Goal: Information Seeking & Learning: Check status

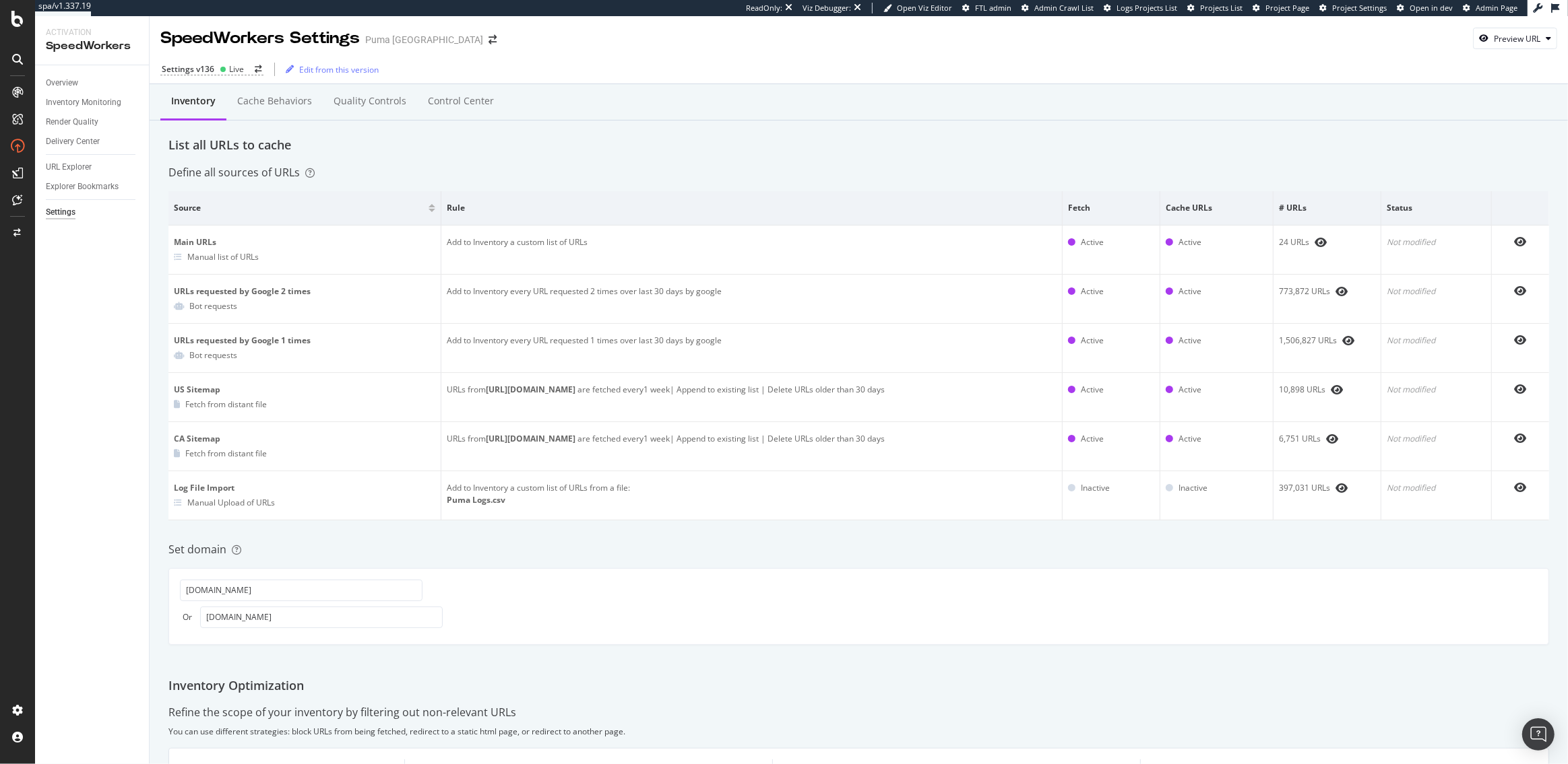
scroll to position [418, 0]
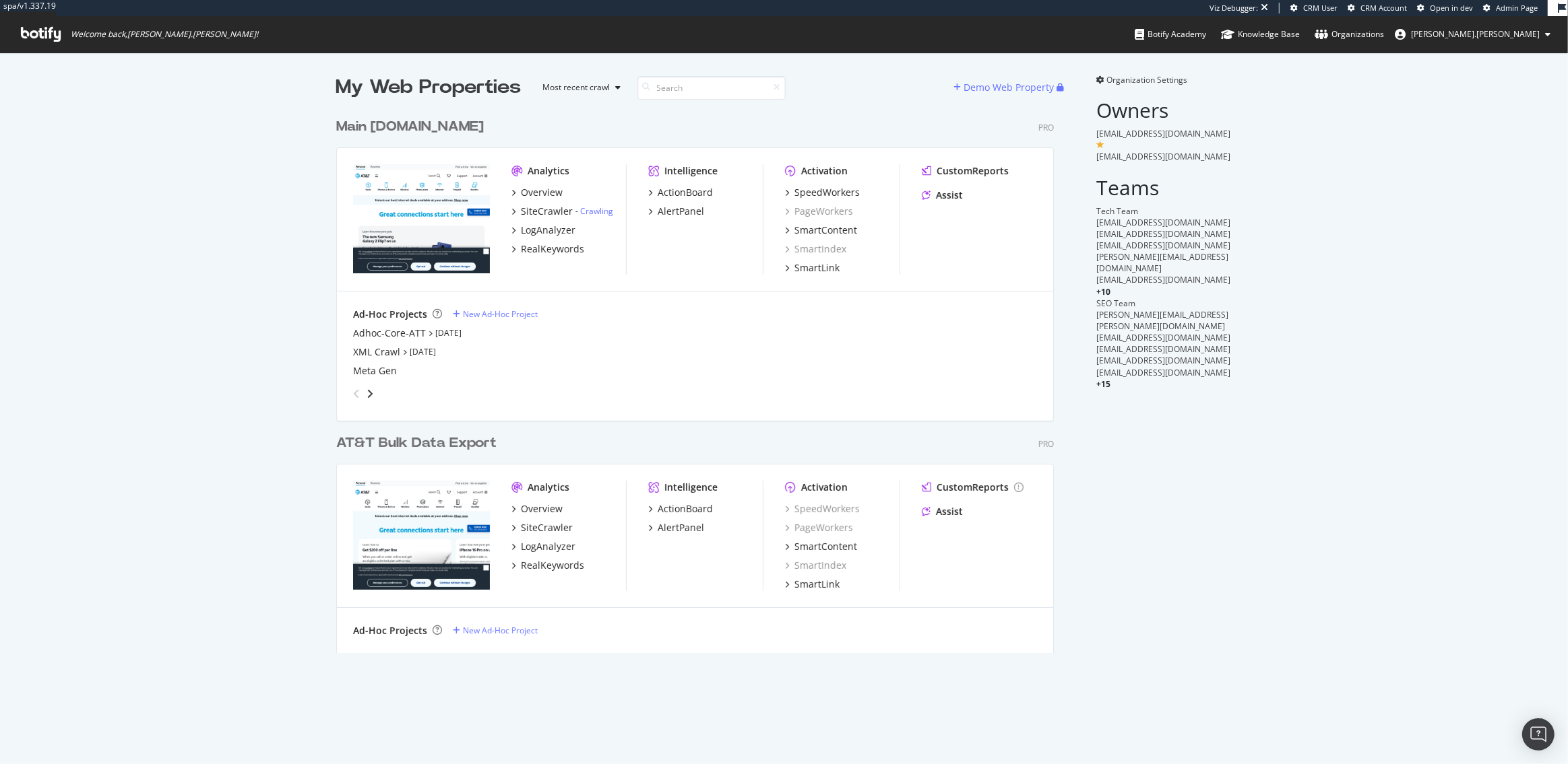
scroll to position [552, 728]
click at [810, 193] on div "SpeedWorkers" at bounding box center [826, 192] width 66 height 14
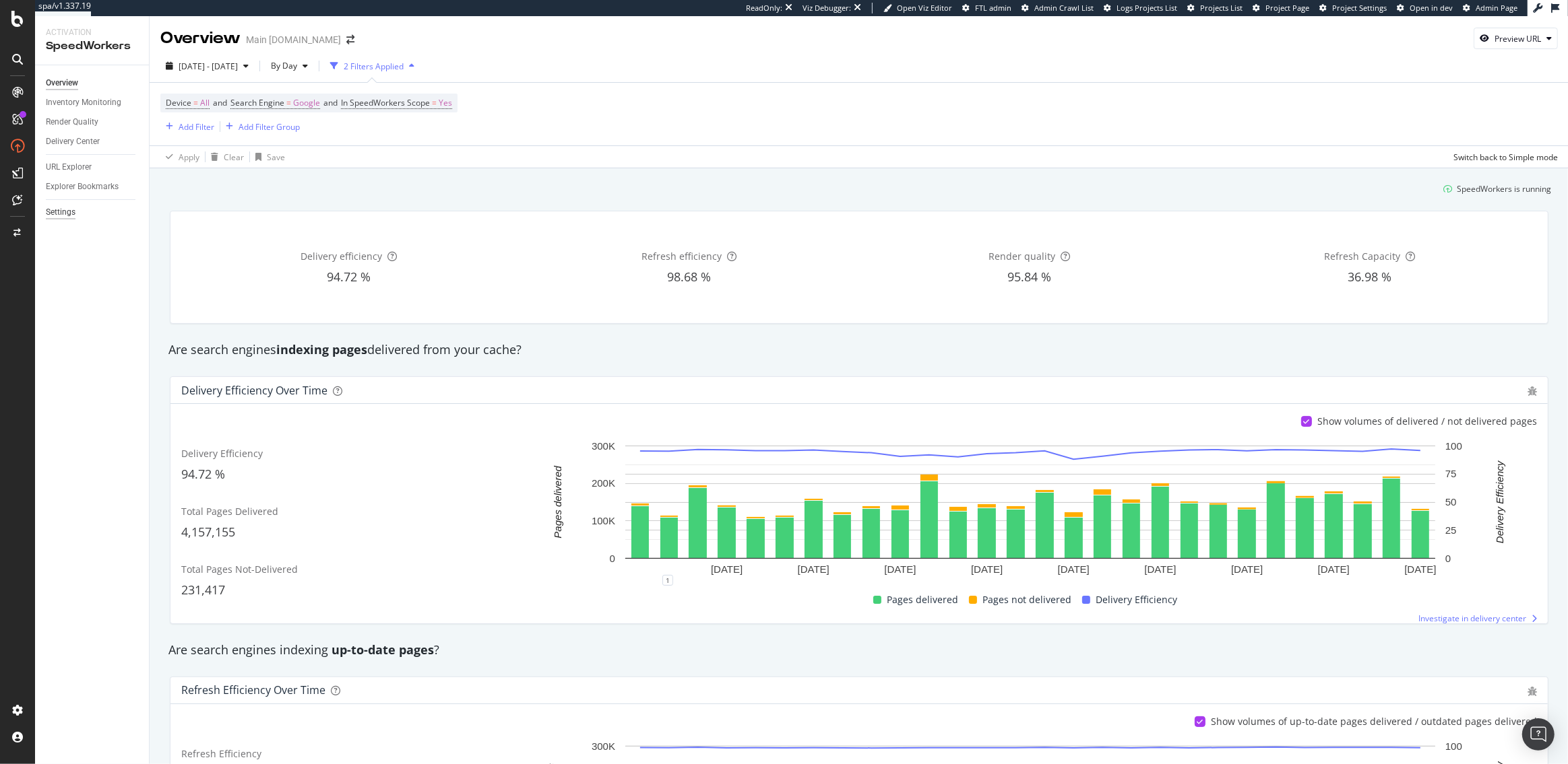
click at [60, 206] on div "Settings" at bounding box center [61, 212] width 29 height 14
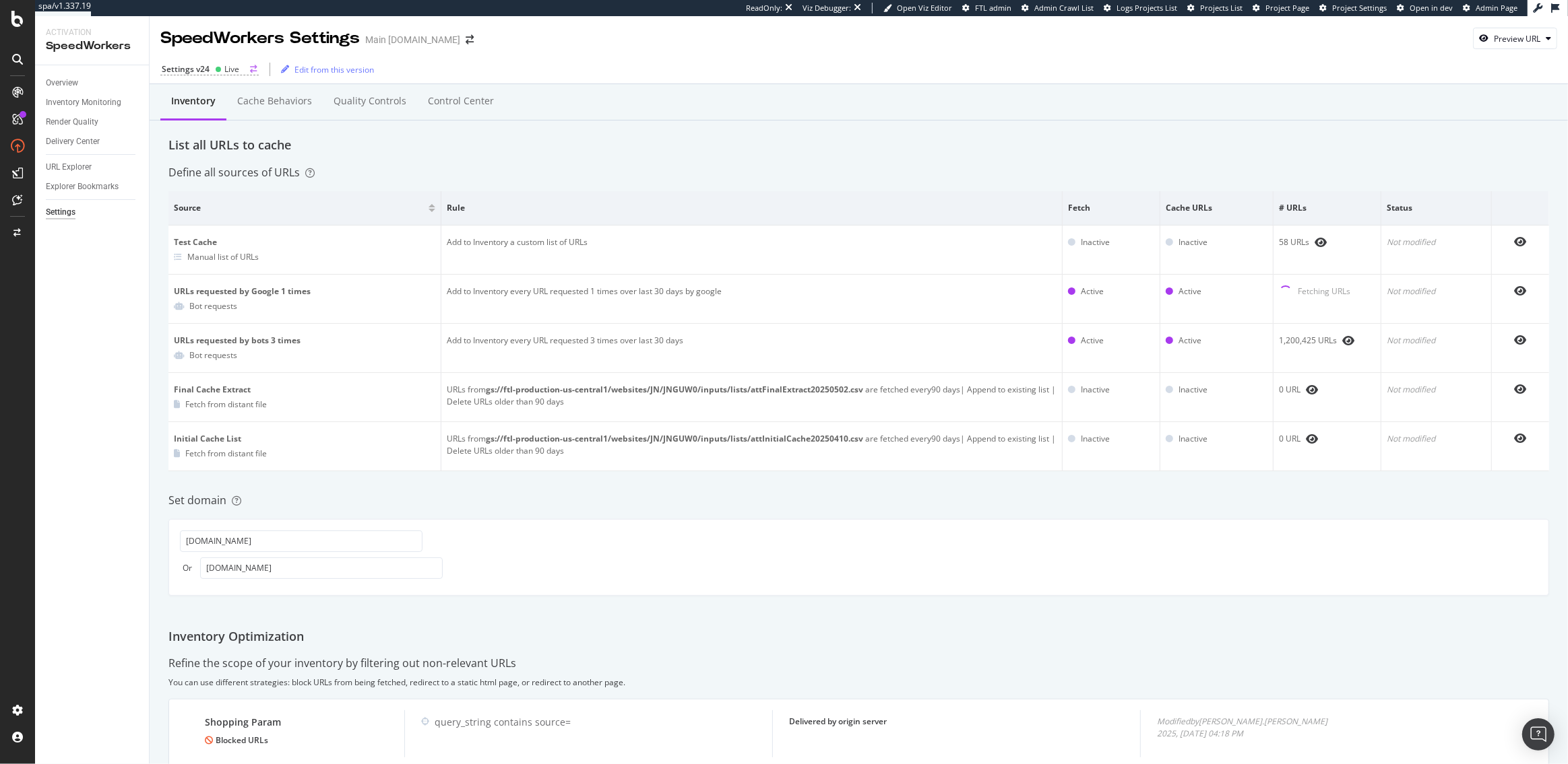
click at [206, 69] on div "Settings v24" at bounding box center [186, 69] width 48 height 12
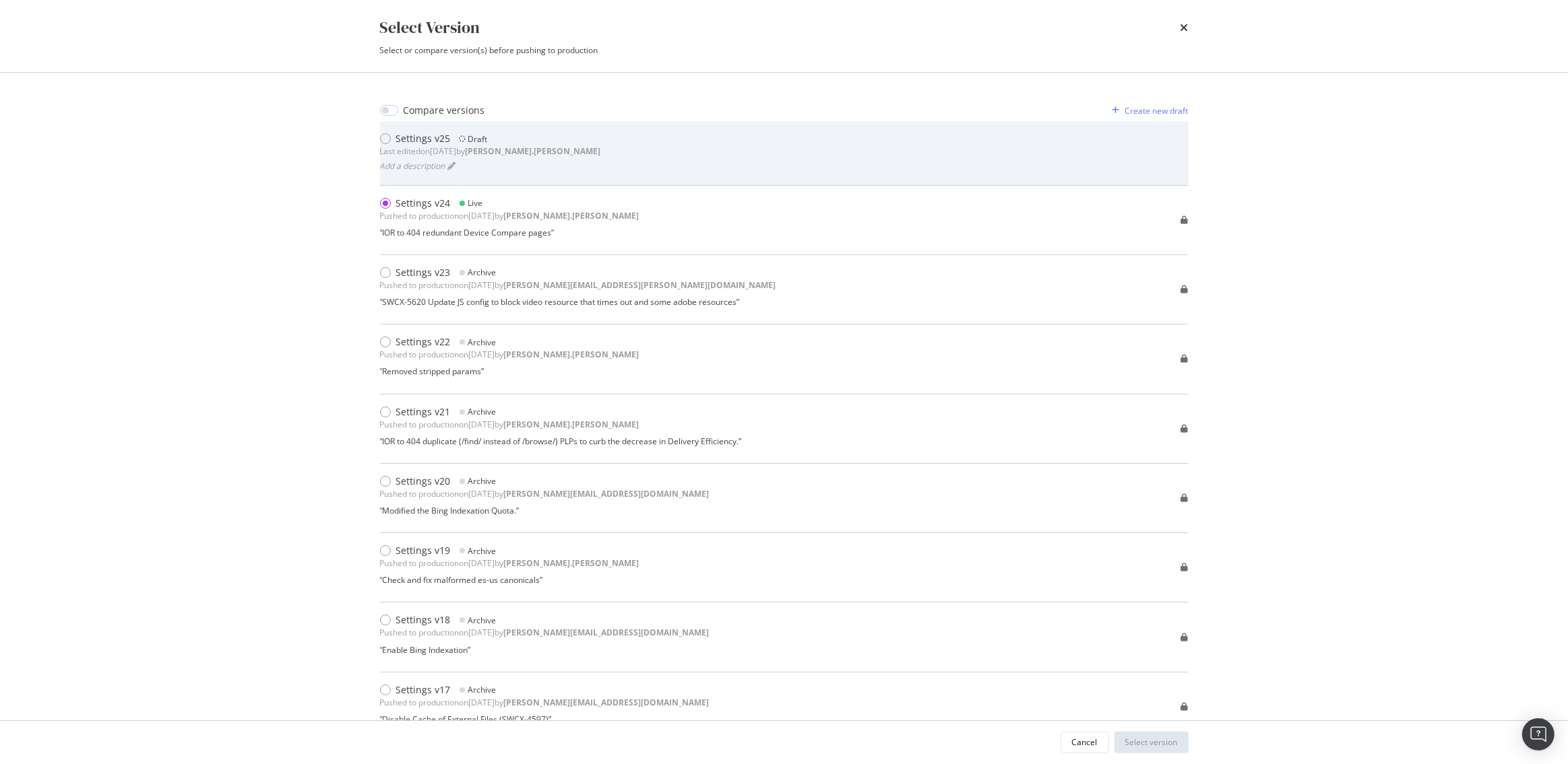
click at [402, 137] on div "Settings v25" at bounding box center [423, 138] width 55 height 14
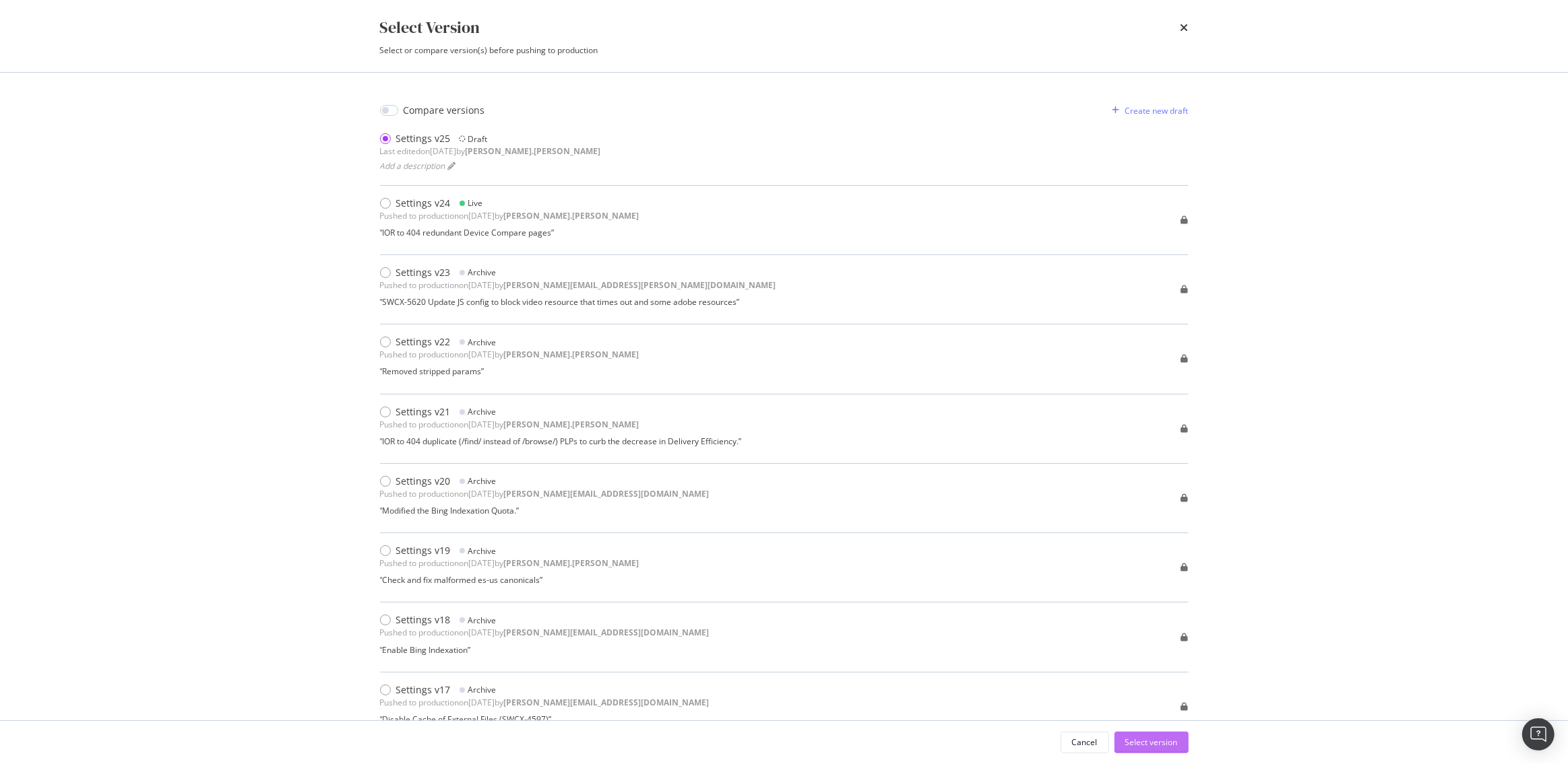
click at [1142, 737] on div "Select version" at bounding box center [1150, 742] width 52 height 12
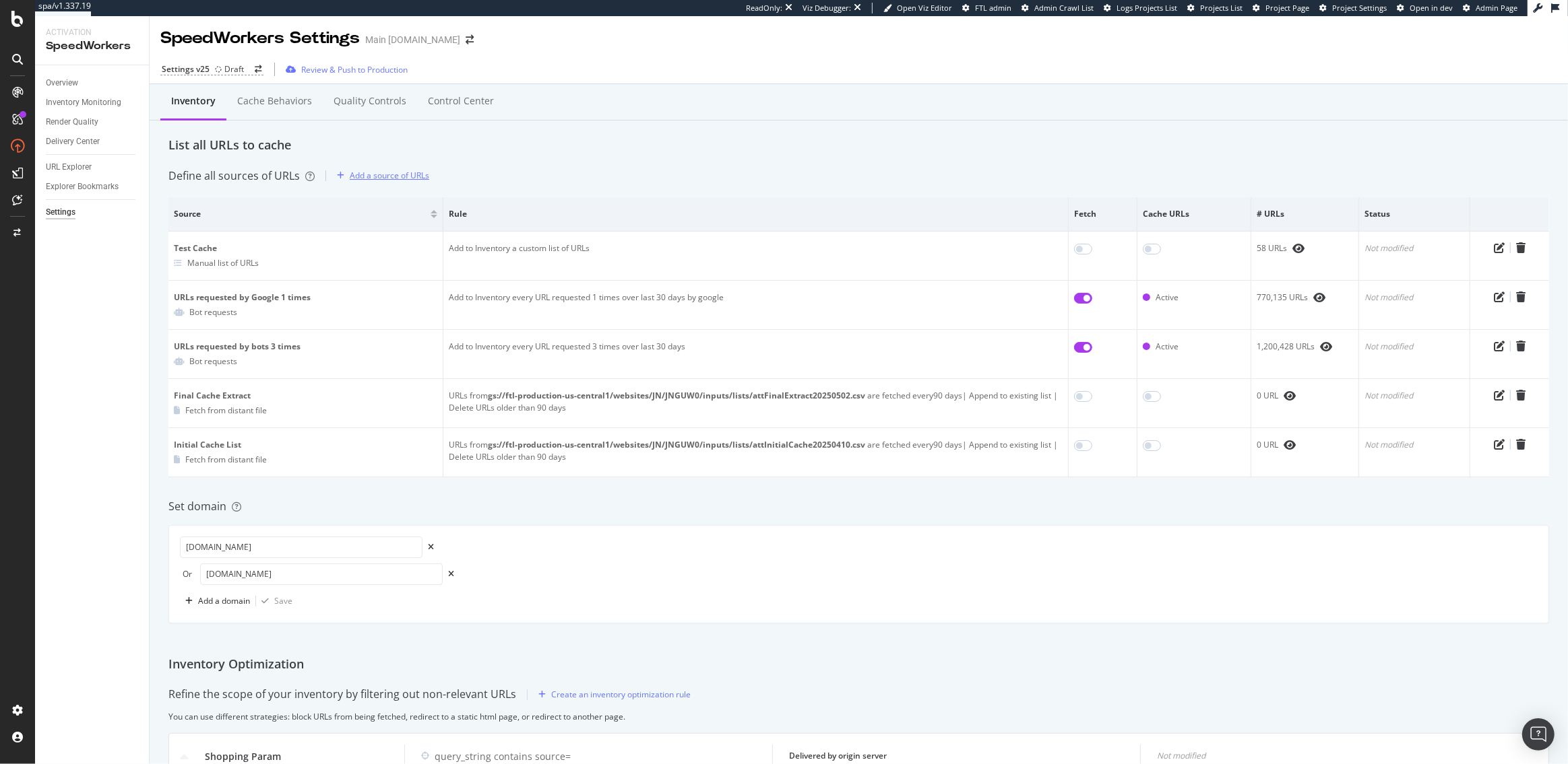
click at [377, 176] on div "Add a source of URLs" at bounding box center [389, 176] width 80 height 12
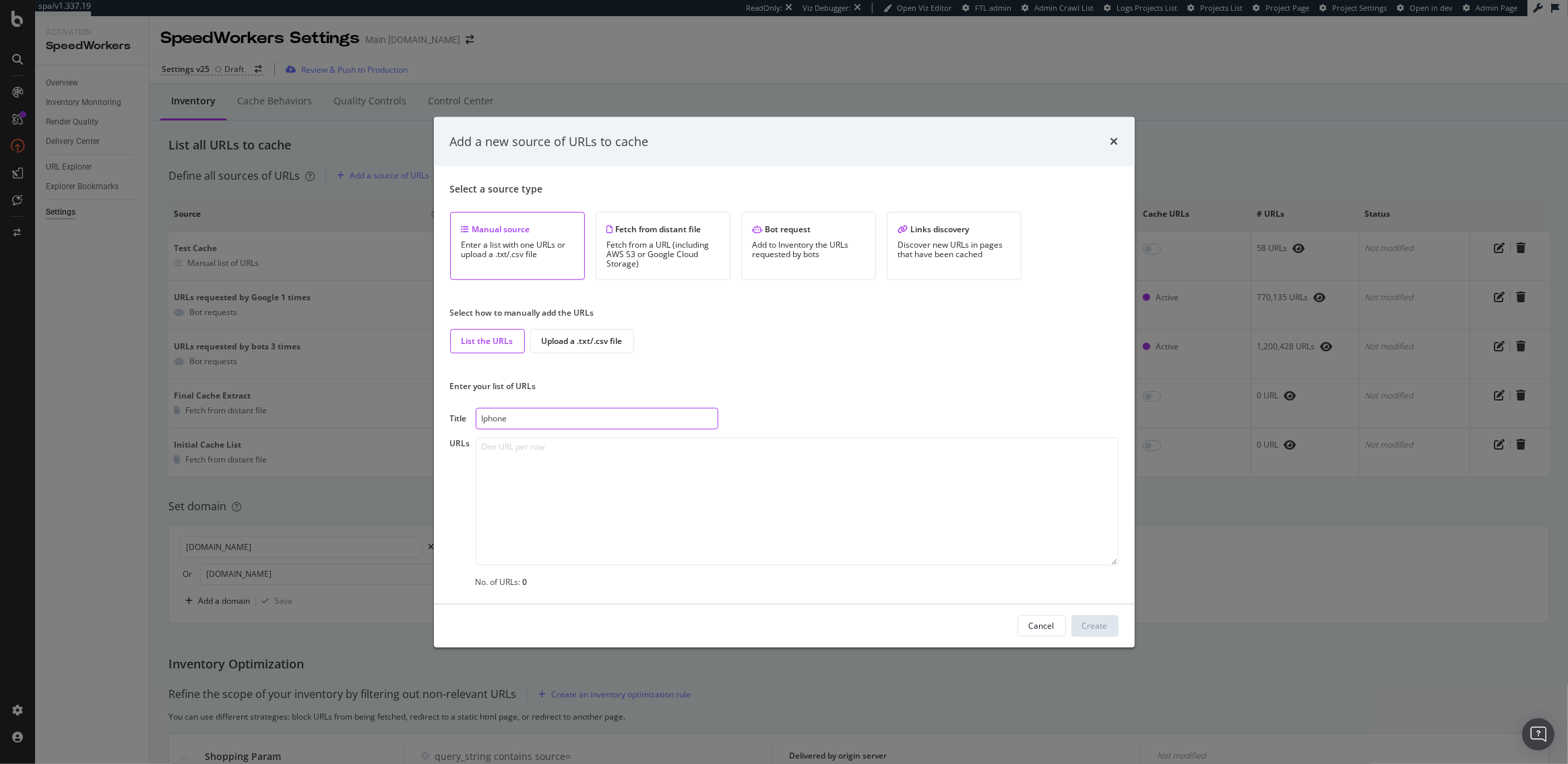
click at [488, 418] on input "Iphone" at bounding box center [596, 419] width 243 height 22
click at [532, 421] on input "iPhone" at bounding box center [596, 419] width 243 height 22
type input "iPhone 17 Launch"
click at [685, 478] on textarea "modal" at bounding box center [797, 502] width 643 height 128
paste textarea "https://app.botify.com/groupon-seo/groupon.com-mobilejs/keywords/explorer?conte…"
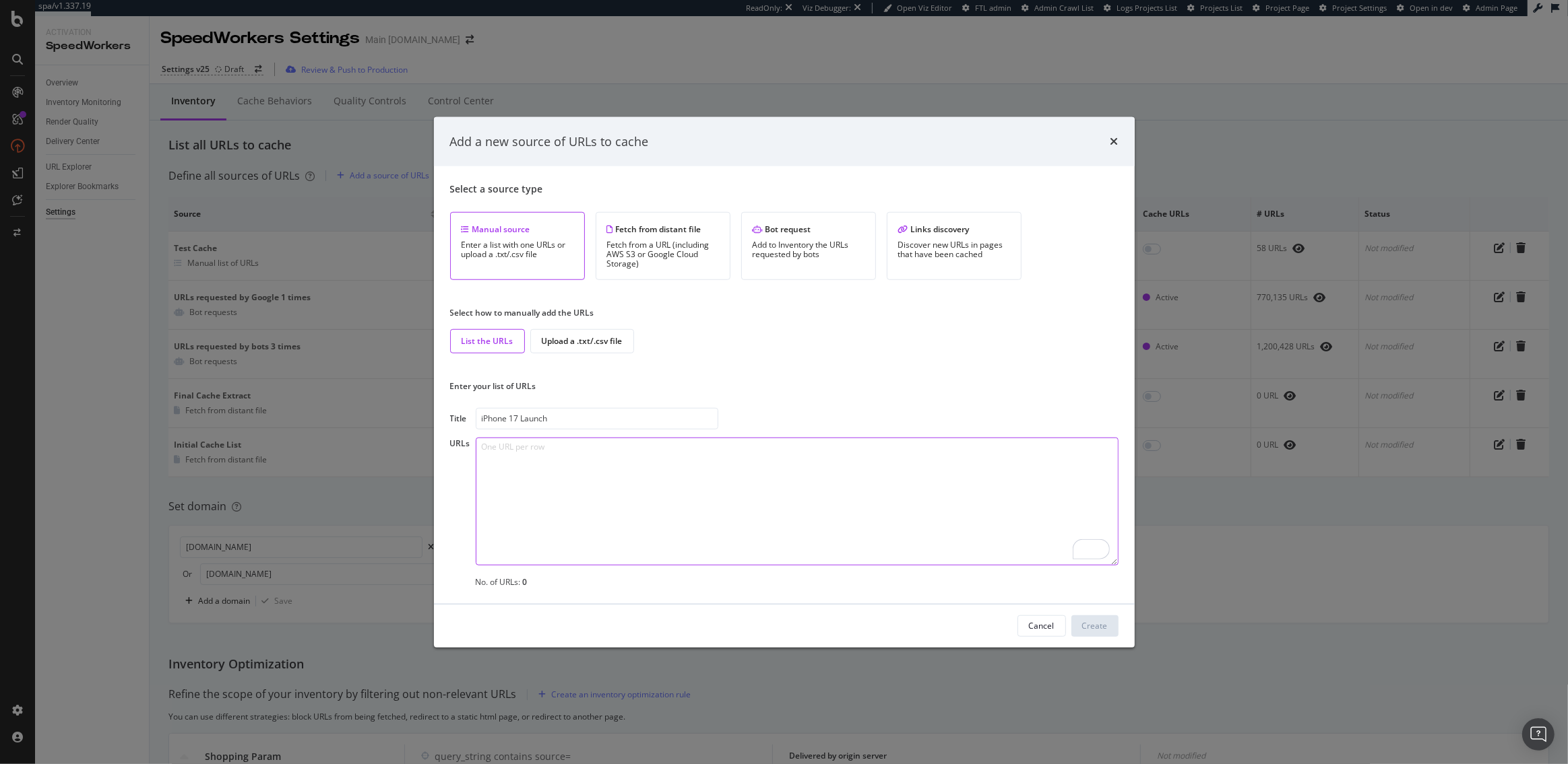
type textarea "https://app.botify.com/groupon-seo/groupon.com-mobilejs/keywords/explorer?conte…"
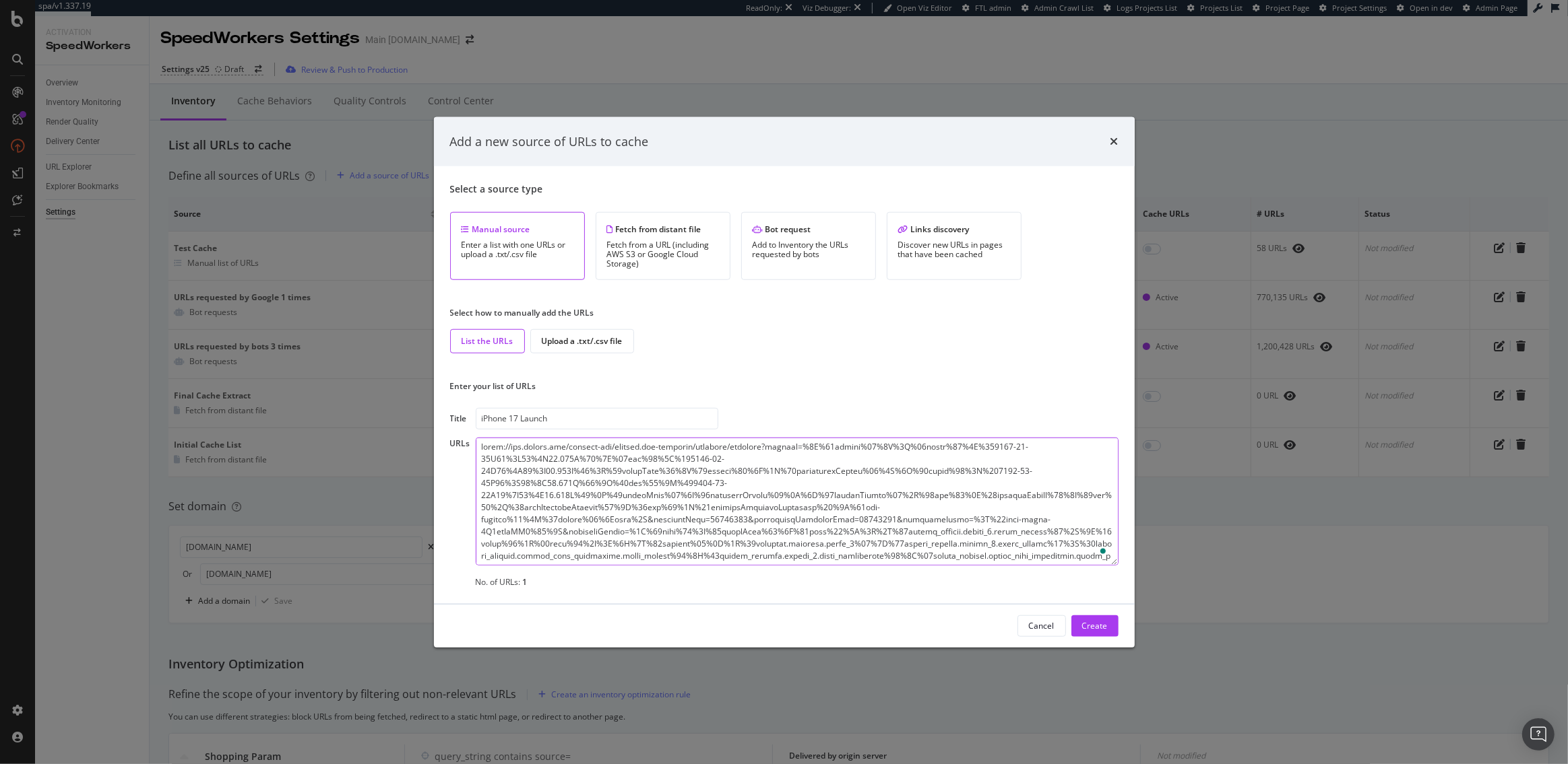
drag, startPoint x: 746, startPoint y: 560, endPoint x: 430, endPoint y: 405, distance: 352.0
click at [430, 405] on div "Add a new source of URLs to cache Select a source type Manual source Enter a li…" at bounding box center [784, 382] width 1568 height 764
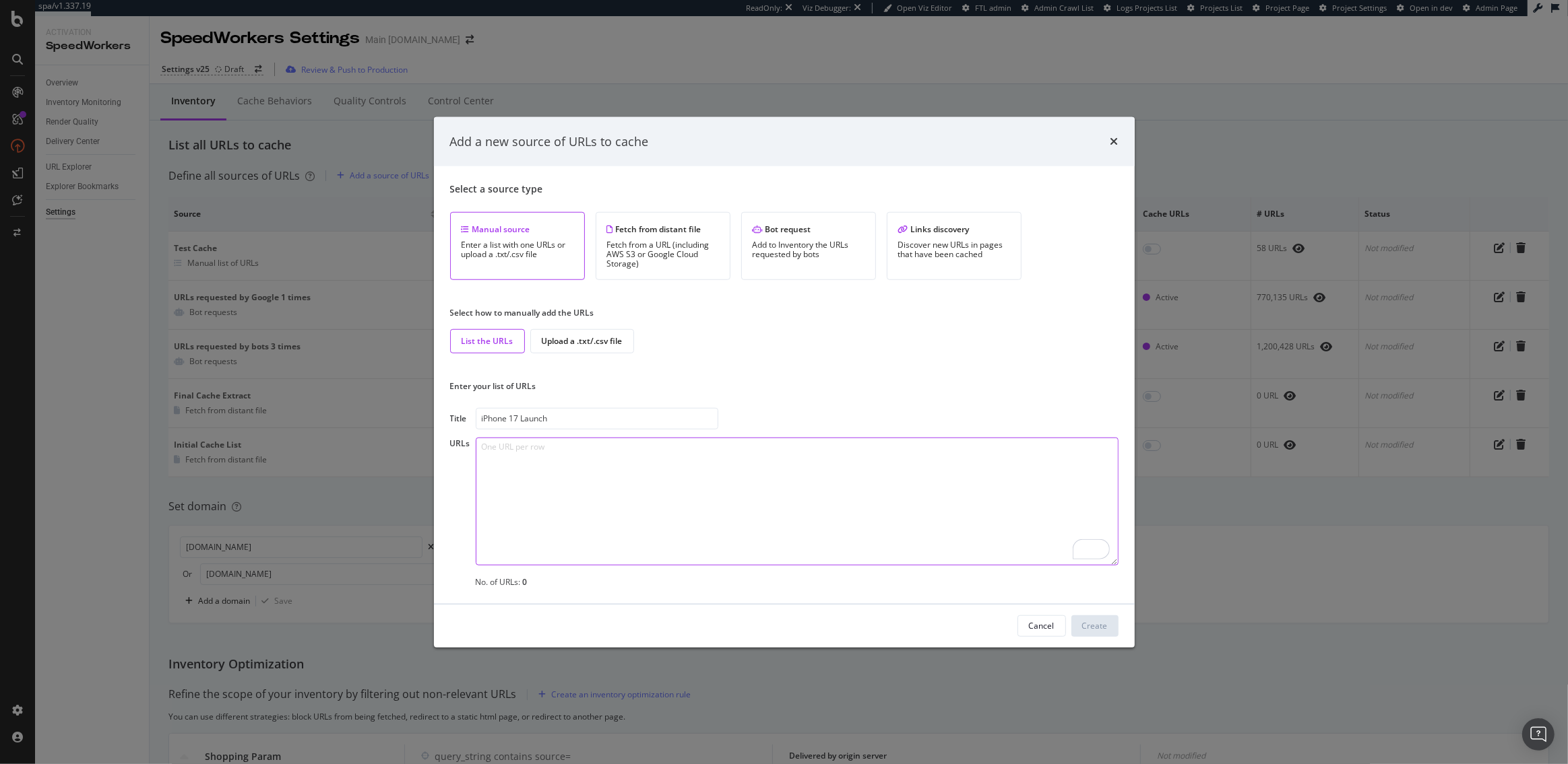
paste textarea "https://www.att.com/buy/phones/apple-iphone-17.html https://www.att.com/buy/pho…"
click at [483, 459] on textarea "https://www.att.com/buy/phones/apple-iphone-17.html https://www.att.com/buy/pho…" at bounding box center [797, 502] width 643 height 128
type textarea "https://www.att.com/buy/phones/apple-iphone-17.html https://www.att.com/buy/pho…"
click at [1101, 630] on div "Create" at bounding box center [1094, 626] width 26 height 12
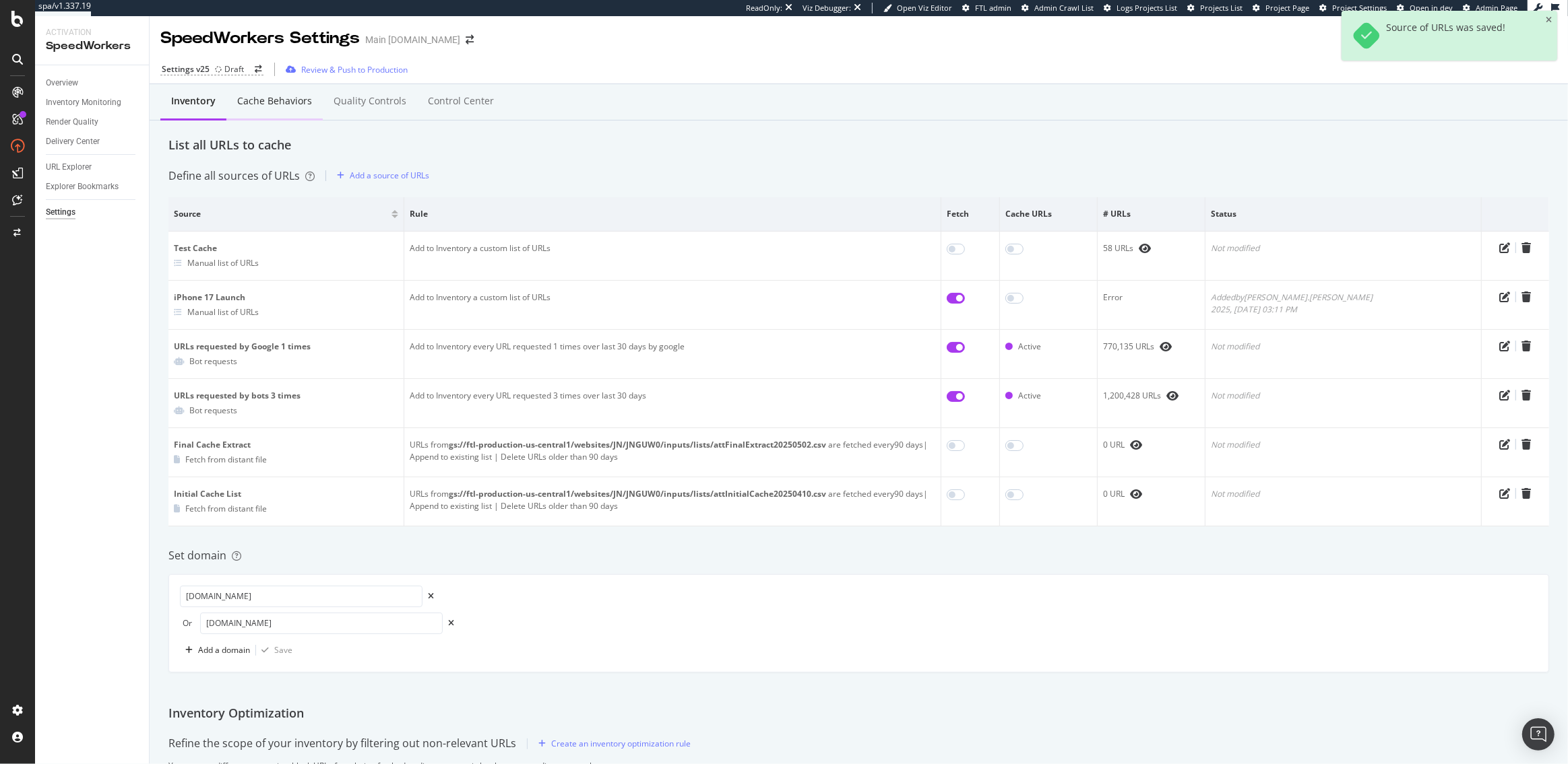
click at [271, 108] on div "Cache behaviors" at bounding box center [274, 102] width 96 height 37
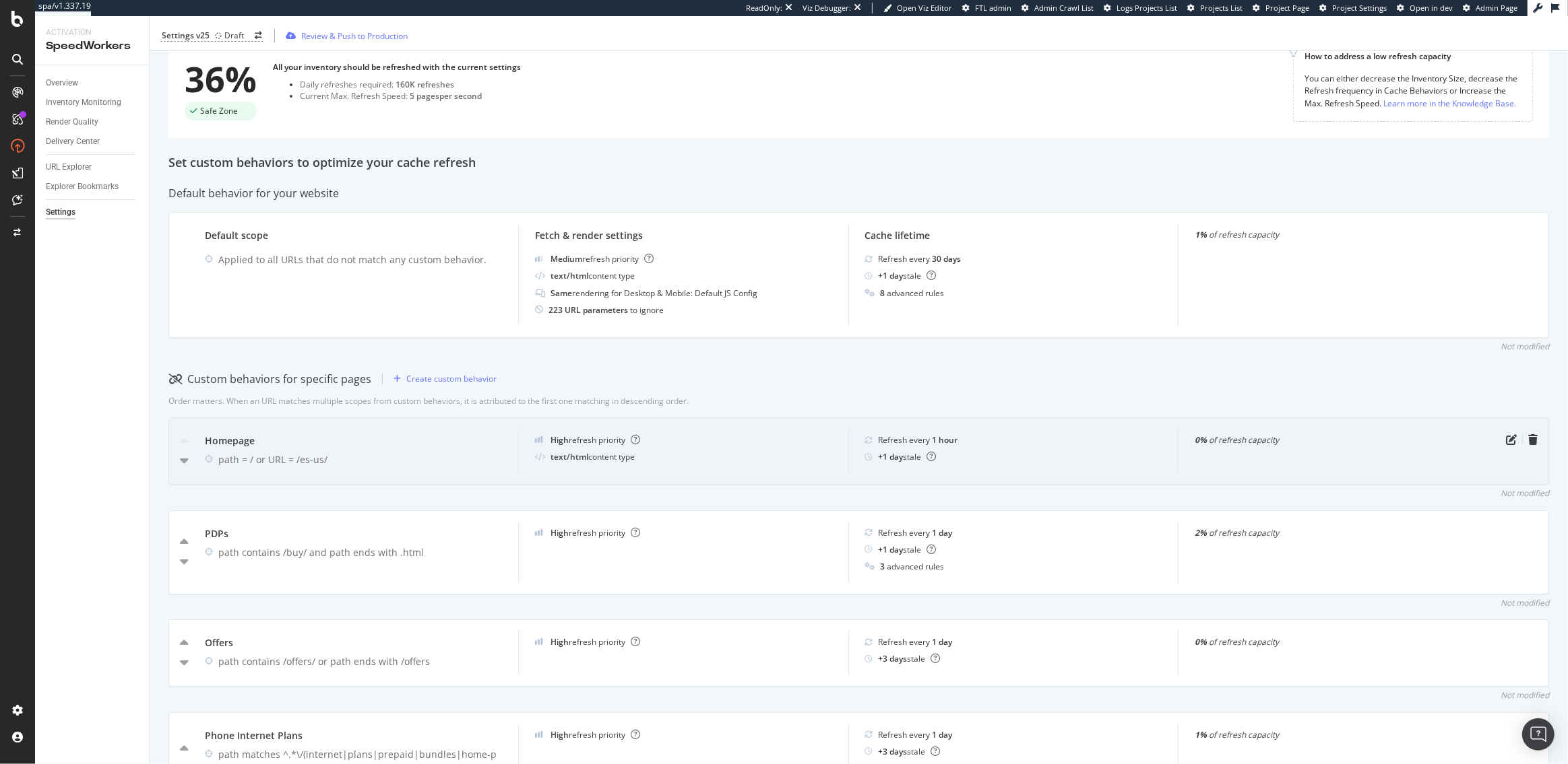
scroll to position [128, 0]
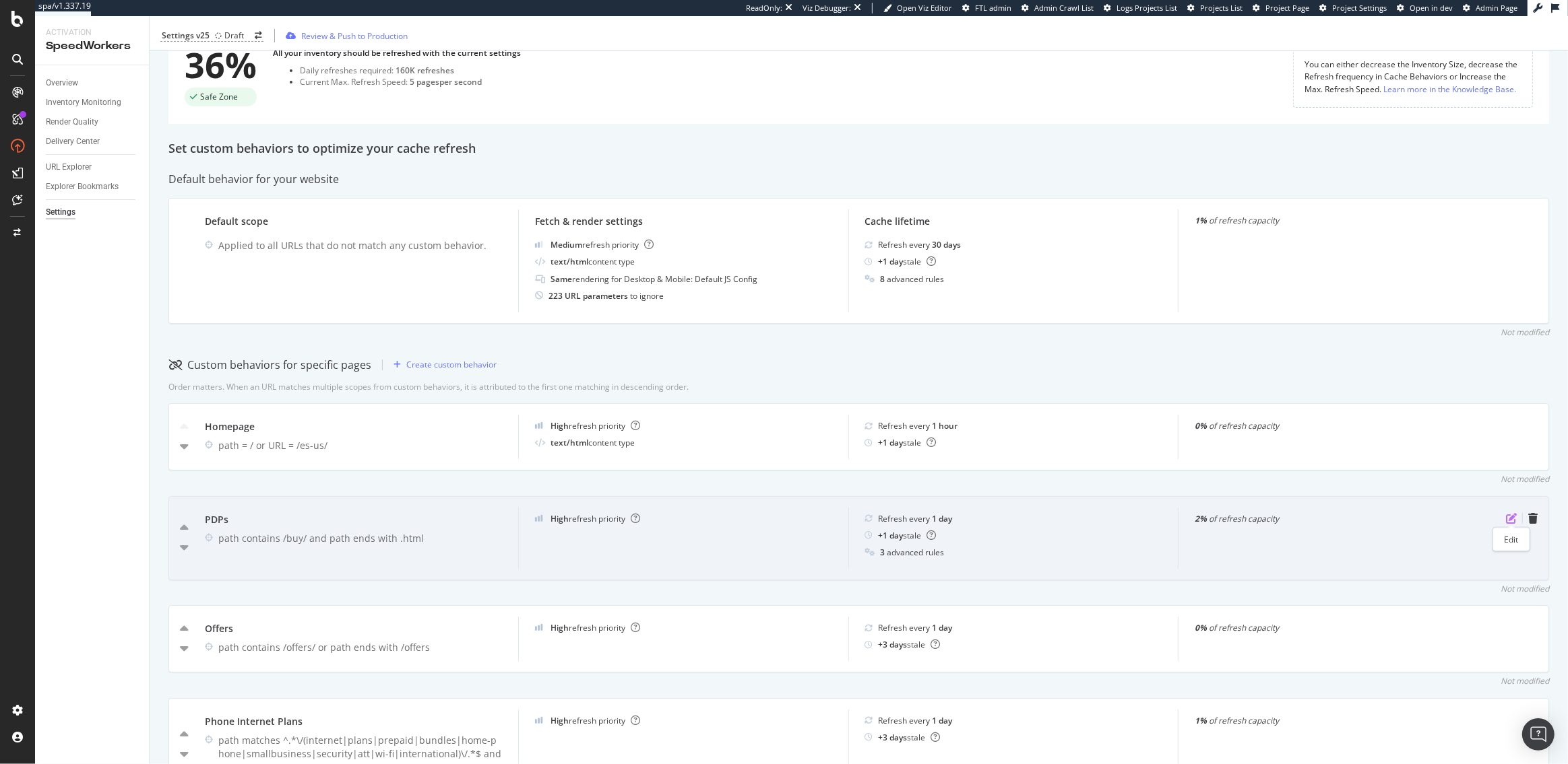
click at [1509, 516] on icon "pen-to-square" at bounding box center [1510, 518] width 11 height 11
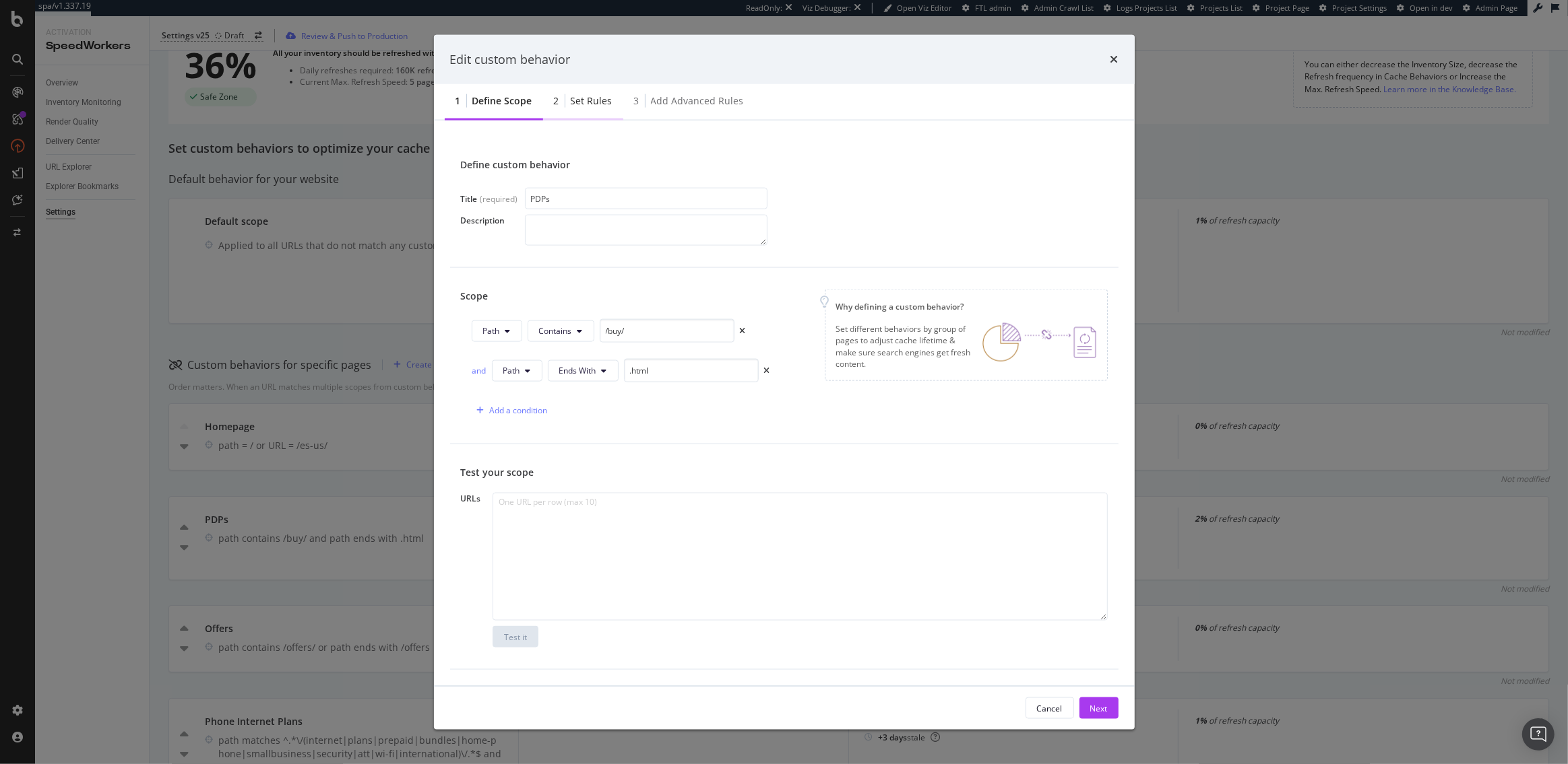
click at [585, 106] on div "Set rules" at bounding box center [591, 101] width 42 height 14
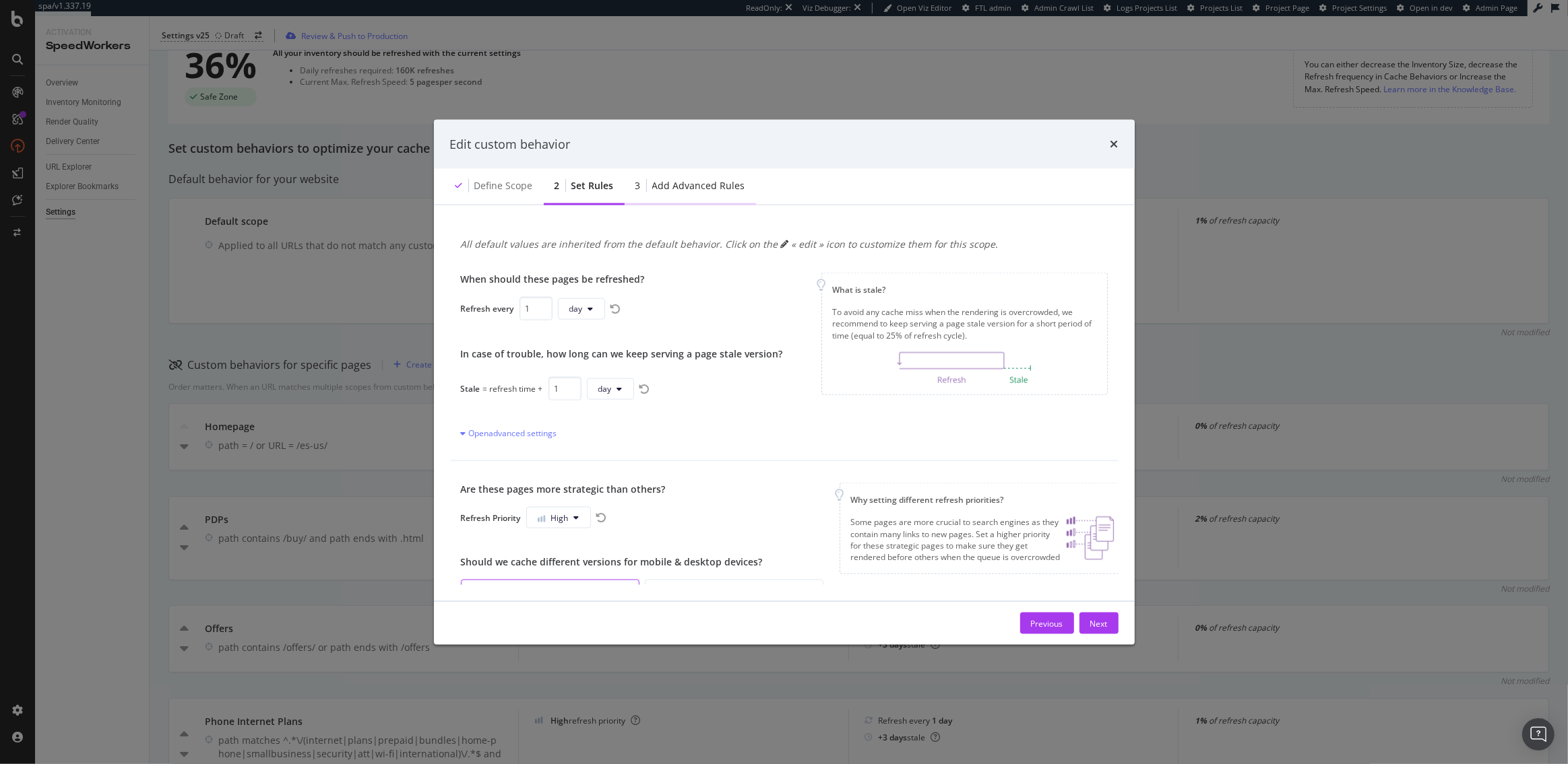
click at [672, 190] on div "Add advanced rules" at bounding box center [699, 186] width 93 height 14
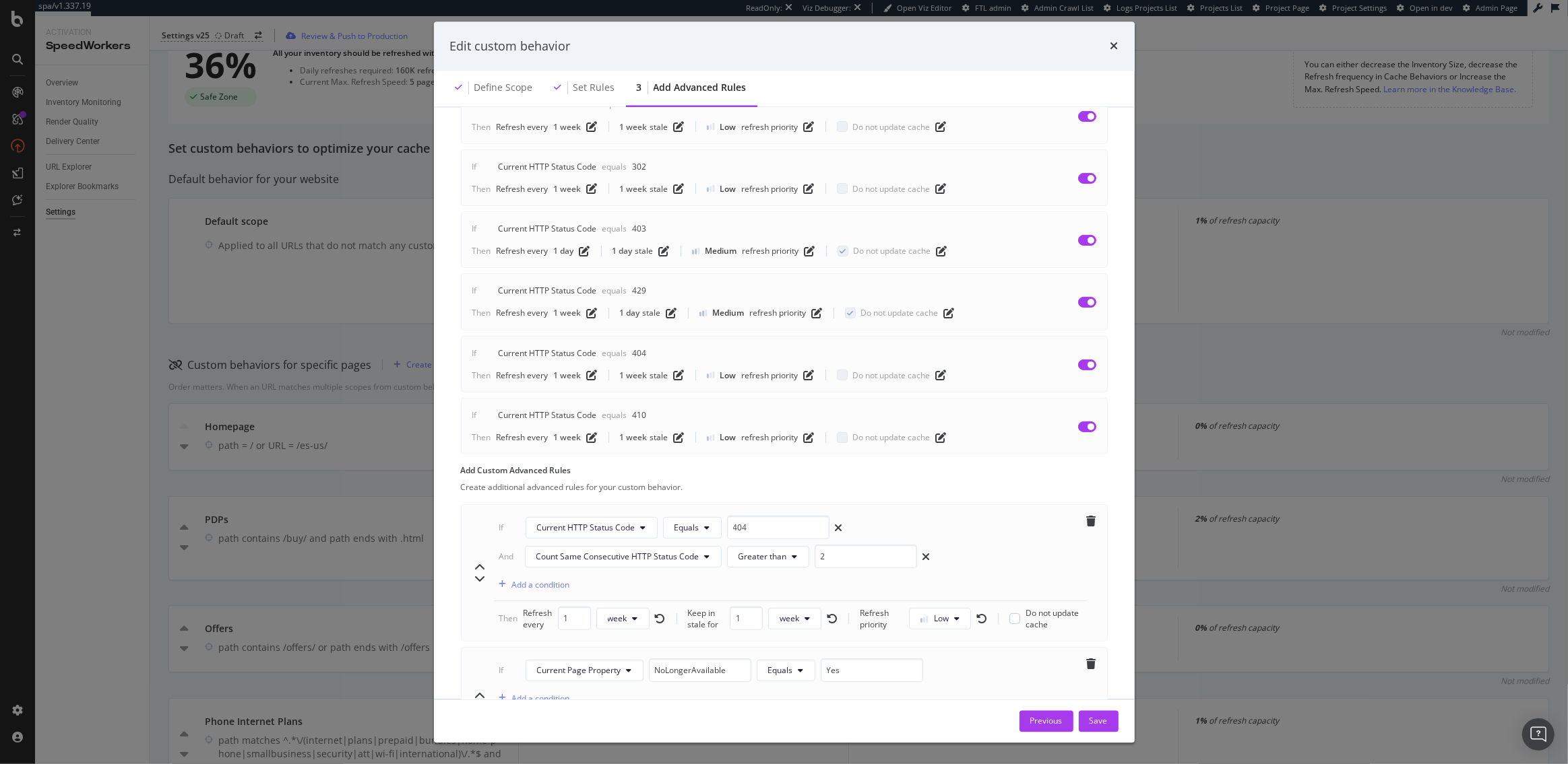
scroll to position [539, 0]
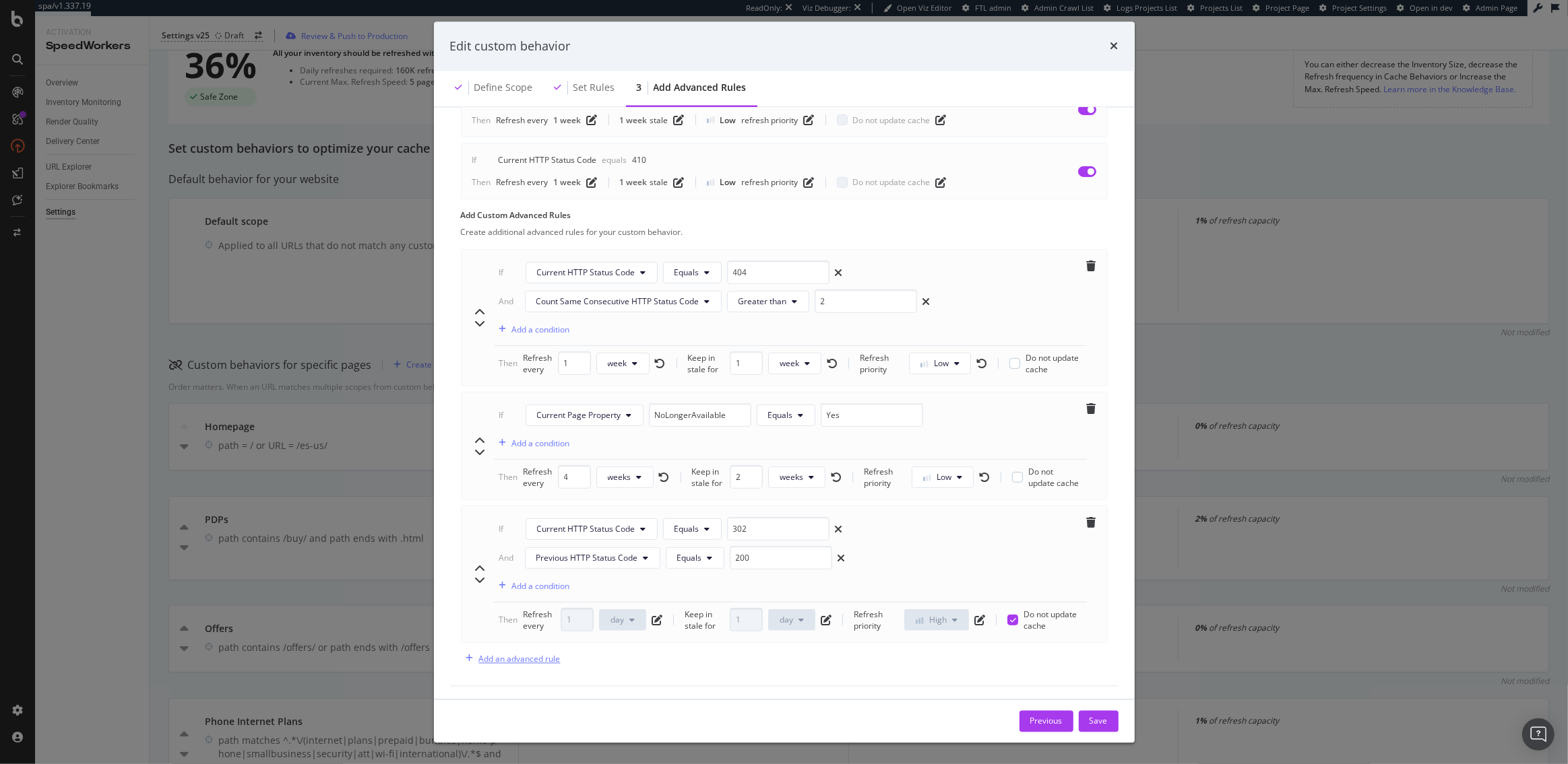
click at [514, 660] on div "Add an advanced rule" at bounding box center [519, 659] width 82 height 12
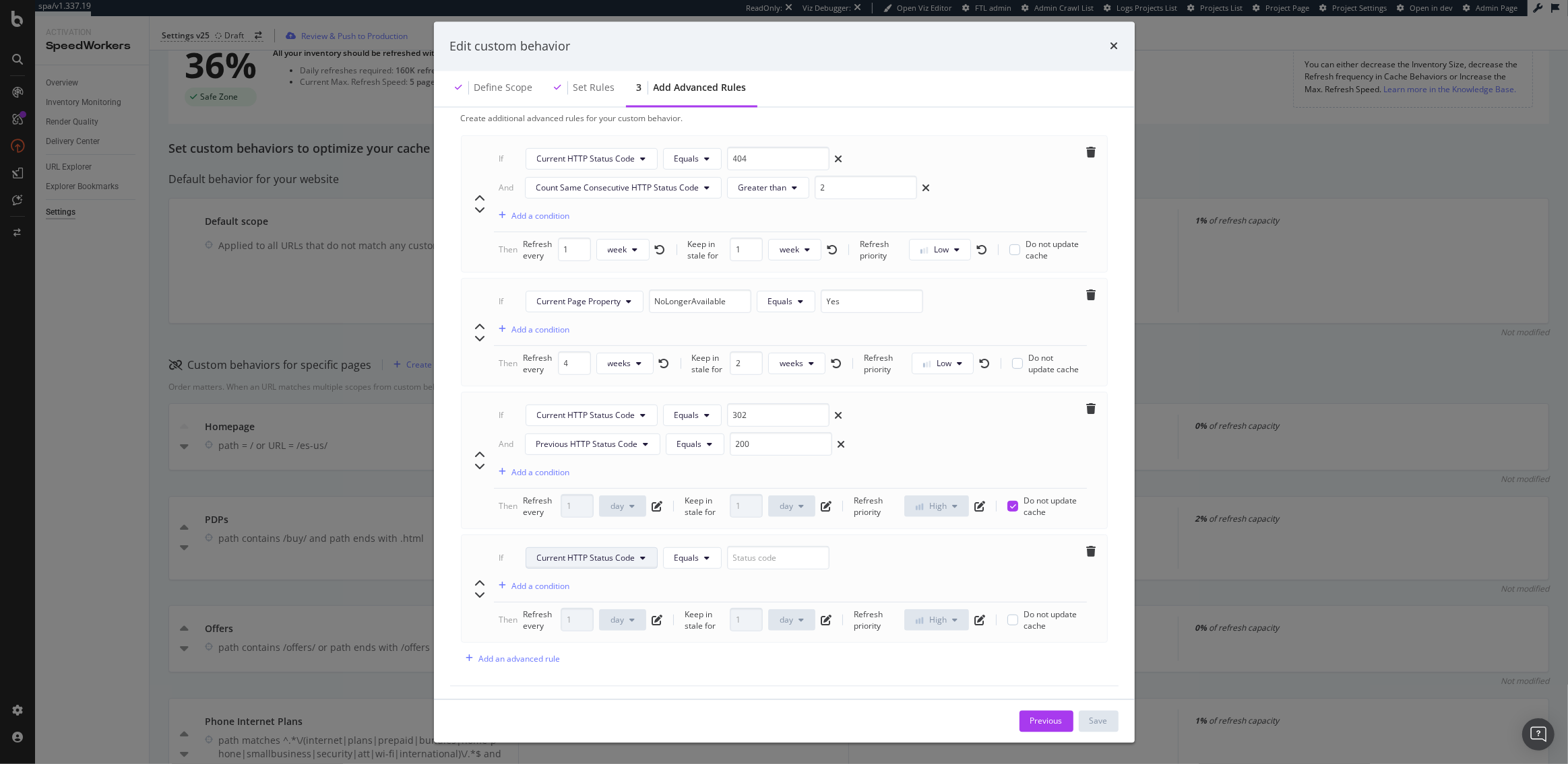
click at [602, 558] on span "Current HTTP Status Code" at bounding box center [586, 558] width 98 height 12
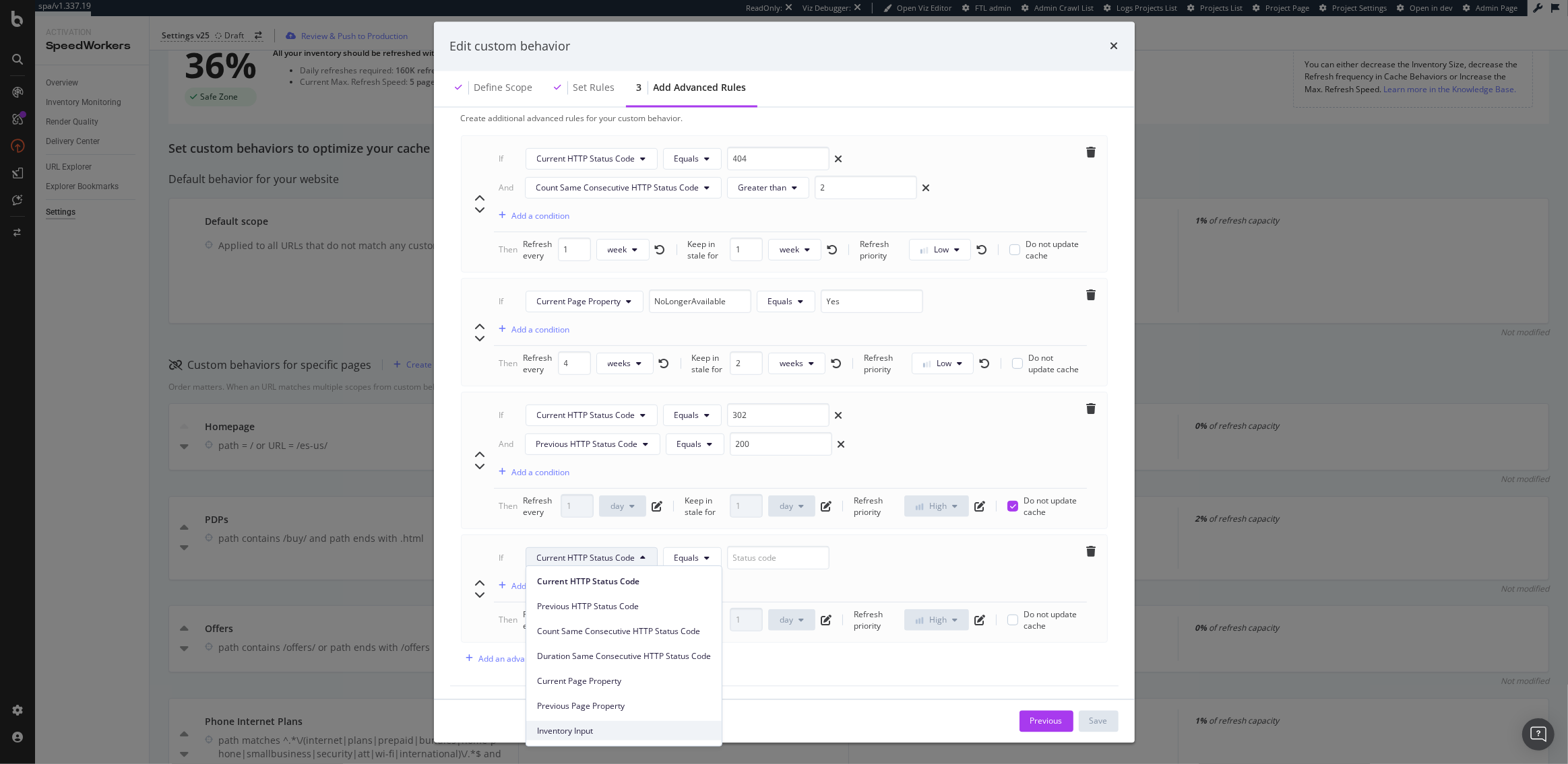
click at [582, 730] on span "Inventory Input" at bounding box center [623, 731] width 174 height 12
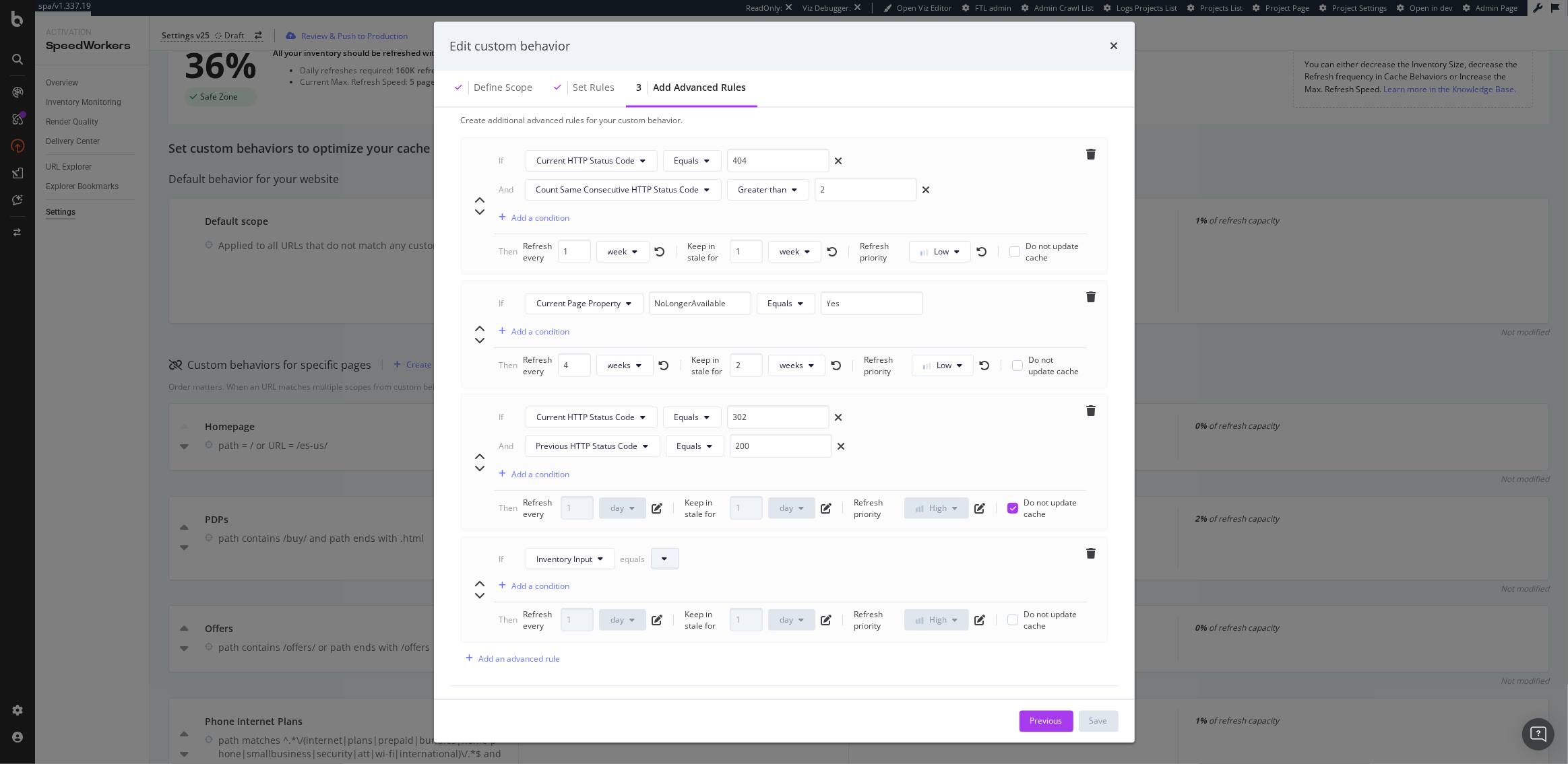
click at [667, 562] on button "modal" at bounding box center [664, 559] width 28 height 22
click at [727, 548] on div "If Inventory Input equals Add a condition" at bounding box center [790, 575] width 592 height 55
click at [664, 557] on icon "modal" at bounding box center [664, 559] width 5 height 8
click at [1035, 717] on div "Previous" at bounding box center [1045, 721] width 32 height 12
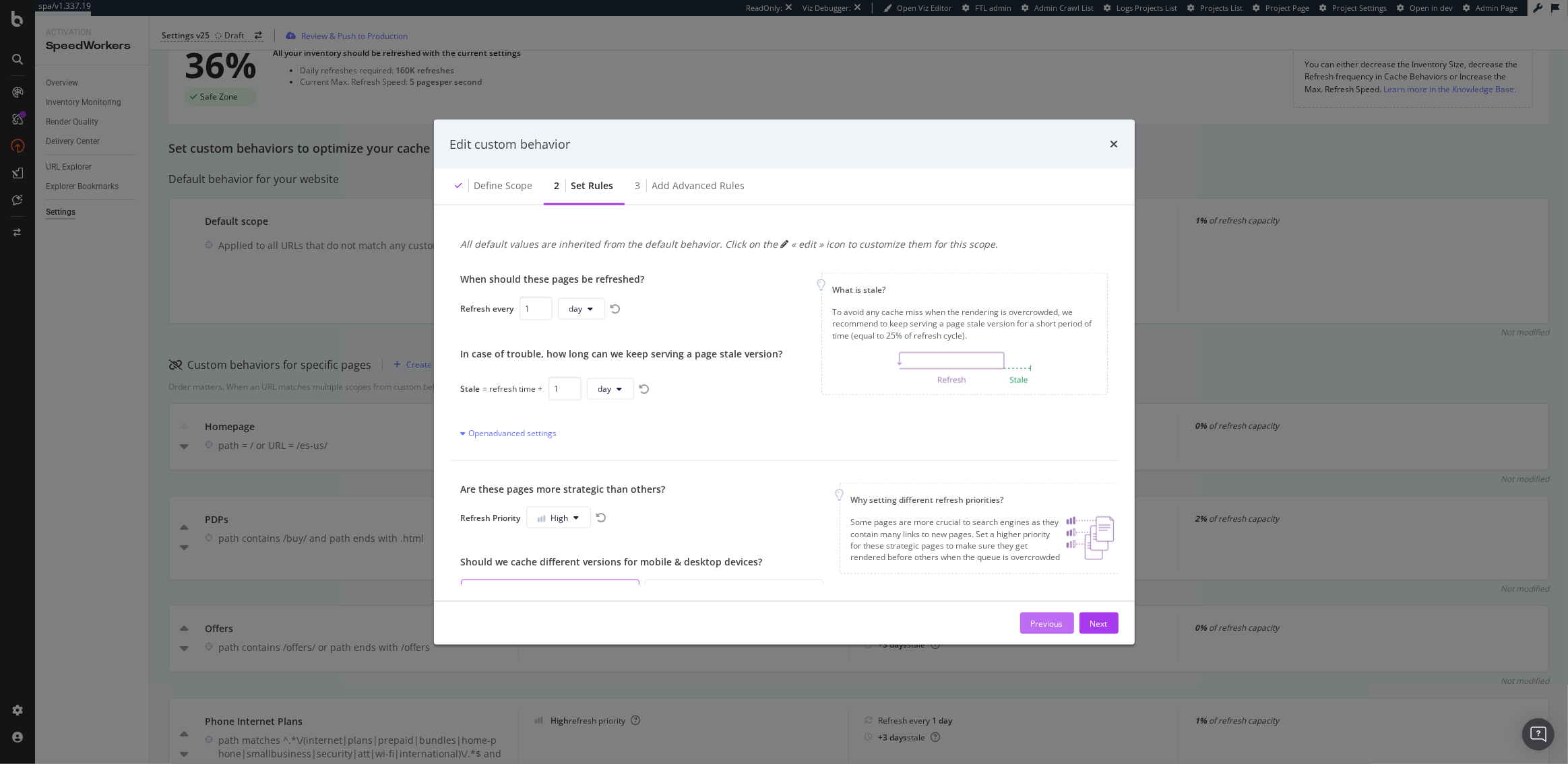
scroll to position [0, 0]
click at [1117, 142] on icon "times" at bounding box center [1114, 143] width 8 height 11
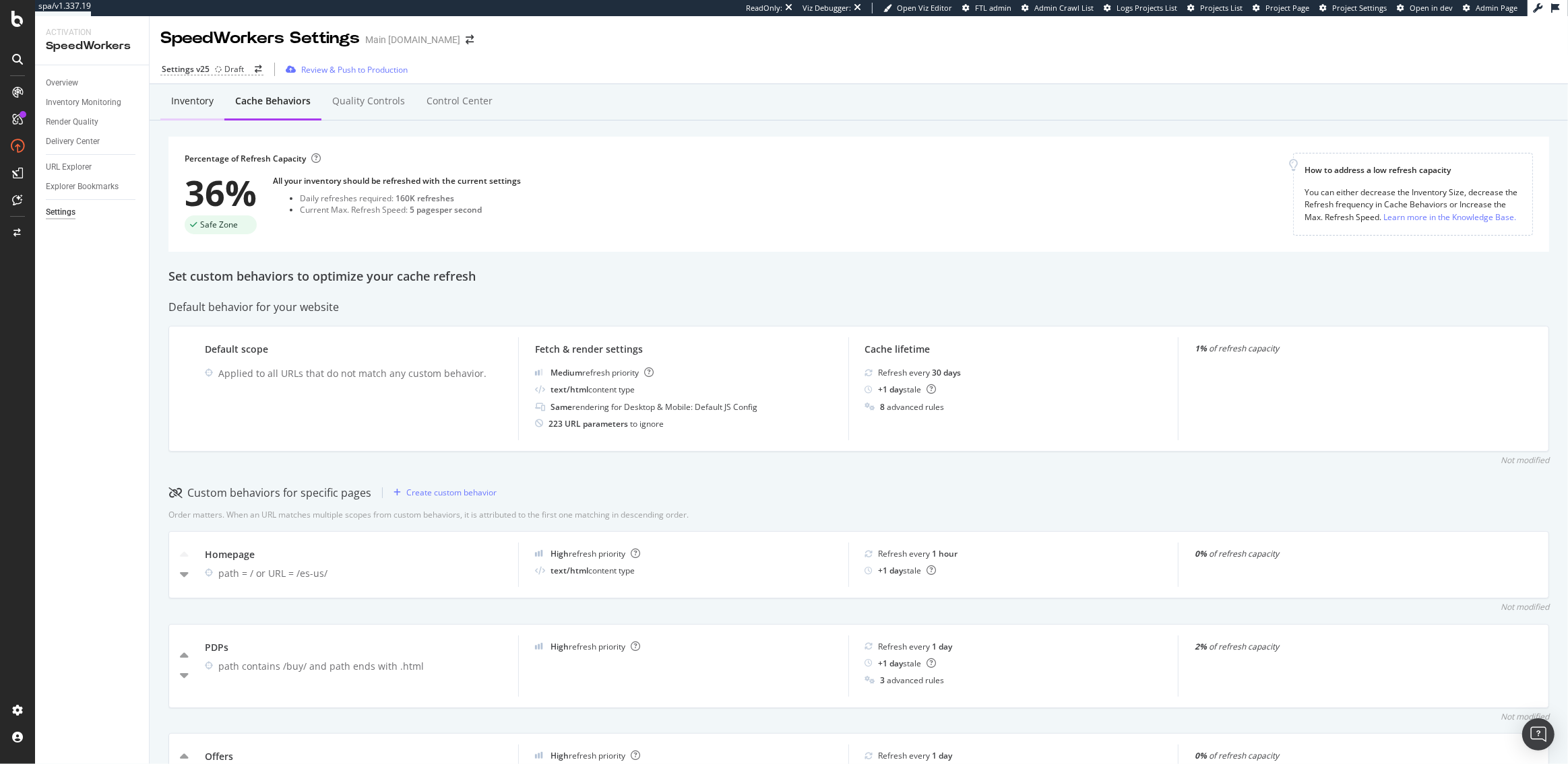
click at [187, 94] on div "Inventory" at bounding box center [192, 101] width 42 height 14
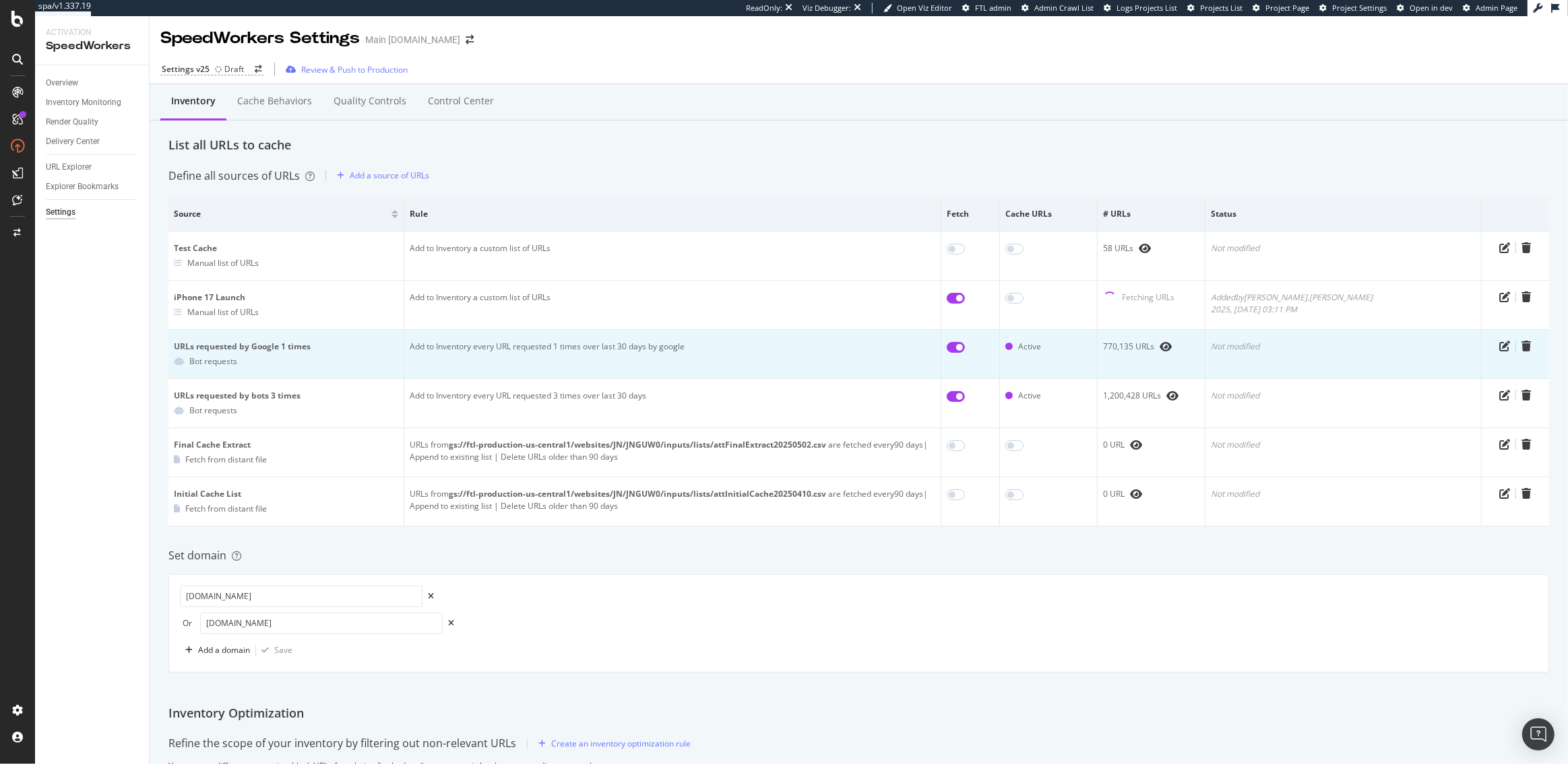
scroll to position [8, 0]
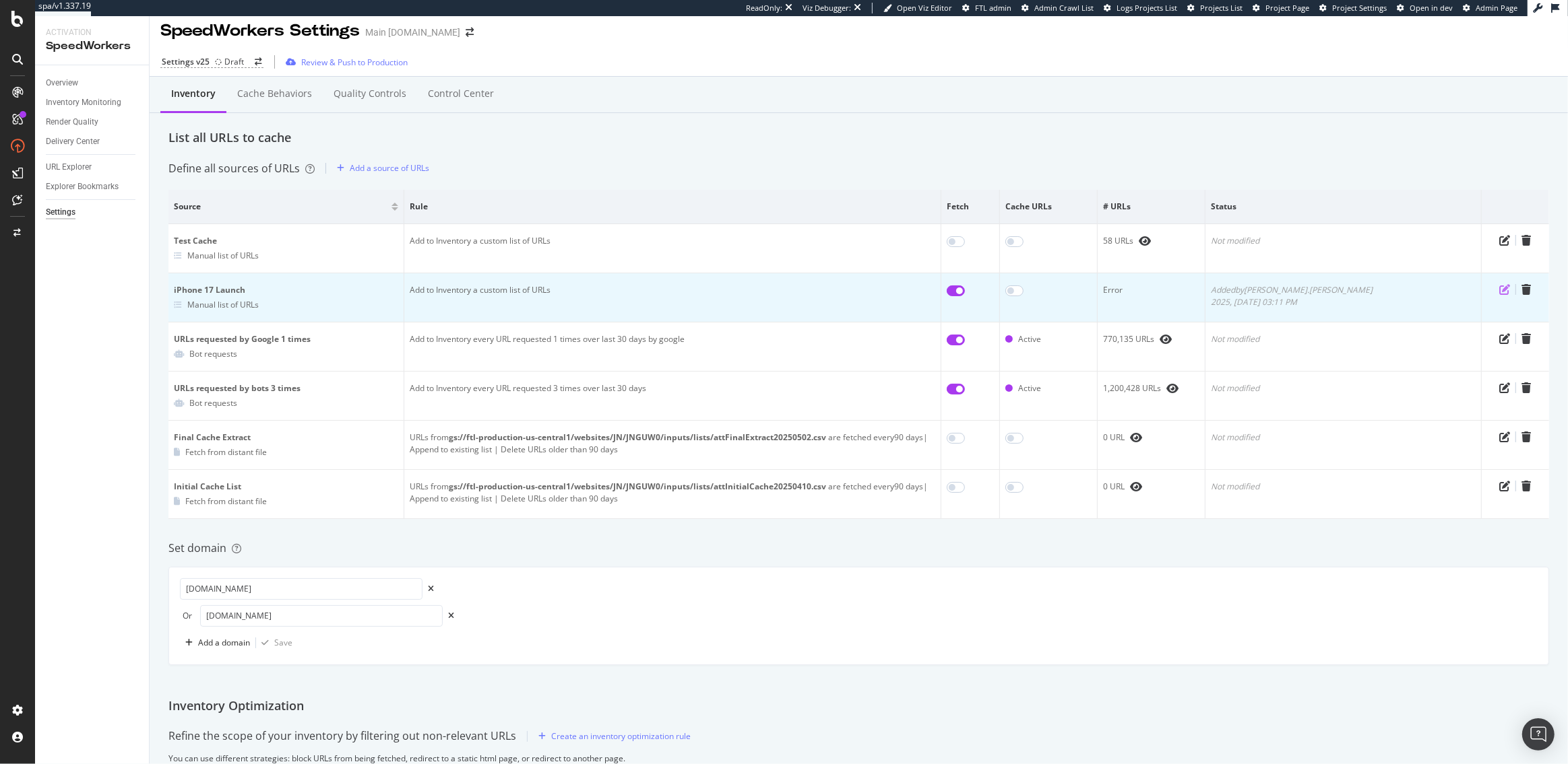
click at [1502, 287] on icon "pen-to-square" at bounding box center [1504, 289] width 11 height 11
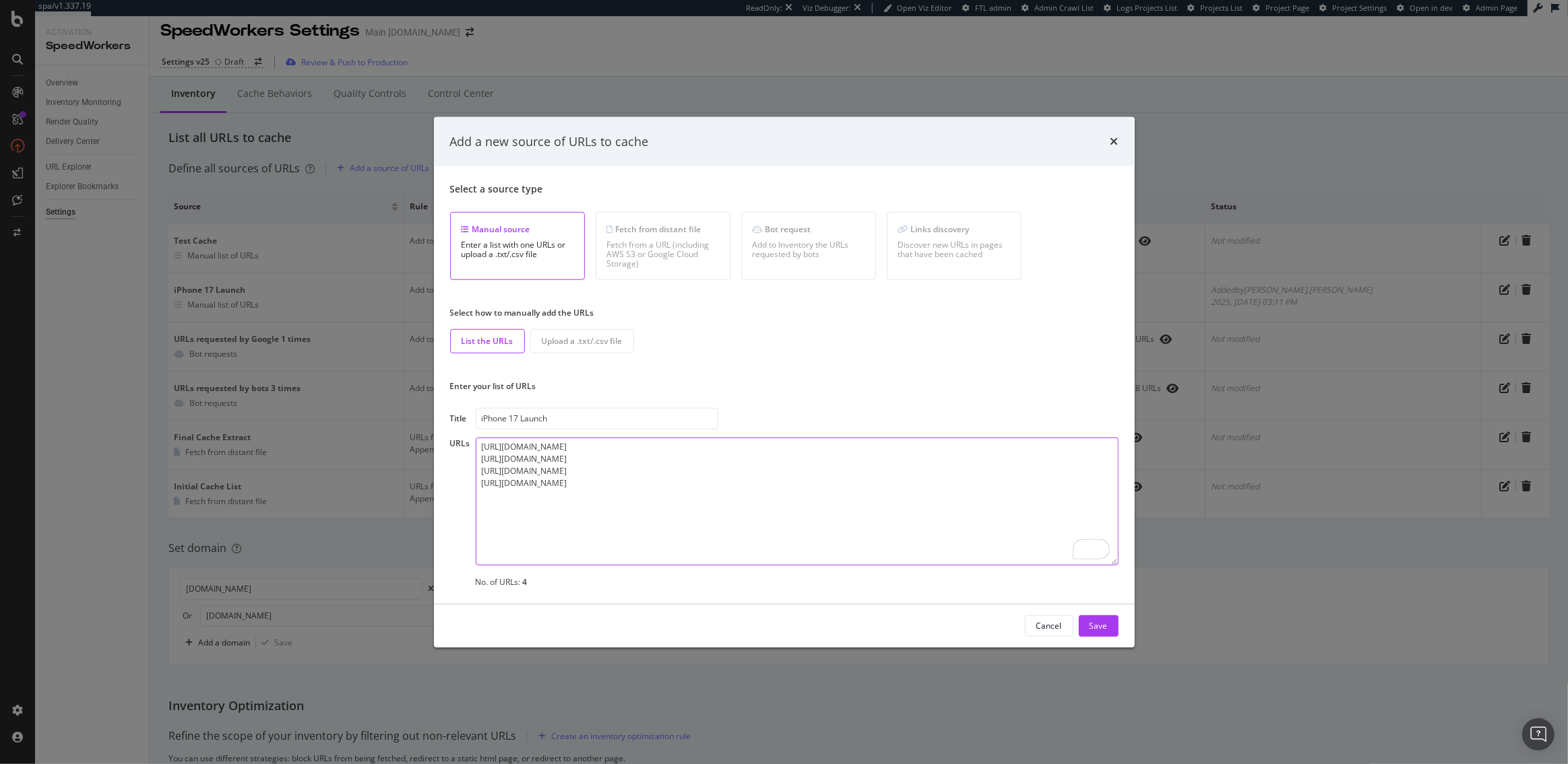
drag, startPoint x: 733, startPoint y: 481, endPoint x: 431, endPoint y: 438, distance: 305.0
click at [431, 438] on div "Add a new source of URLs to cache Select a source type Manual source Enter a li…" at bounding box center [784, 382] width 1568 height 764
click at [676, 455] on textarea "https://www.att.com/buy/phones/apple-iphone-17.html https://www.att.com/buy/pho…" at bounding box center [797, 502] width 643 height 128
click at [1101, 624] on div "Save" at bounding box center [1098, 626] width 19 height 12
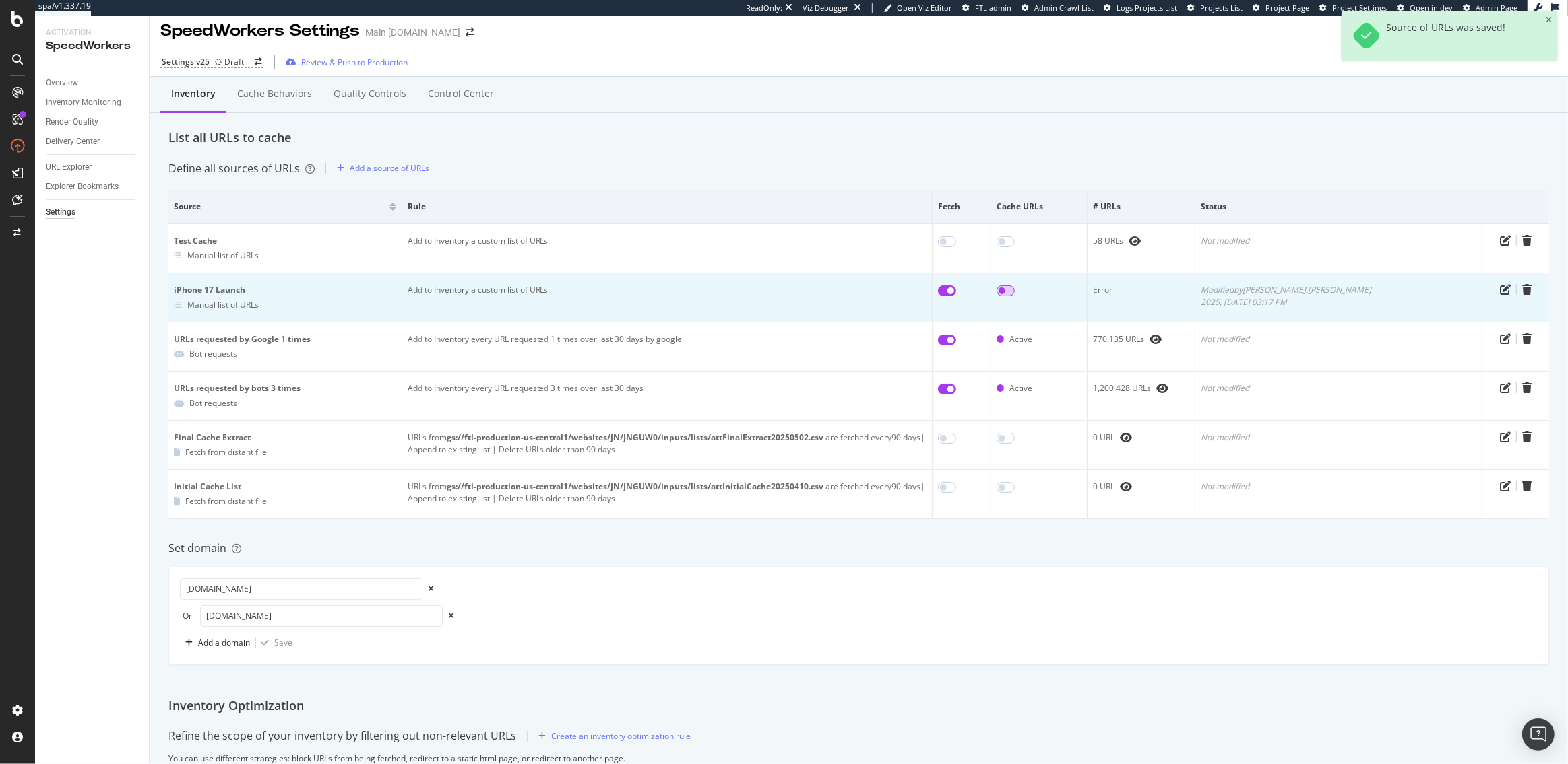
click at [1015, 291] on input "checkbox" at bounding box center [1005, 291] width 19 height 11
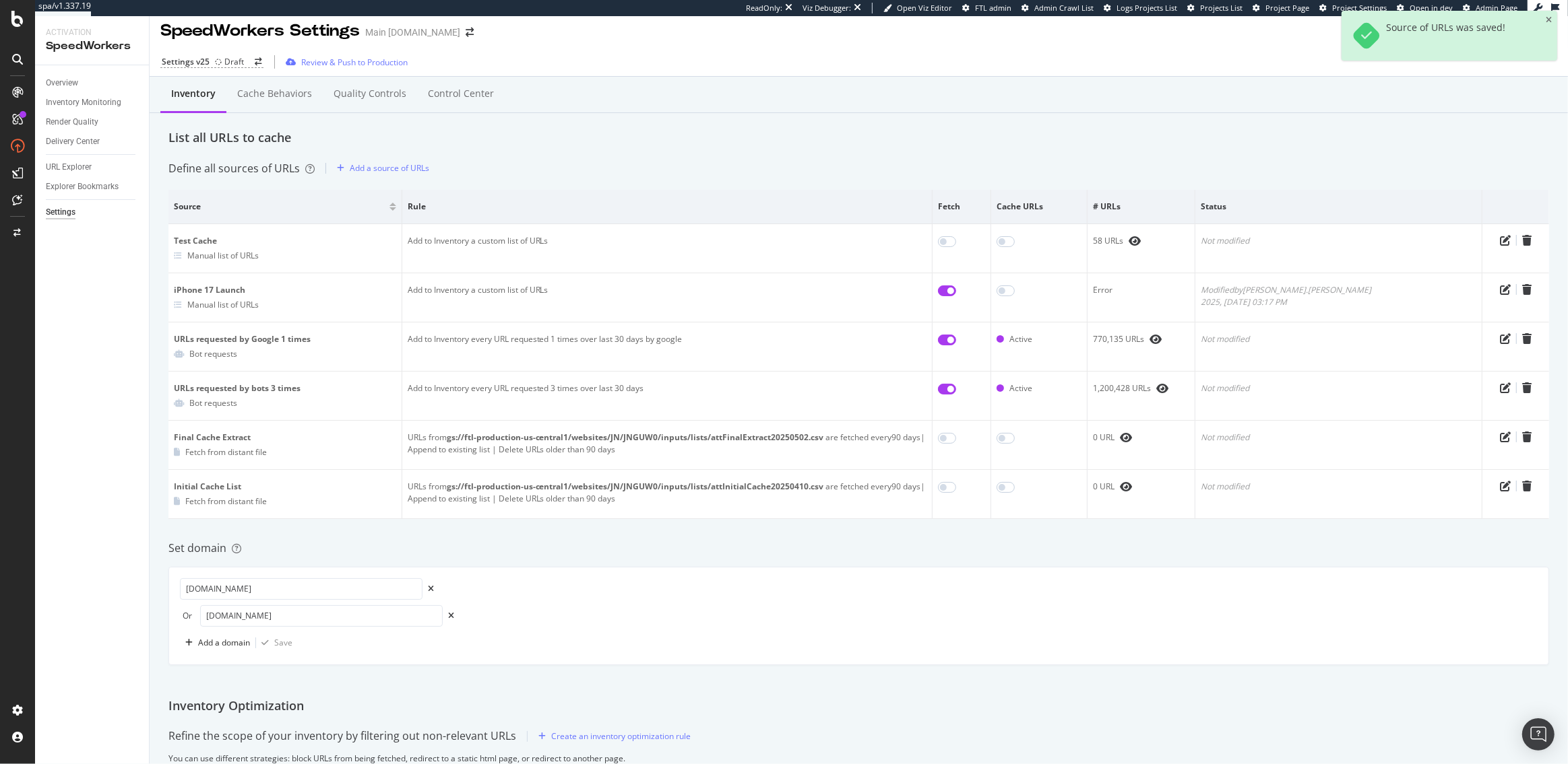
checkbox input "true"
click at [268, 96] on div "Cache behaviors" at bounding box center [274, 93] width 75 height 14
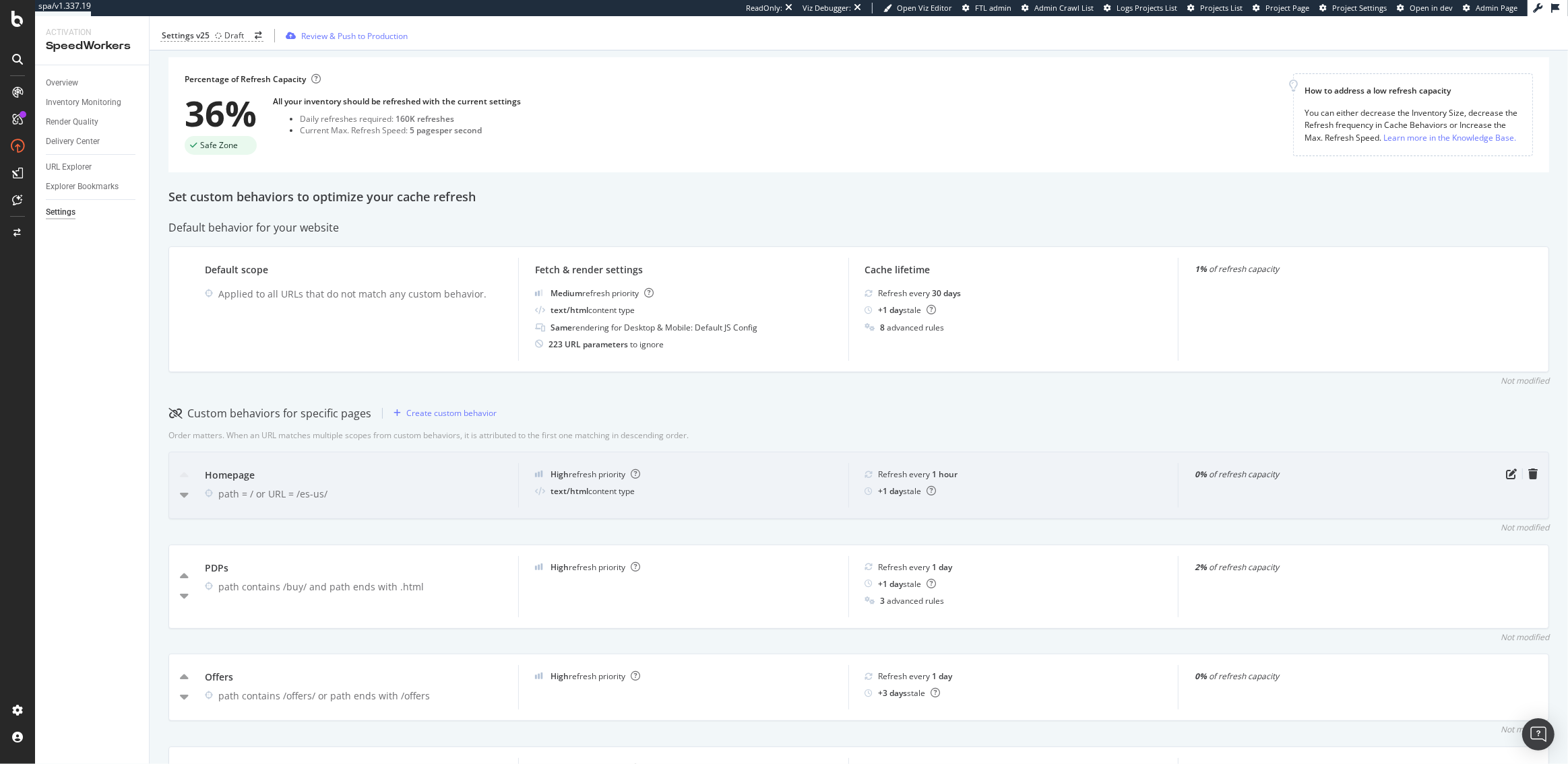
scroll to position [82, 0]
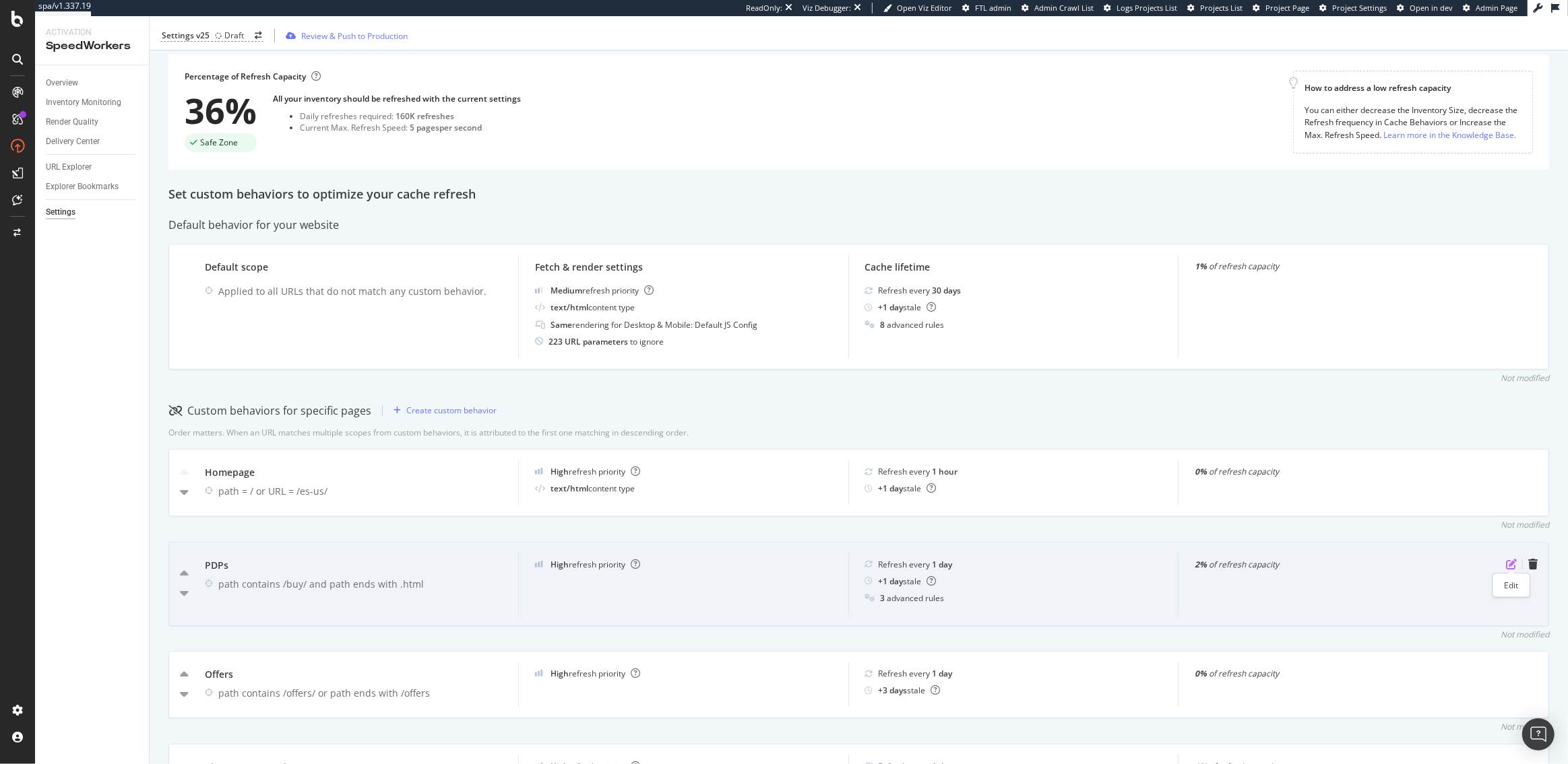
click at [1510, 561] on icon "pen-to-square" at bounding box center [1510, 564] width 11 height 11
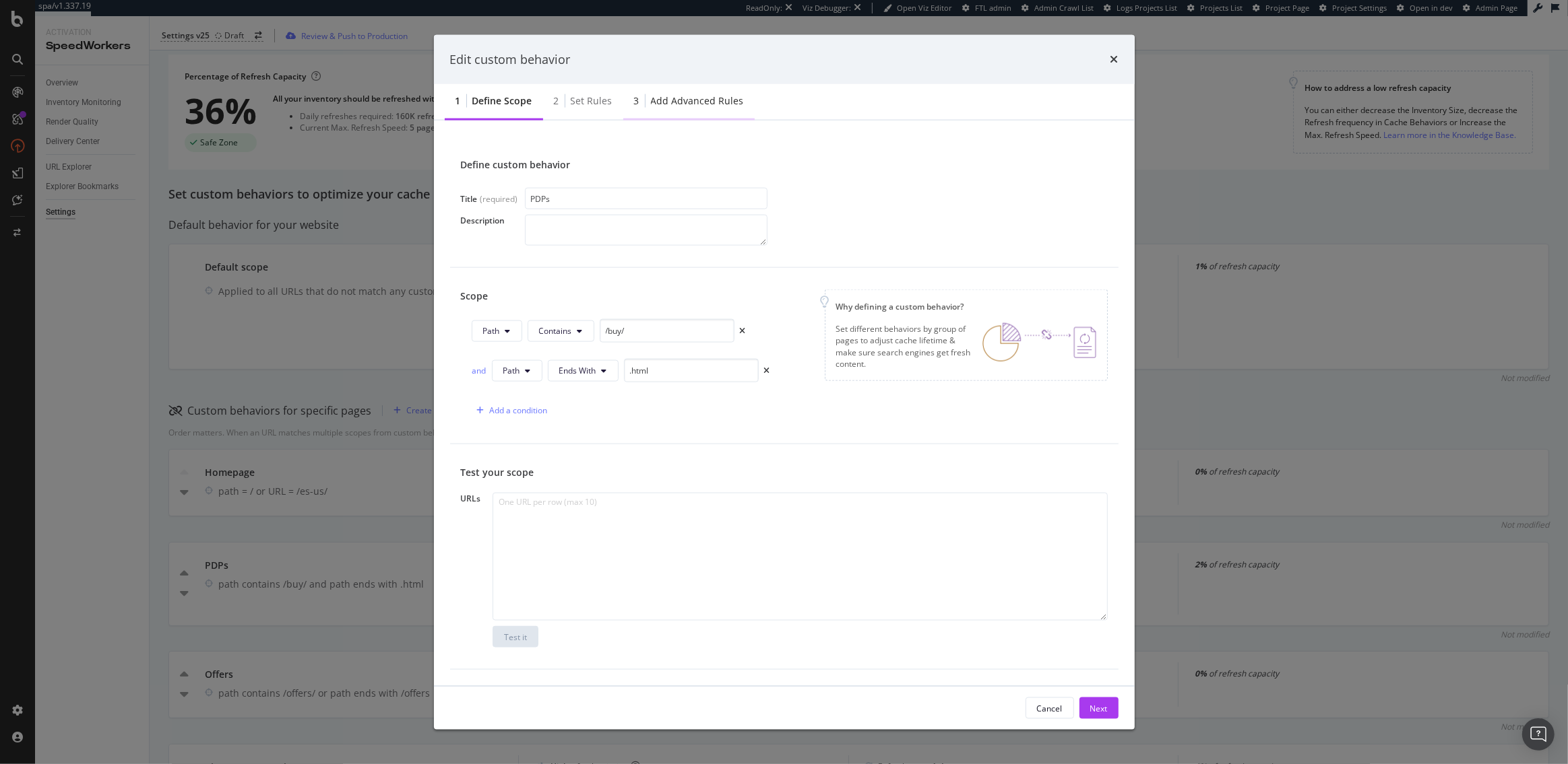
click at [681, 91] on div "3 Add advanced rules" at bounding box center [689, 102] width 132 height 37
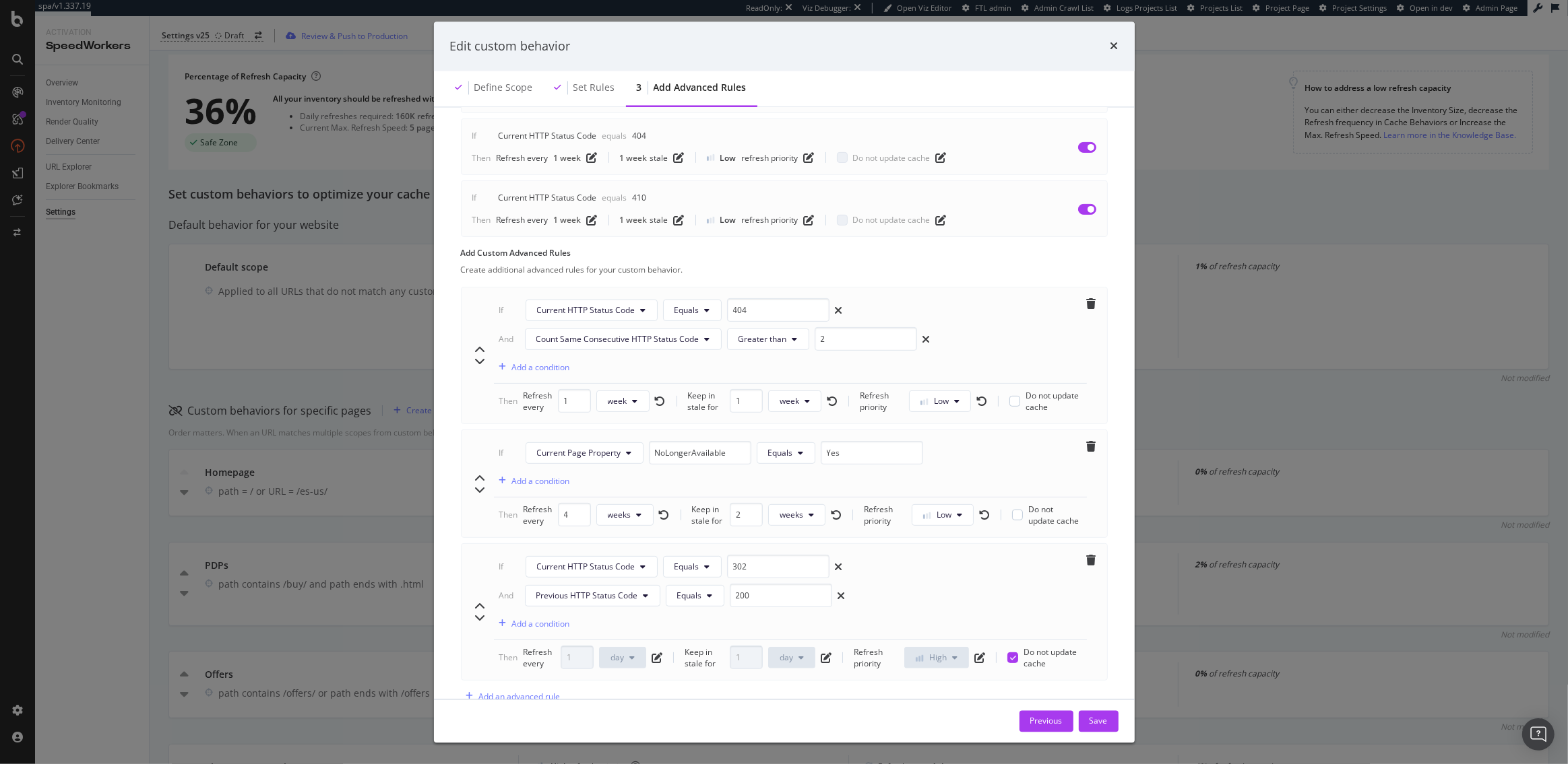
scroll to position [539, 0]
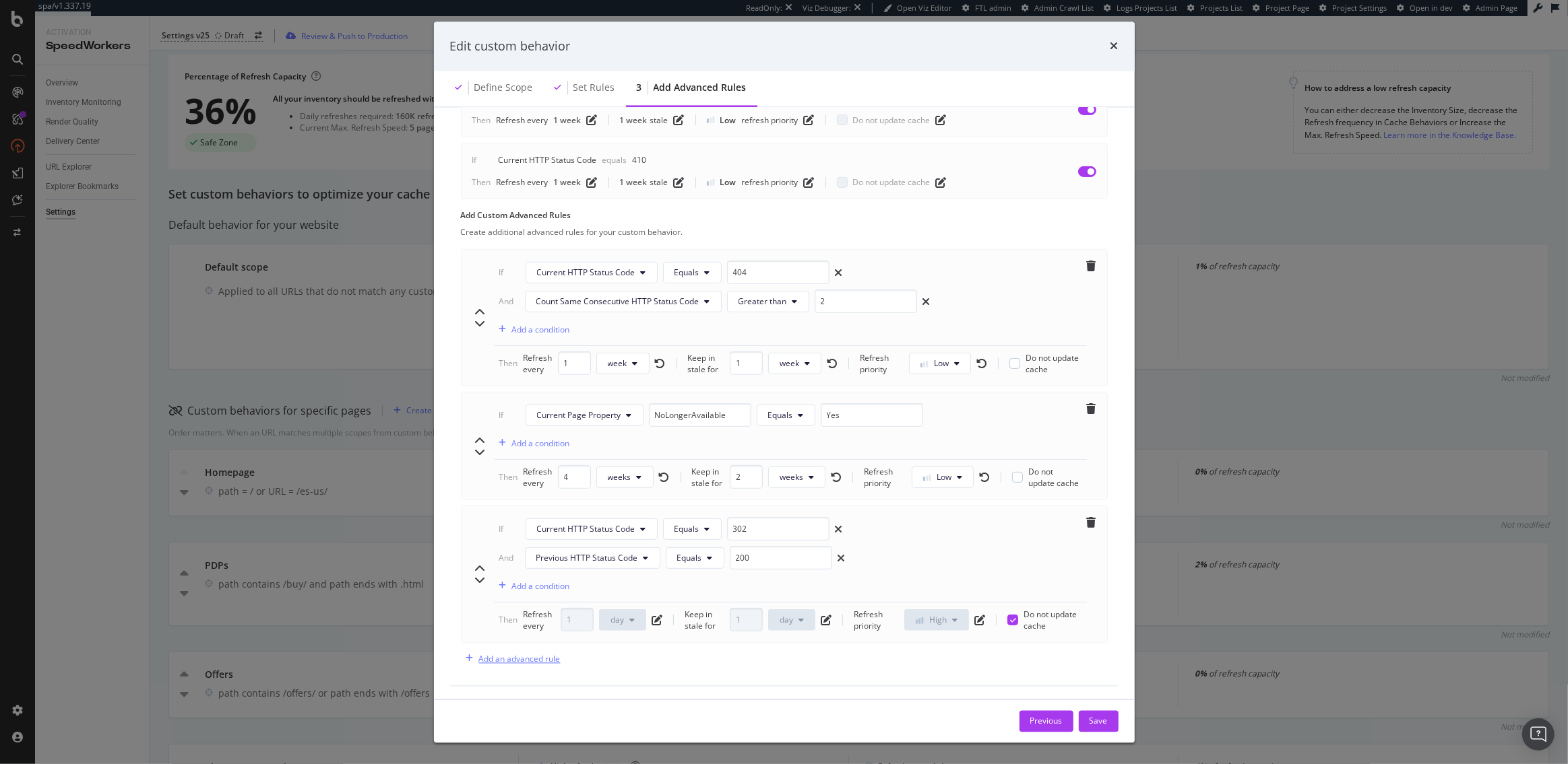
click at [508, 657] on div "Add an advanced rule" at bounding box center [519, 659] width 82 height 12
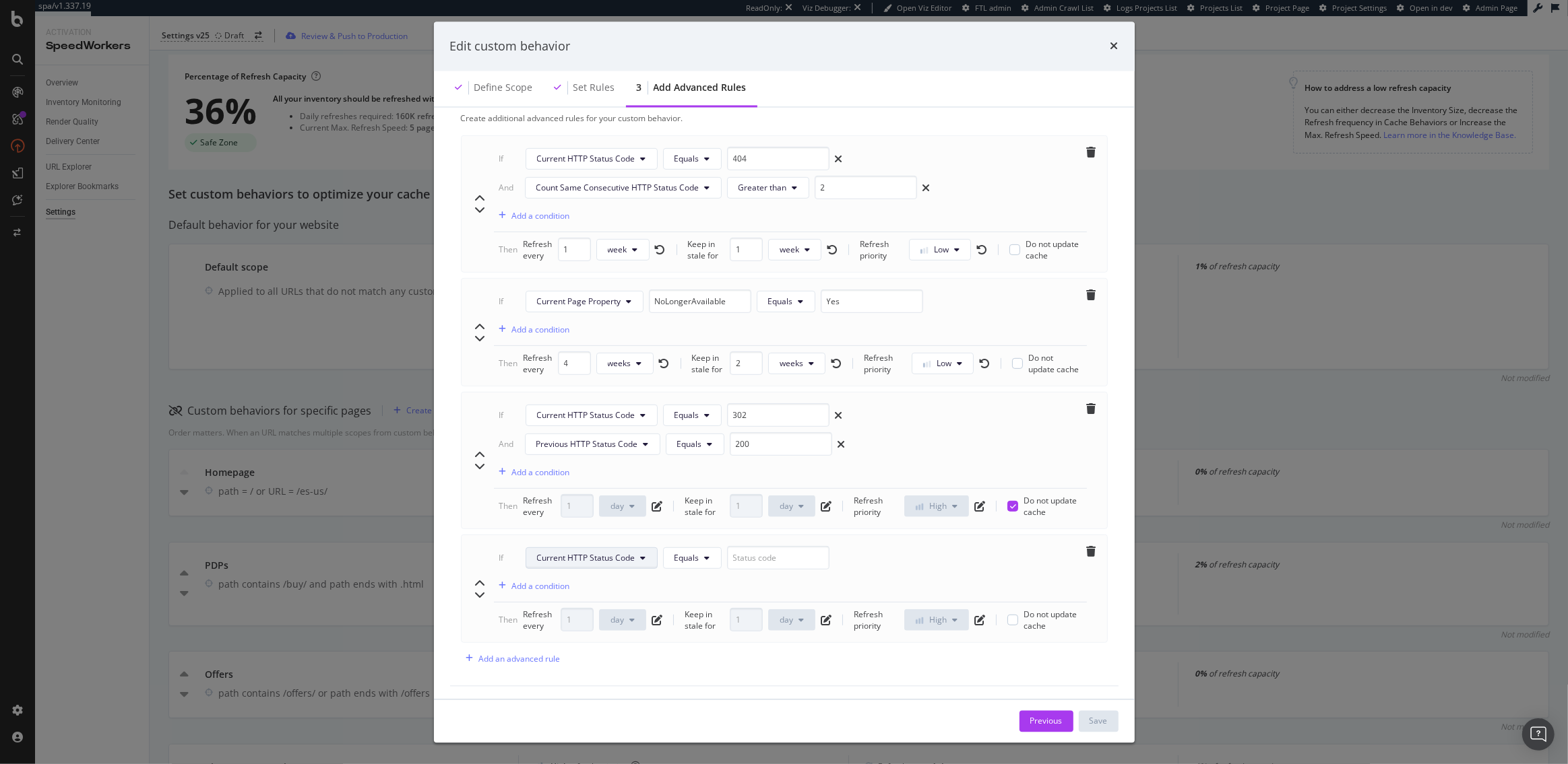
click at [601, 553] on span "Current HTTP Status Code" at bounding box center [586, 558] width 98 height 12
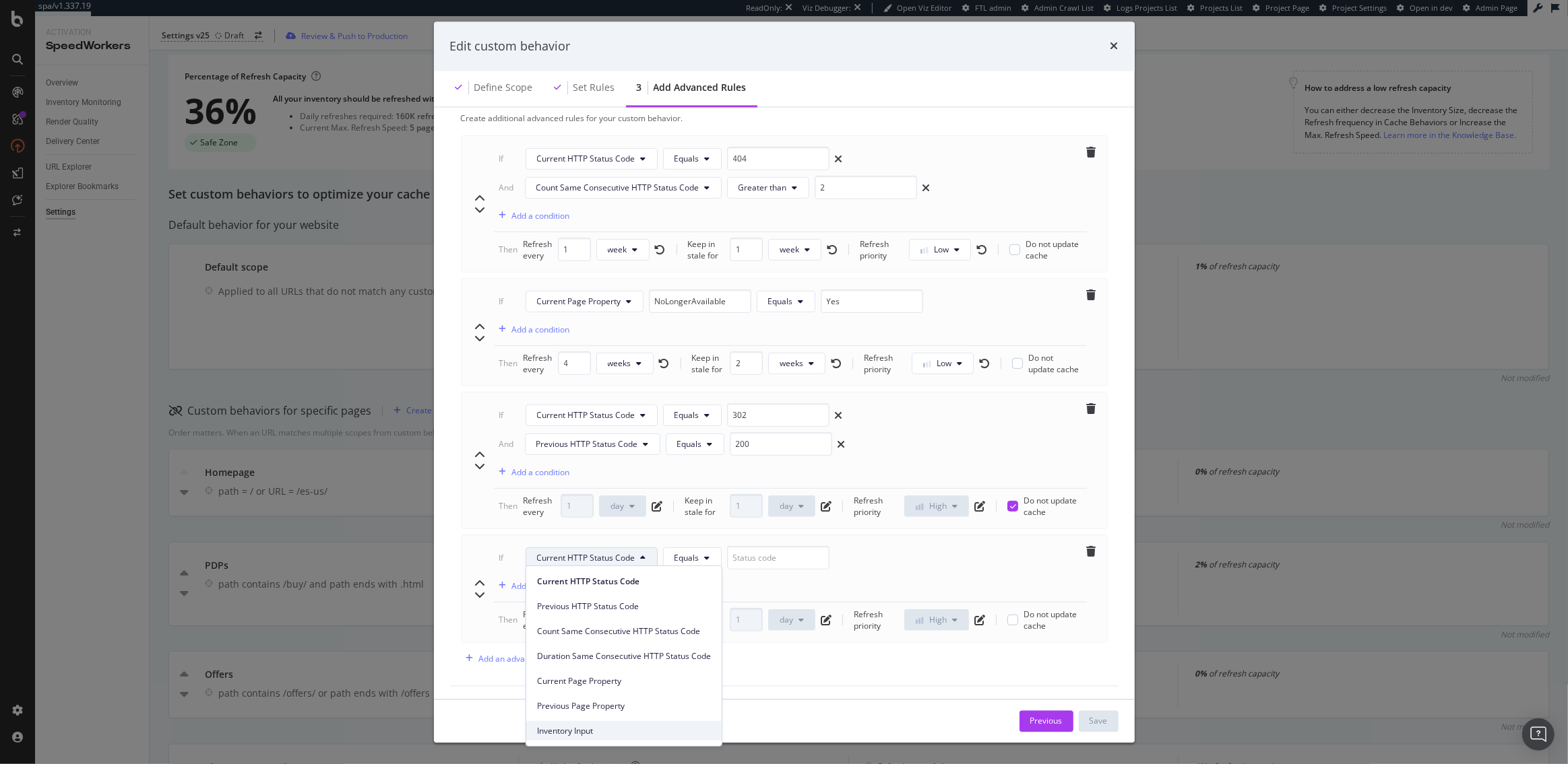
click at [596, 725] on span "Inventory Input" at bounding box center [623, 731] width 174 height 12
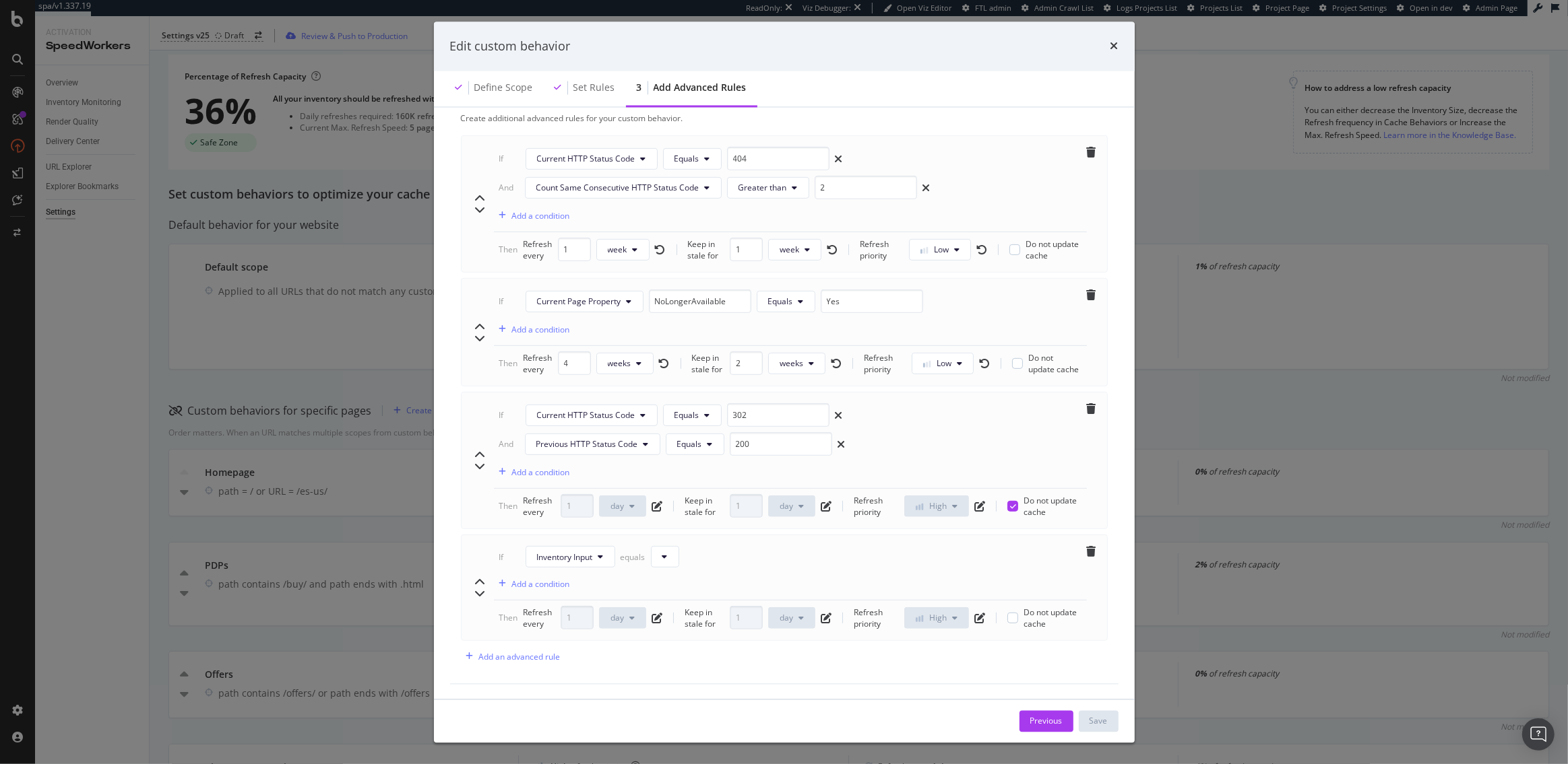
scroll to position [650, 0]
click at [665, 556] on icon "modal" at bounding box center [664, 559] width 5 height 8
click at [828, 559] on div "If Inventory Input equals Add a condition" at bounding box center [790, 575] width 592 height 55
click at [594, 556] on button "Inventory Input" at bounding box center [570, 559] width 89 height 22
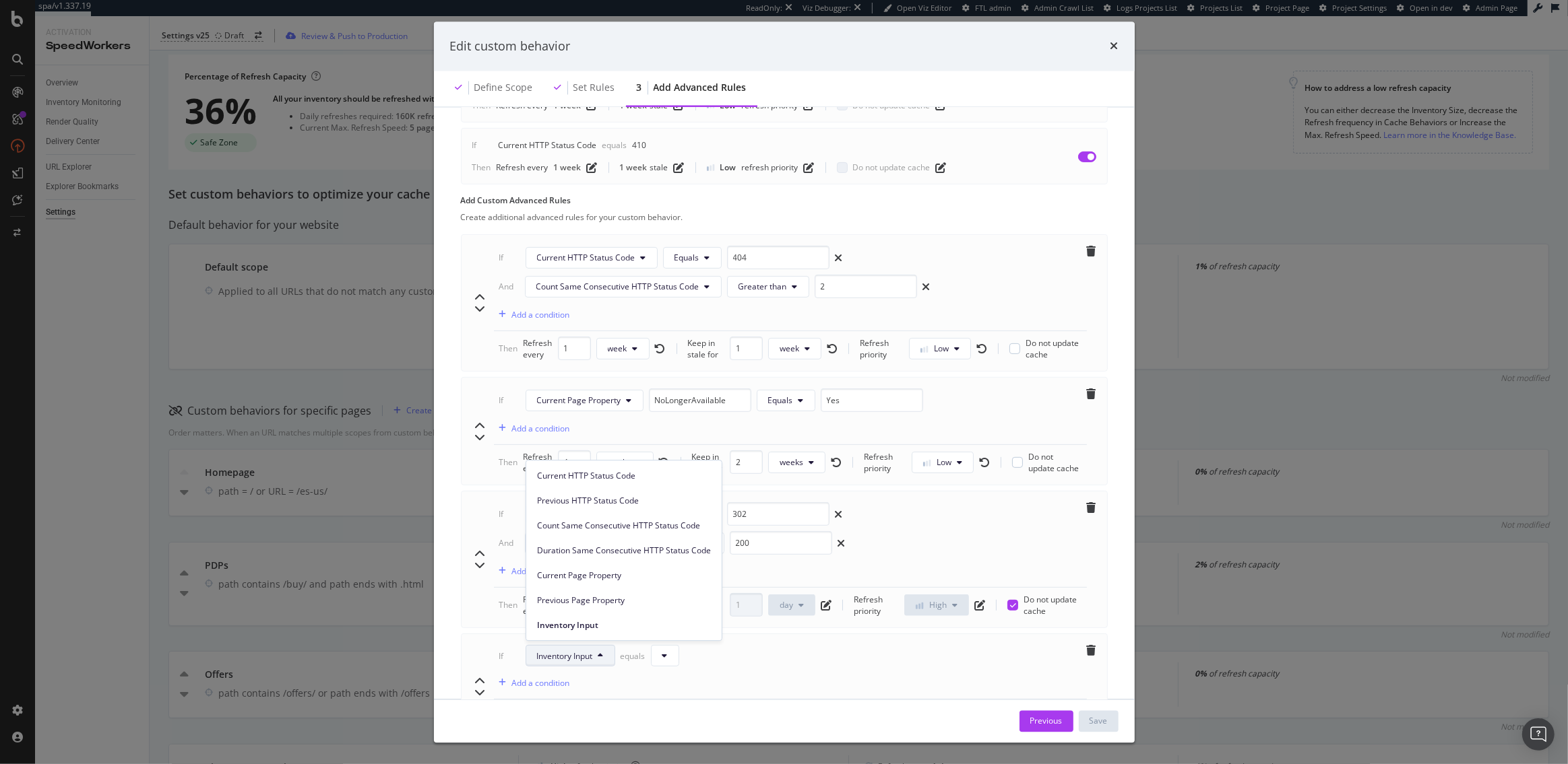
scroll to position [556, 0]
click at [887, 528] on div "If Current HTTP Status Code Equals 302 And Previous HTTP Status Code Equals 200…" at bounding box center [790, 542] width 592 height 85
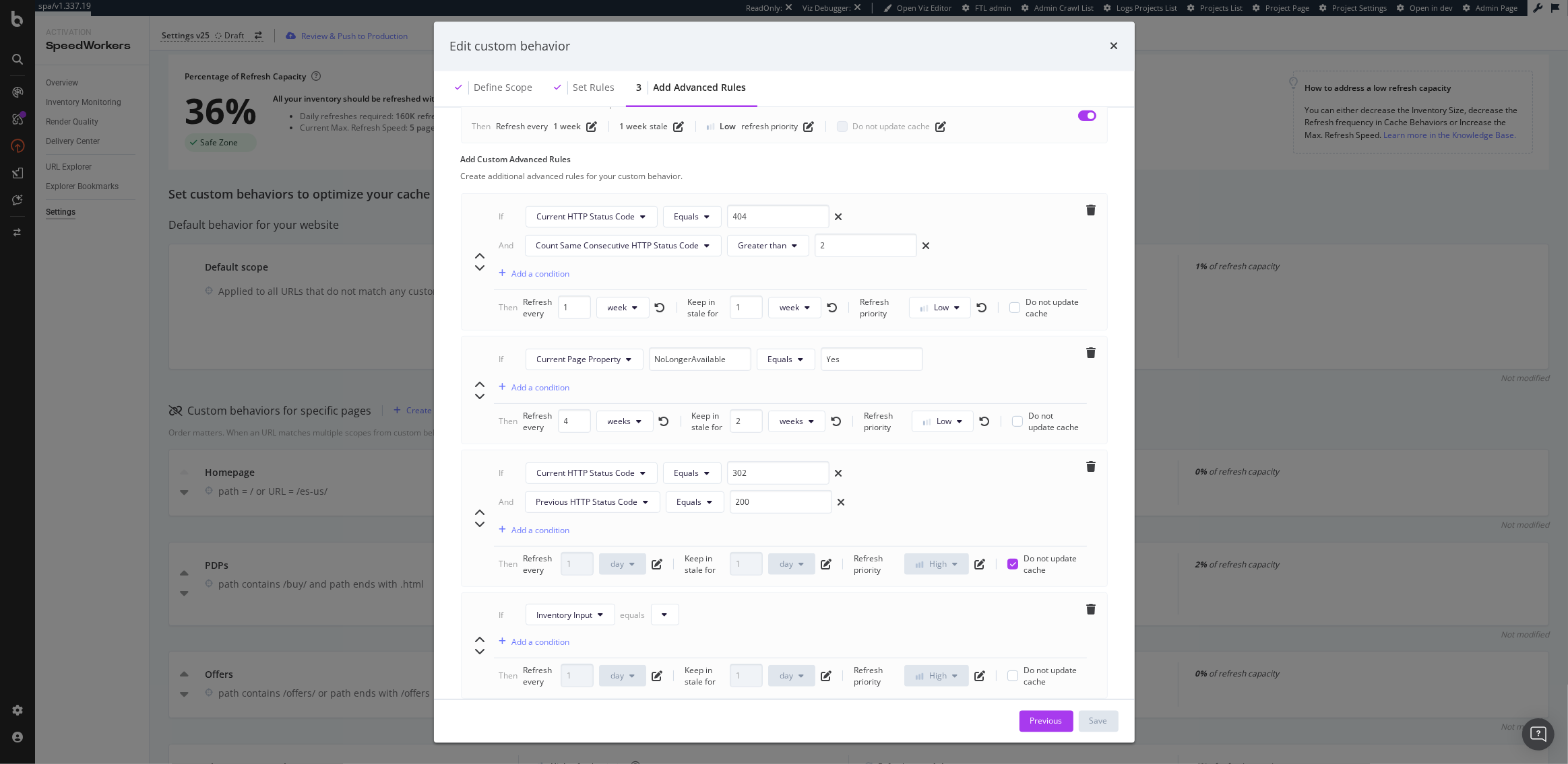
scroll to position [595, 0]
click at [1113, 48] on icon "times" at bounding box center [1114, 46] width 8 height 11
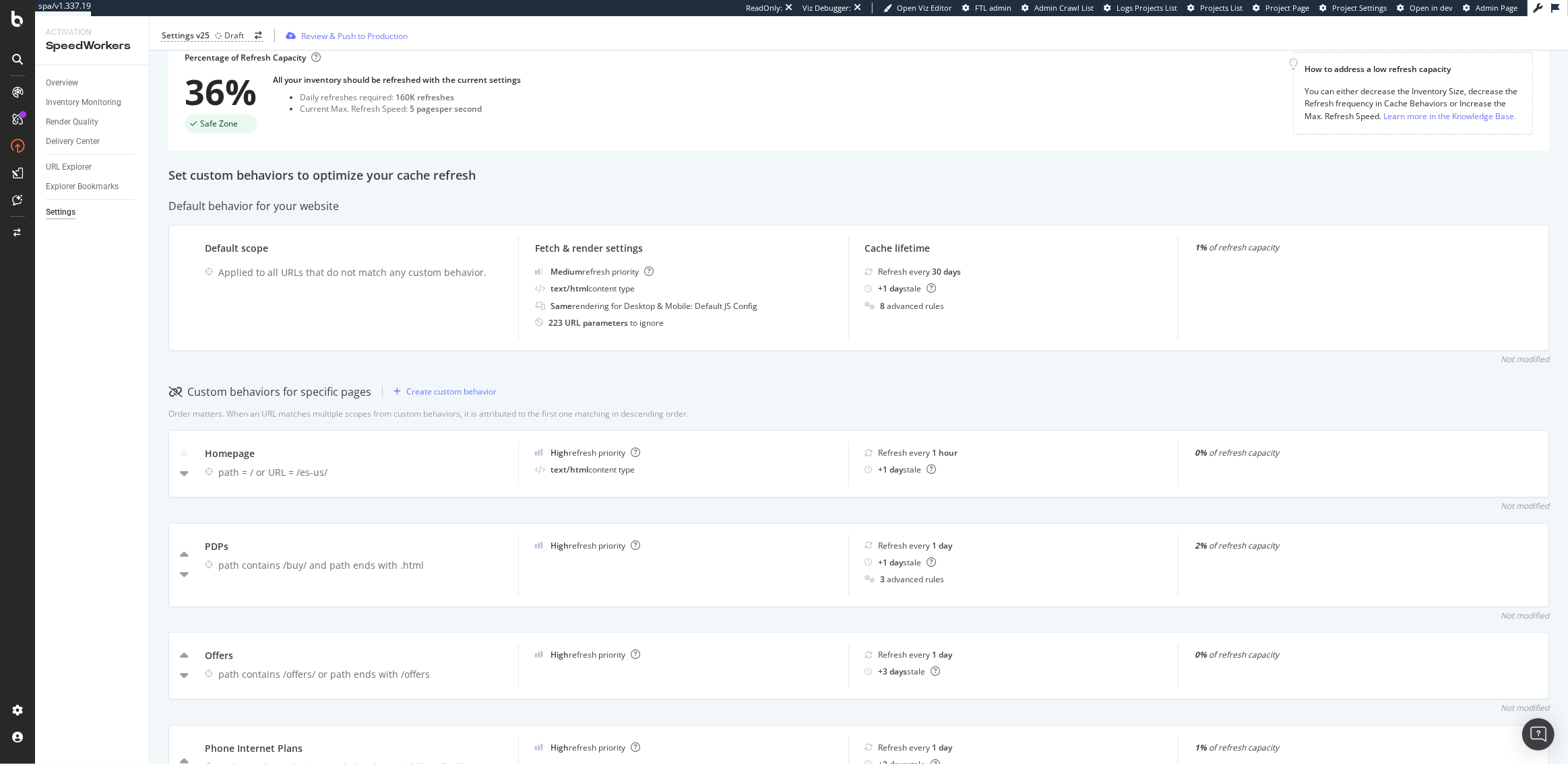
scroll to position [0, 0]
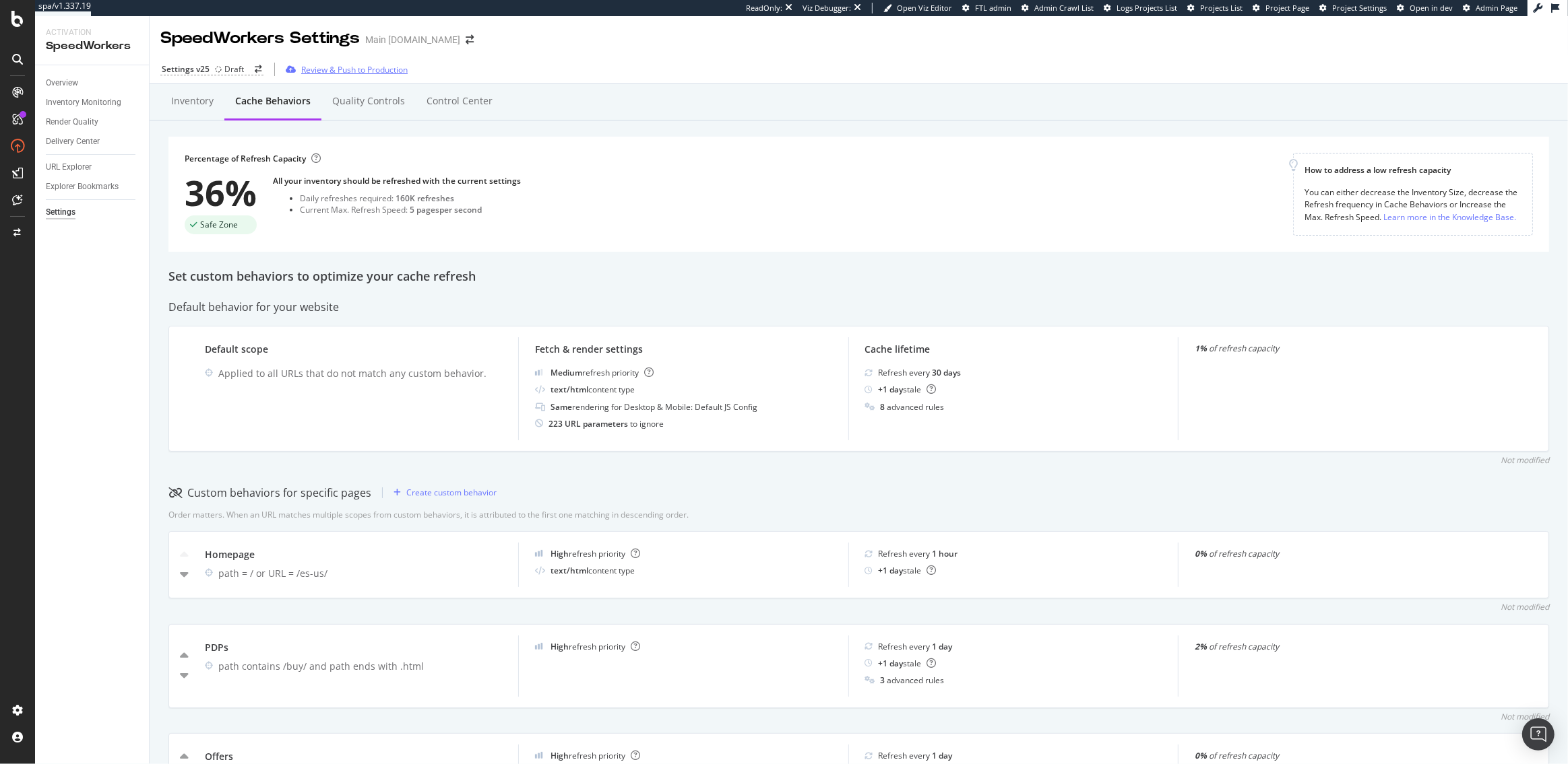
click at [346, 72] on div "Review & Push to Production" at bounding box center [354, 70] width 106 height 12
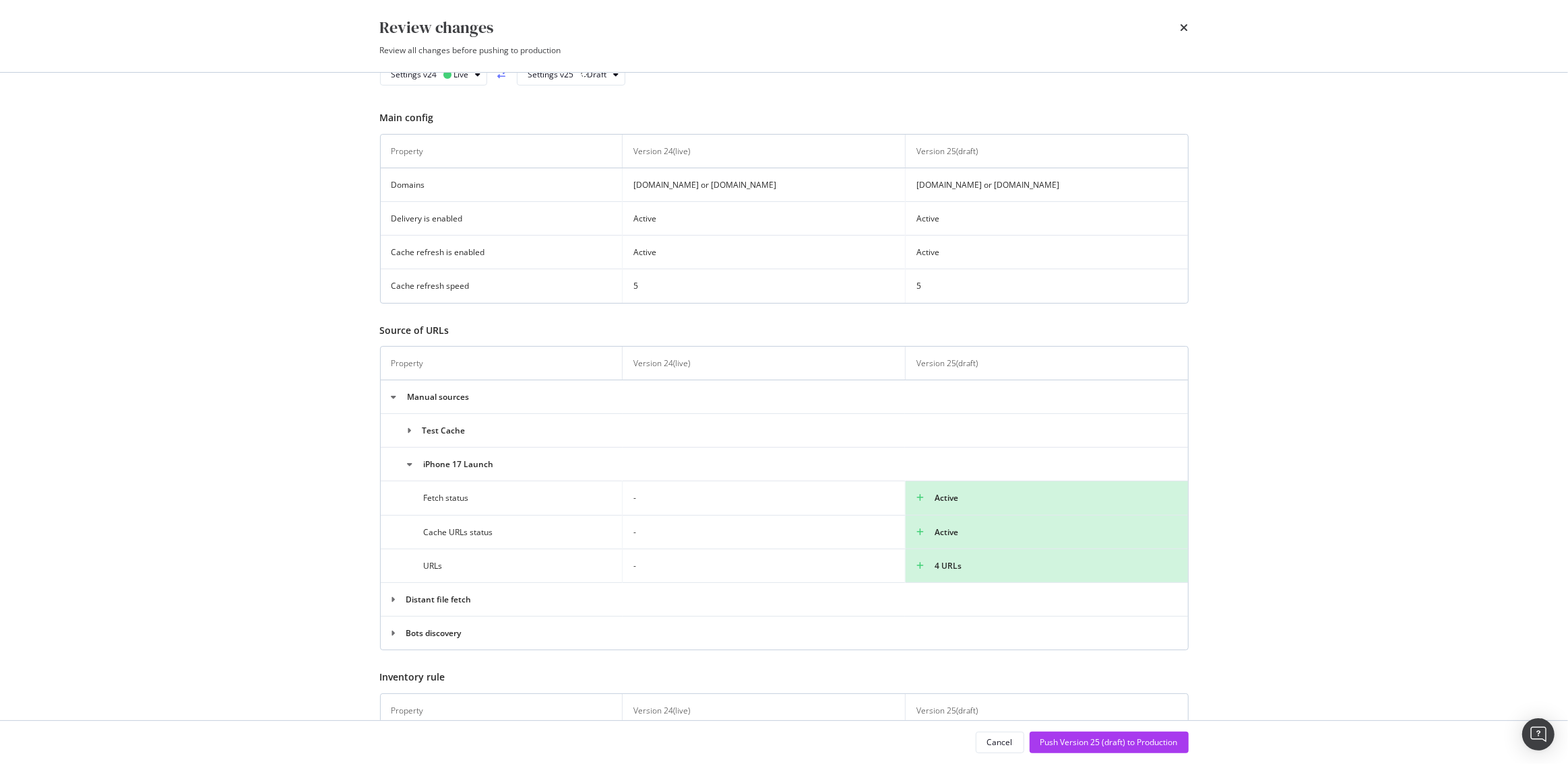
scroll to position [46, 0]
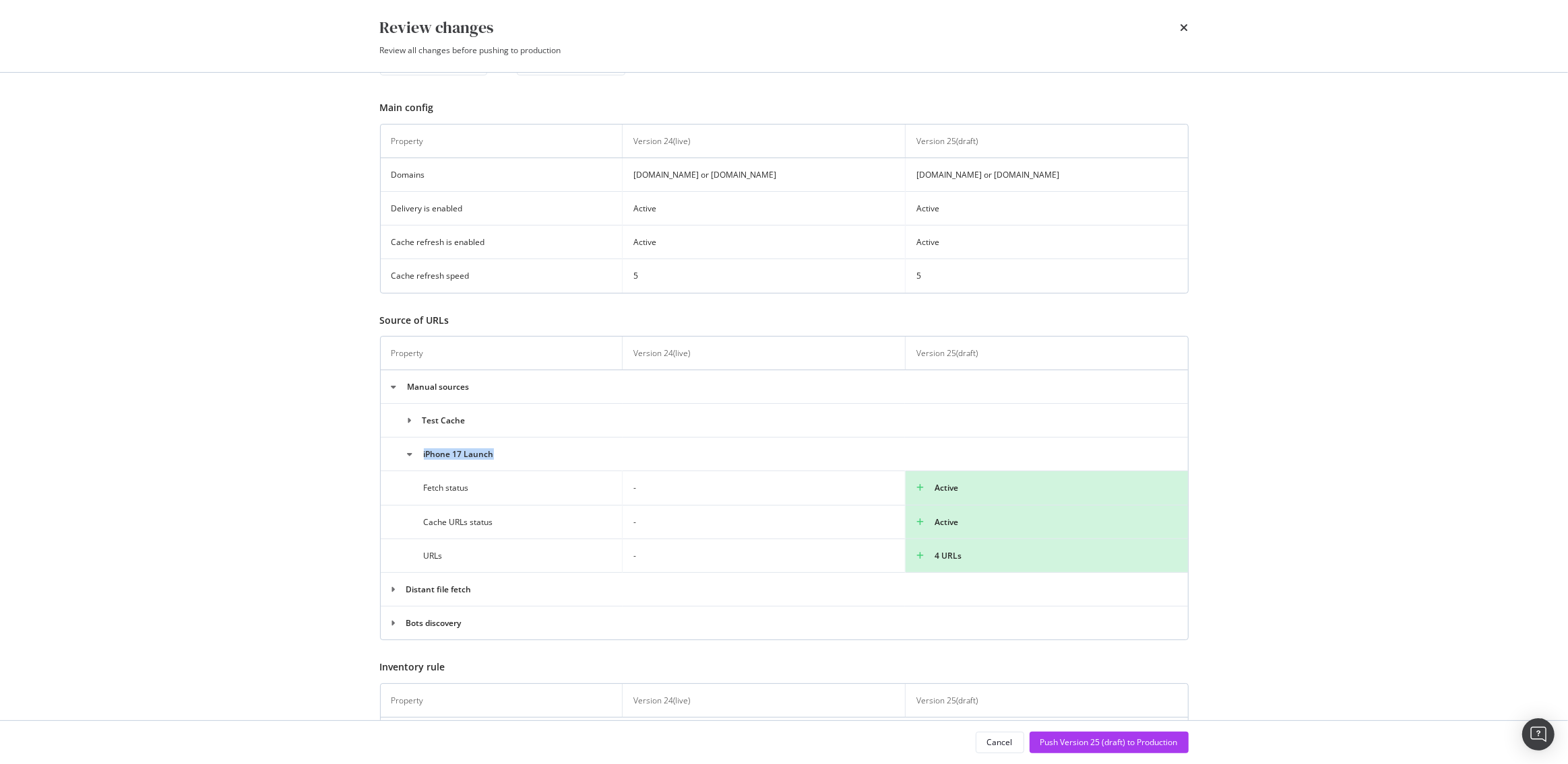
drag, startPoint x: 494, startPoint y: 456, endPoint x: 423, endPoint y: 455, distance: 71.0
click at [423, 455] on td "iPhone 17 Launch" at bounding box center [783, 455] width 807 height 33
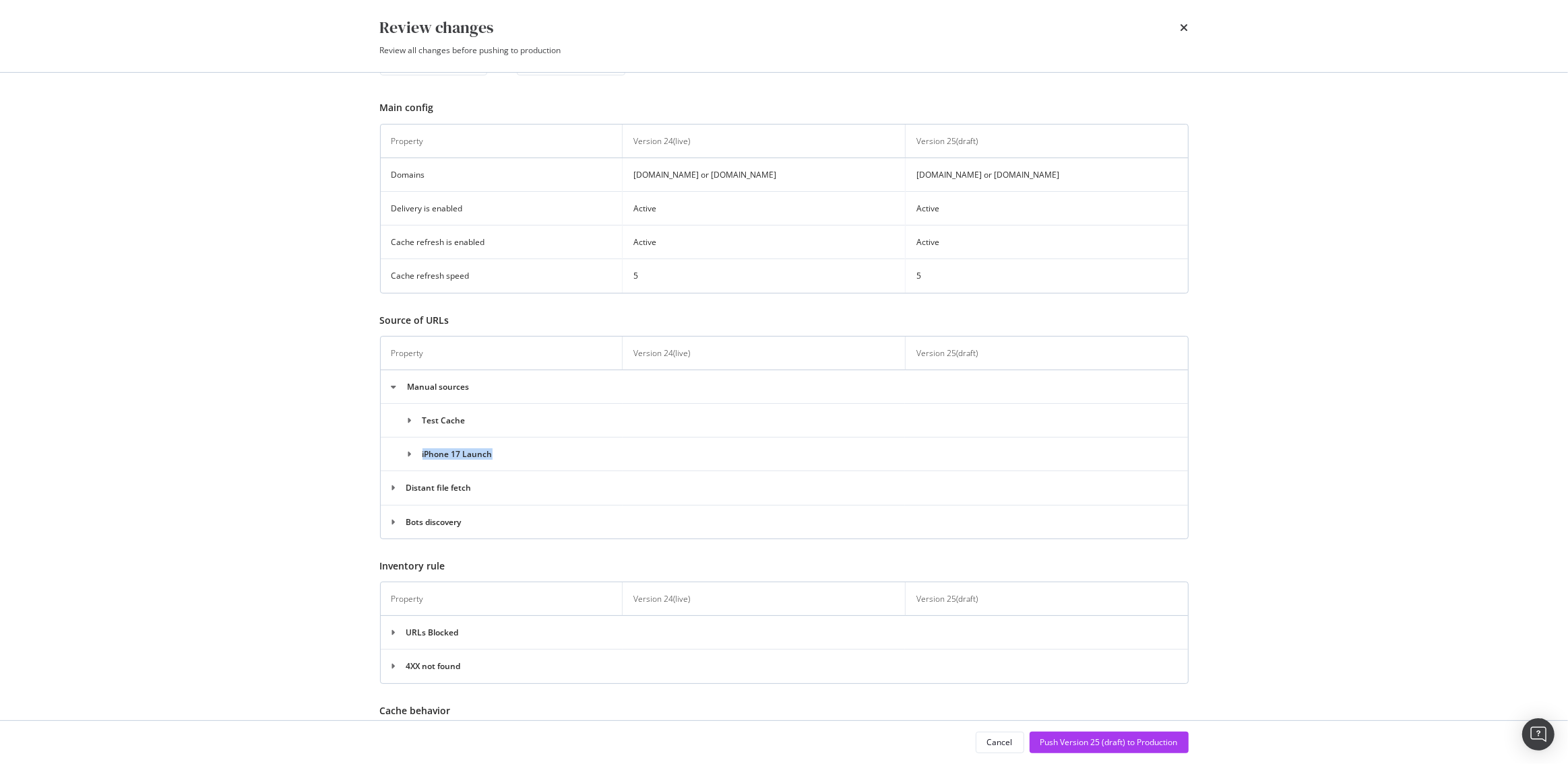
copy td "iPhone 17 Launch"
click at [1126, 742] on div "Push Version 25 (draft) to Production" at bounding box center [1109, 742] width 138 height 12
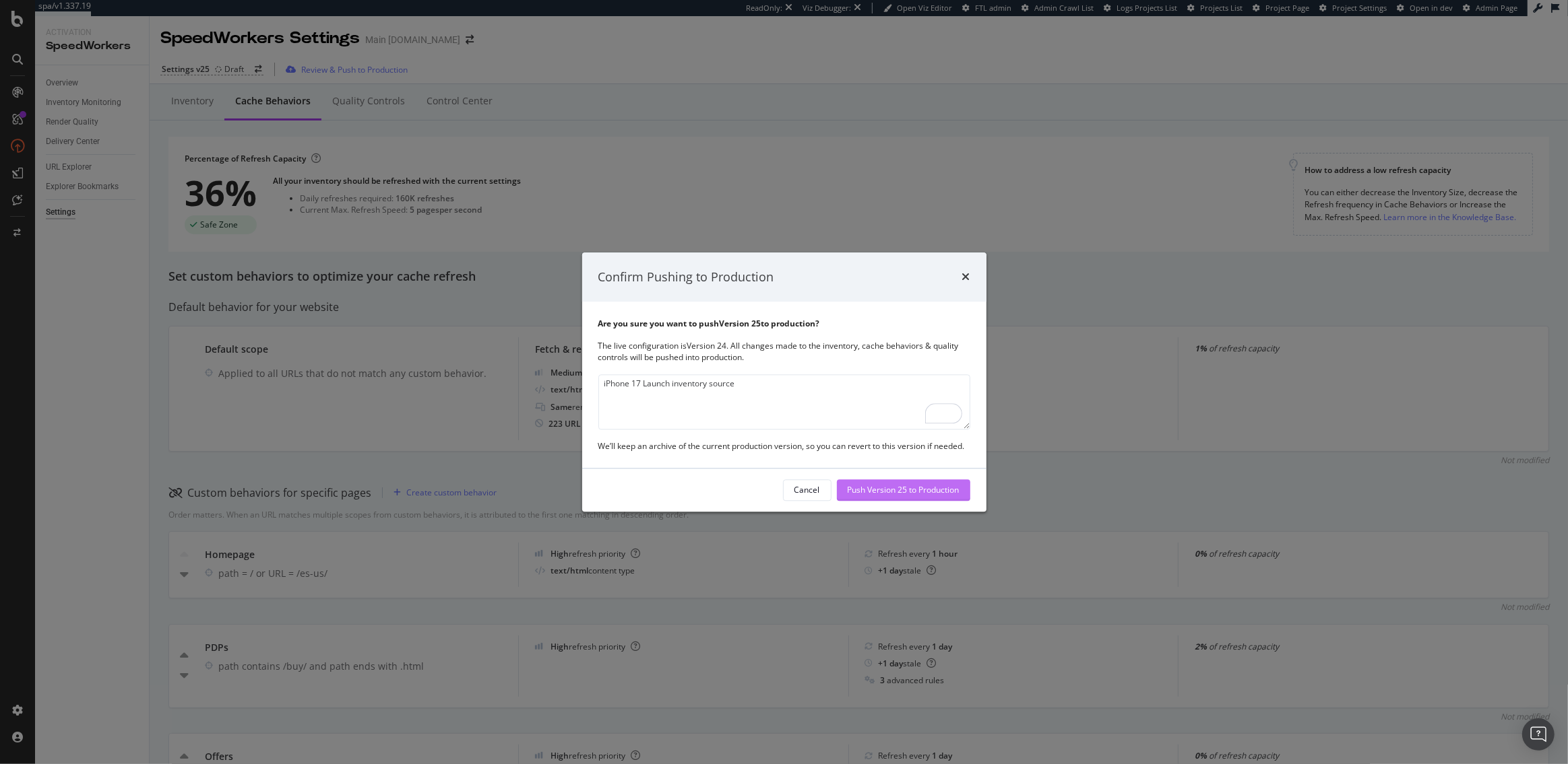
type textarea "iPhone 17 Launch inventory source"
click at [906, 492] on div "Push Version 25 to Production" at bounding box center [904, 491] width 112 height 12
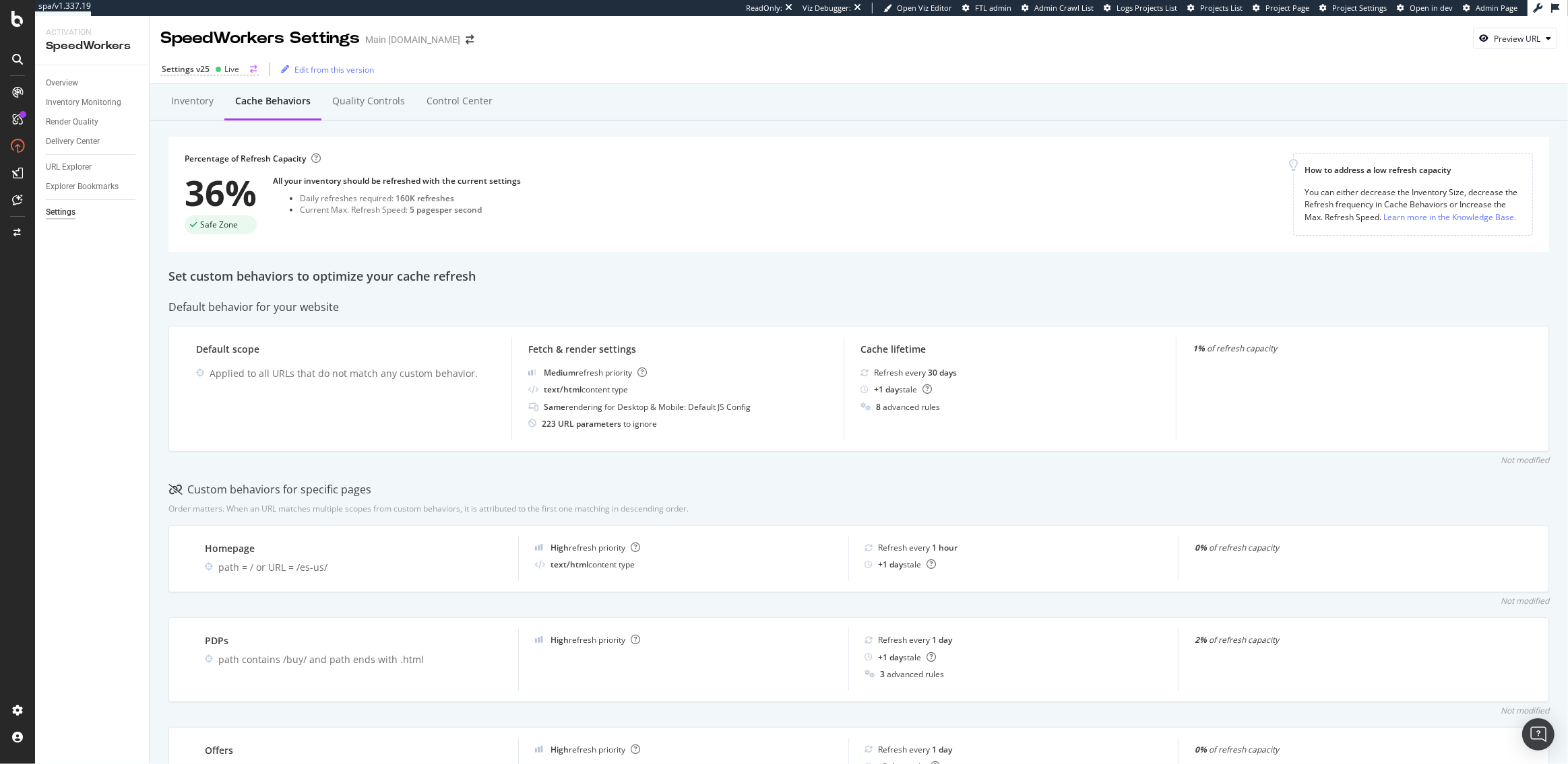
click at [210, 74] on div "Settings v25 Live" at bounding box center [209, 69] width 98 height 12
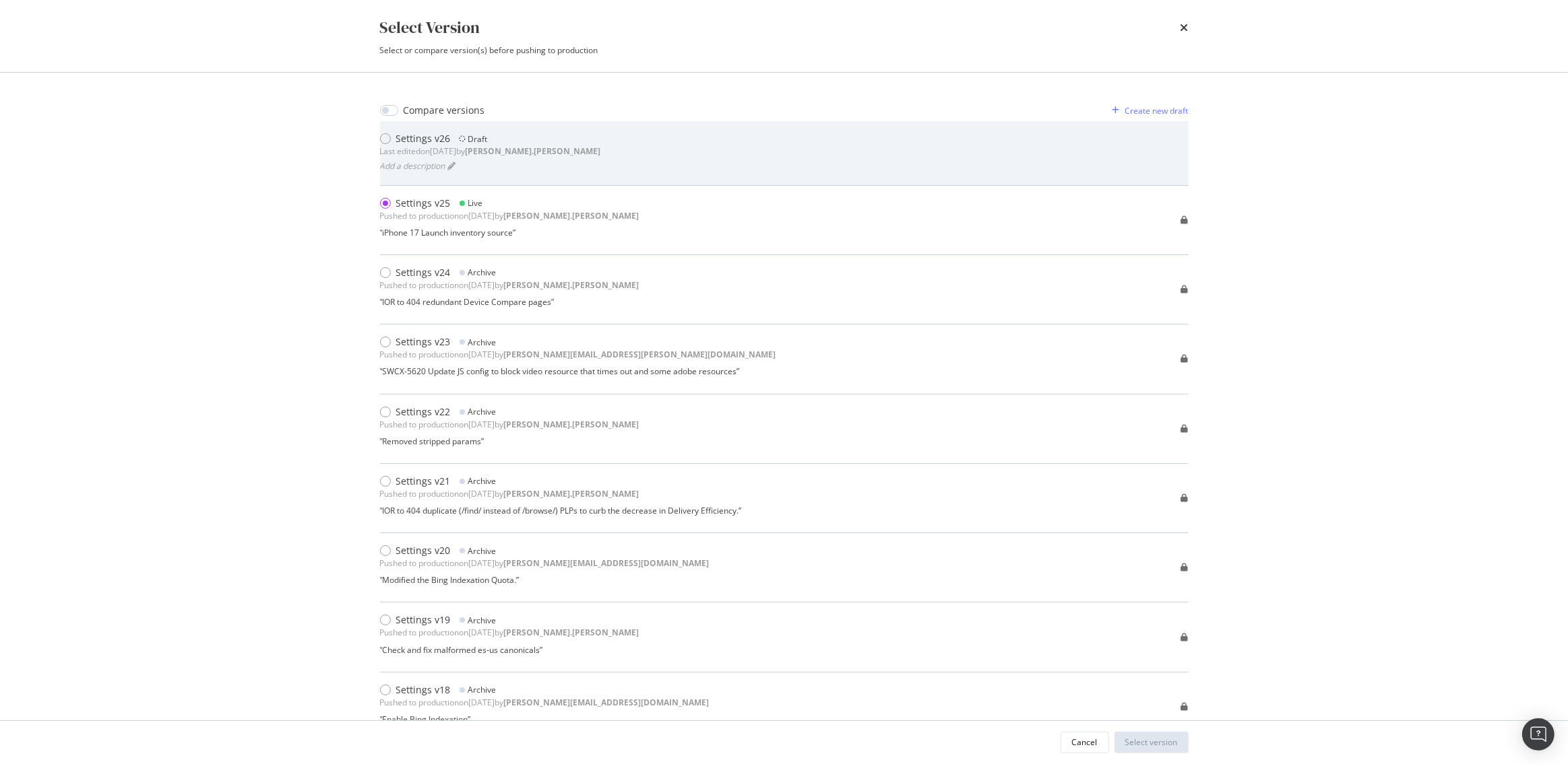
click at [417, 138] on div "Settings v26" at bounding box center [423, 138] width 55 height 14
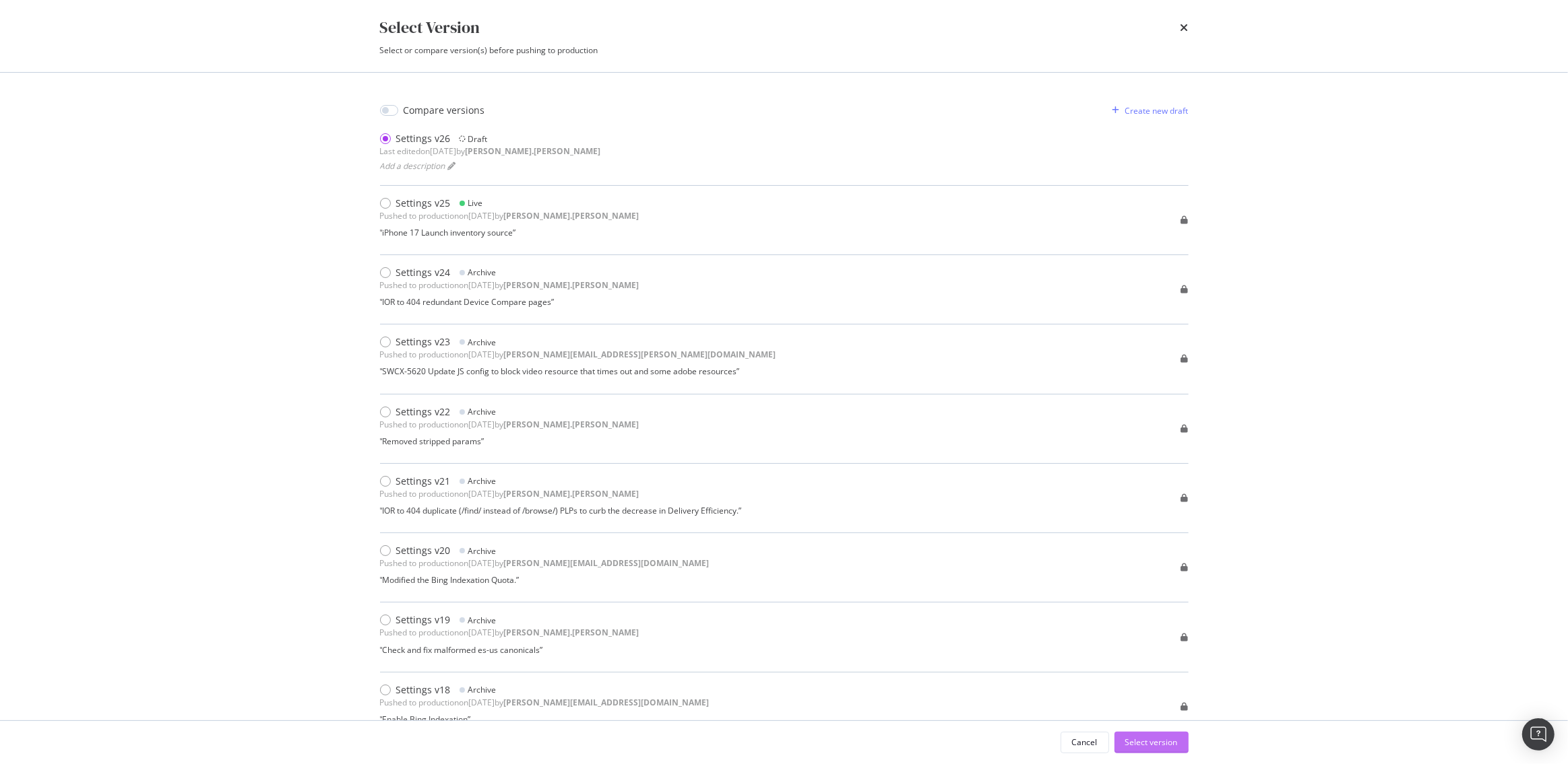
click at [1145, 745] on div "Select version" at bounding box center [1150, 742] width 52 height 12
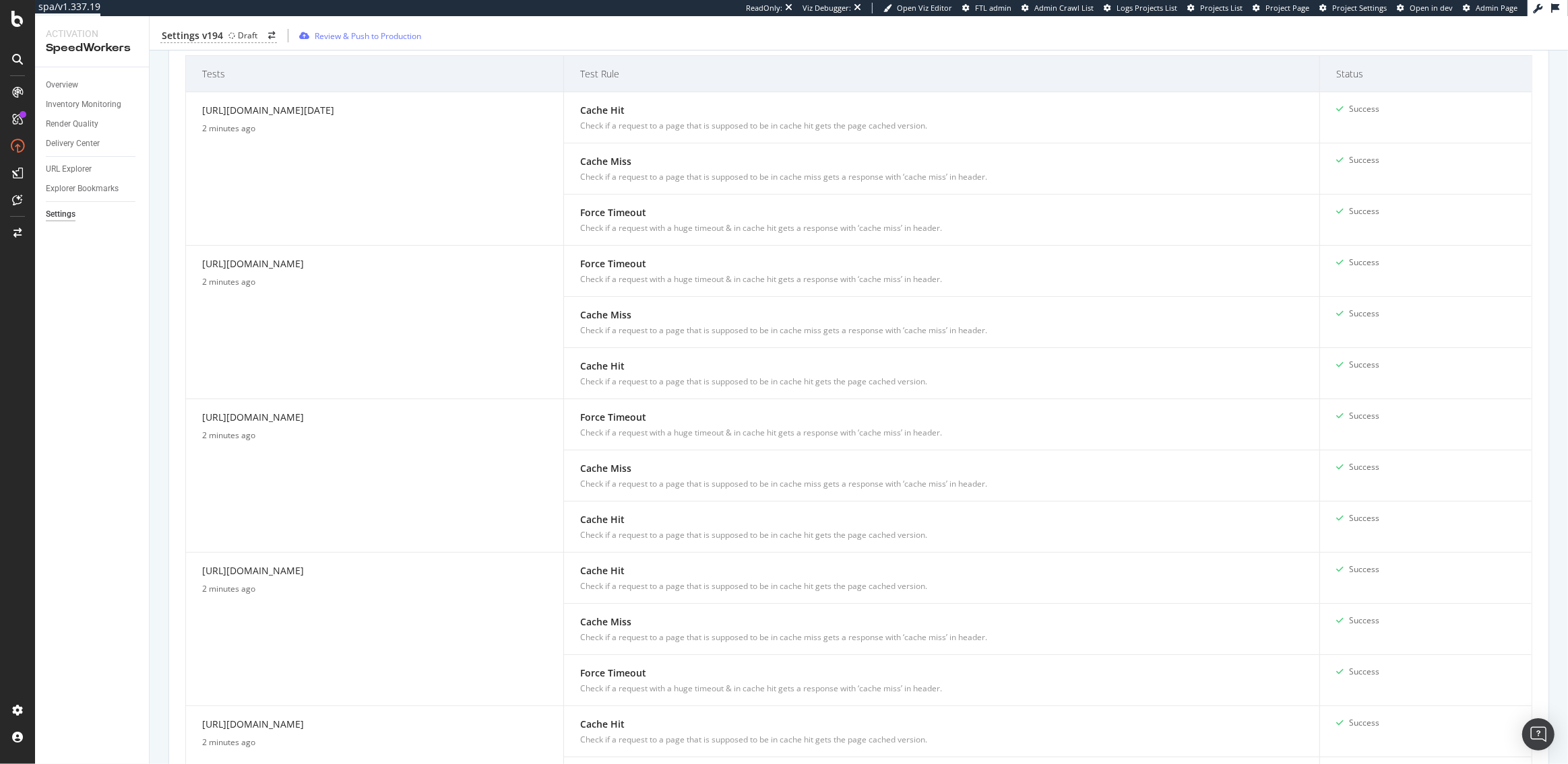
scroll to position [131, 0]
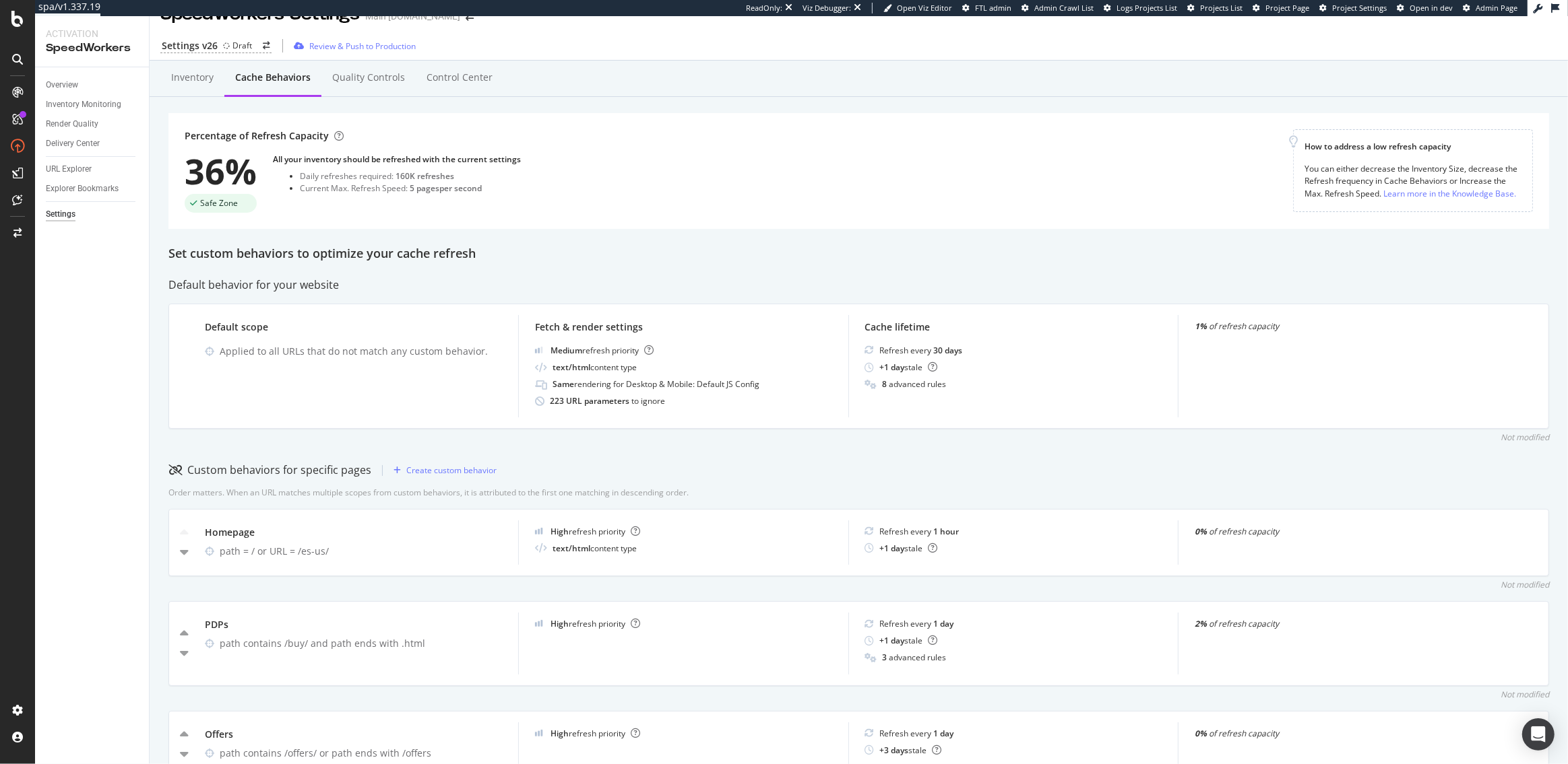
scroll to position [31, 0]
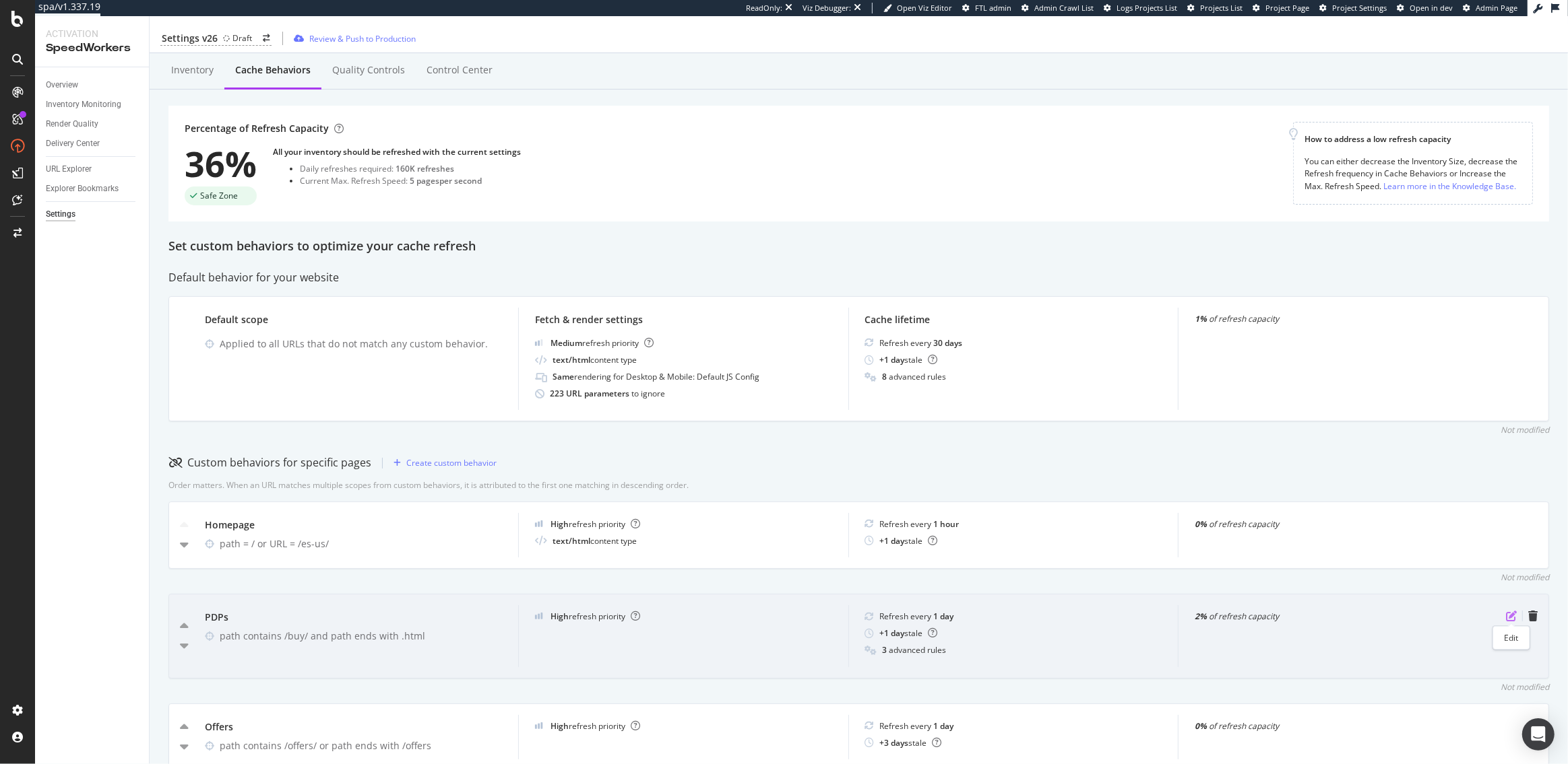
click at [1507, 614] on icon "pen-to-square" at bounding box center [1510, 616] width 11 height 11
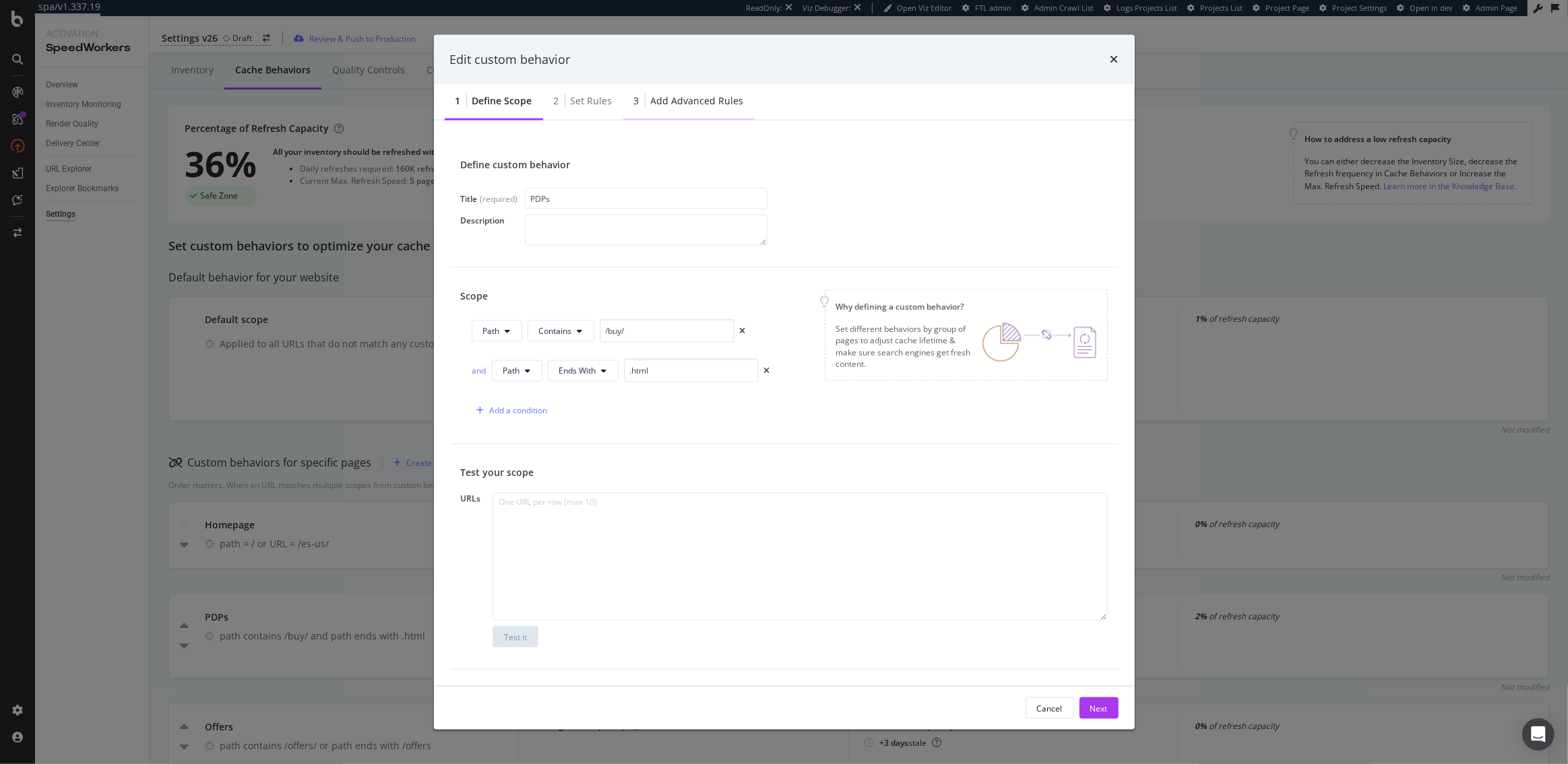
click at [684, 93] on div "3 Add advanced rules" at bounding box center [689, 102] width 132 height 37
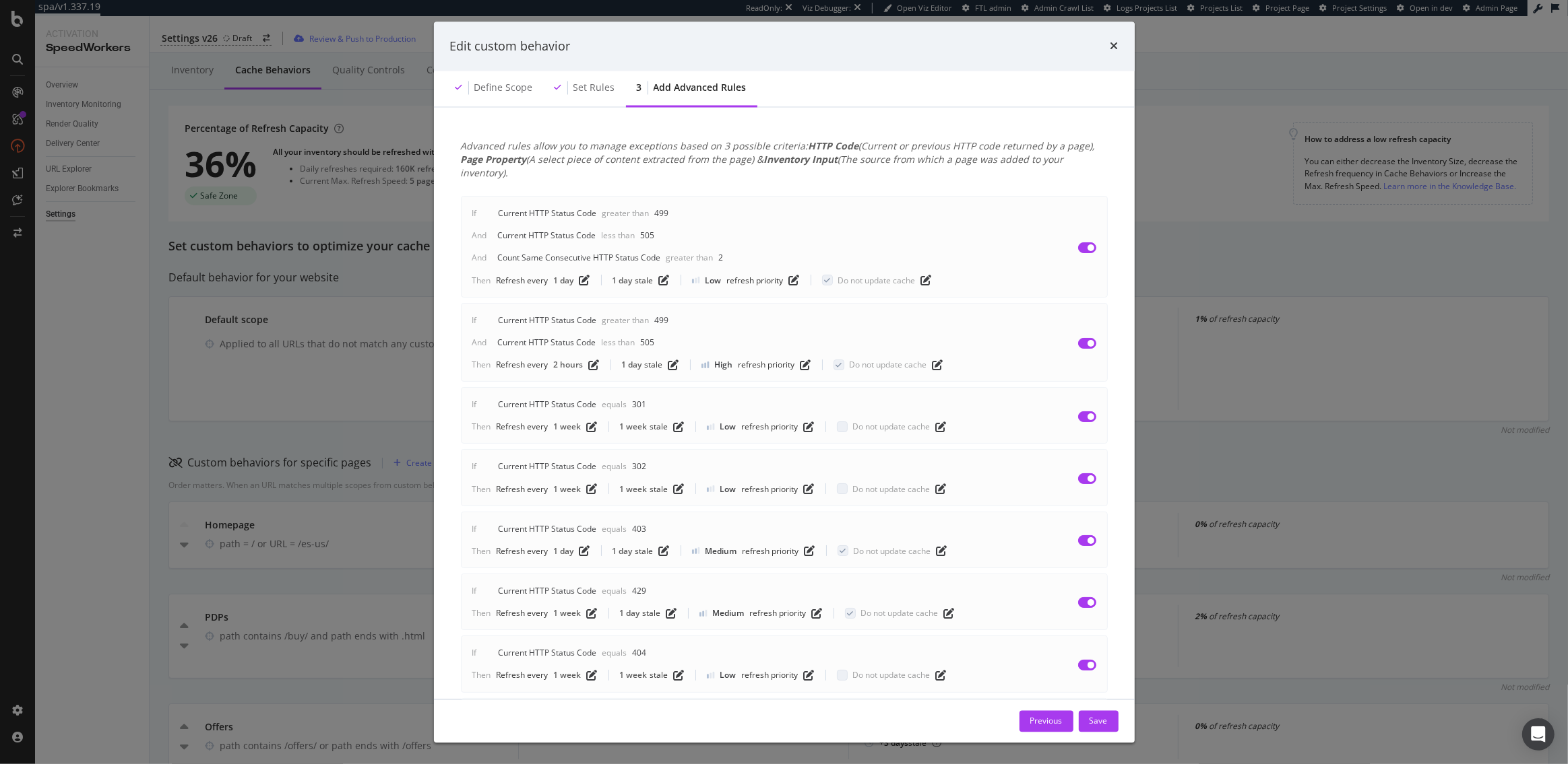
scroll to position [547, 0]
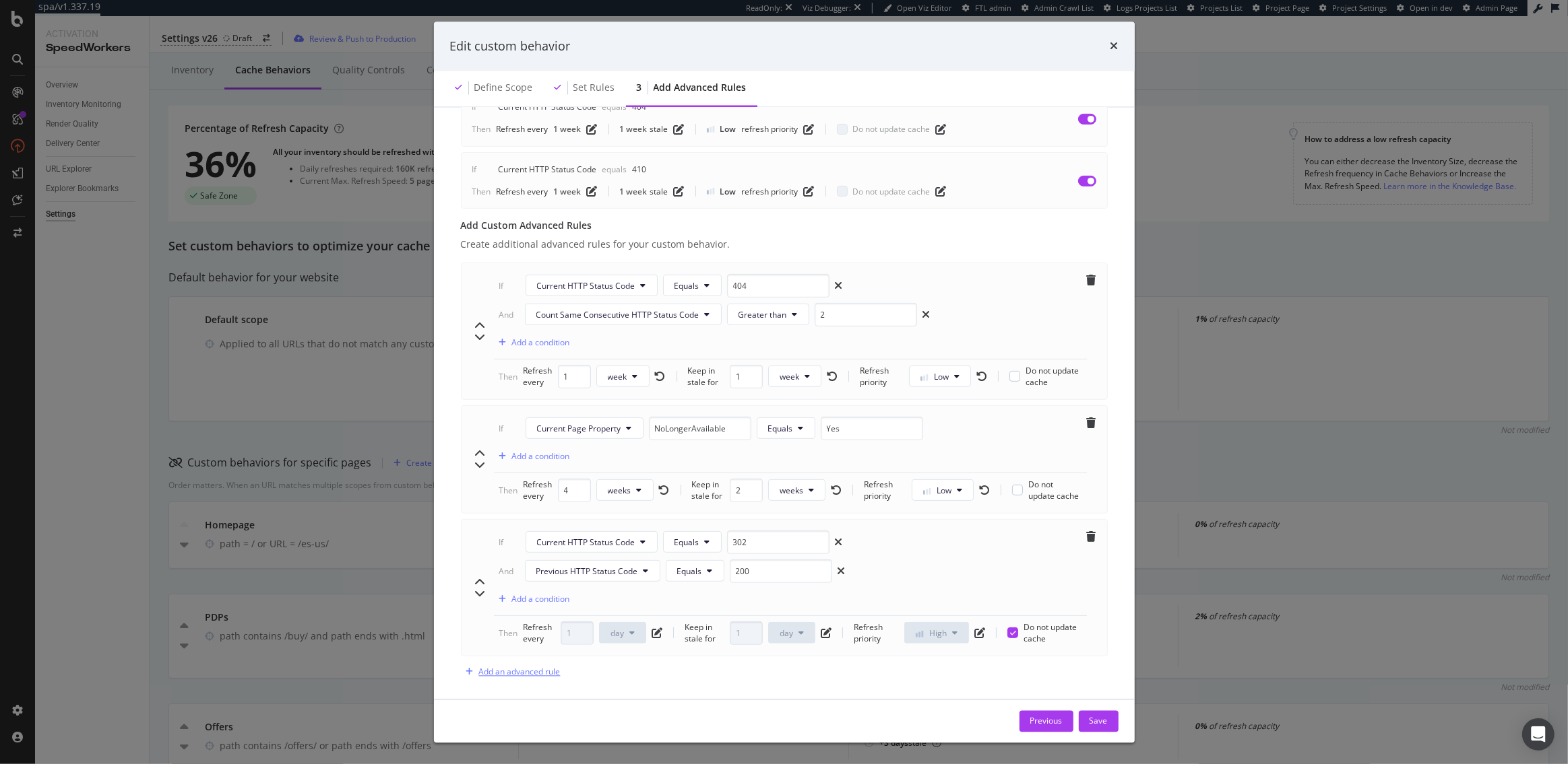
click at [524, 667] on div "Add an advanced rule" at bounding box center [519, 673] width 82 height 12
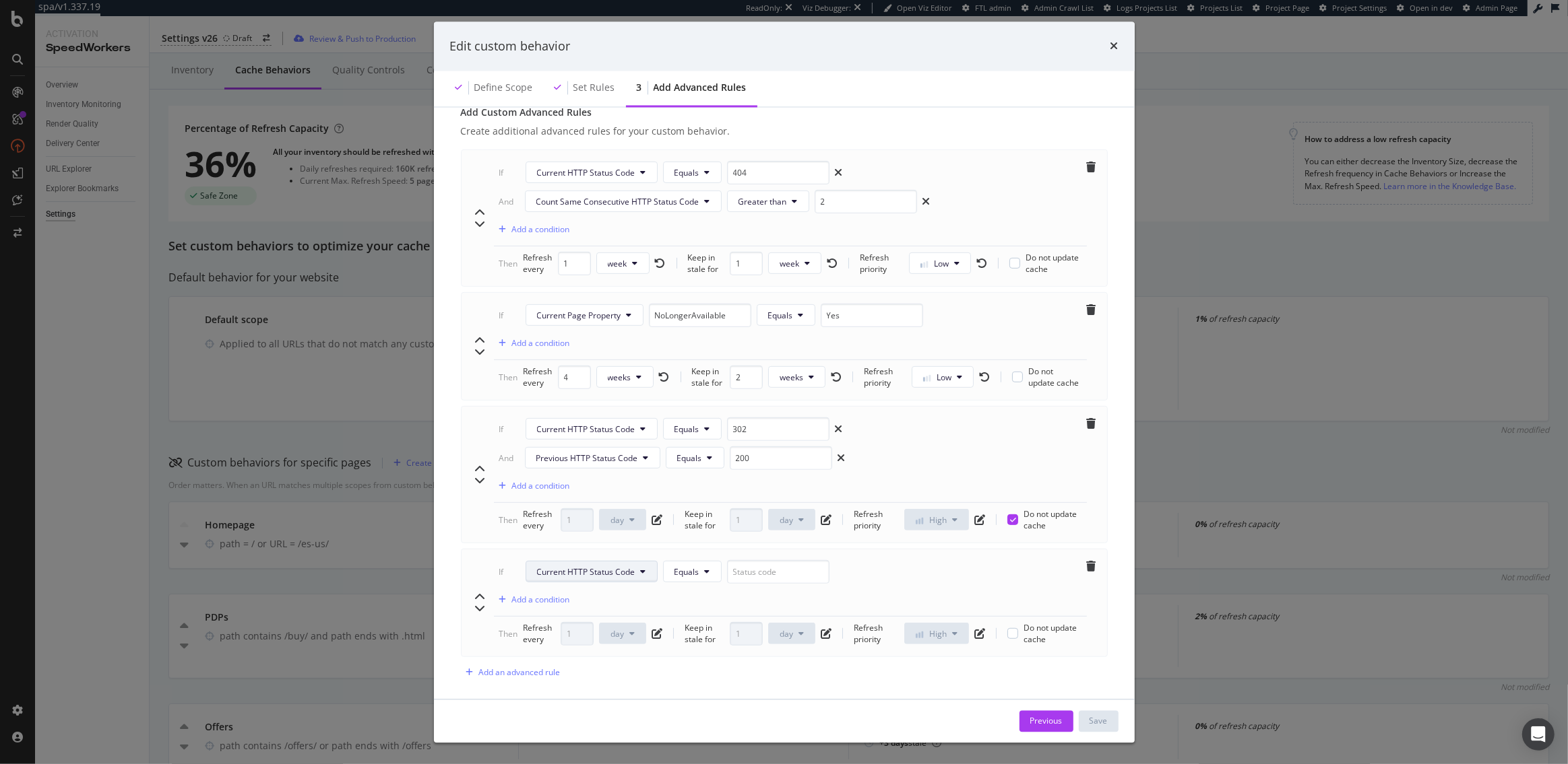
click at [622, 566] on span "Current HTTP Status Code" at bounding box center [586, 572] width 98 height 12
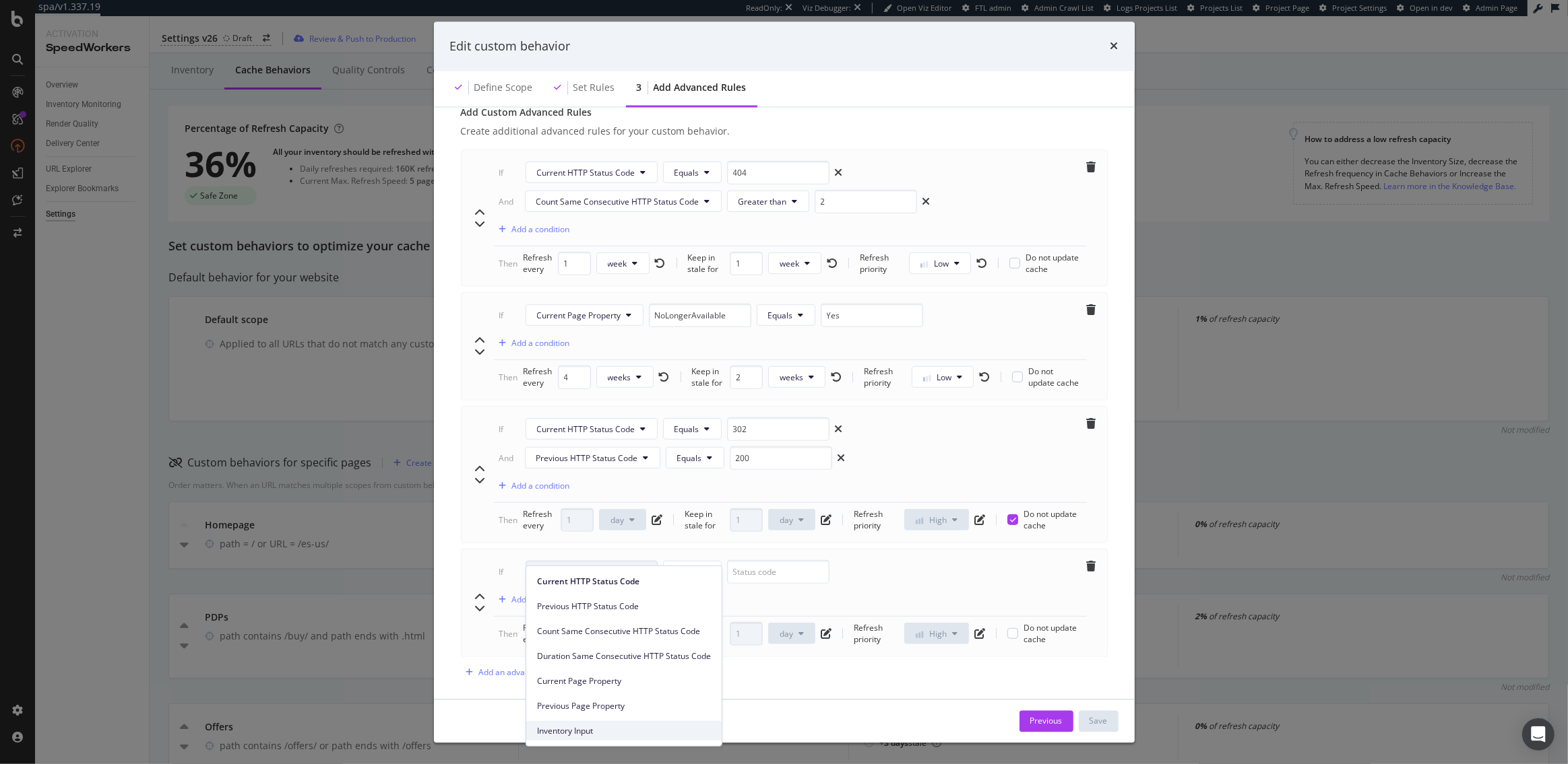
click at [588, 732] on span "Inventory Input" at bounding box center [623, 731] width 174 height 12
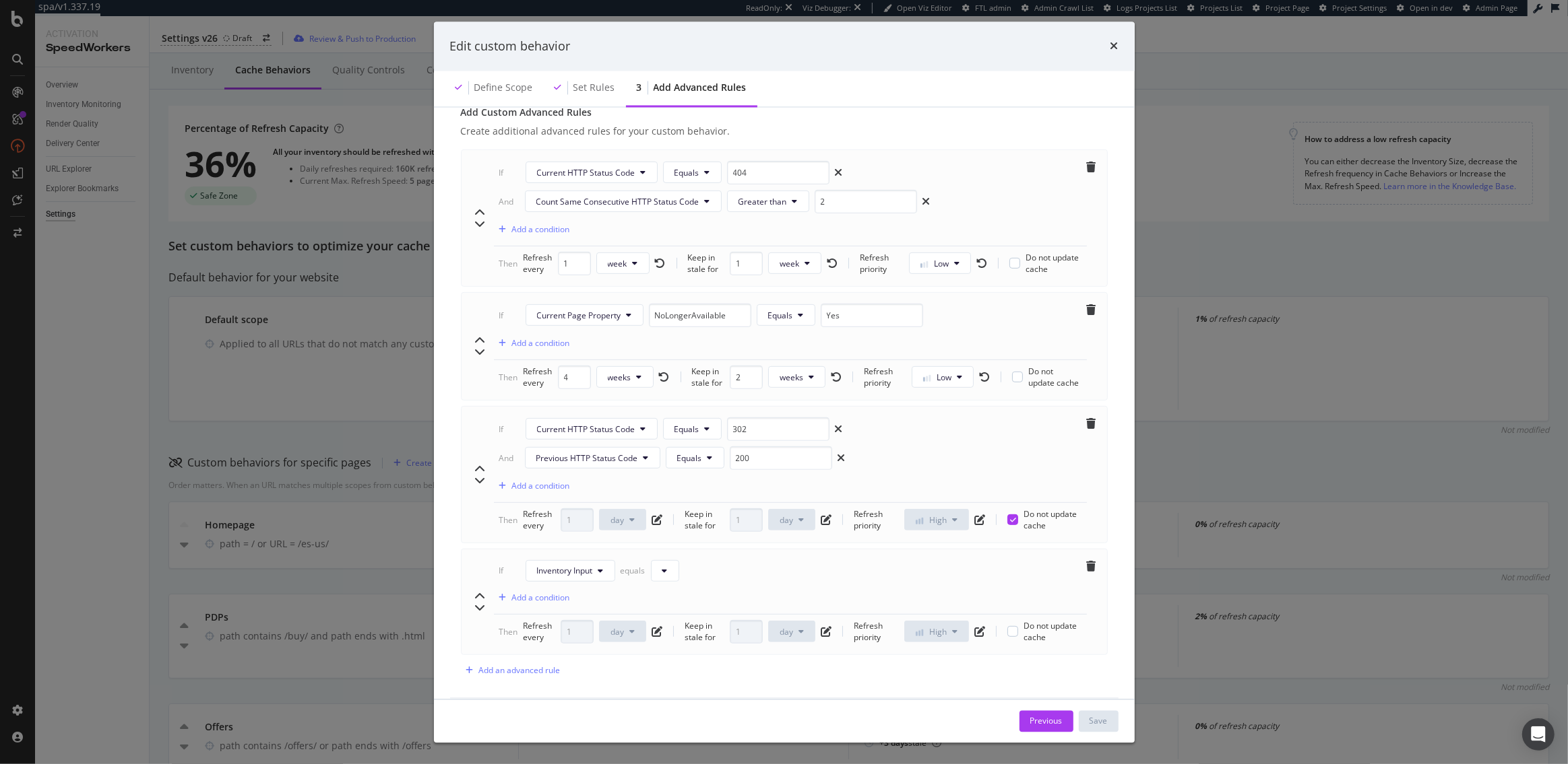
scroll to position [659, 0]
click at [663, 568] on icon "modal" at bounding box center [664, 572] width 5 height 8
click at [696, 380] on span "iPhone 17 Launch" at bounding box center [727, 379] width 129 height 12
click at [654, 628] on icon "pen-to-square" at bounding box center [656, 632] width 11 height 11
click at [614, 627] on span "day" at bounding box center [617, 632] width 14 height 12
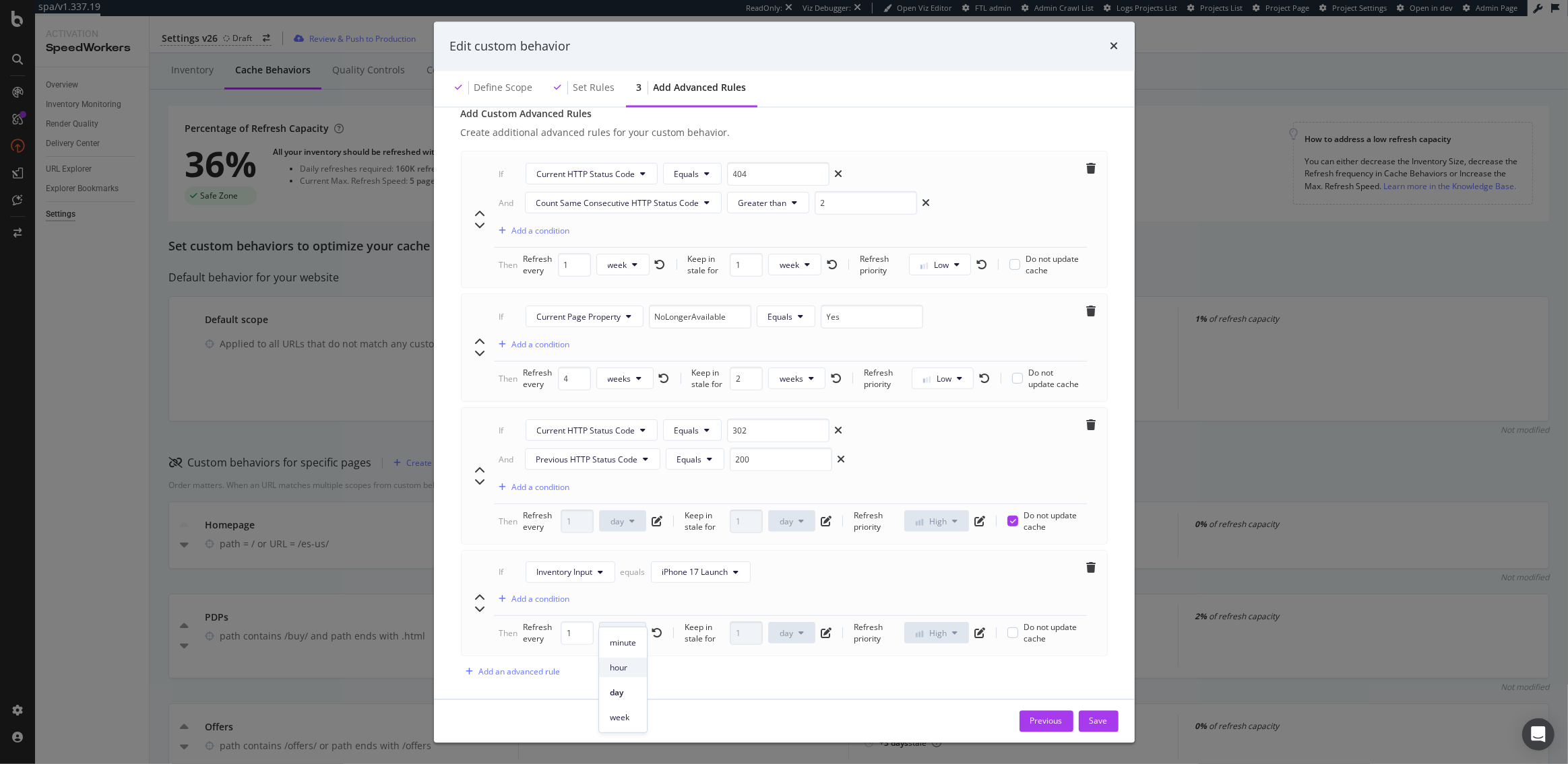
click at [624, 668] on span "hour" at bounding box center [623, 667] width 27 height 12
click at [794, 623] on button "day" at bounding box center [793, 633] width 47 height 22
click at [821, 628] on icon "pen-to-square" at bounding box center [826, 632] width 11 height 11
click at [803, 628] on icon "modal" at bounding box center [802, 632] width 5 height 8
click at [801, 659] on div "hour" at bounding box center [794, 668] width 48 height 20
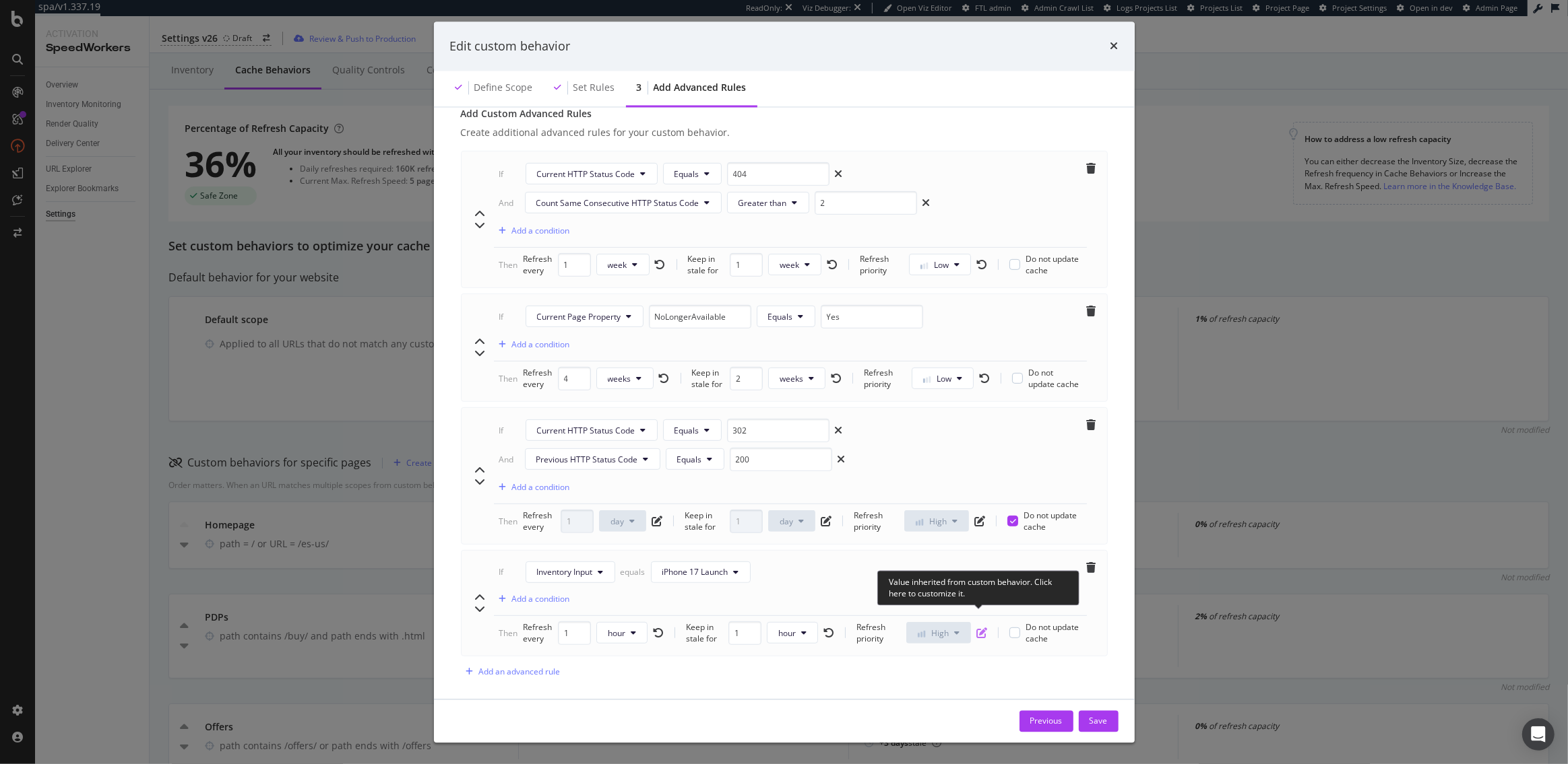
click at [980, 628] on icon "pen-to-square" at bounding box center [981, 632] width 11 height 11
click at [950, 623] on button "High" at bounding box center [938, 633] width 65 height 22
click at [844, 667] on div "Advanced rules allow you to manage exceptions based on 3 possible criteria: HTT…" at bounding box center [784, 82] width 668 height 1234
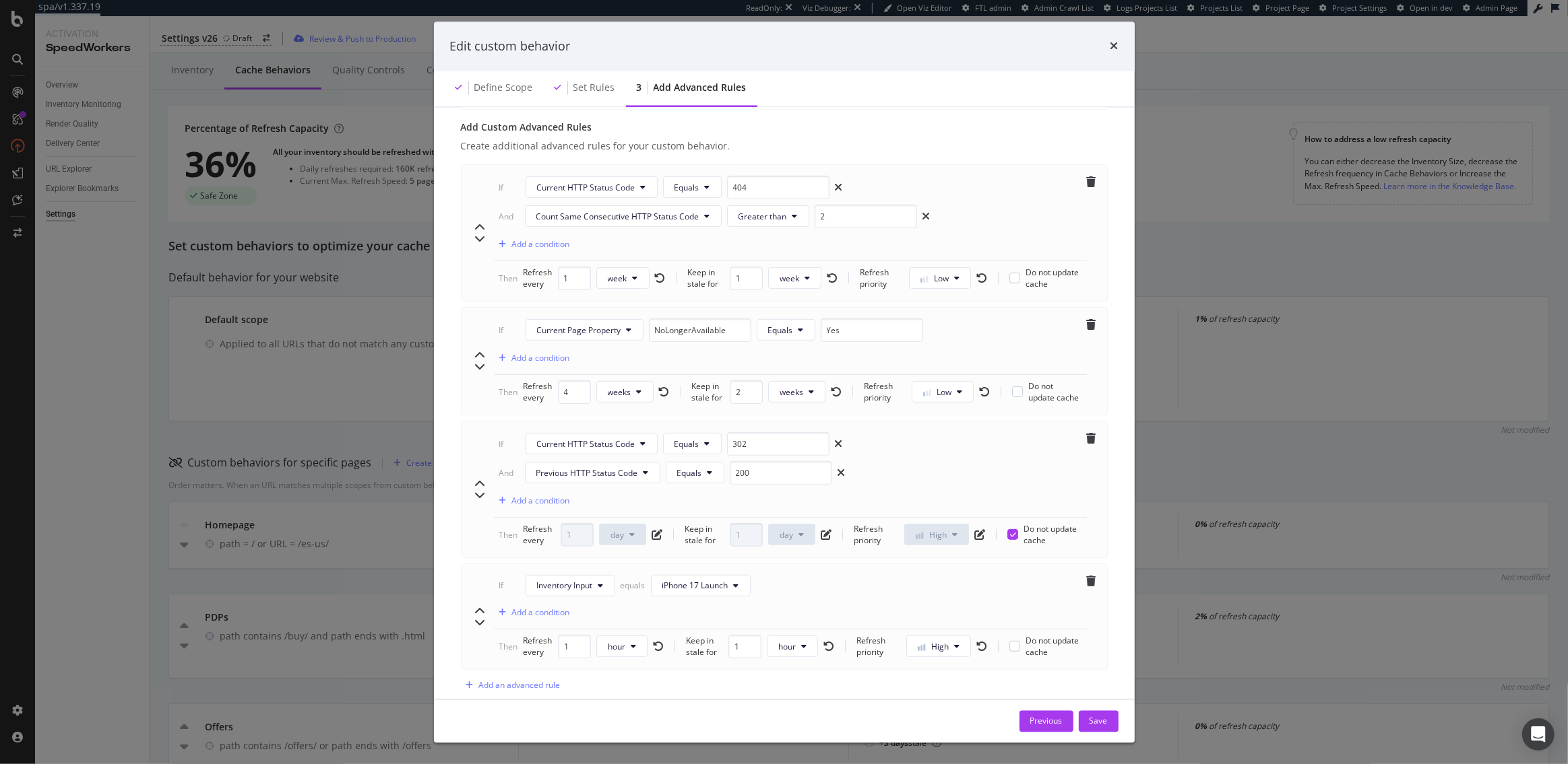
scroll to position [639, 0]
click at [480, 611] on icon "chevron-up" at bounding box center [479, 616] width 11 height 11
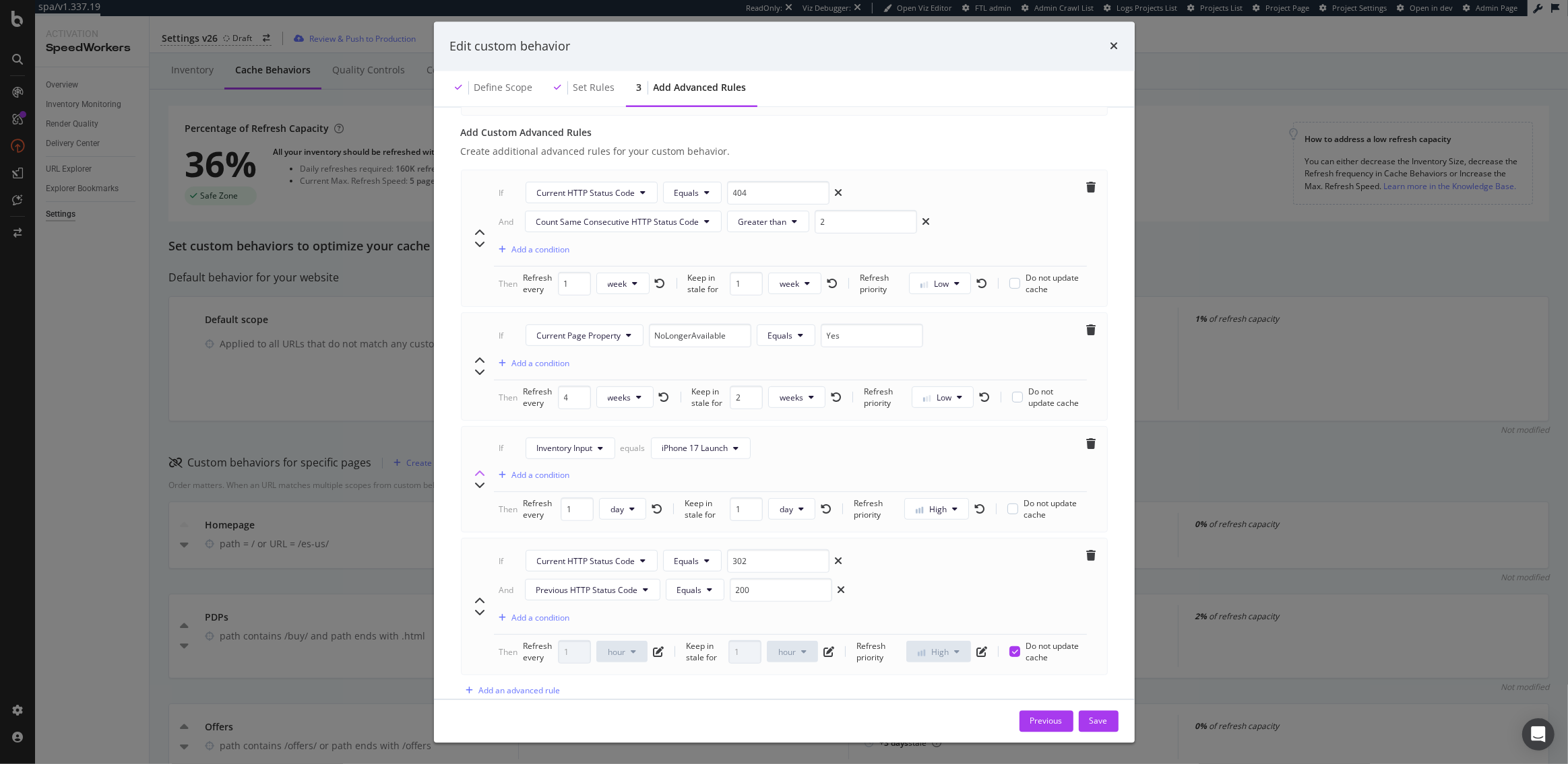
click at [478, 468] on icon "chevron-up" at bounding box center [479, 473] width 11 height 11
type input "1"
type input "4"
type input "2"
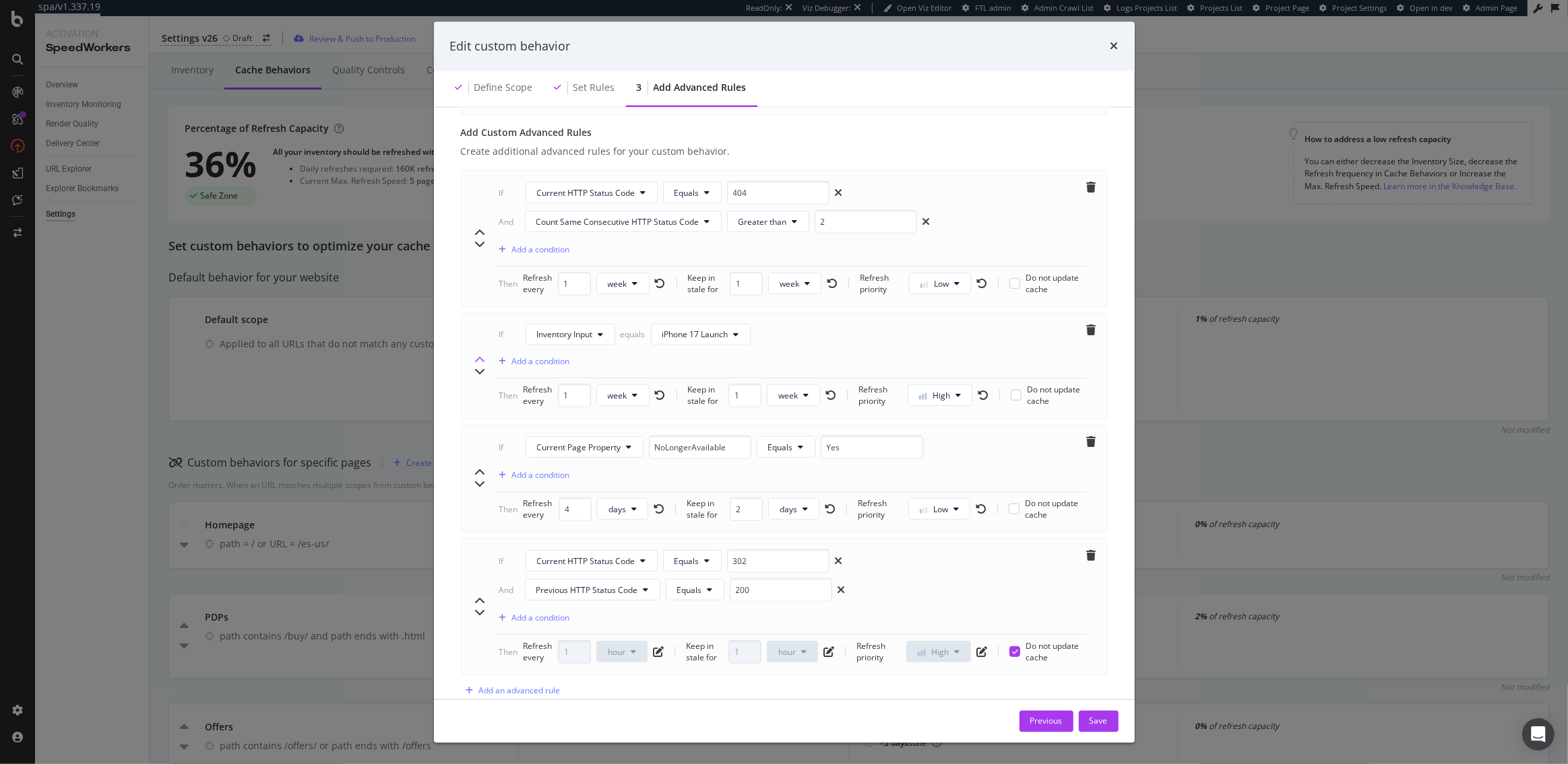
click at [480, 355] on icon "chevron-up" at bounding box center [479, 359] width 11 height 11
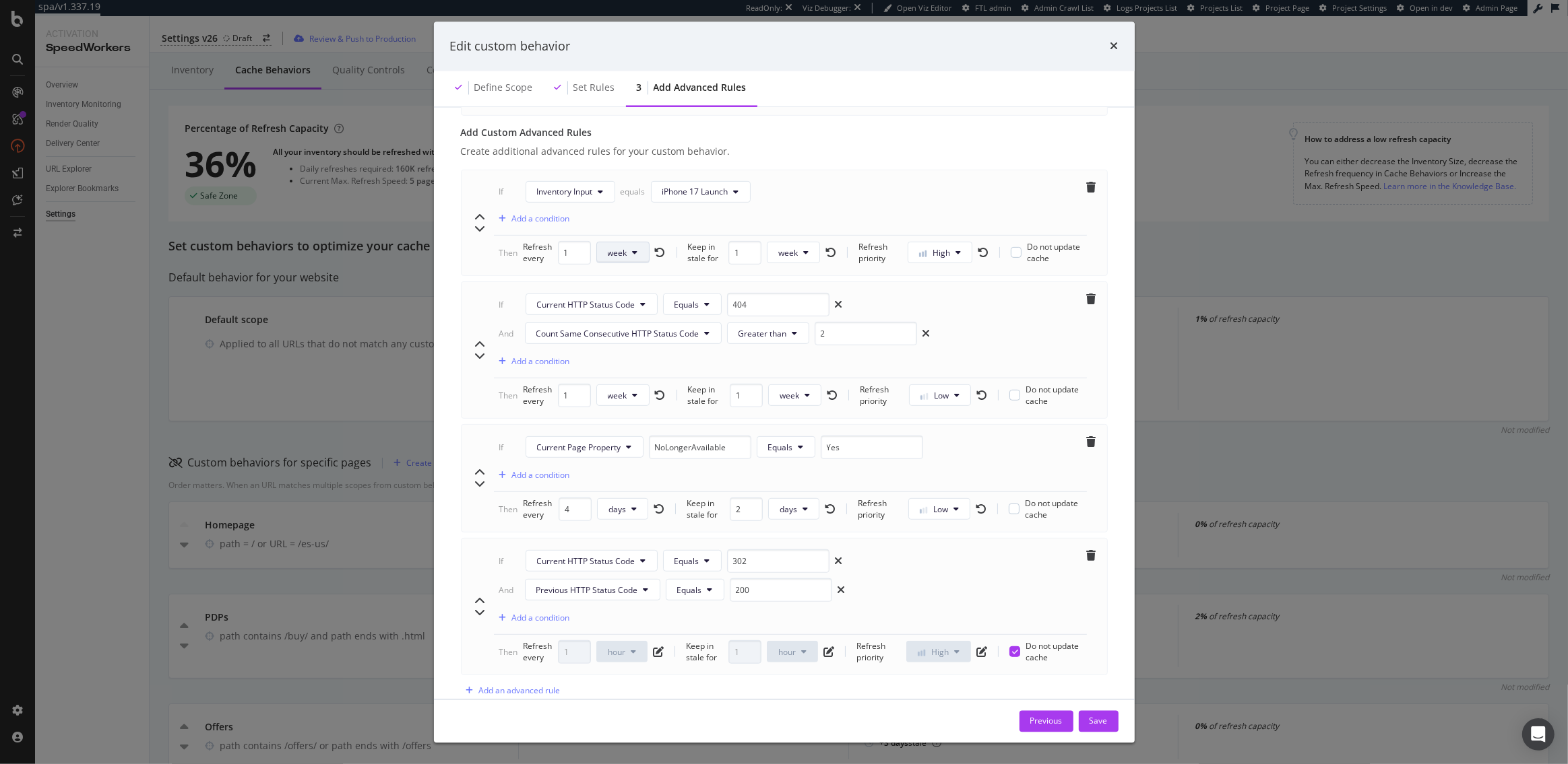
click at [636, 248] on icon "modal" at bounding box center [635, 252] width 5 height 8
click at [627, 287] on span "hour" at bounding box center [620, 290] width 27 height 12
click at [799, 242] on button "week" at bounding box center [793, 252] width 53 height 22
click at [795, 284] on span "hour" at bounding box center [790, 290] width 27 height 12
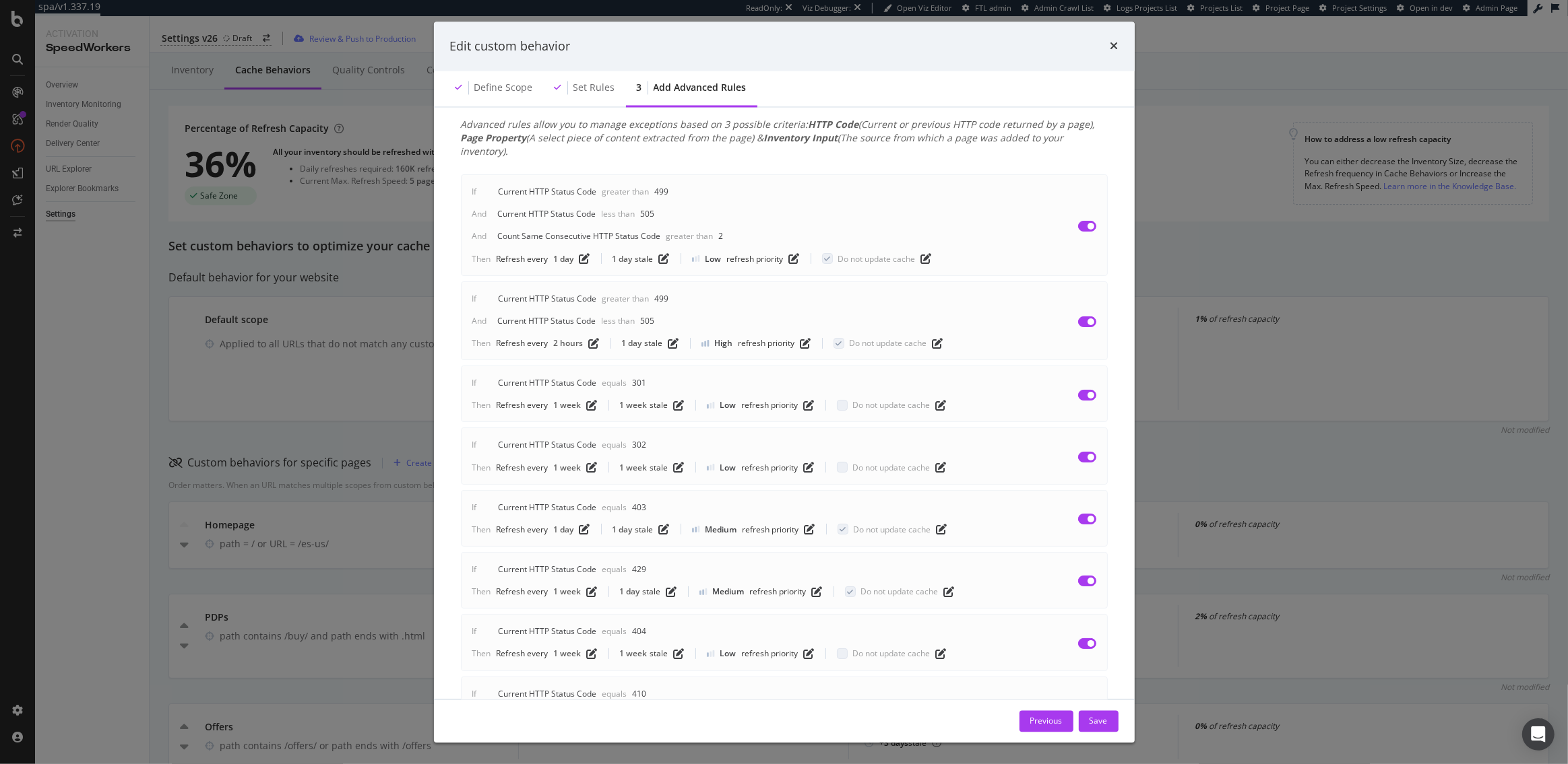
scroll to position [0, 0]
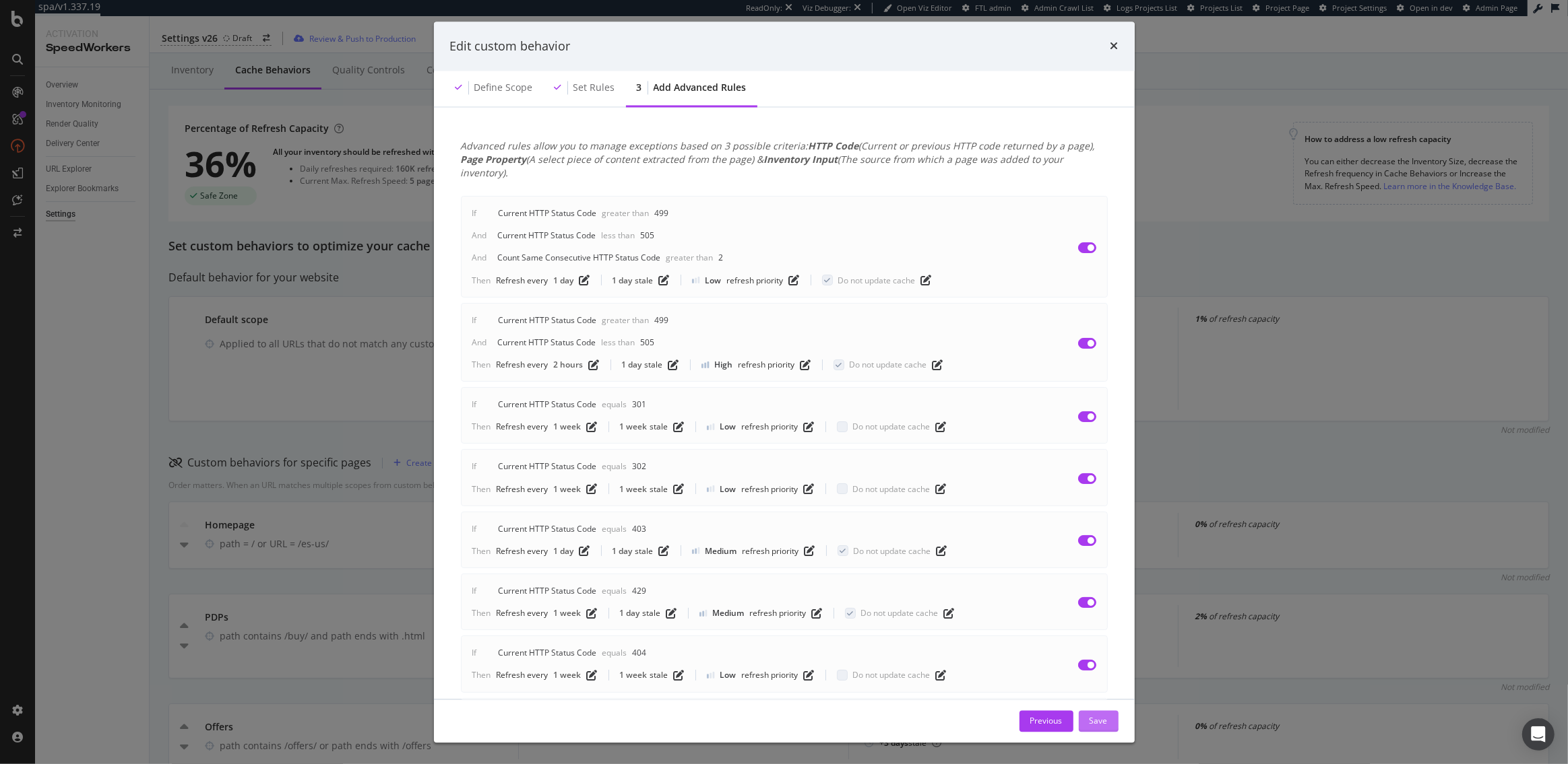
click at [1100, 719] on div "Save" at bounding box center [1098, 721] width 19 height 12
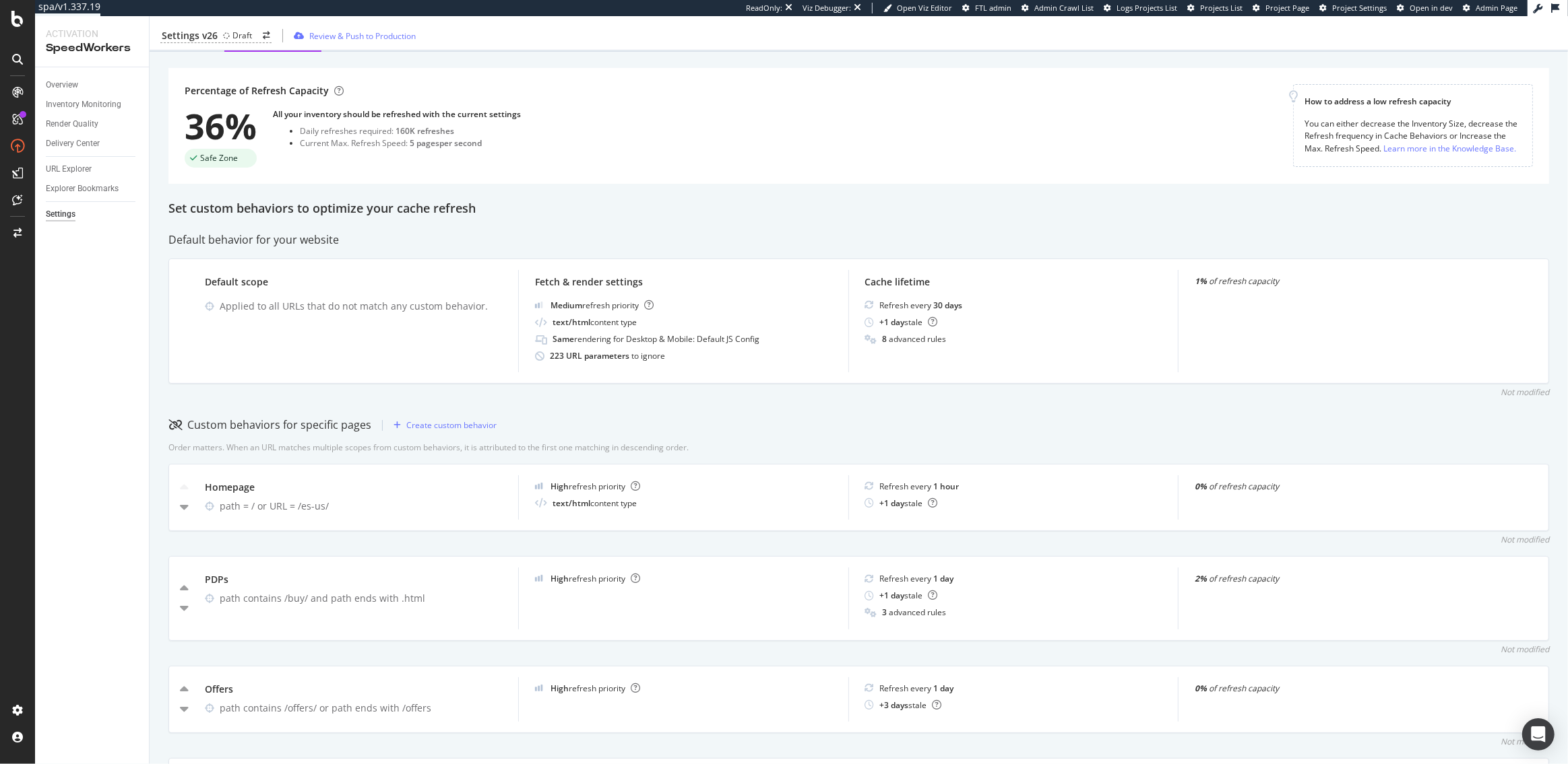
scroll to position [75, 0]
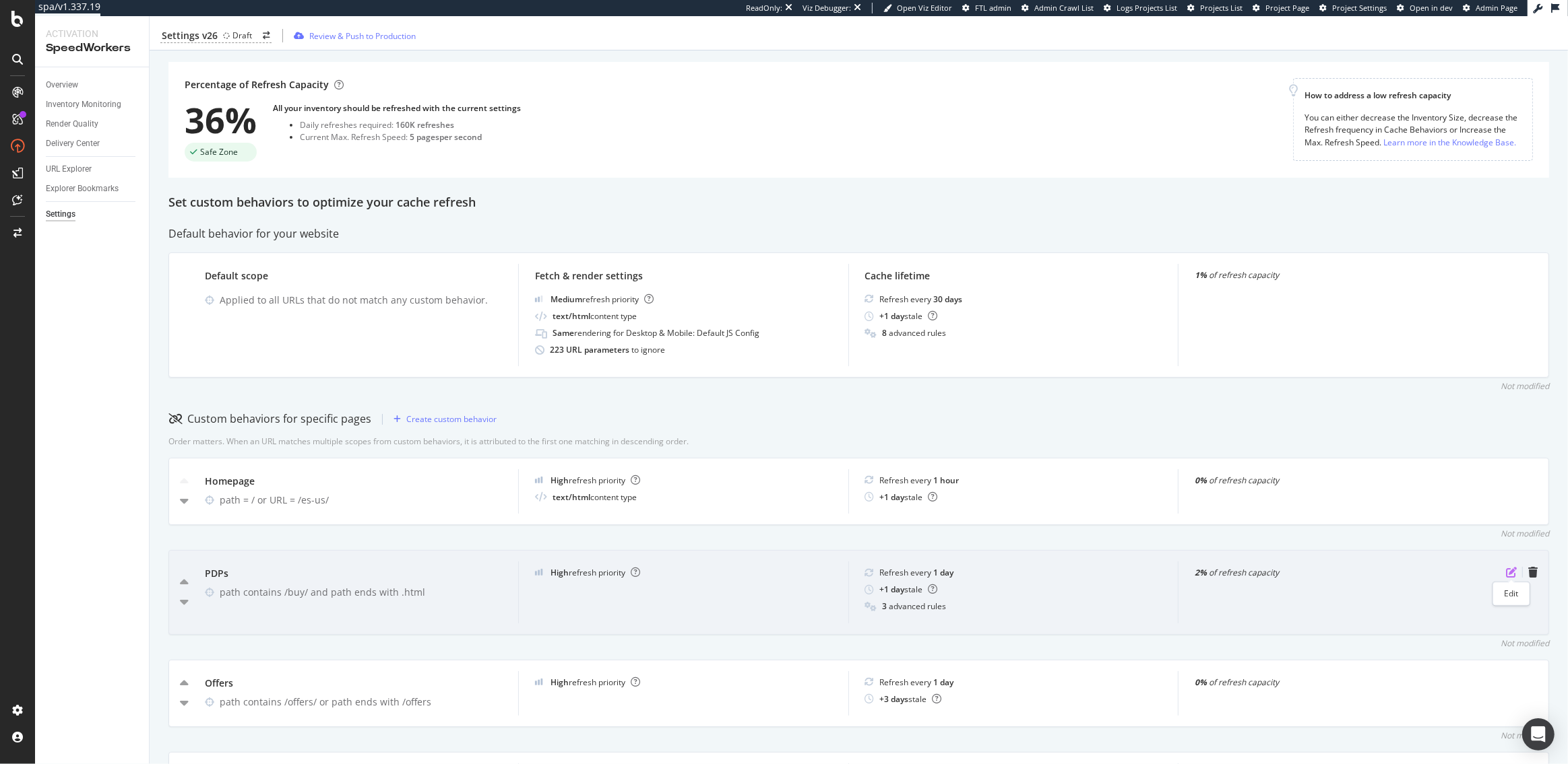
click at [1508, 571] on icon "pen-to-square" at bounding box center [1510, 572] width 11 height 11
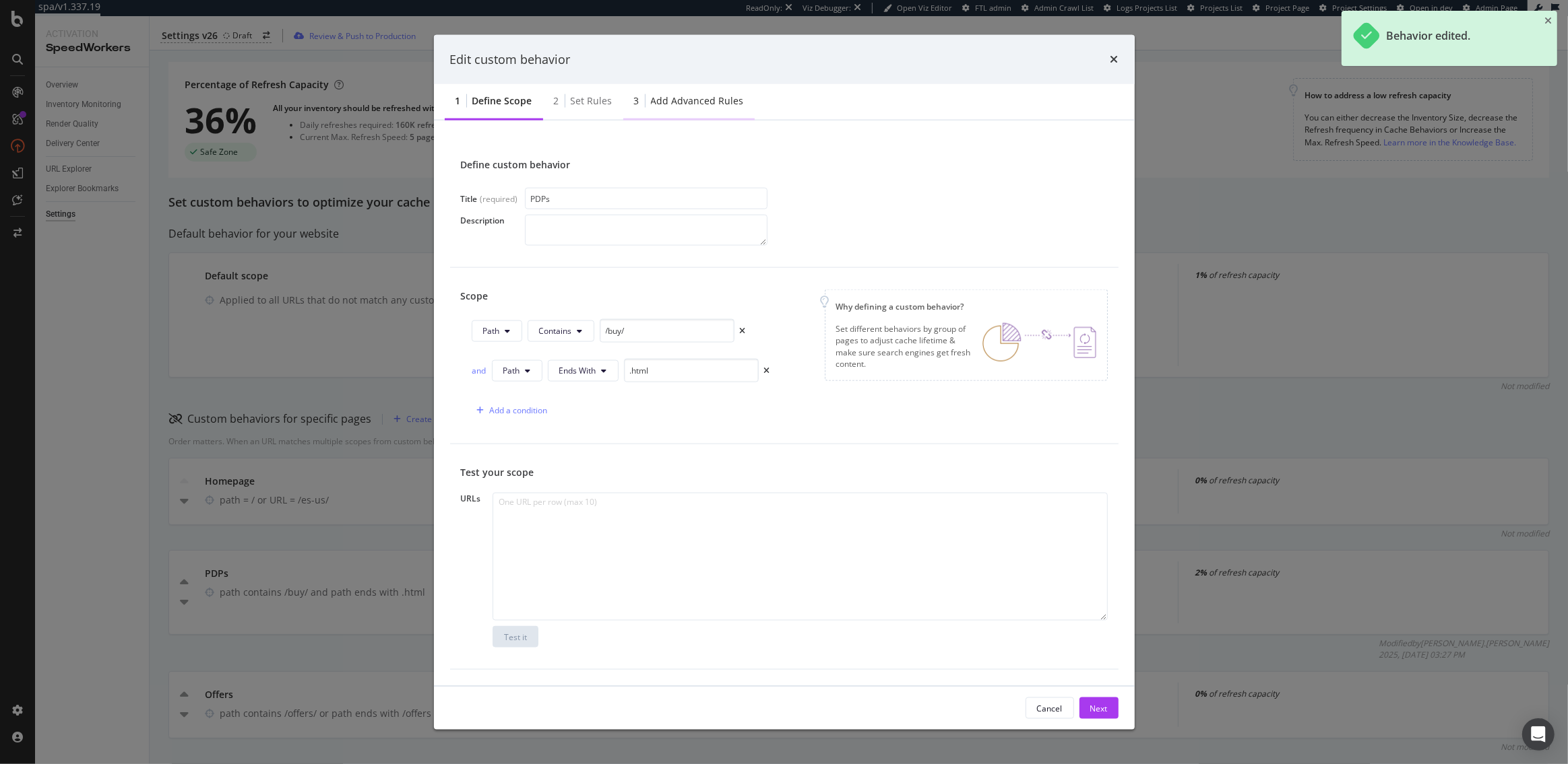
click at [683, 95] on div "Add advanced rules" at bounding box center [697, 101] width 93 height 14
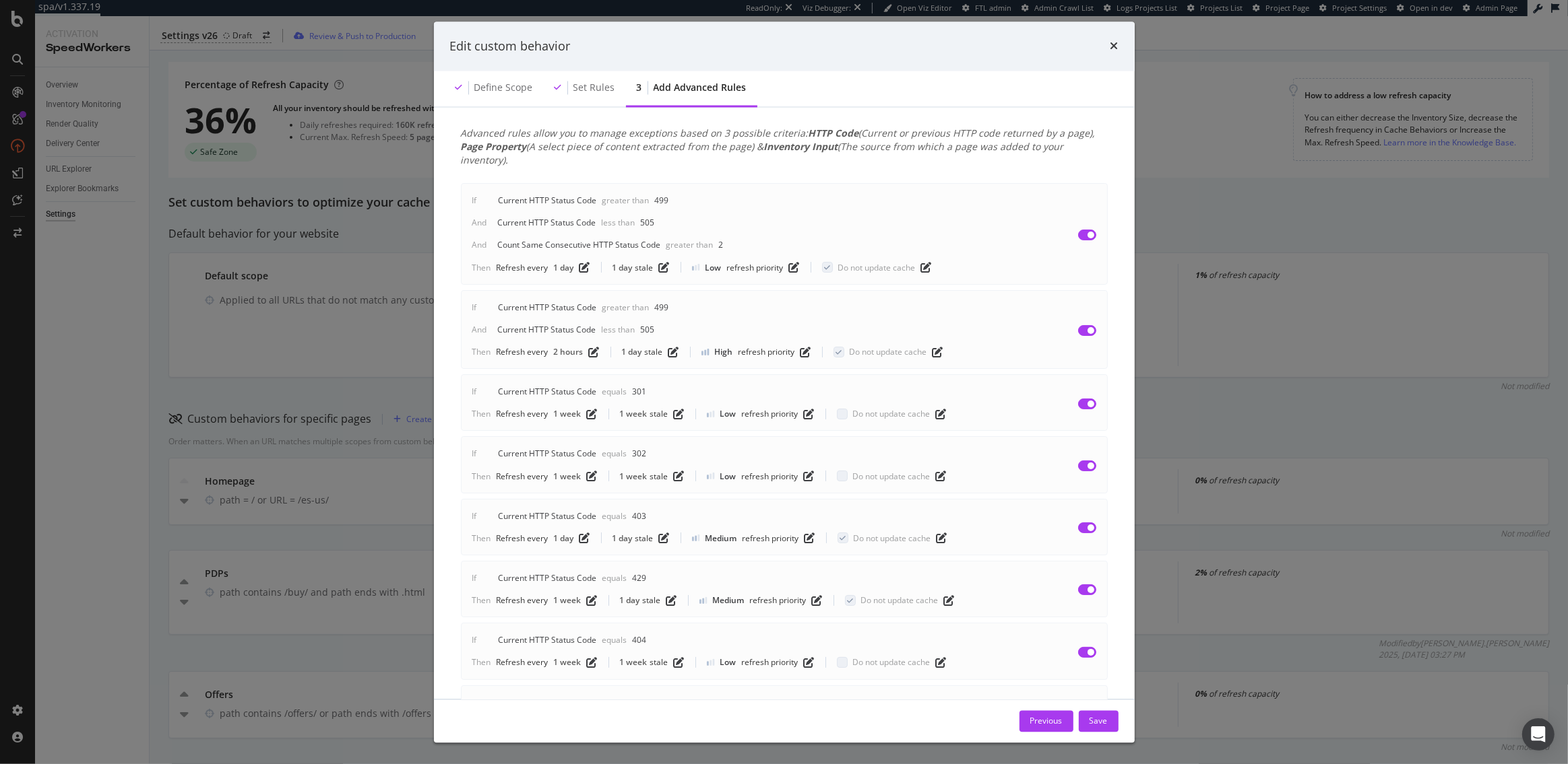
scroll to position [0, 0]
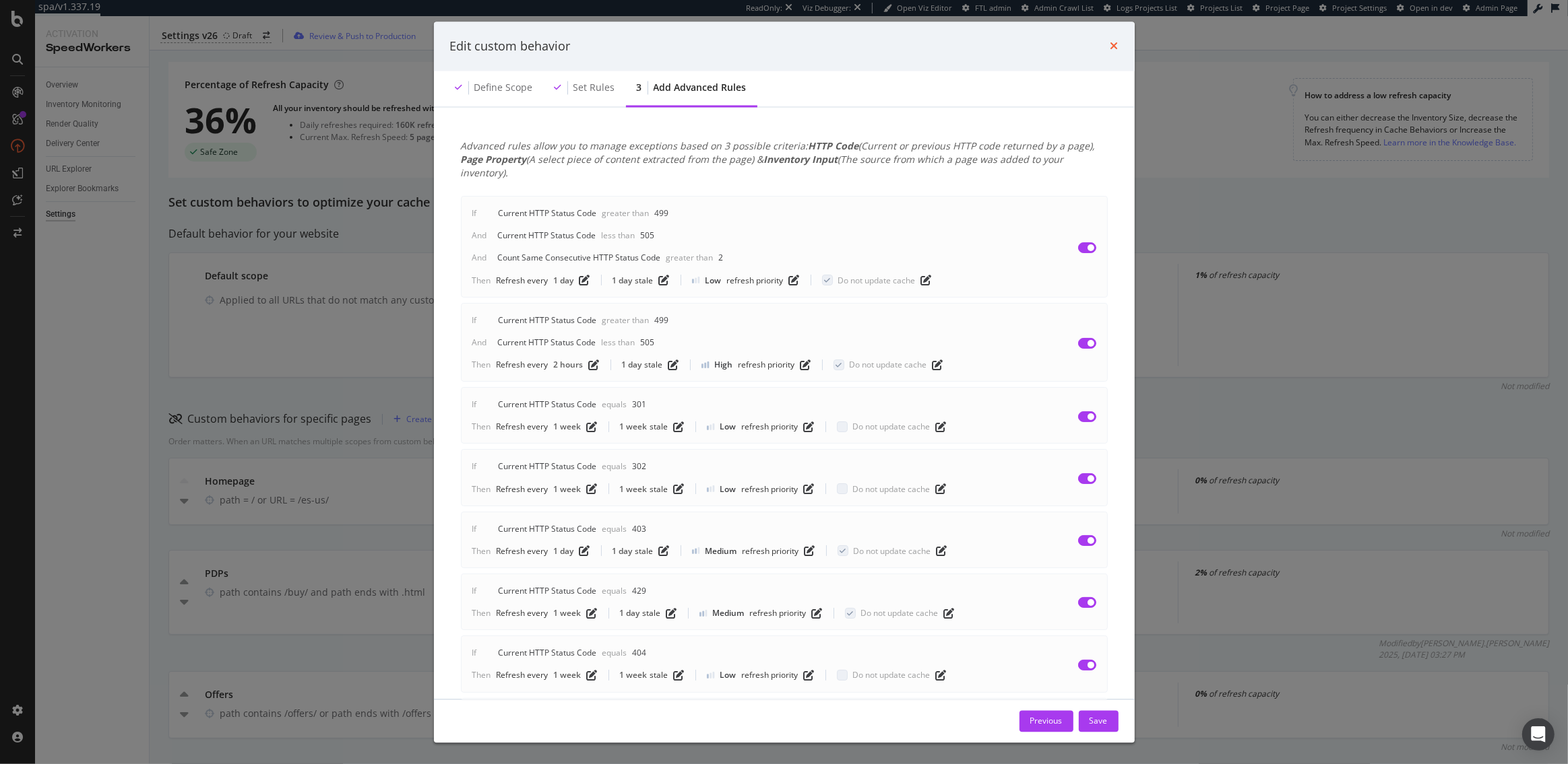
click at [1112, 46] on icon "times" at bounding box center [1114, 46] width 8 height 11
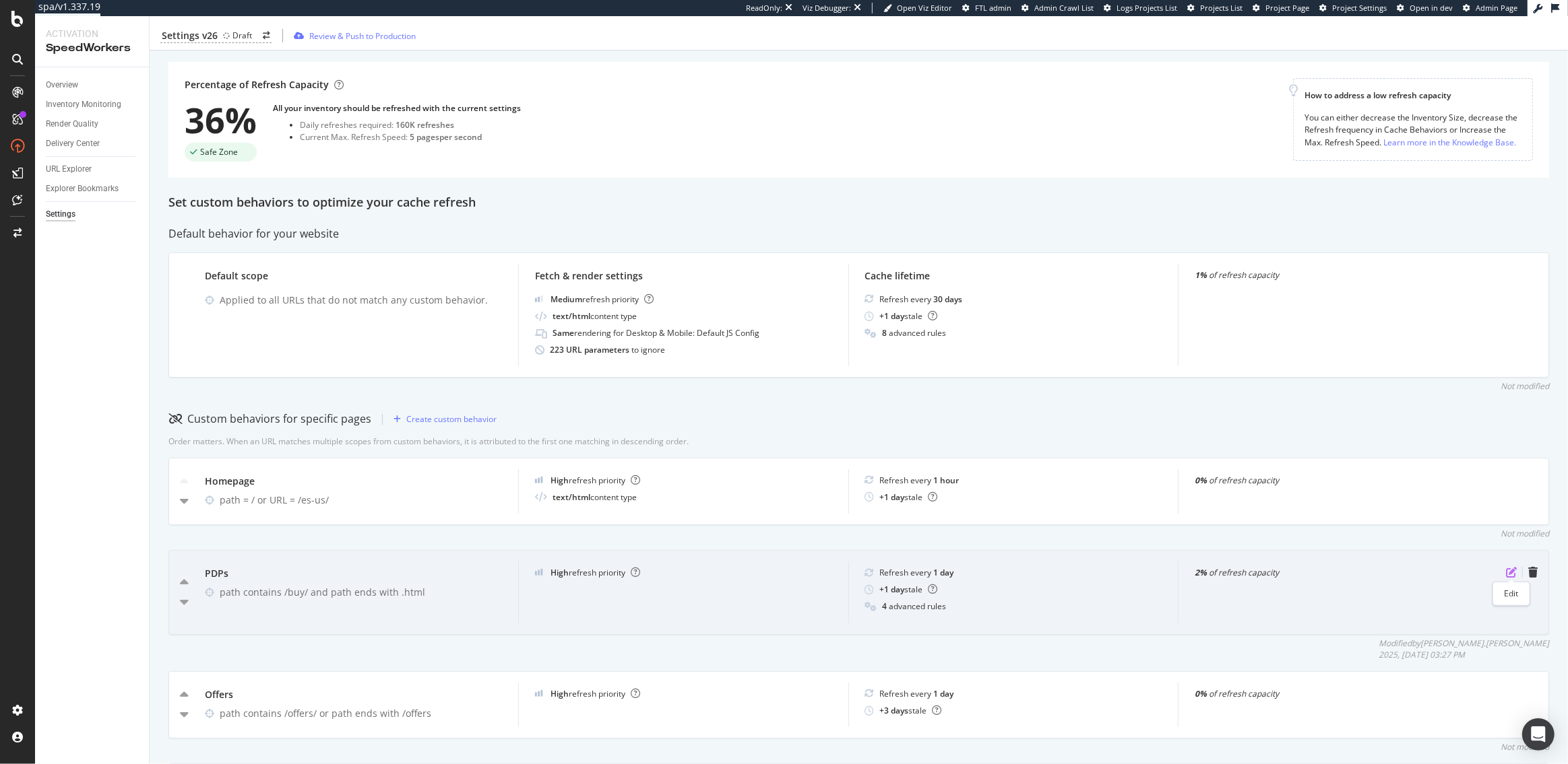
click at [1509, 573] on icon "pen-to-square" at bounding box center [1510, 572] width 11 height 11
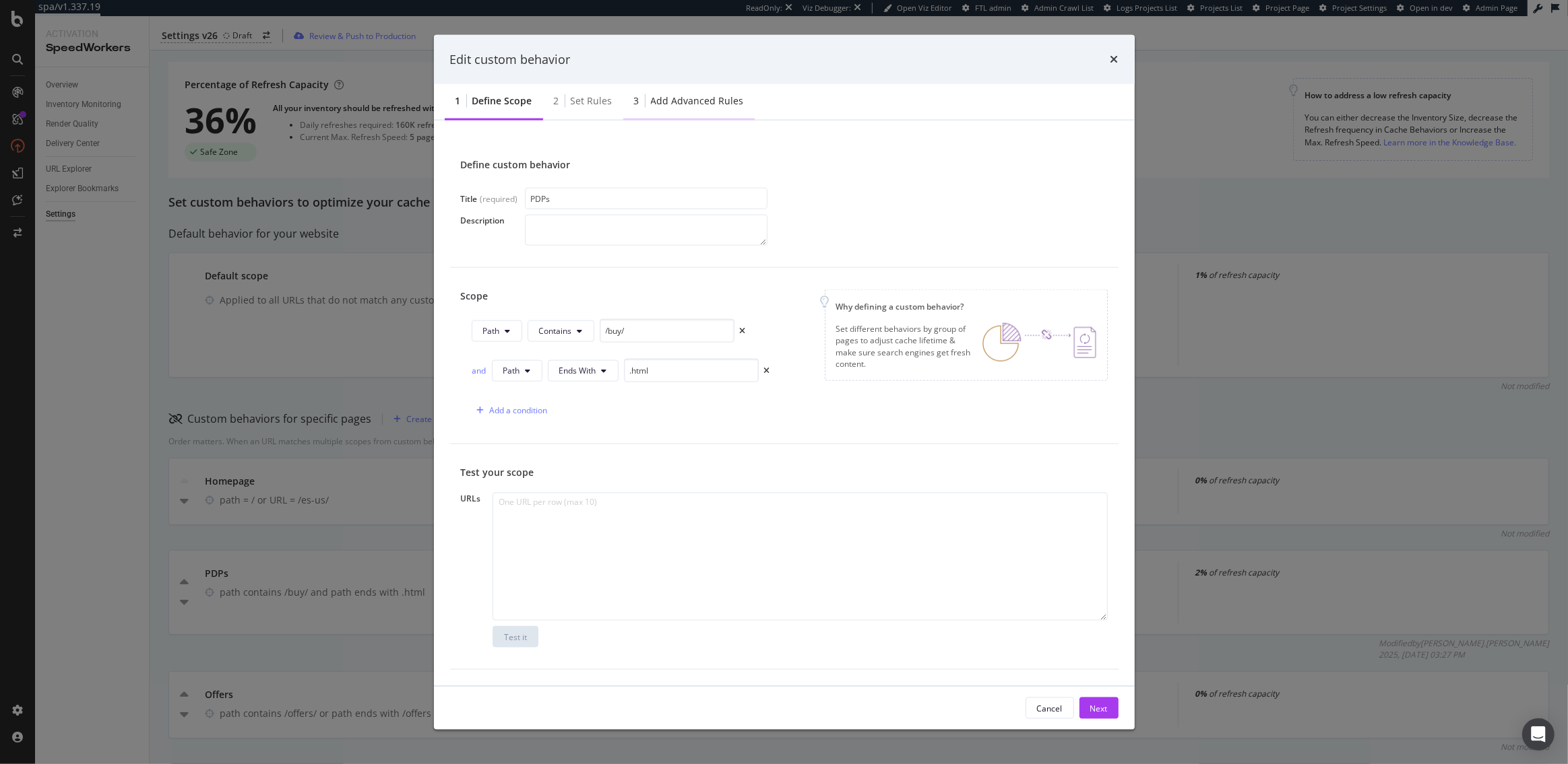
click at [687, 106] on div "Add advanced rules" at bounding box center [697, 101] width 93 height 14
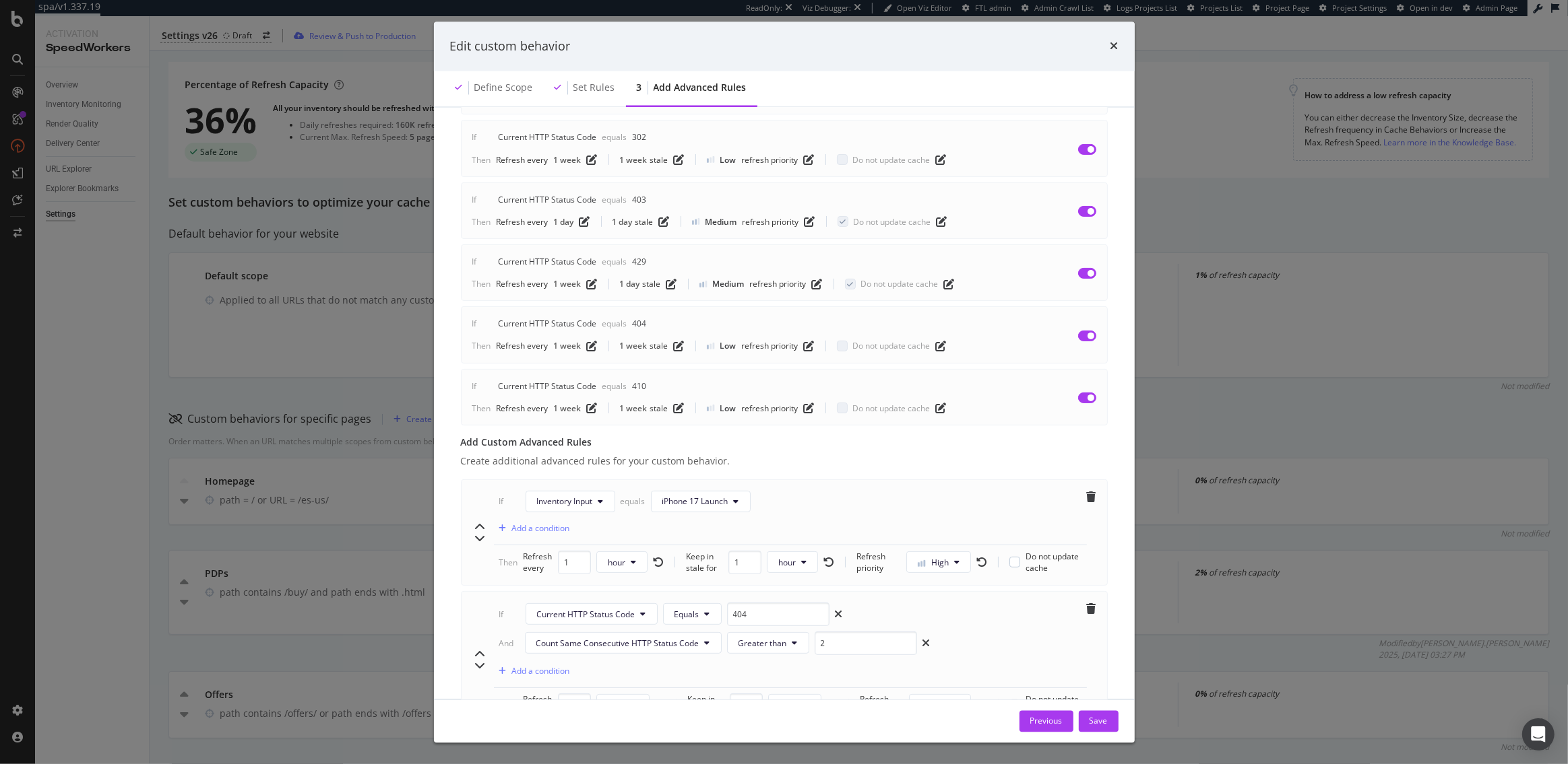
scroll to position [659, 0]
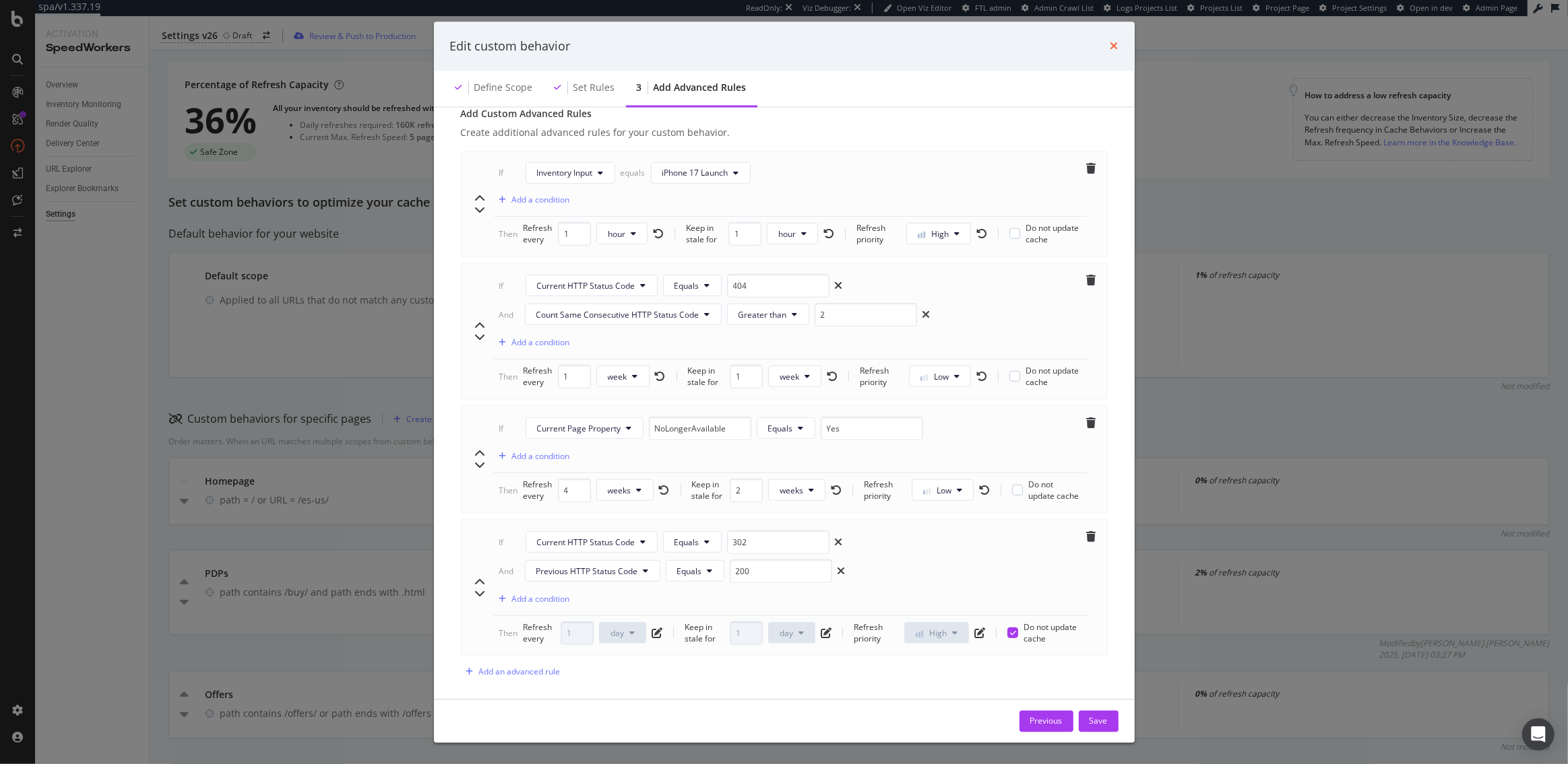
click at [1116, 44] on icon "times" at bounding box center [1114, 46] width 8 height 11
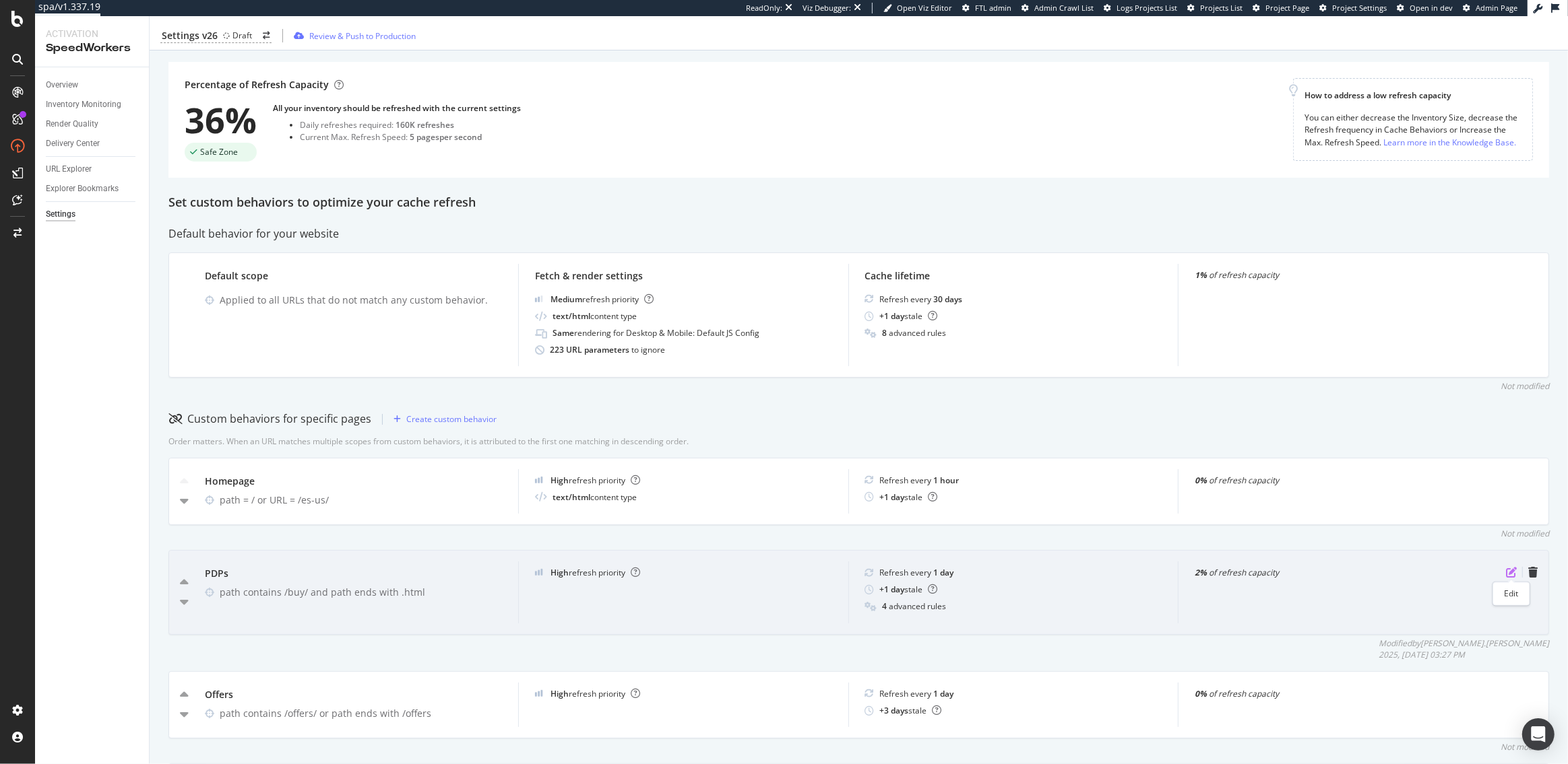
click at [1509, 573] on icon "pen-to-square" at bounding box center [1510, 572] width 11 height 11
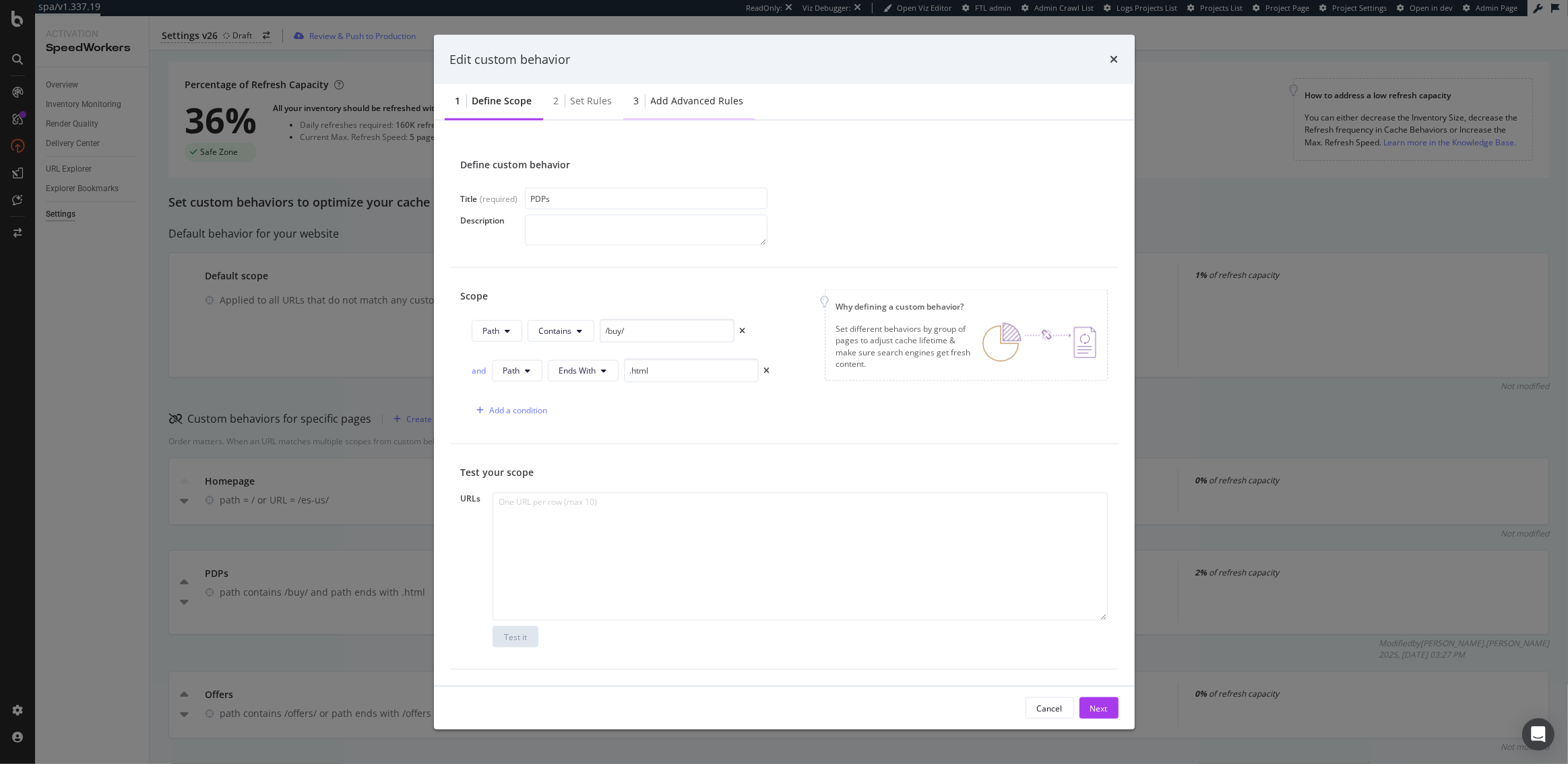
click at [712, 106] on div "Add advanced rules" at bounding box center [697, 101] width 93 height 14
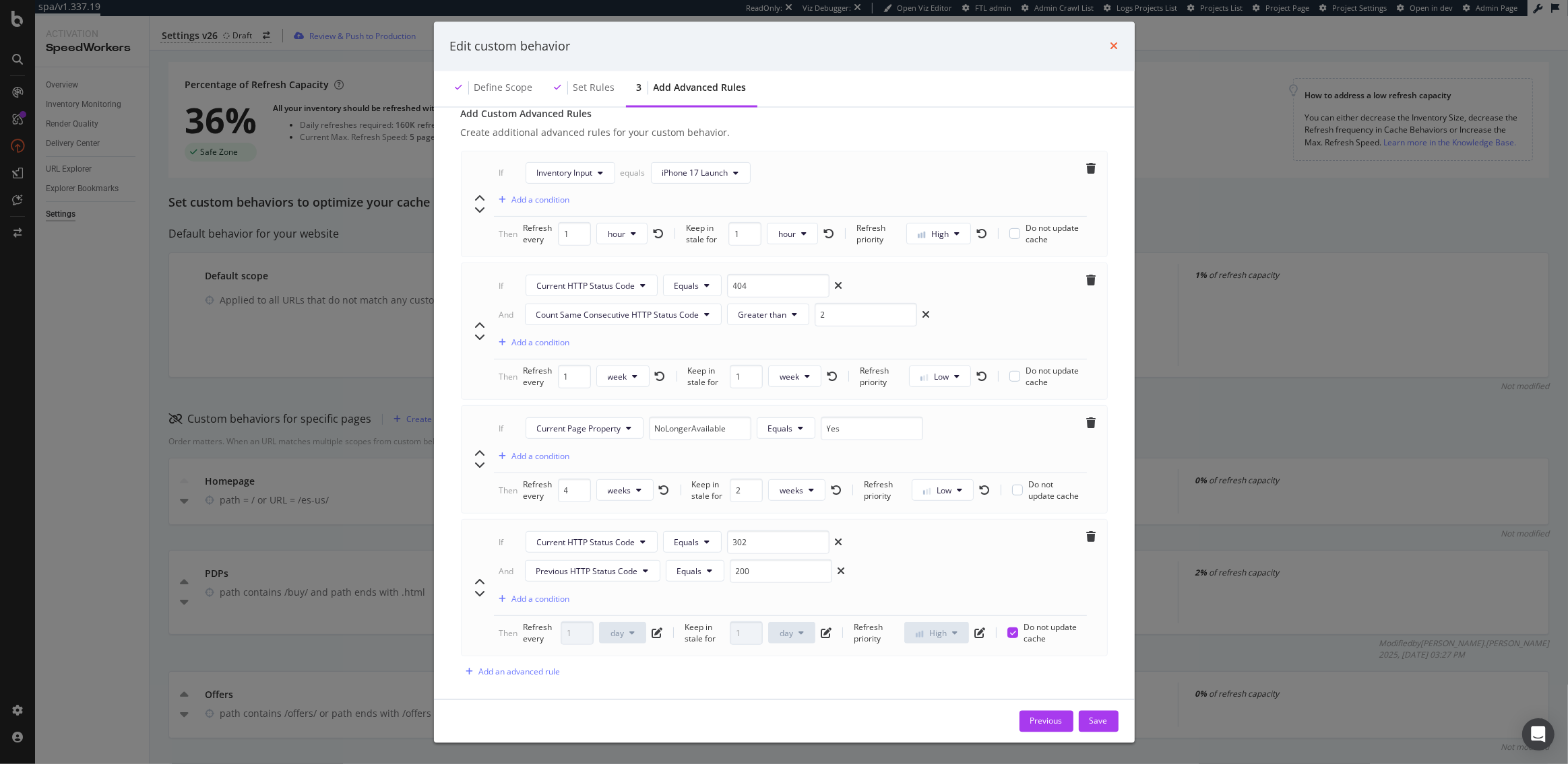
click at [1112, 51] on icon "times" at bounding box center [1114, 46] width 8 height 11
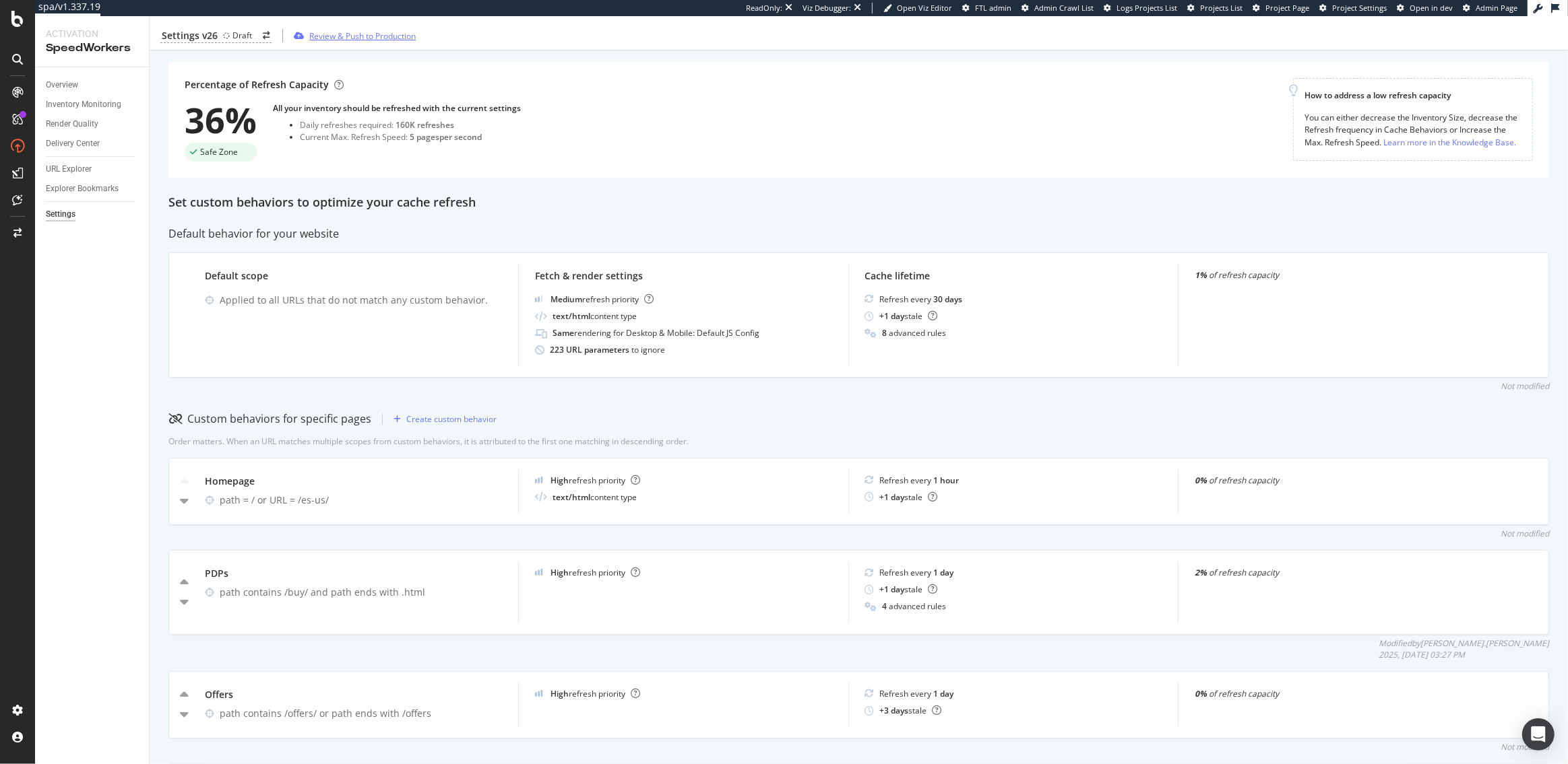
click at [367, 34] on div "Review & Push to Production" at bounding box center [363, 35] width 106 height 12
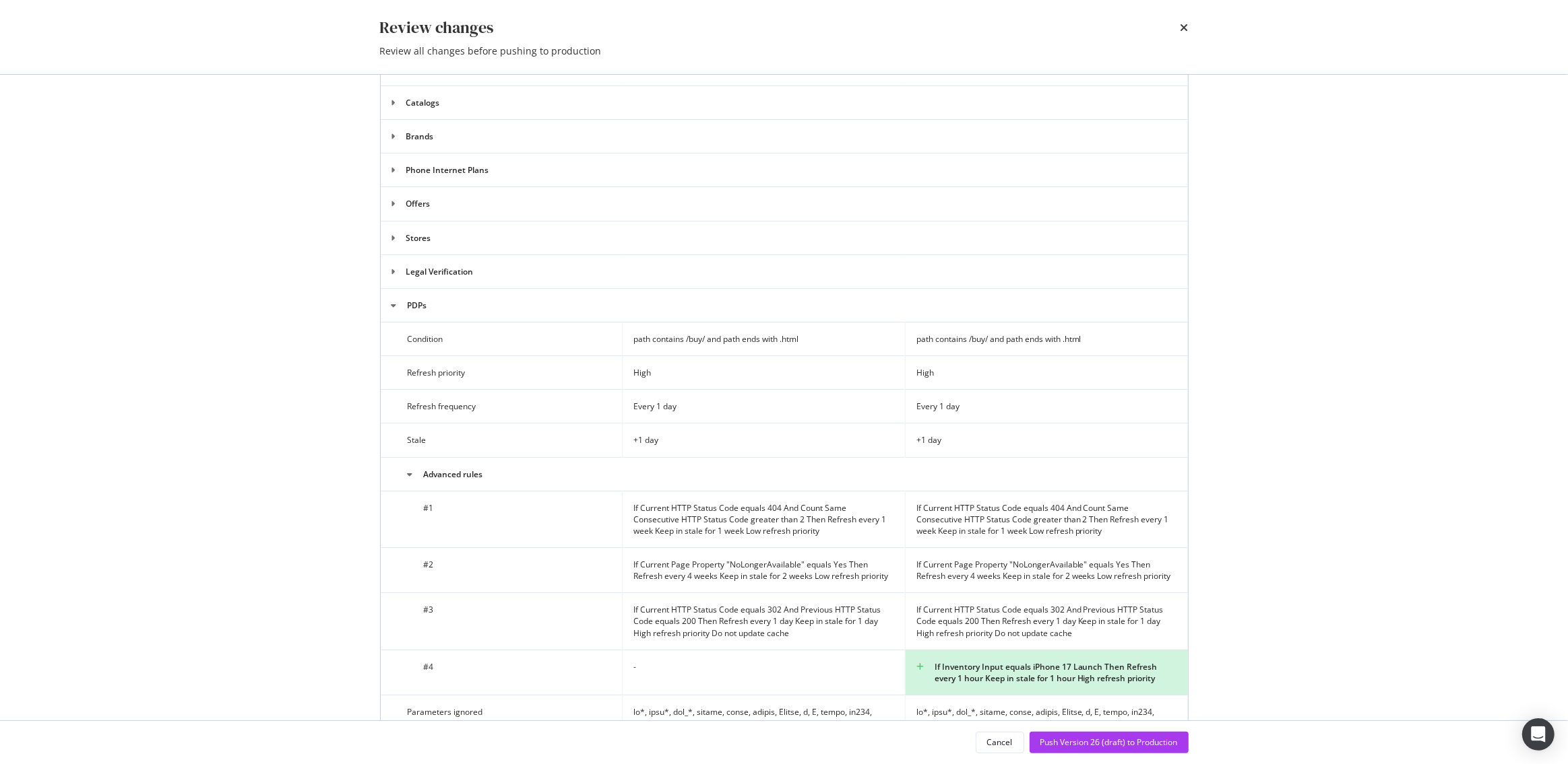
scroll to position [986, 0]
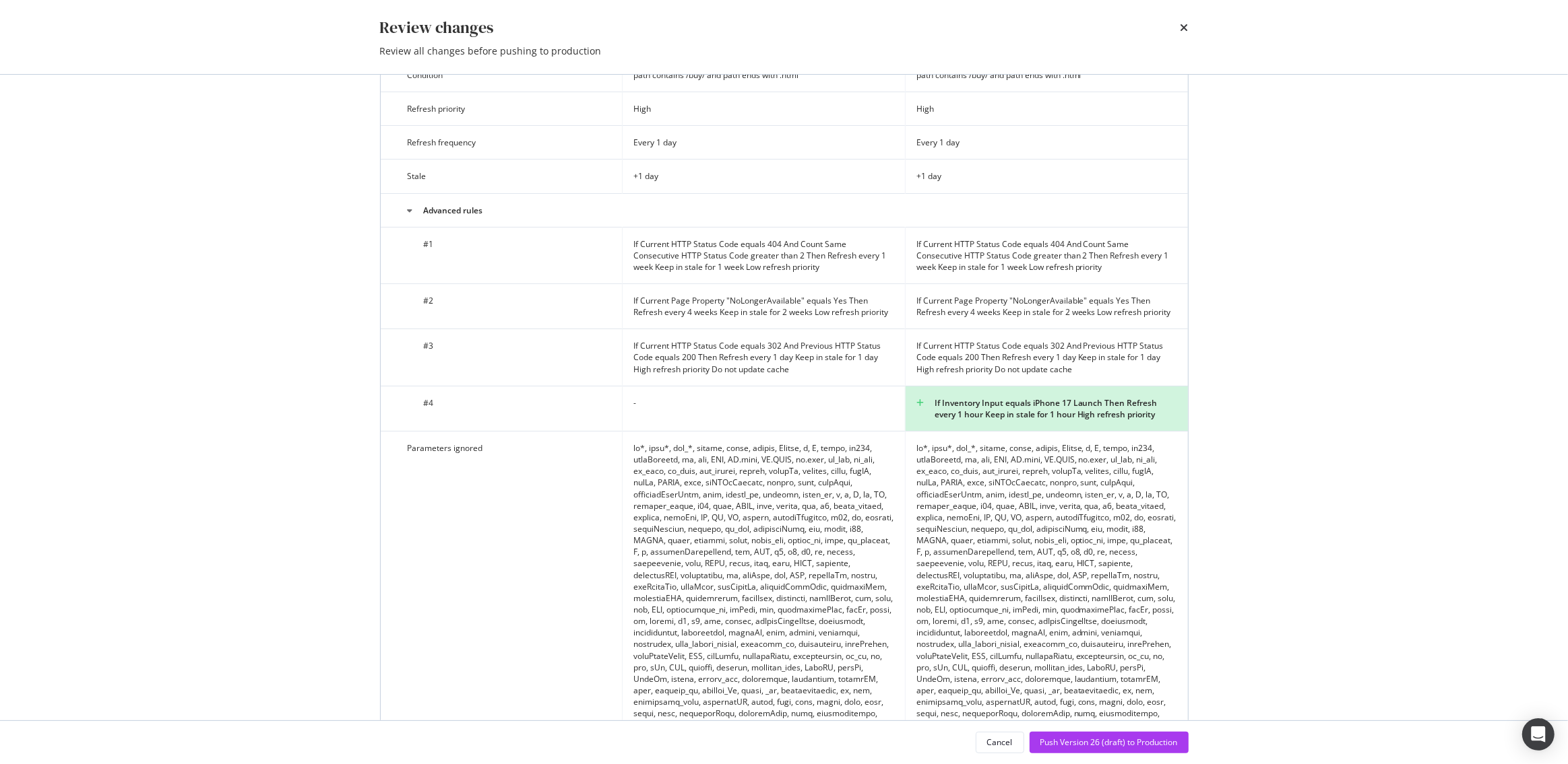
drag, startPoint x: 1154, startPoint y: 400, endPoint x: 1084, endPoint y: 395, distance: 70.2
click at [1084, 398] on div "If Inventory Input equals iPhone 17 Launch Then Refresh every 1 hour Keep in st…" at bounding box center [1045, 409] width 260 height 23
drag, startPoint x: 943, startPoint y: 398, endPoint x: 1100, endPoint y: 402, distance: 157.1
click at [1100, 402] on div "If Inventory Input equals iPhone 17 Launch Then Refresh every 1 hour Keep in st…" at bounding box center [1045, 409] width 260 height 23
copy div "nventory Input equals iPhone 17 Launch"
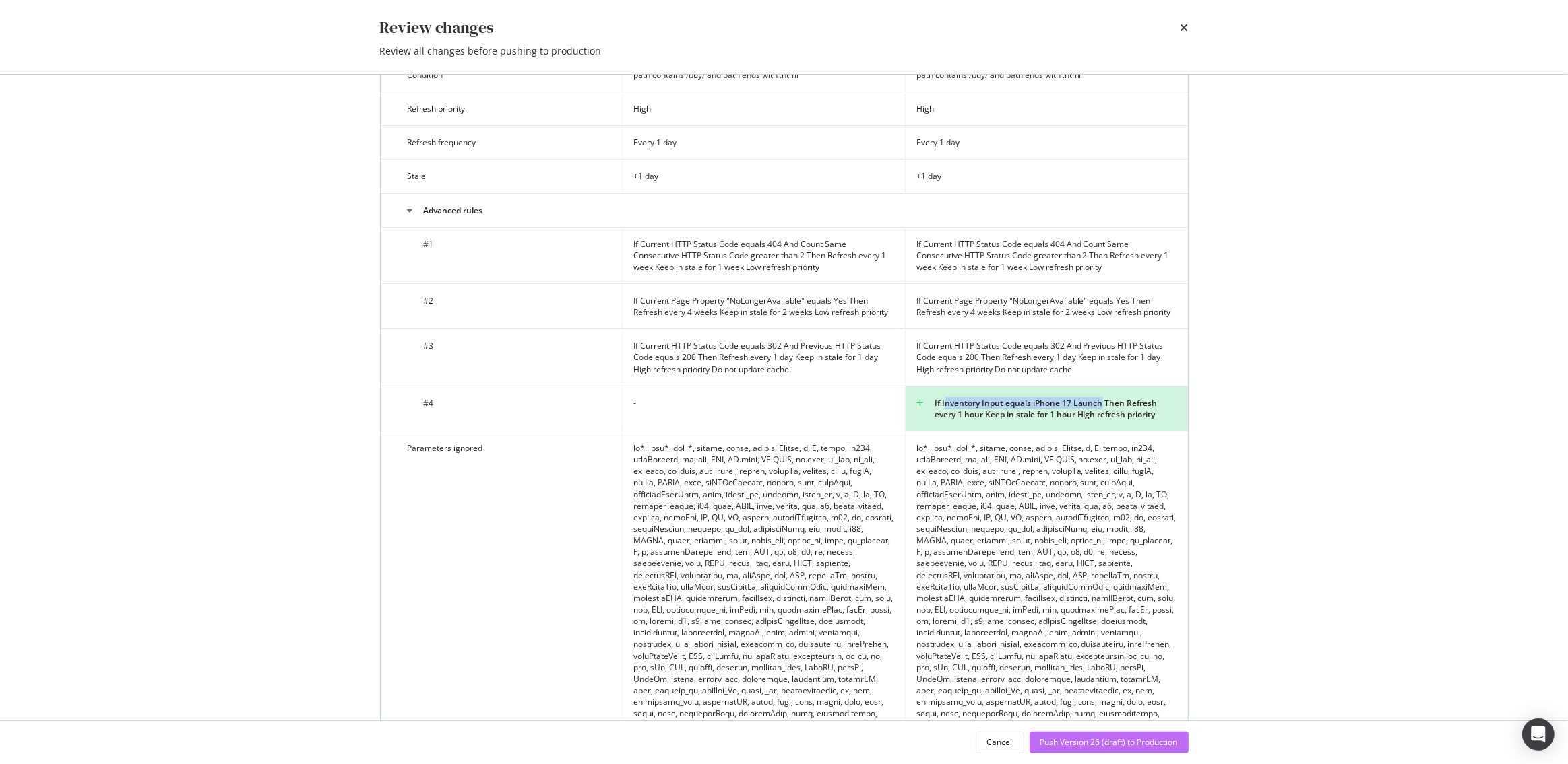
click at [1097, 733] on div "Push Version 26 (draft) to Production" at bounding box center [1109, 742] width 138 height 21
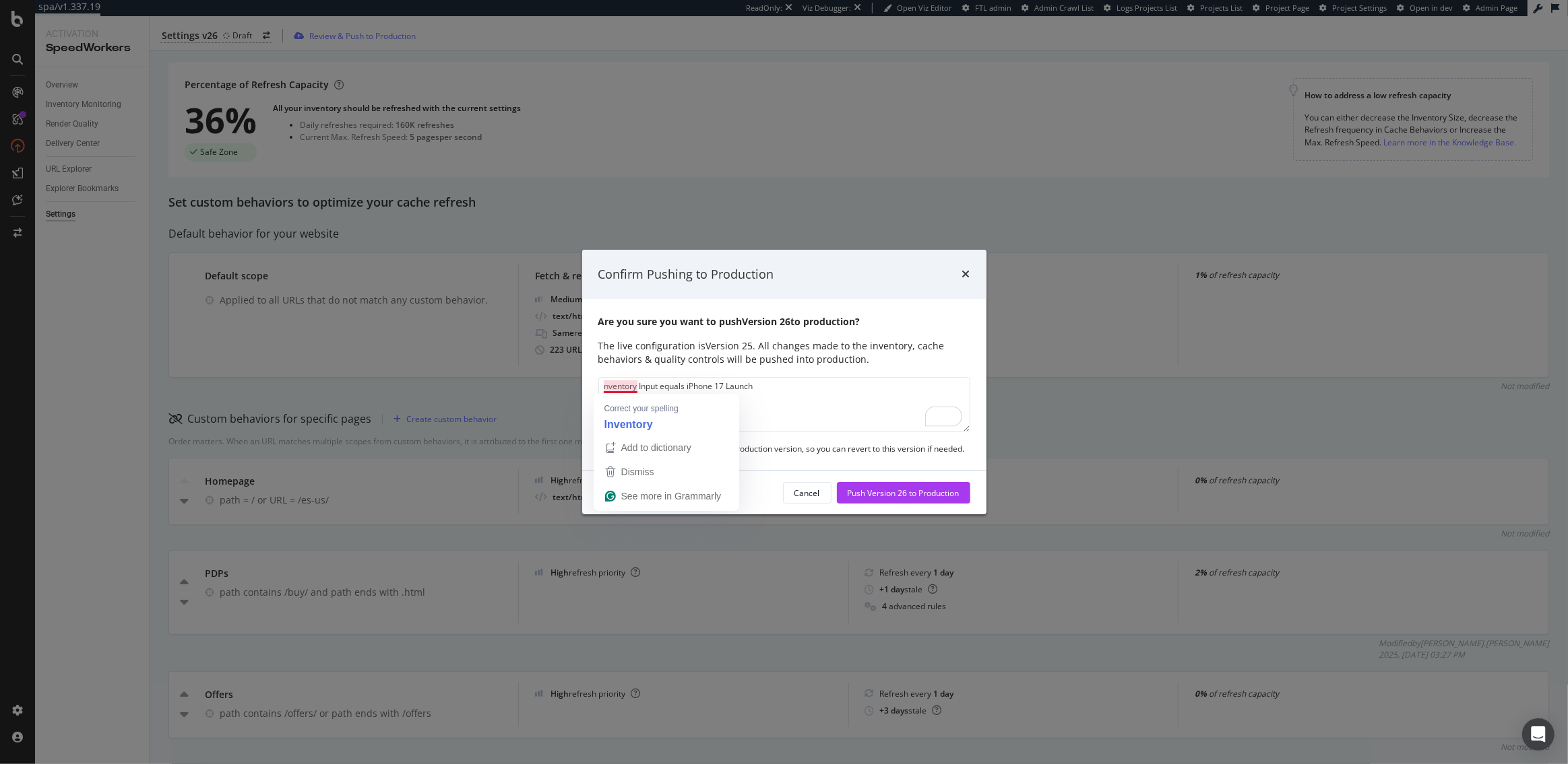
click at [604, 389] on textarea "nventory Input equals iPhone 17 Launch" at bounding box center [784, 405] width 371 height 55
click at [759, 393] on textarea "Inventory Input equals iPhone 17 Launch" at bounding box center [784, 405] width 371 height 55
click at [687, 387] on textarea "Inventory Input equals iPhone 17 Launch" at bounding box center [784, 405] width 371 height 55
click at [761, 389] on textarea "Inventory Input: iPhone 17 Launch" at bounding box center [784, 405] width 371 height 55
click at [732, 387] on textarea "Inventory Input: iPhone 17 Launch refresh every hour" at bounding box center [784, 405] width 371 height 55
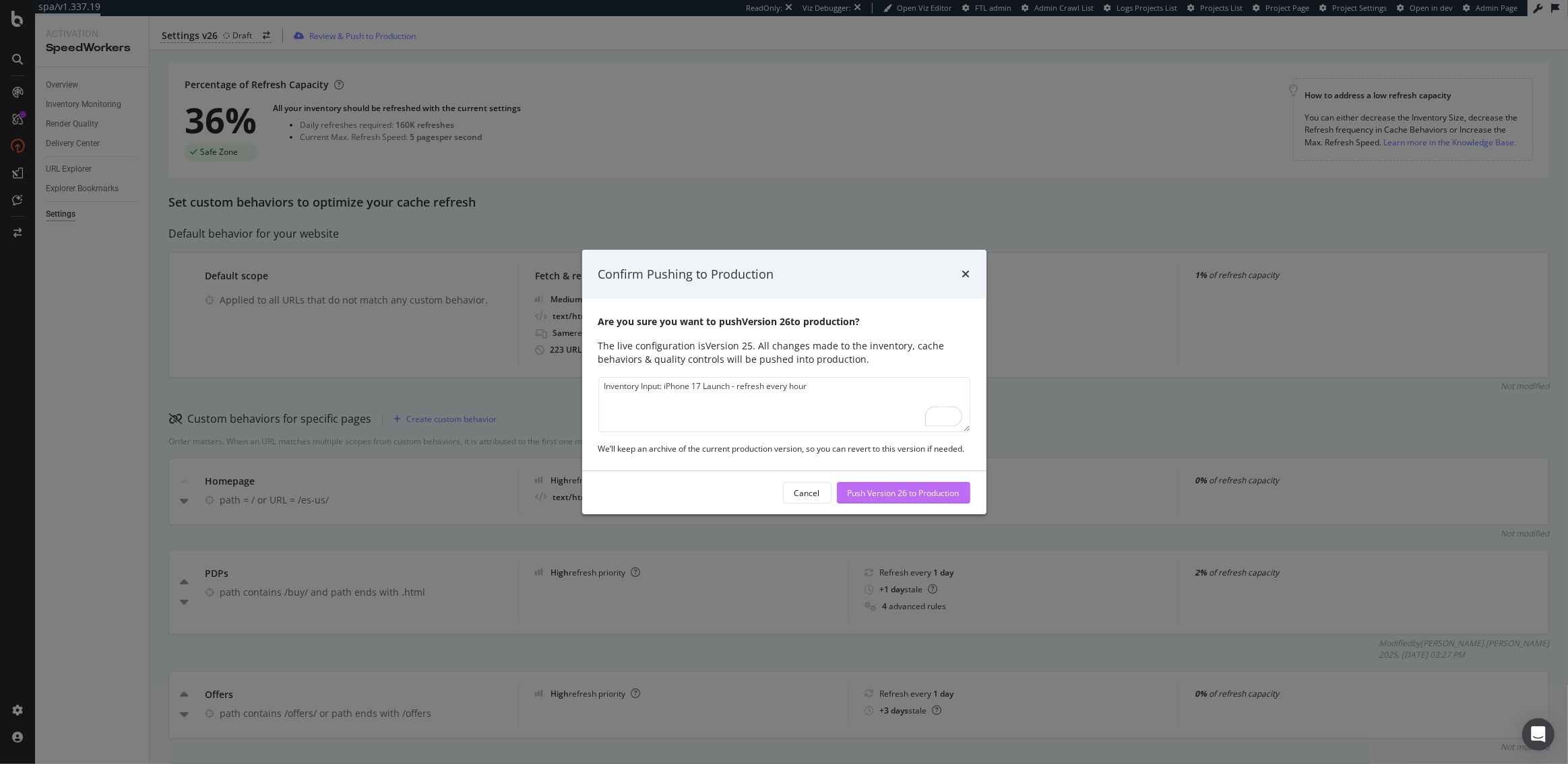
type textarea "Inventory Input: iPhone 17 Launch - refresh every hour"
click at [906, 492] on div "Push Version 26 to Production" at bounding box center [904, 493] width 112 height 12
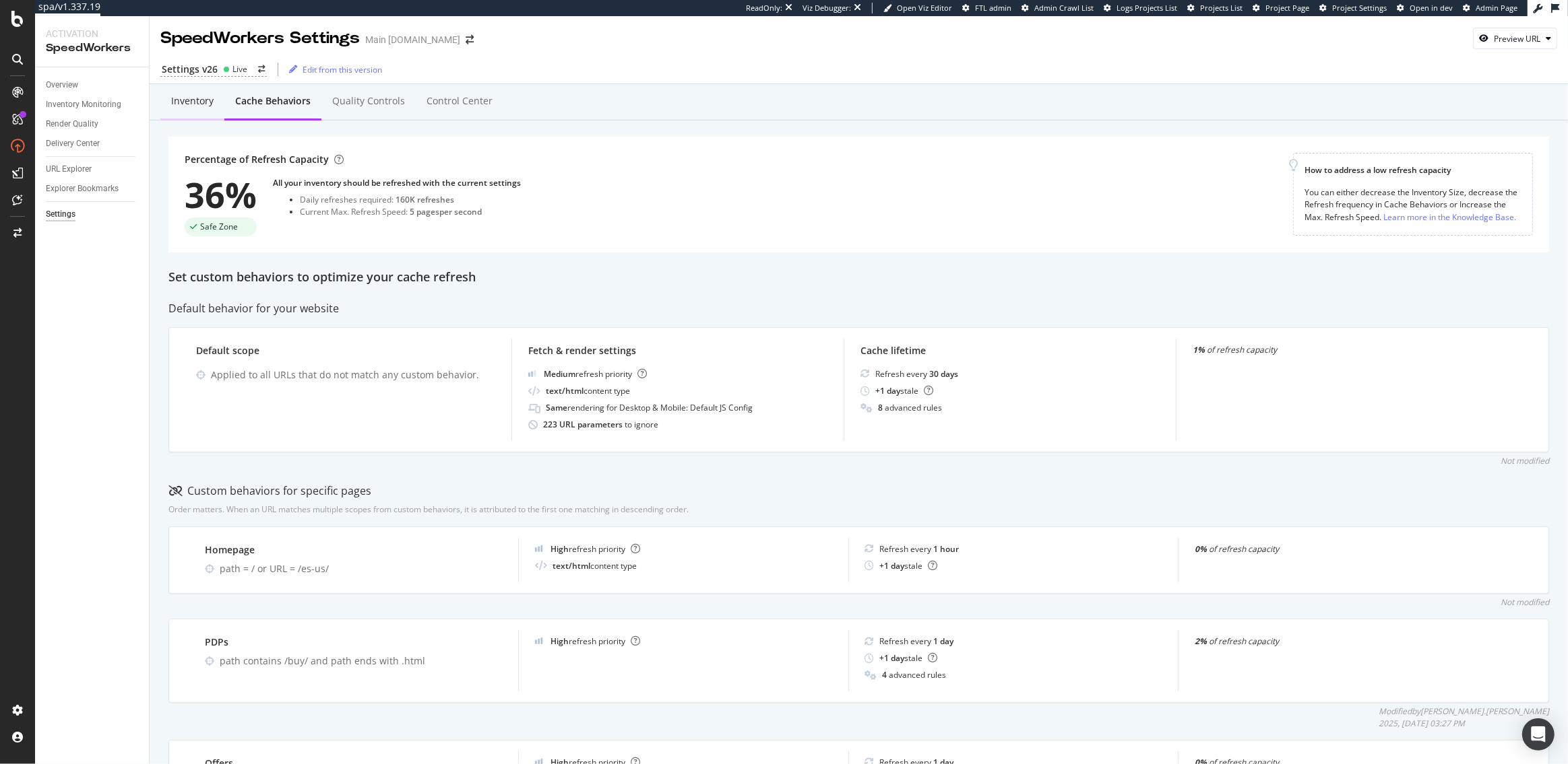
click at [204, 107] on div "Inventory" at bounding box center [192, 101] width 42 height 14
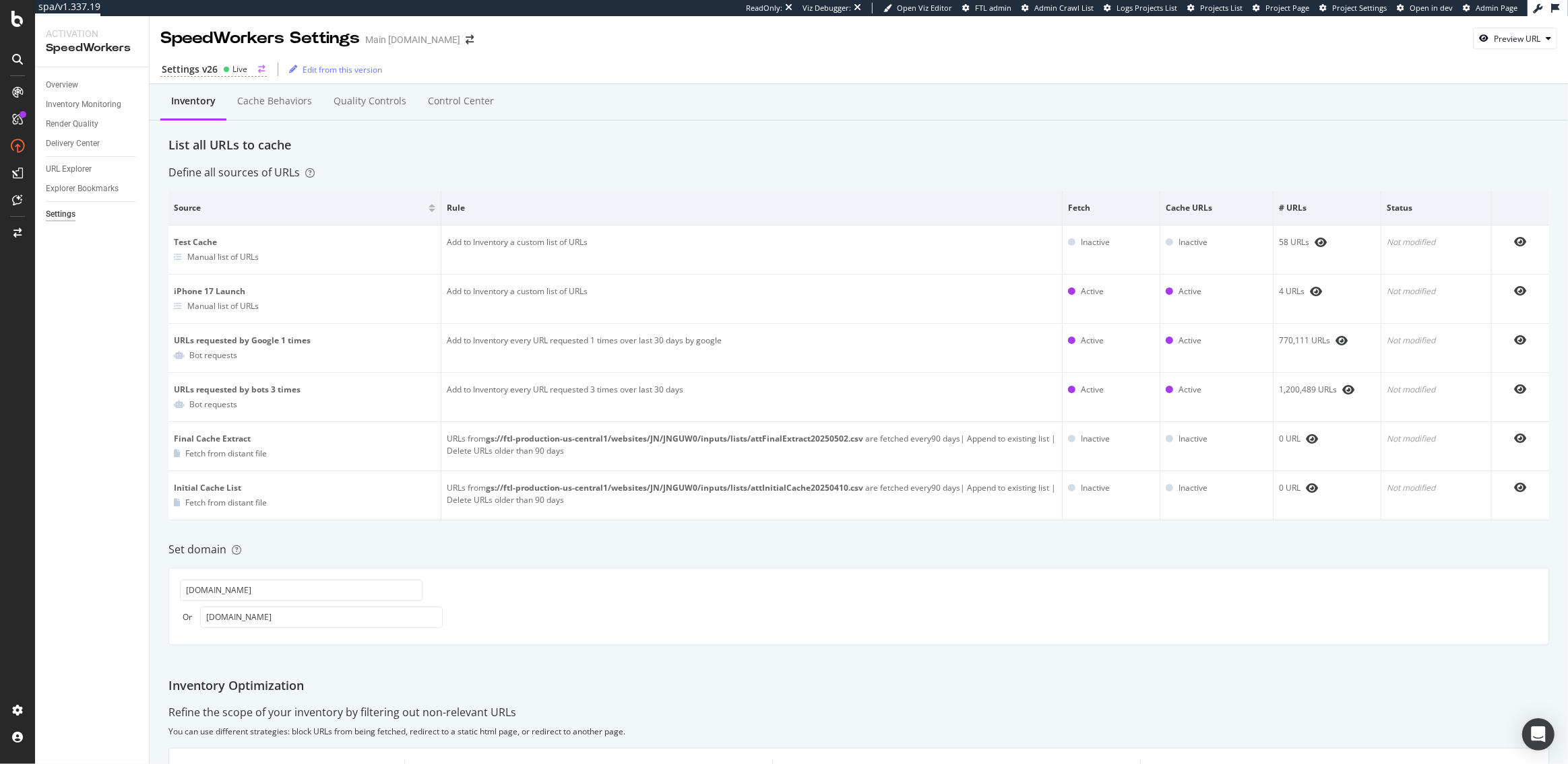
click at [233, 66] on div "Live" at bounding box center [240, 69] width 15 height 12
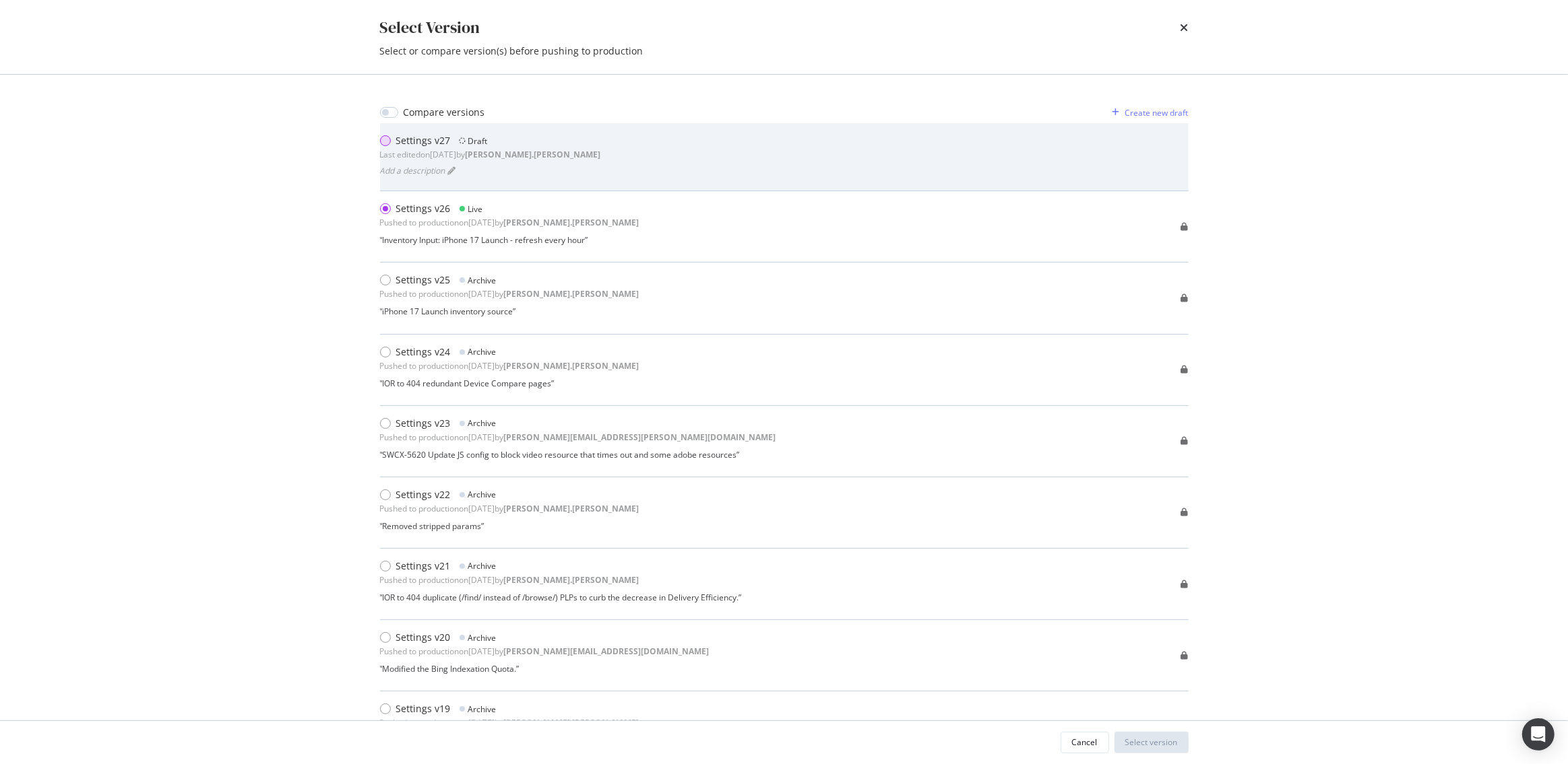
click at [388, 144] on div "modal" at bounding box center [385, 140] width 11 height 11
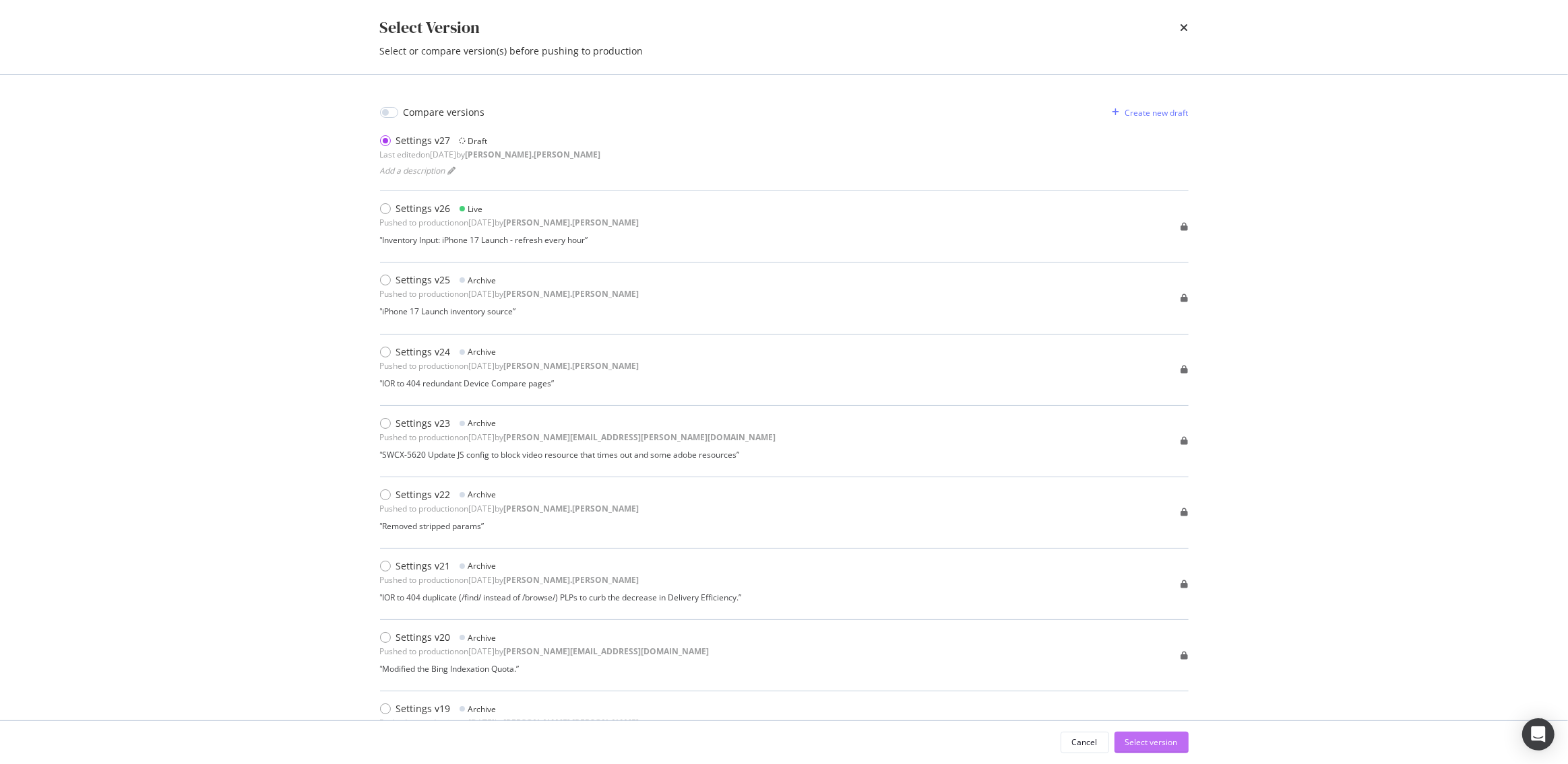
click at [1160, 742] on div "Select version" at bounding box center [1150, 742] width 52 height 12
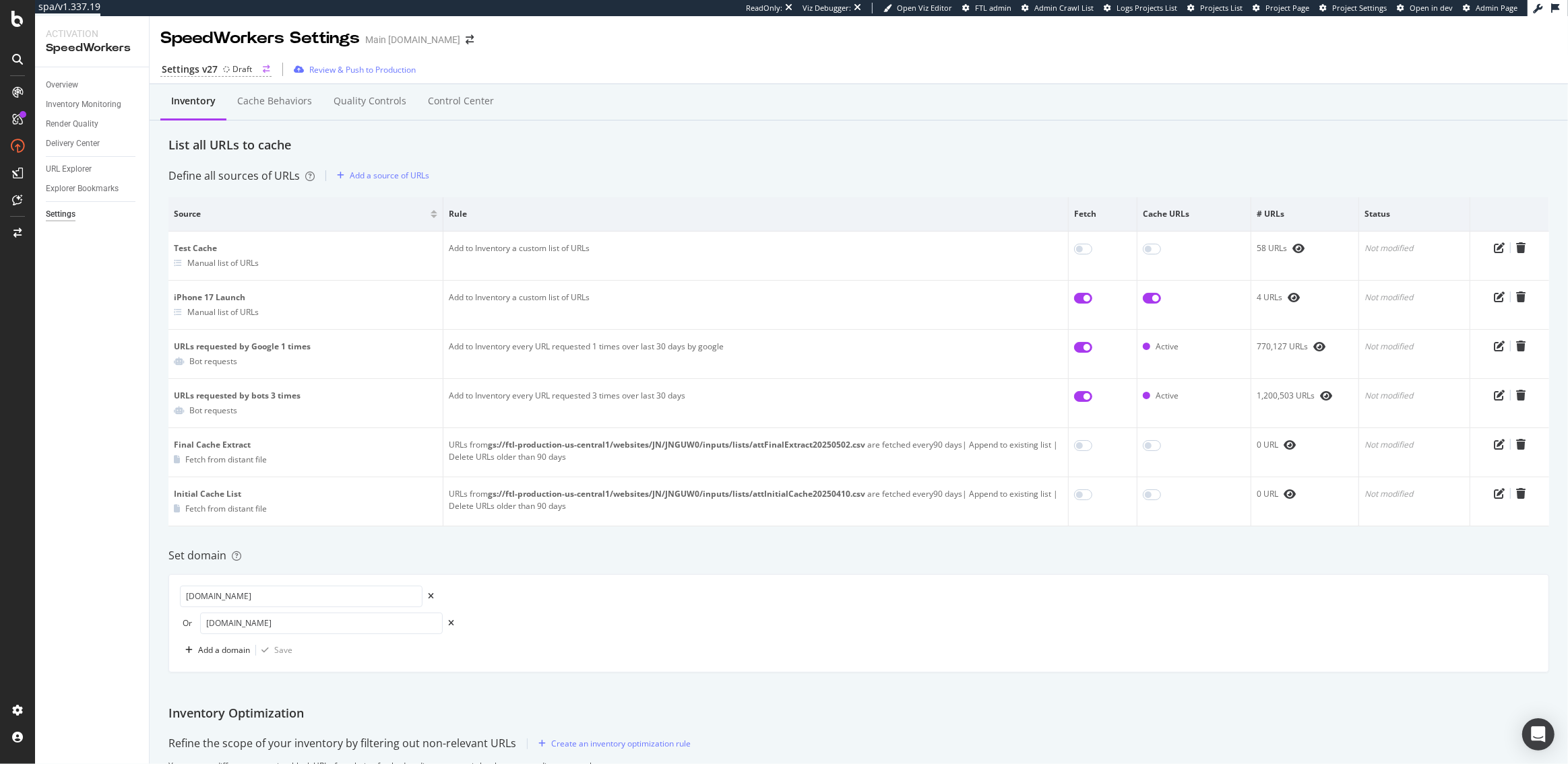
click at [226, 69] on circle at bounding box center [226, 69] width 5 height 5
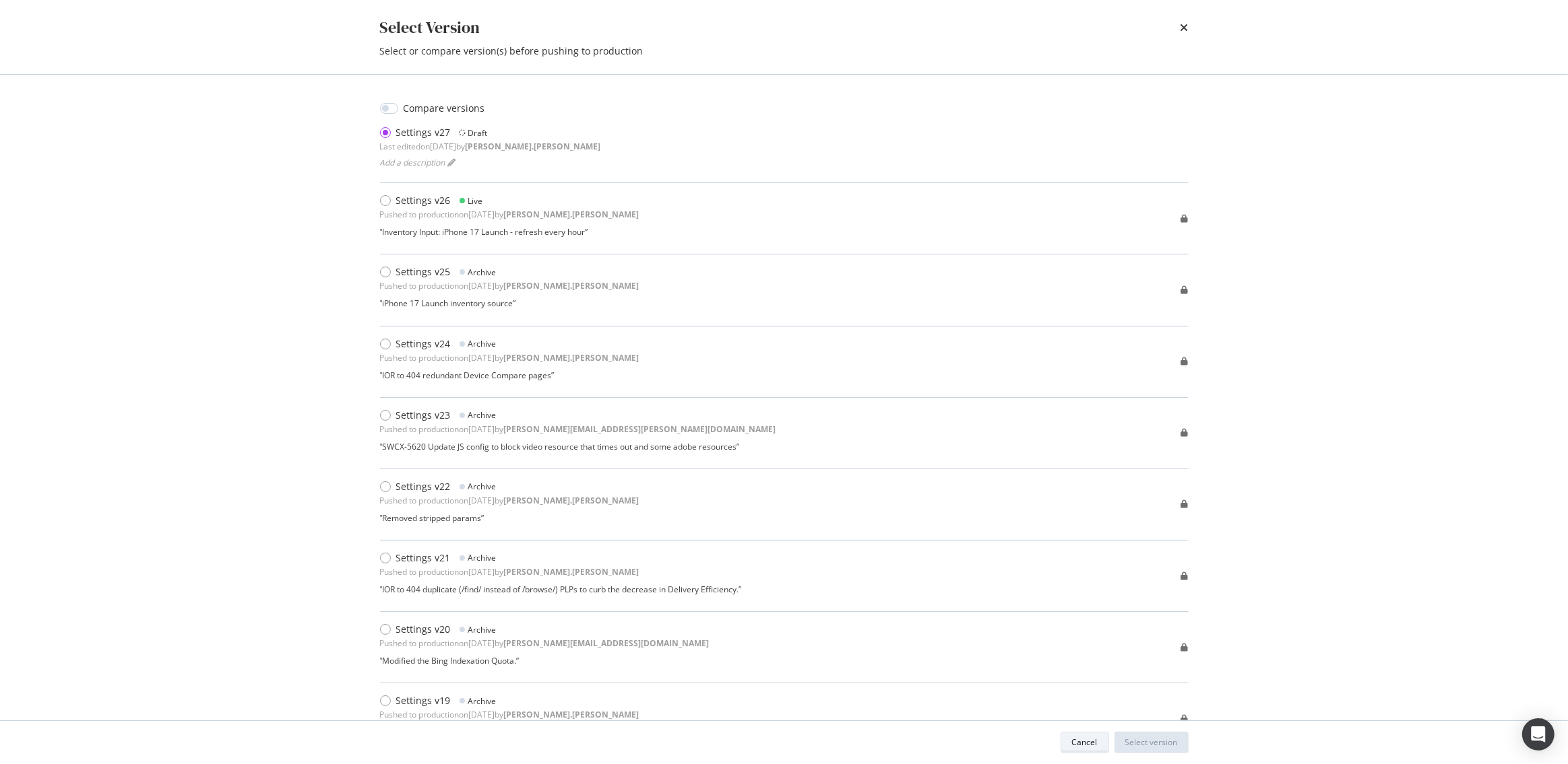
click at [1077, 742] on div "Cancel" at bounding box center [1085, 742] width 26 height 12
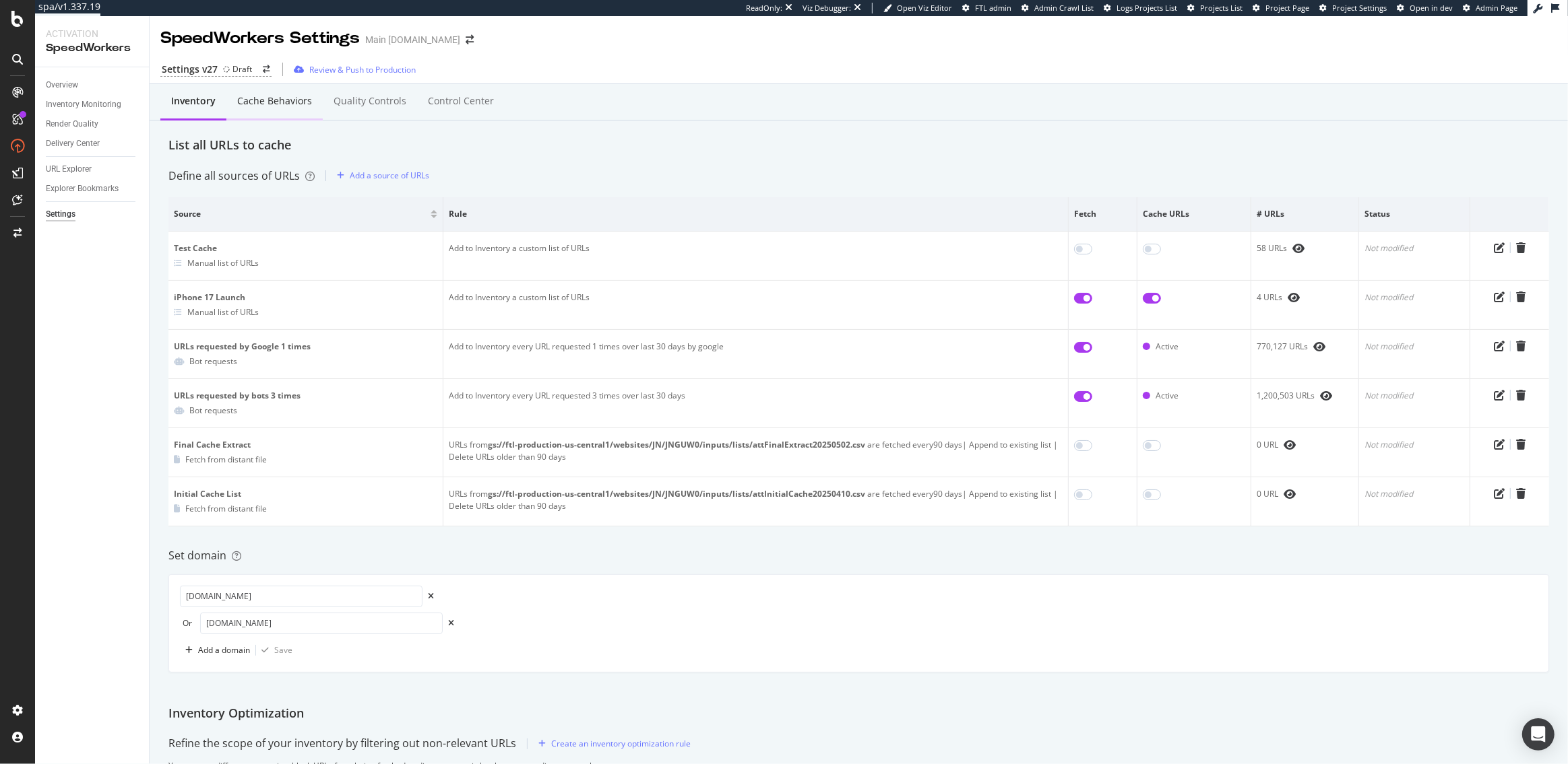
click at [286, 103] on div "Cache behaviors" at bounding box center [274, 101] width 75 height 14
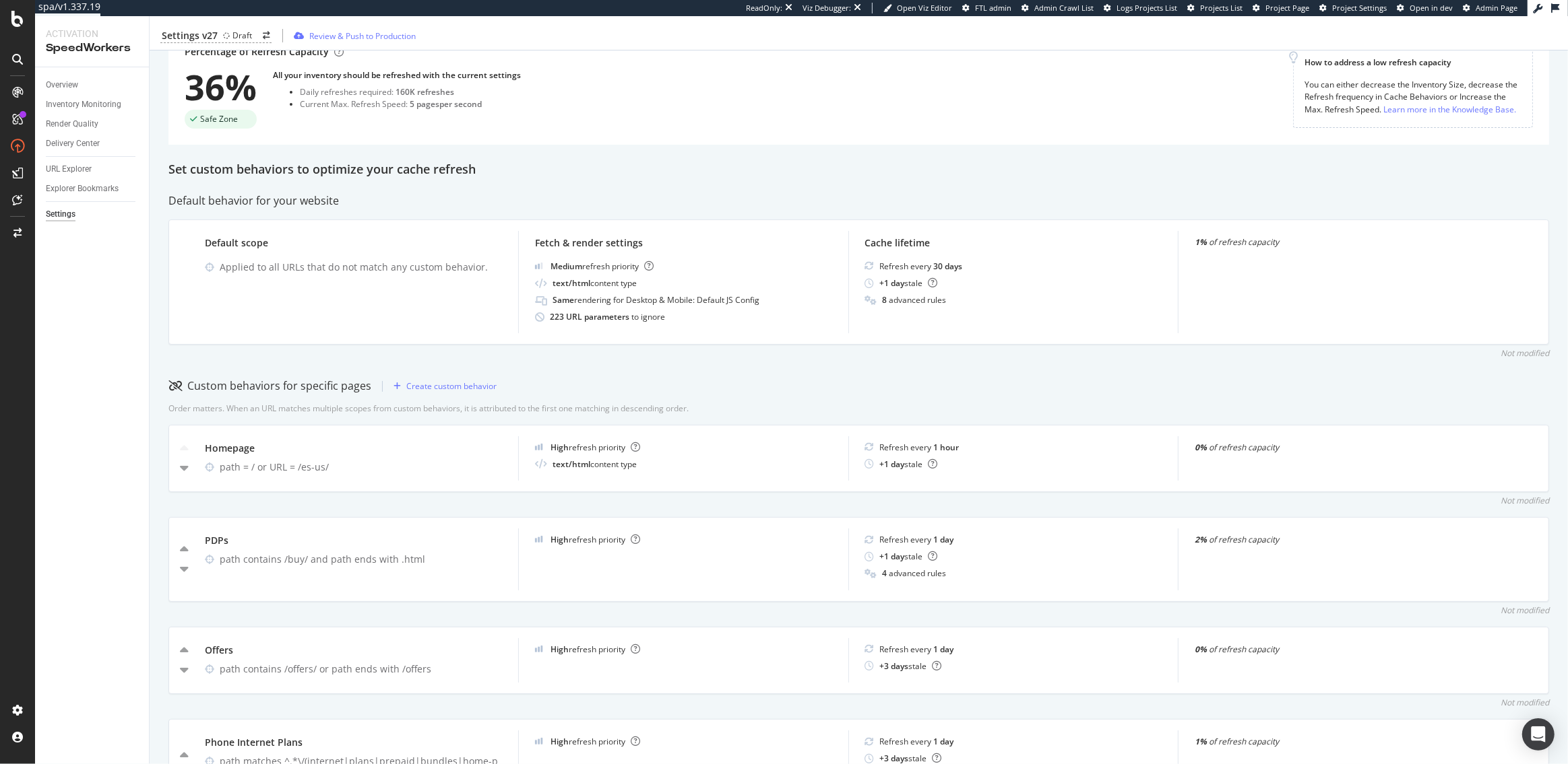
scroll to position [367, 0]
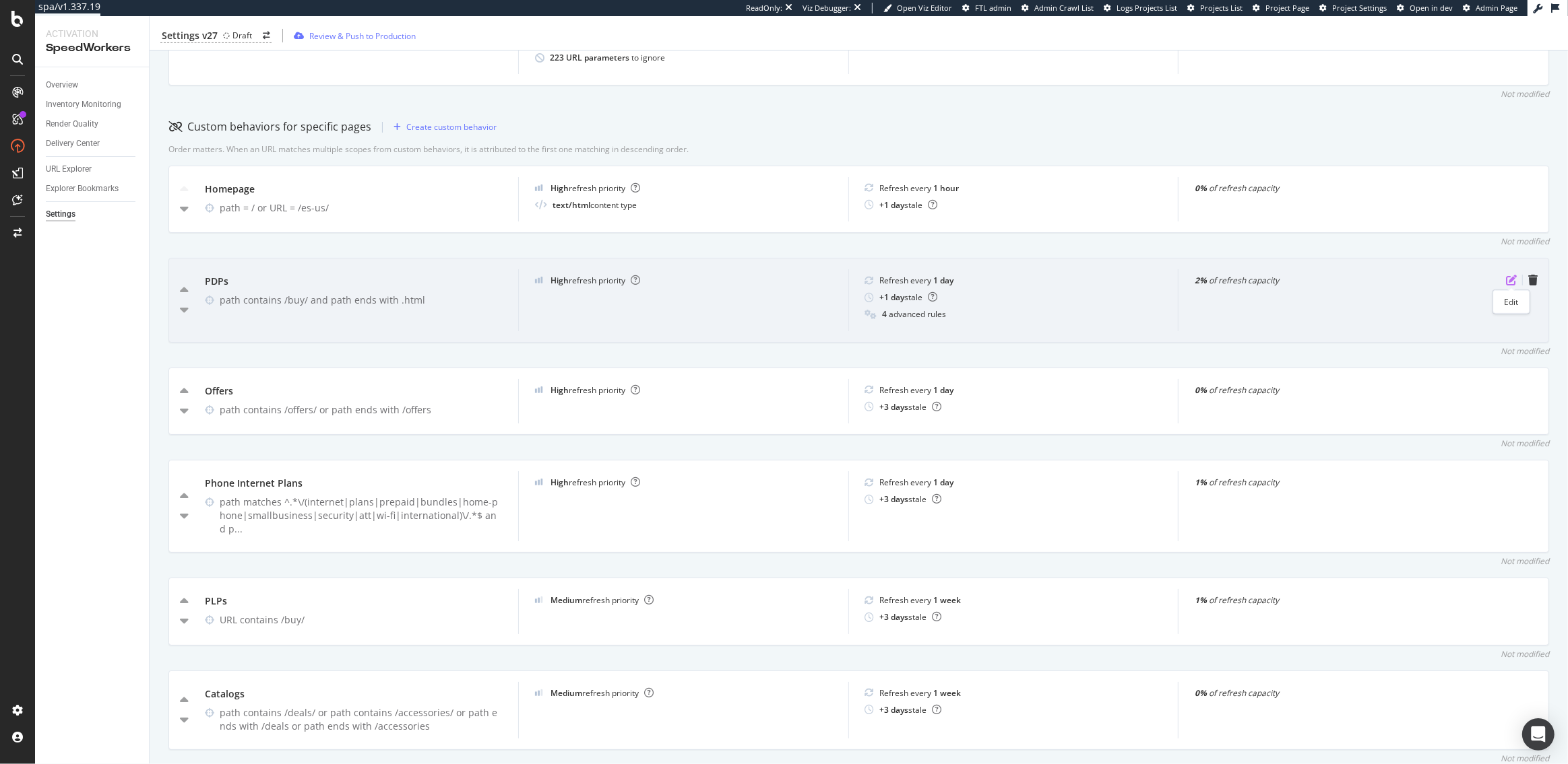
click at [1510, 277] on icon "pen-to-square" at bounding box center [1510, 280] width 11 height 11
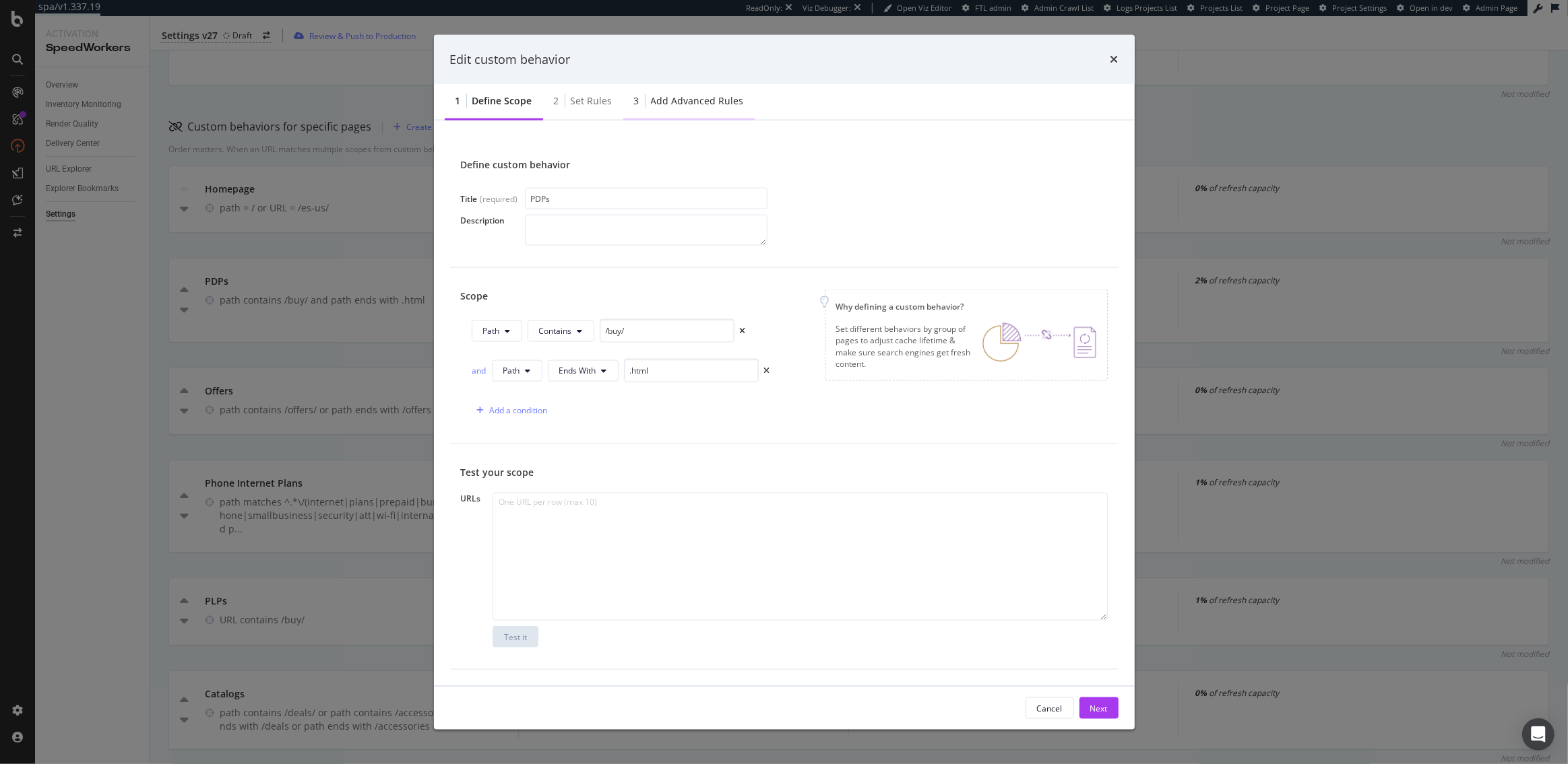
click at [700, 106] on div "Add advanced rules" at bounding box center [697, 101] width 93 height 14
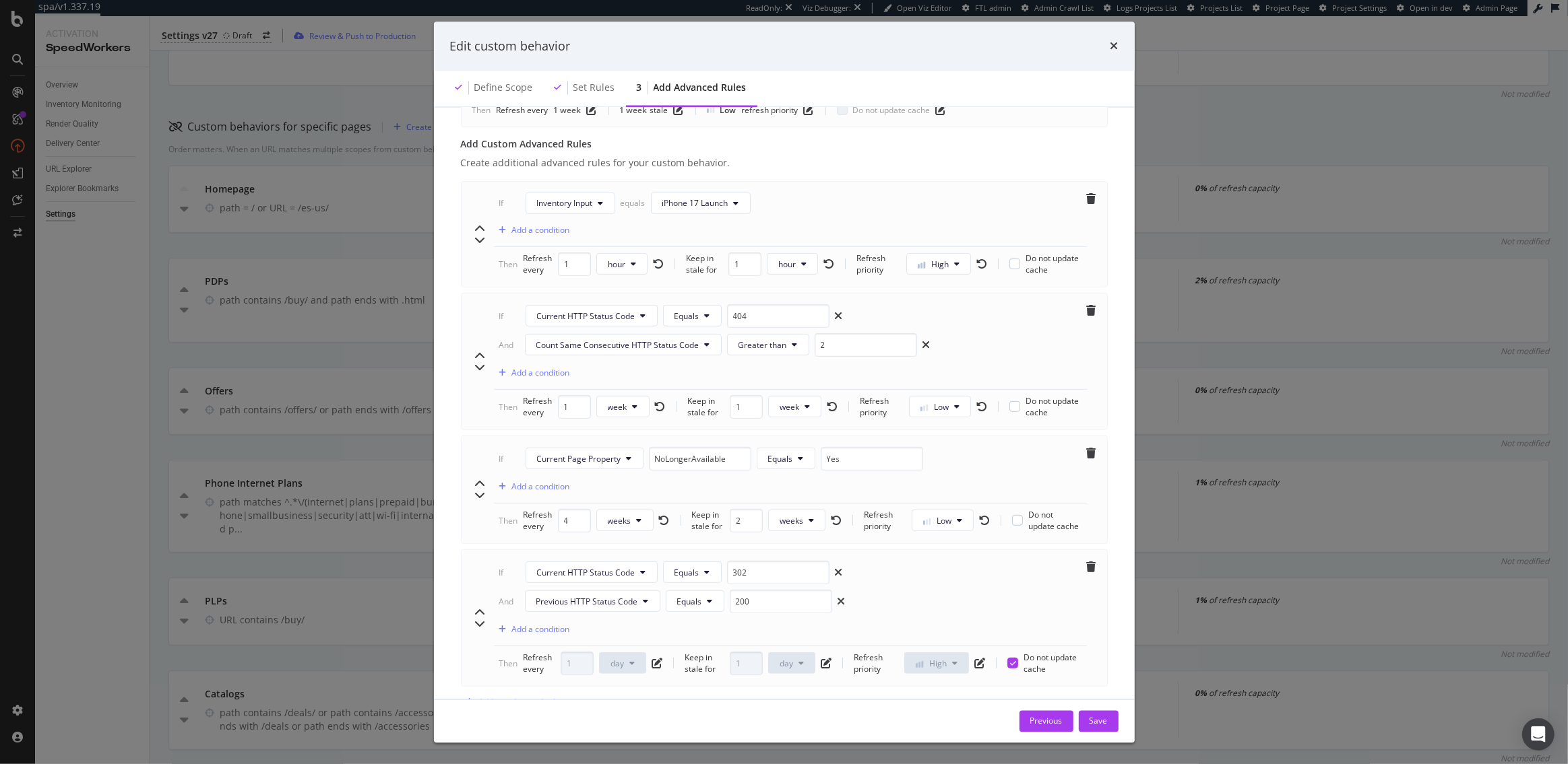
scroll to position [606, 0]
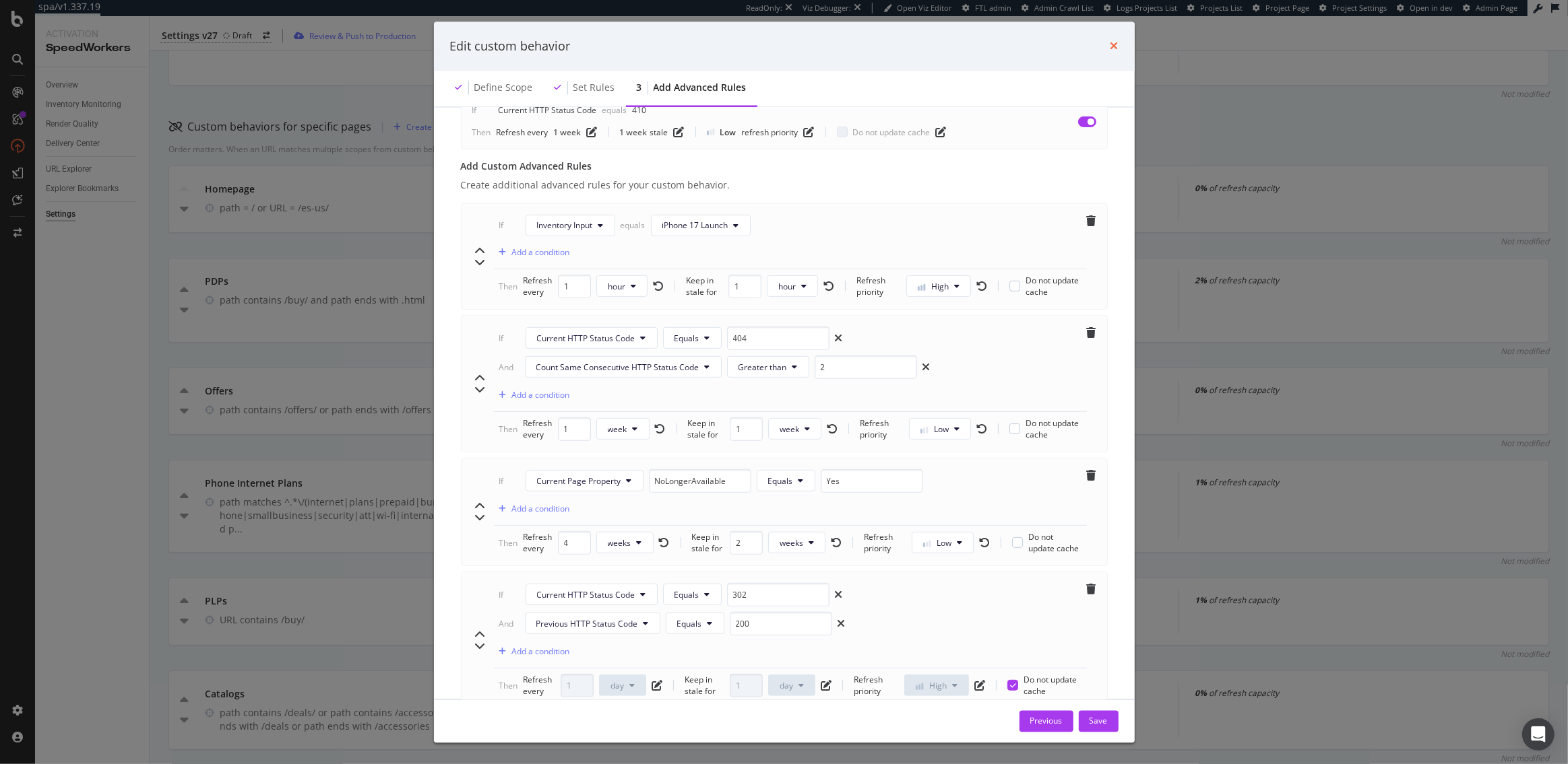
click at [1115, 44] on icon "times" at bounding box center [1114, 46] width 8 height 11
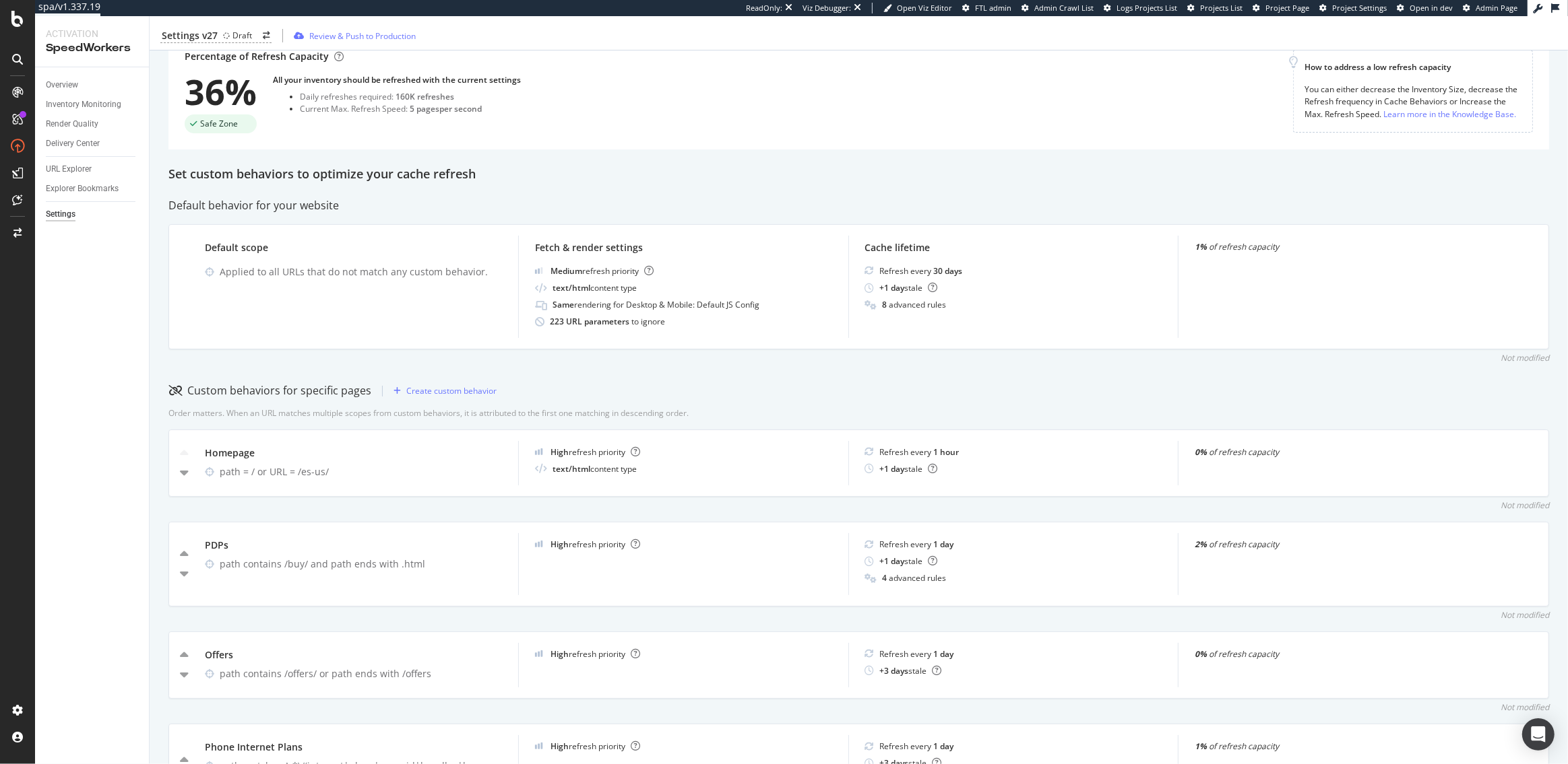
scroll to position [0, 0]
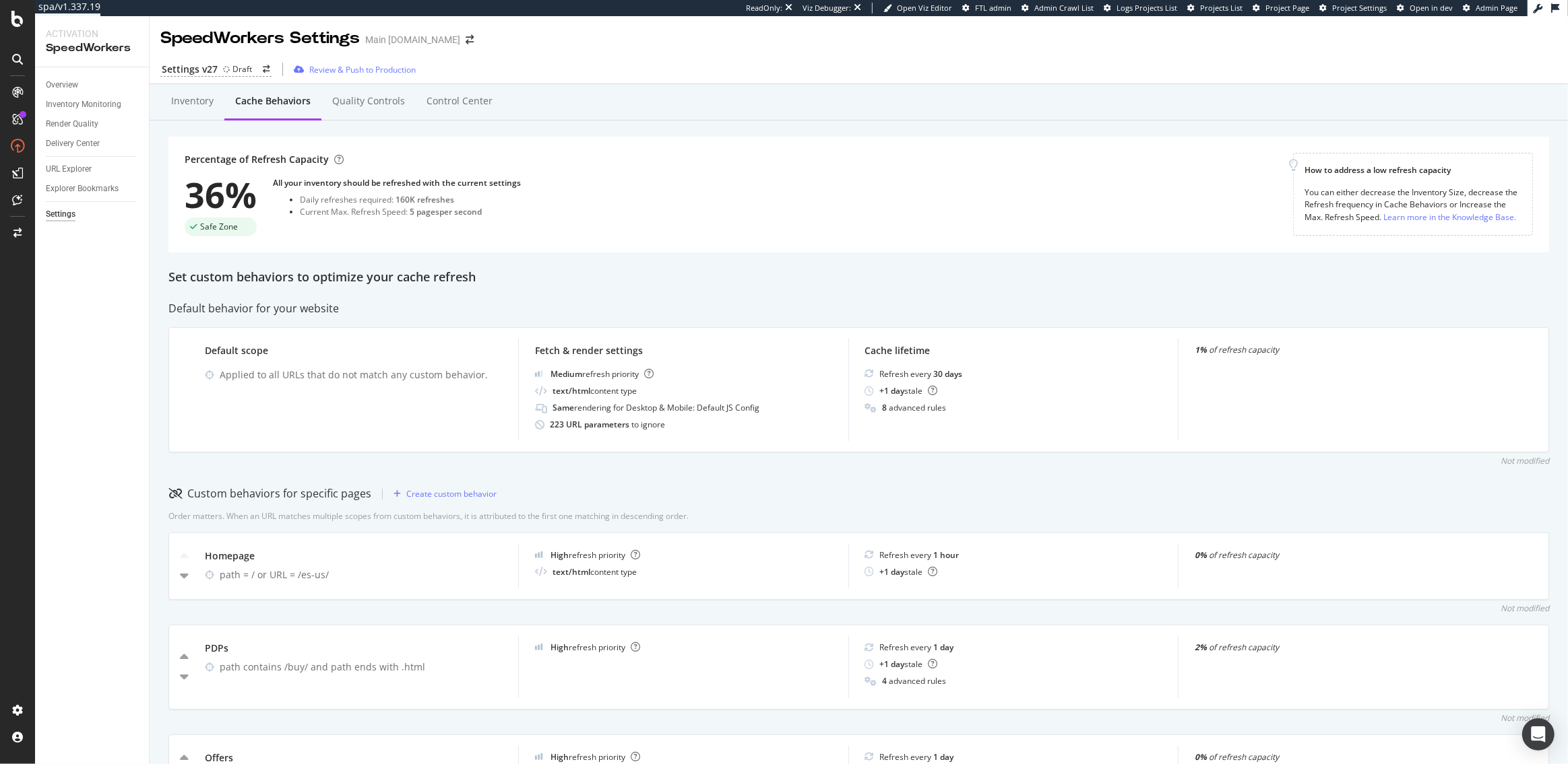
click at [205, 77] on div "Settings v27 Draft Review & Push to Production" at bounding box center [858, 69] width 1418 height 28
click at [205, 70] on div "Settings v27" at bounding box center [190, 70] width 56 height 14
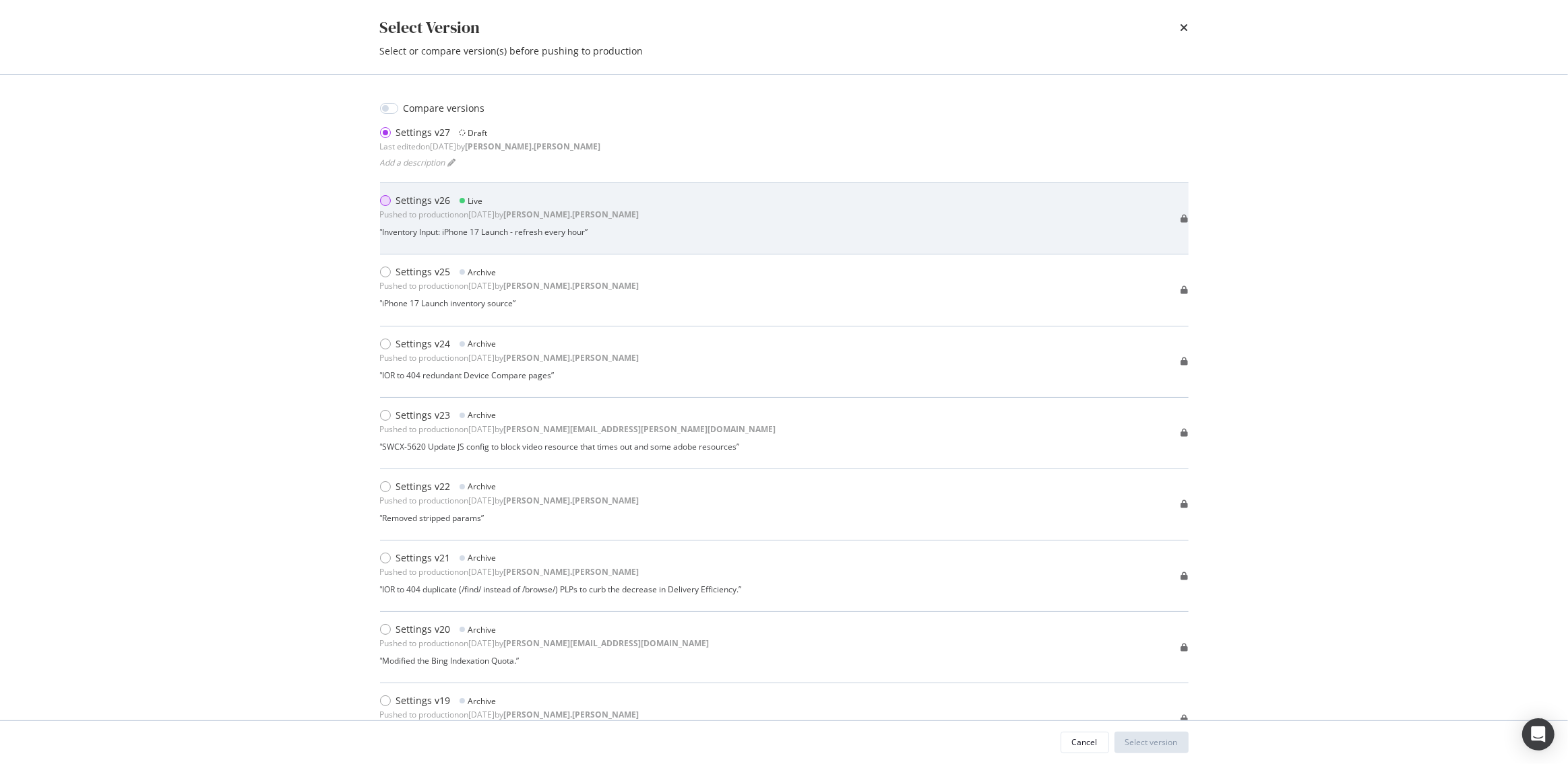
click at [391, 200] on div "modal" at bounding box center [388, 200] width 16 height 14
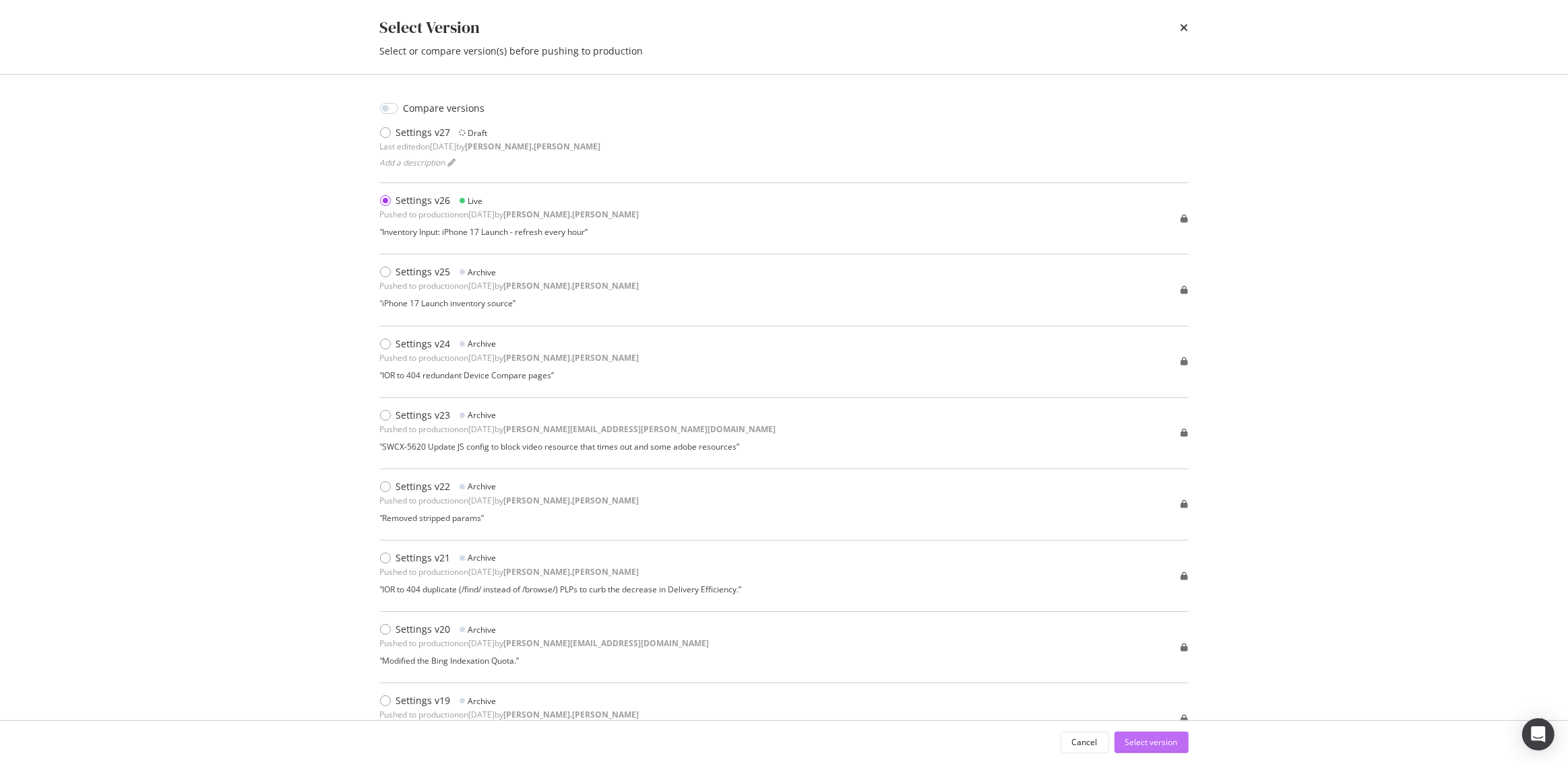
click at [1149, 740] on div "Select version" at bounding box center [1150, 742] width 52 height 12
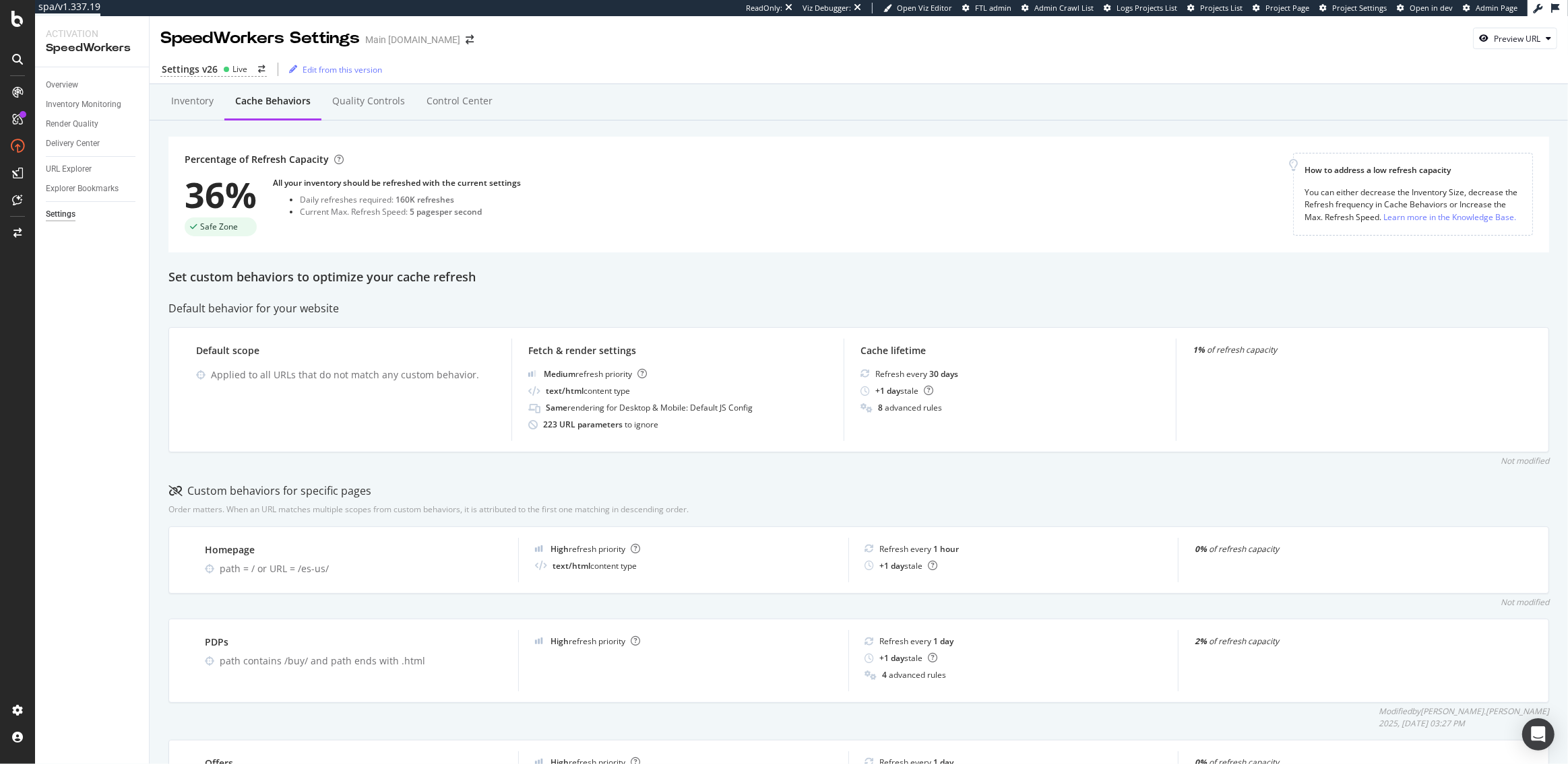
click at [214, 105] on div "Inventory" at bounding box center [192, 102] width 64 height 37
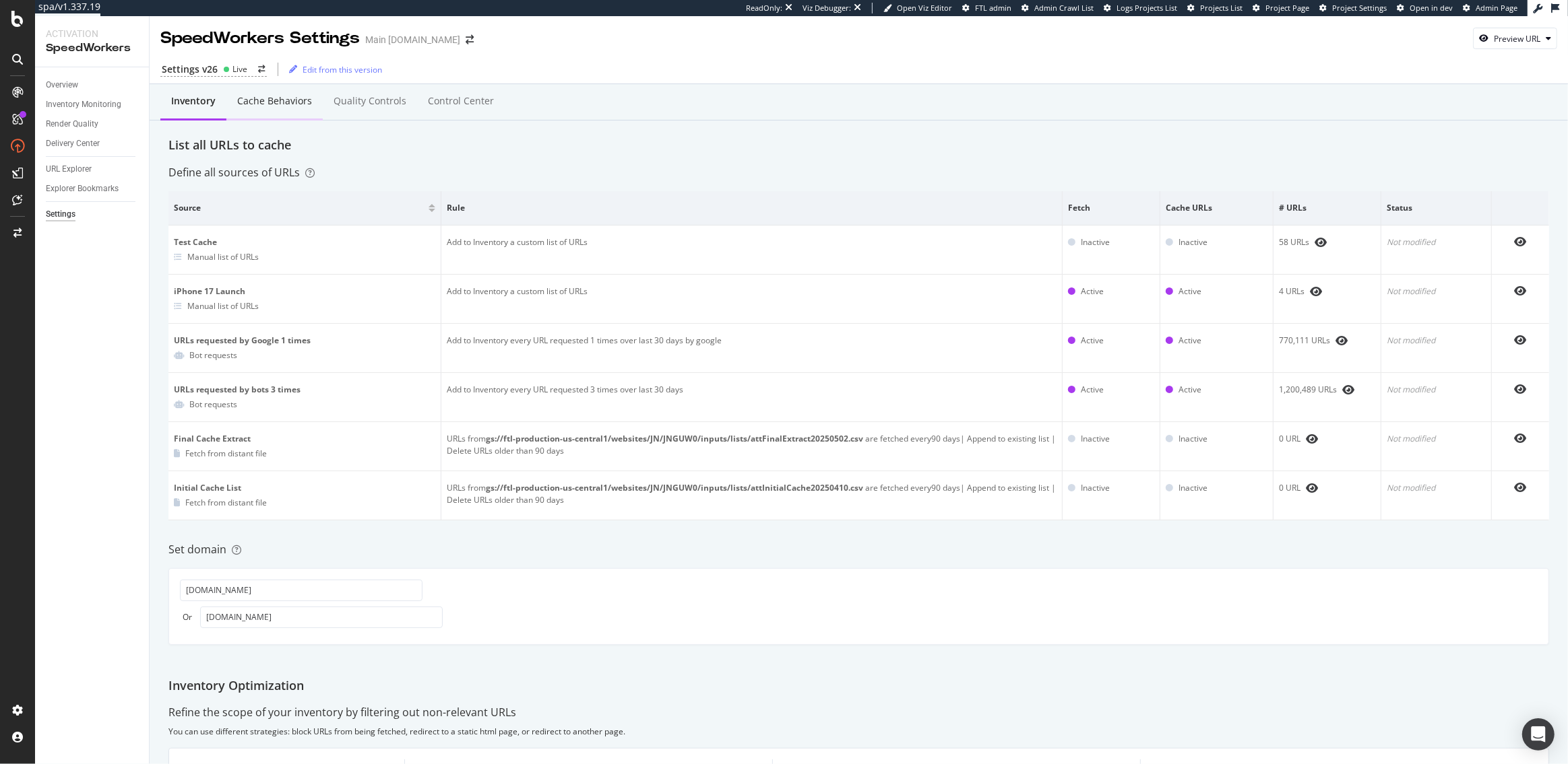
click at [289, 110] on div "Cache behaviors" at bounding box center [274, 102] width 96 height 37
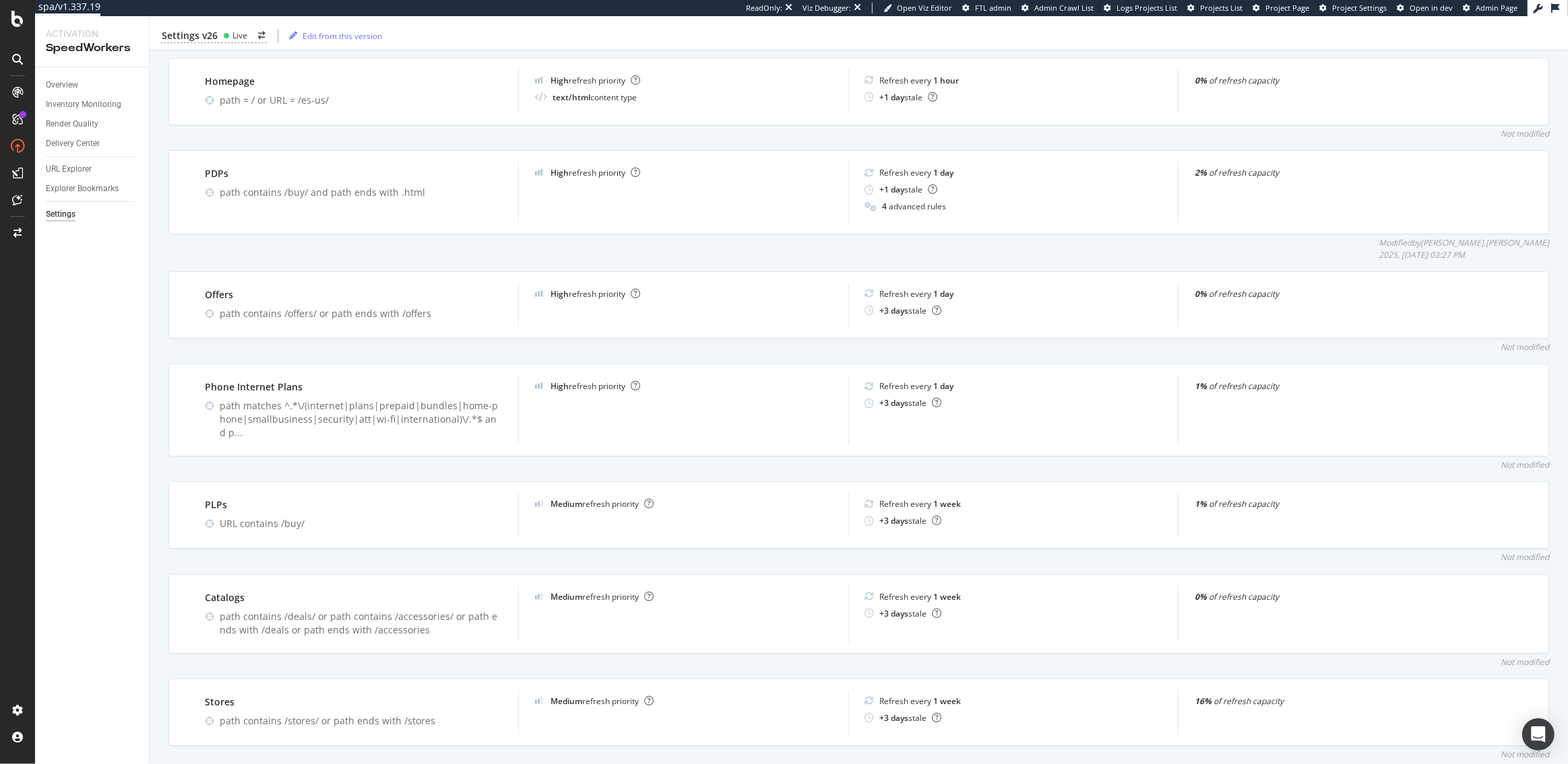
scroll to position [450, 0]
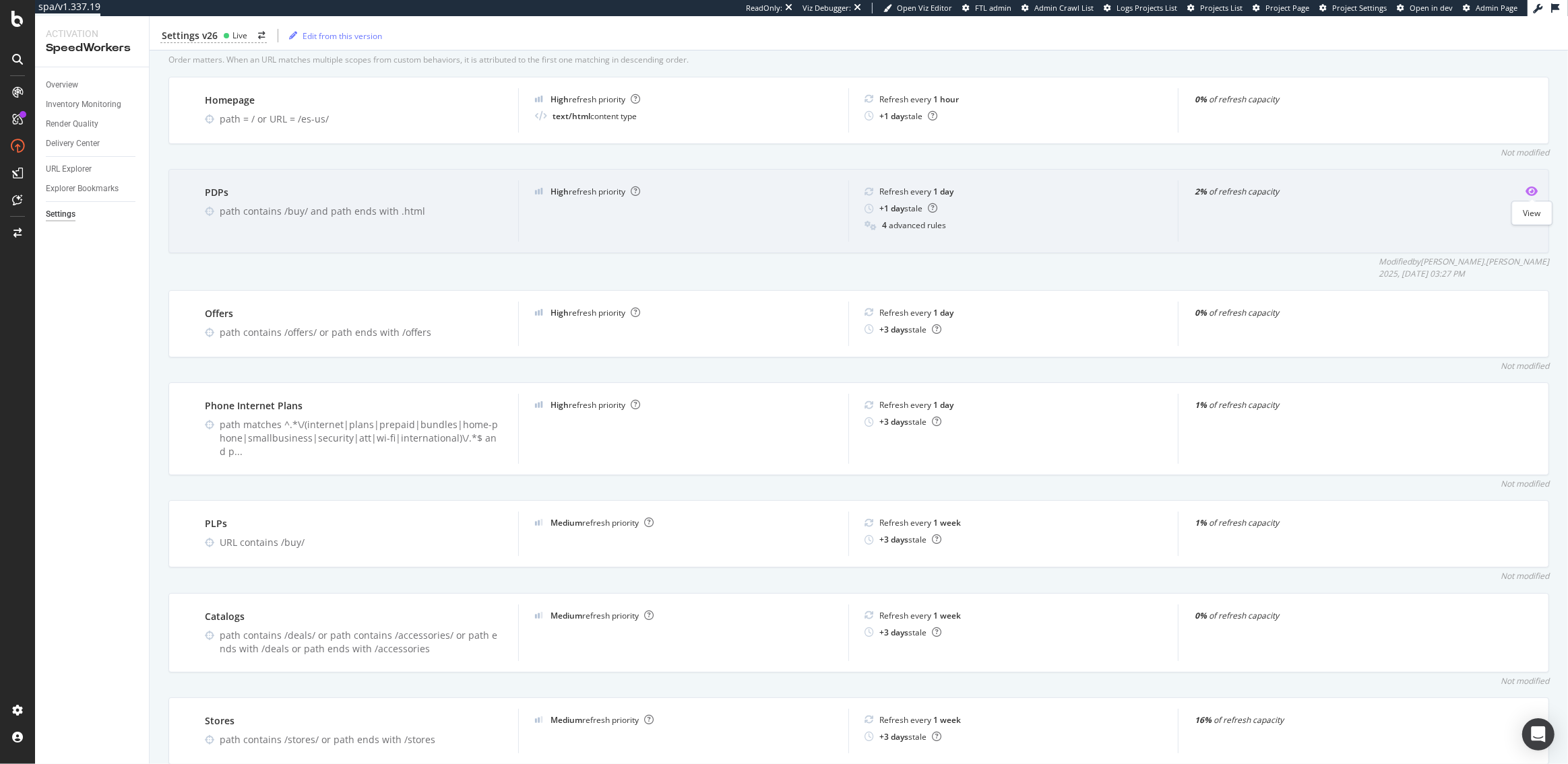
click at [1534, 190] on icon "eye" at bounding box center [1531, 191] width 12 height 11
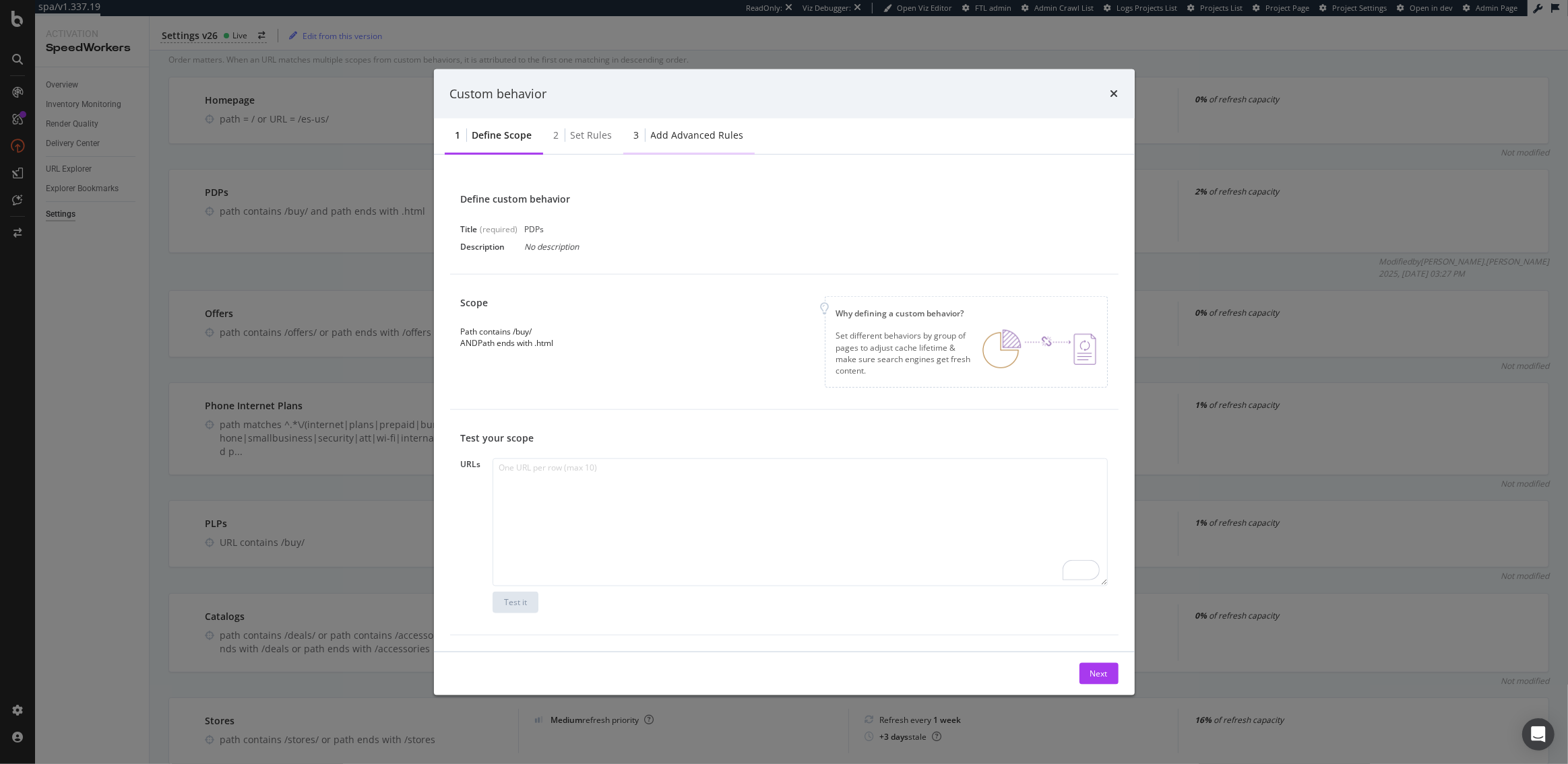
click at [683, 146] on div "3 Add advanced rules" at bounding box center [689, 136] width 132 height 37
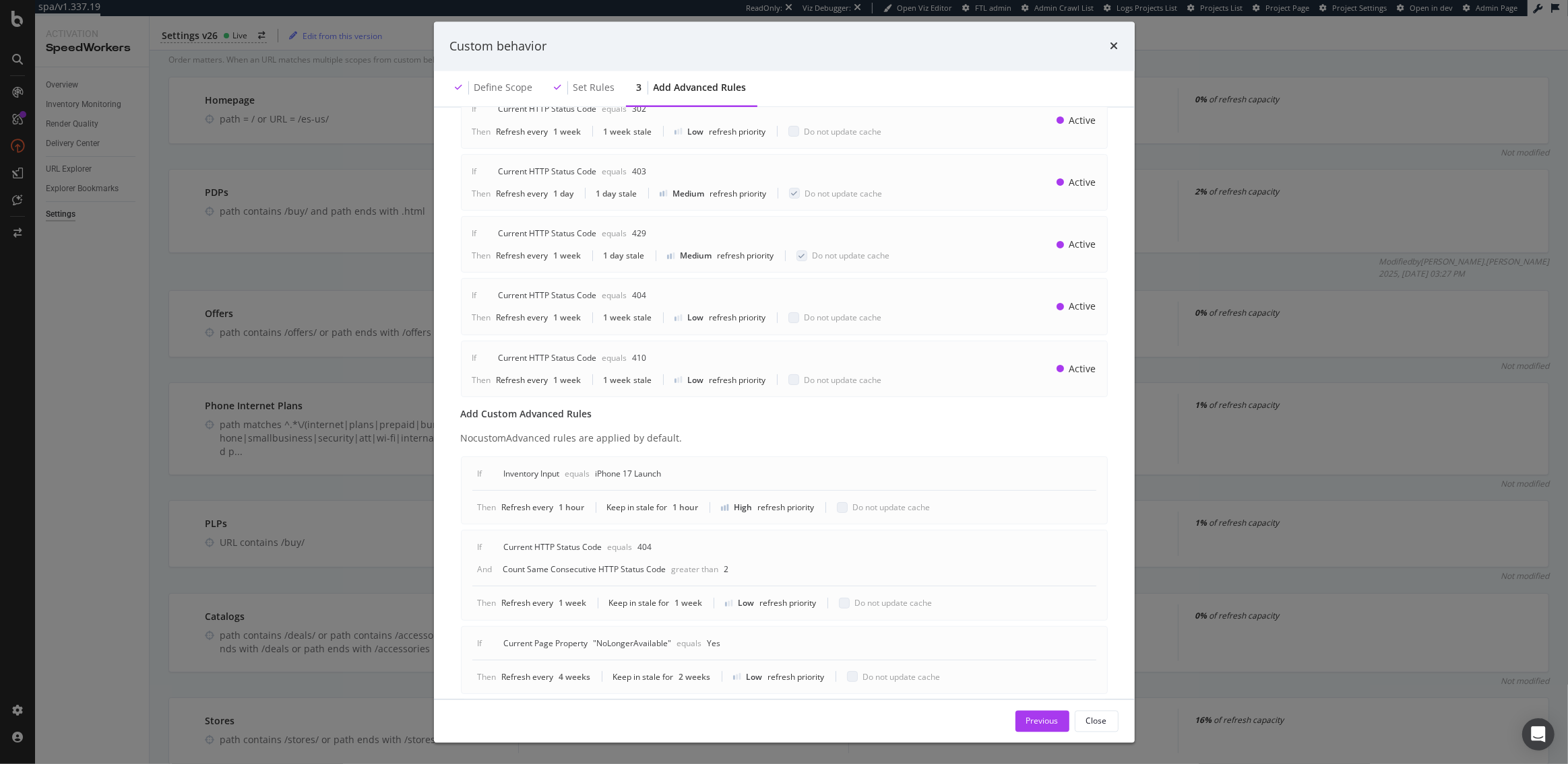
scroll to position [471, 0]
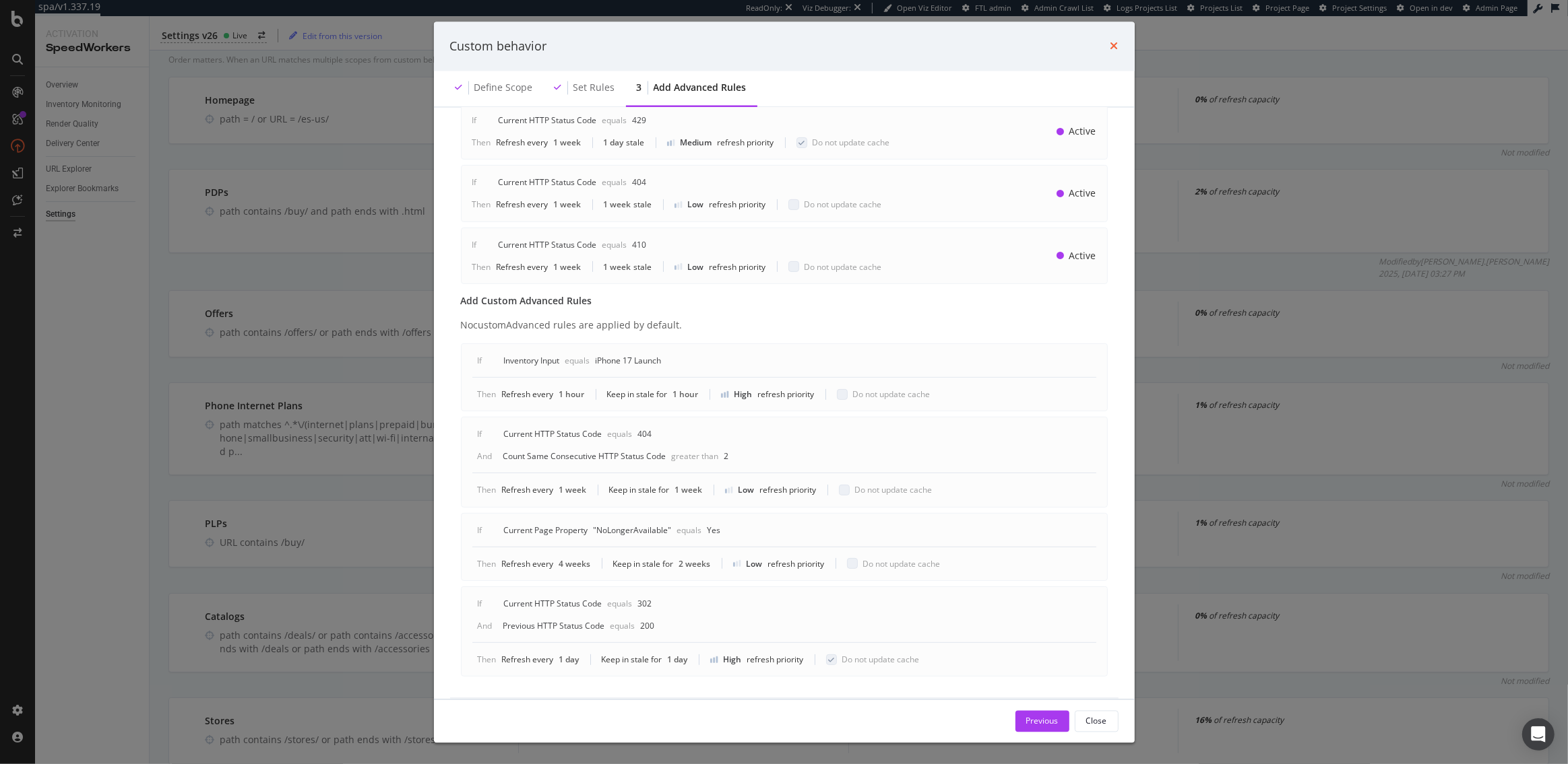
click at [1113, 46] on icon "times" at bounding box center [1114, 46] width 8 height 11
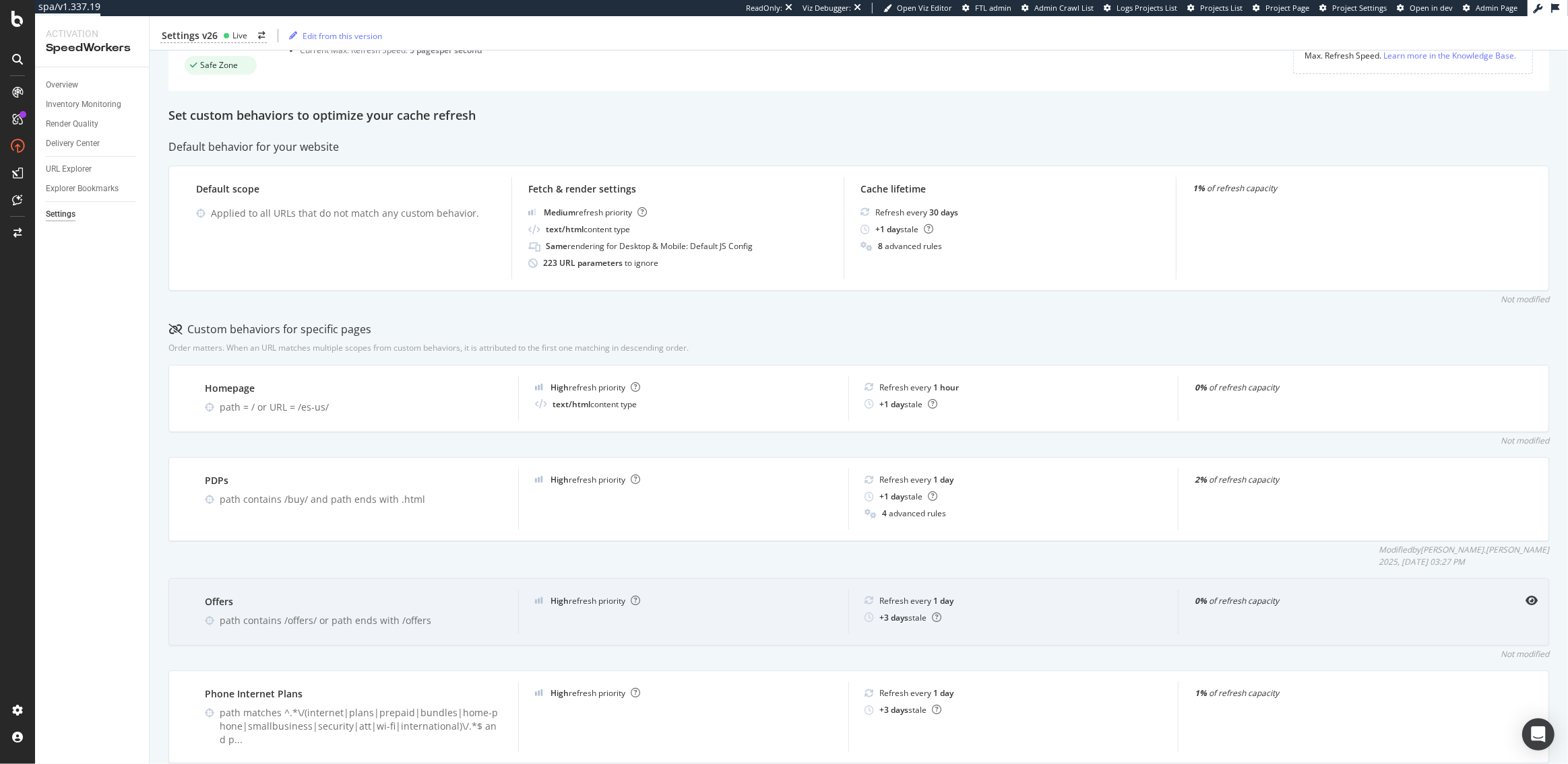
scroll to position [0, 0]
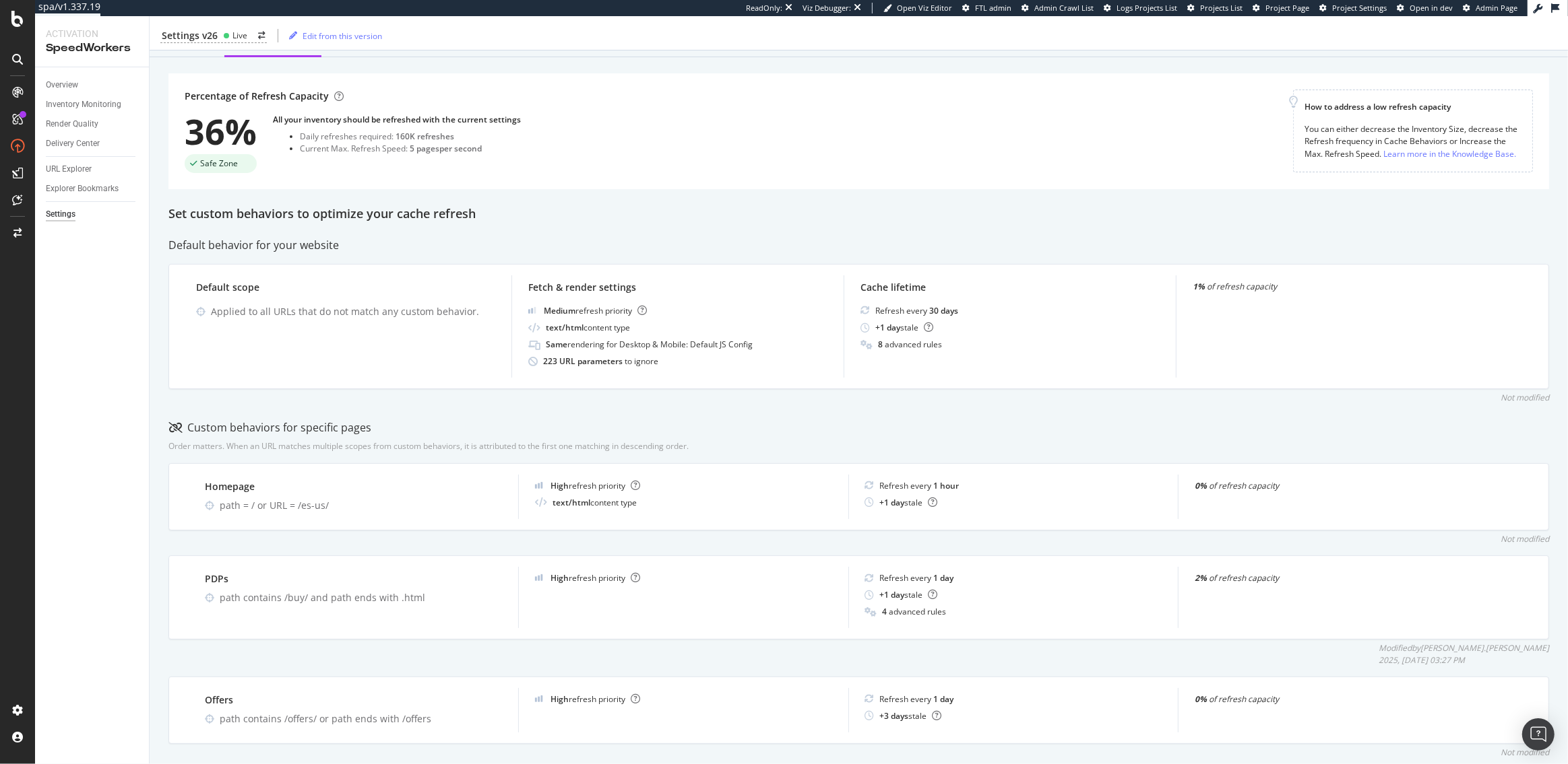
scroll to position [85, 0]
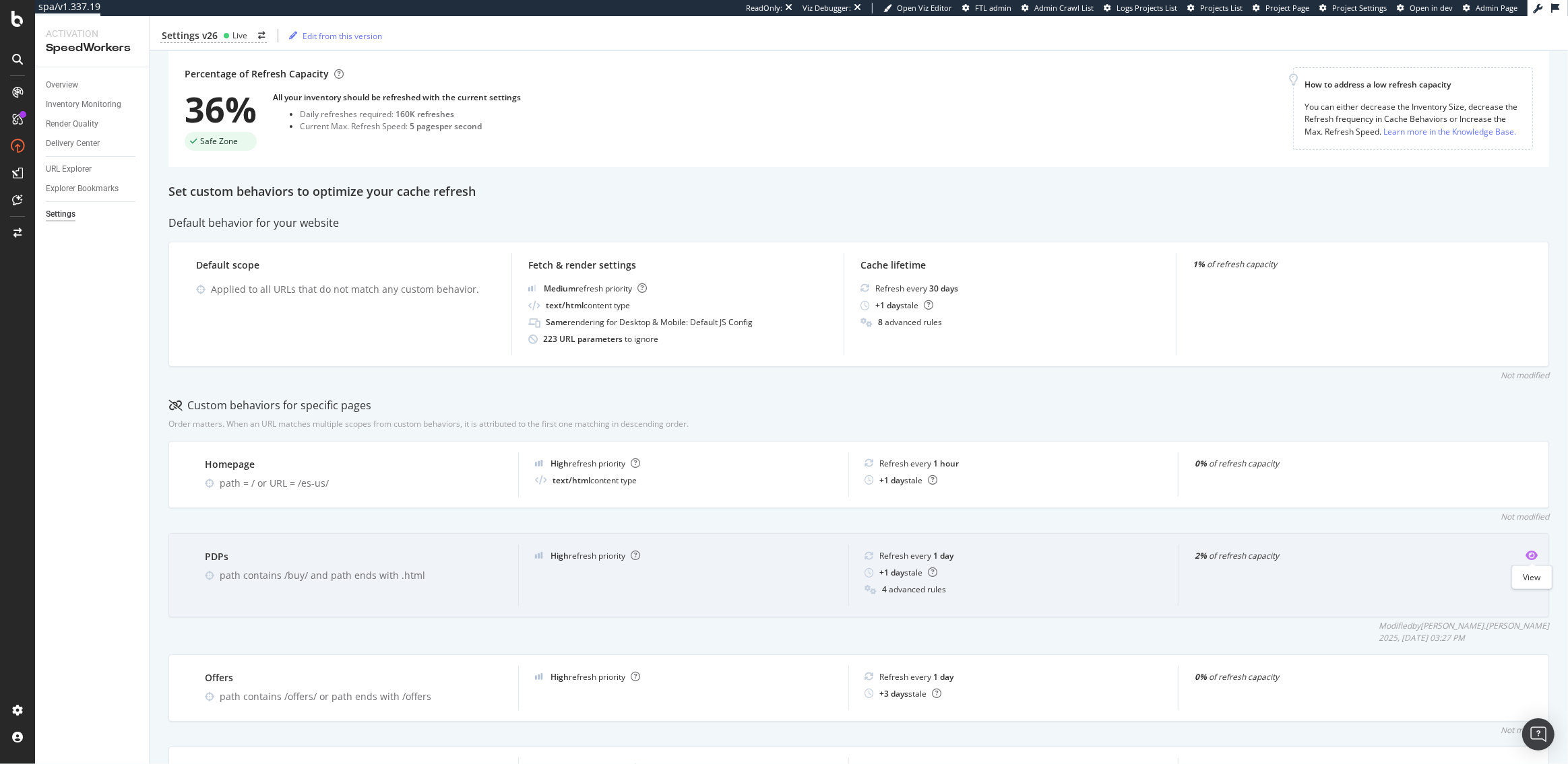
click at [1534, 554] on icon "eye" at bounding box center [1531, 555] width 12 height 11
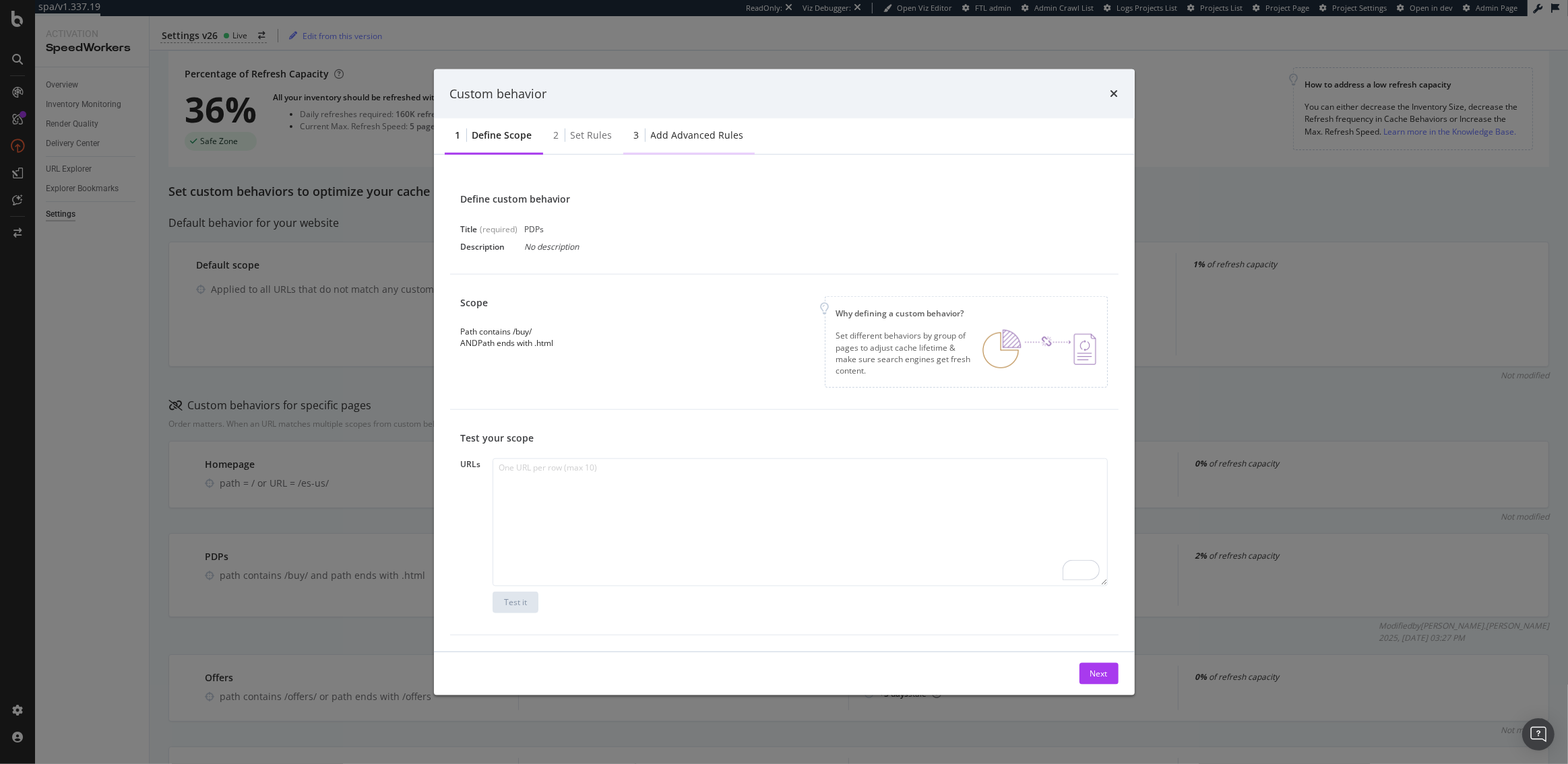
click at [691, 135] on div "Add advanced rules" at bounding box center [697, 136] width 93 height 14
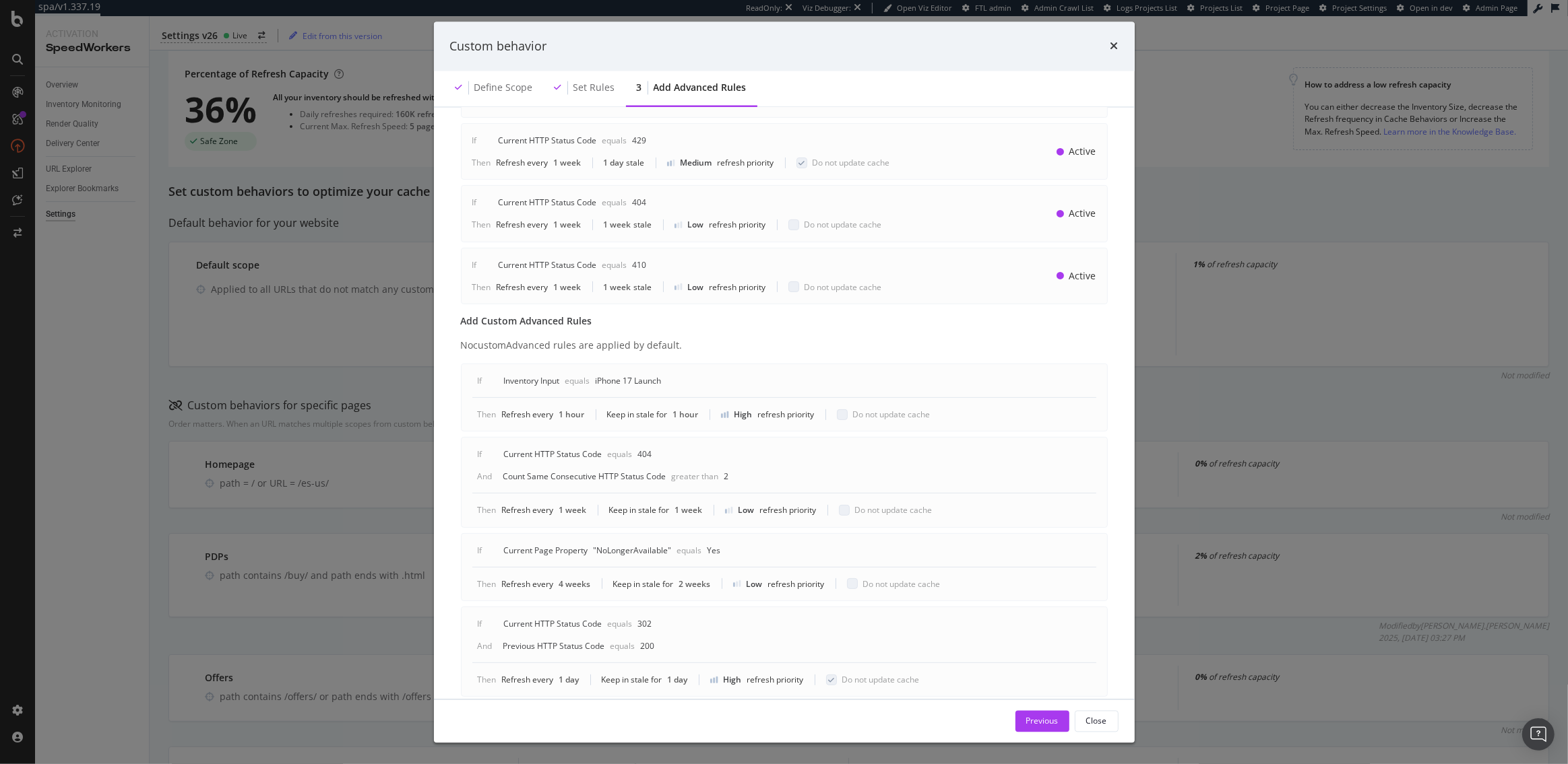
scroll to position [457, 0]
click at [1117, 46] on icon "times" at bounding box center [1114, 46] width 8 height 11
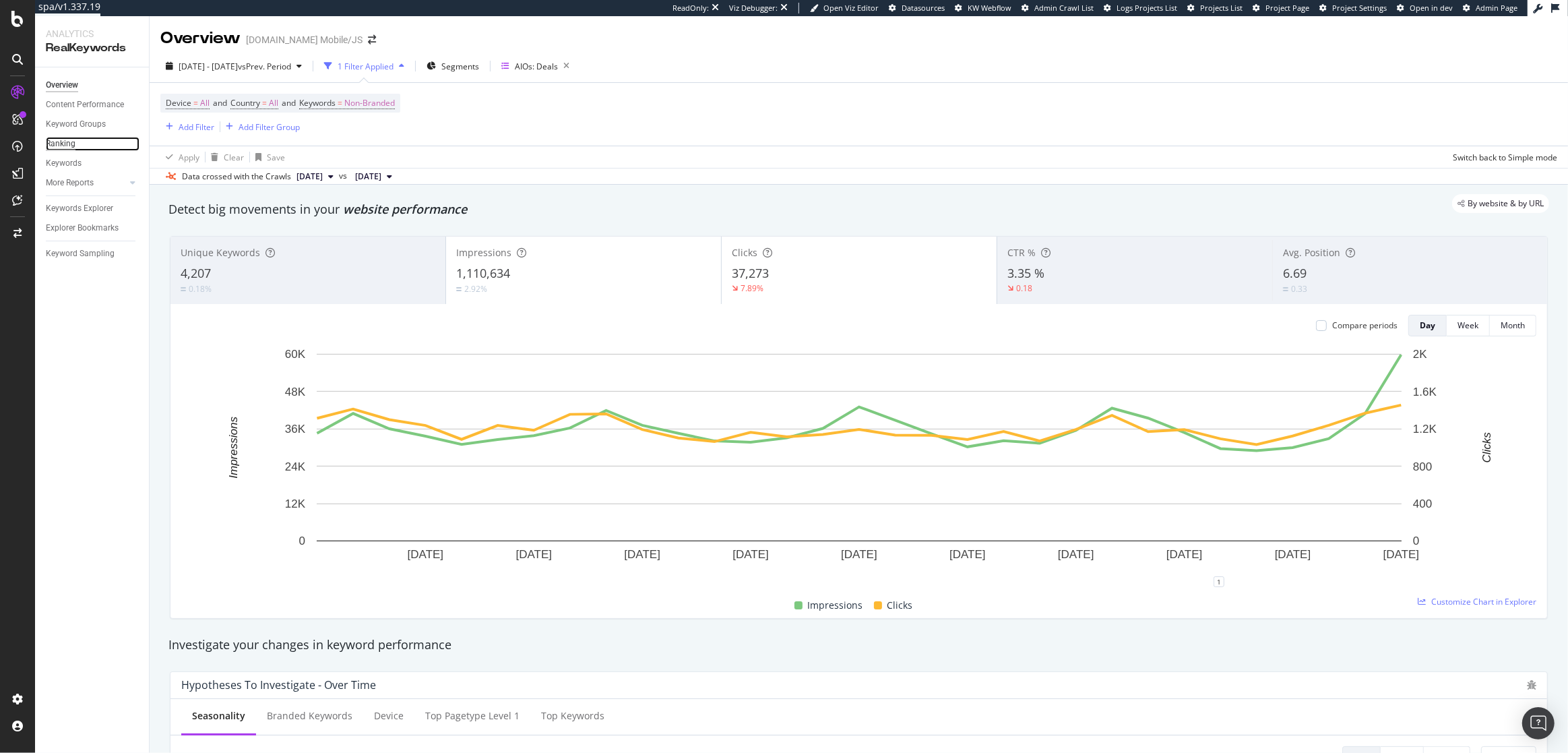
click at [61, 143] on div "Ranking" at bounding box center [61, 144] width 29 height 14
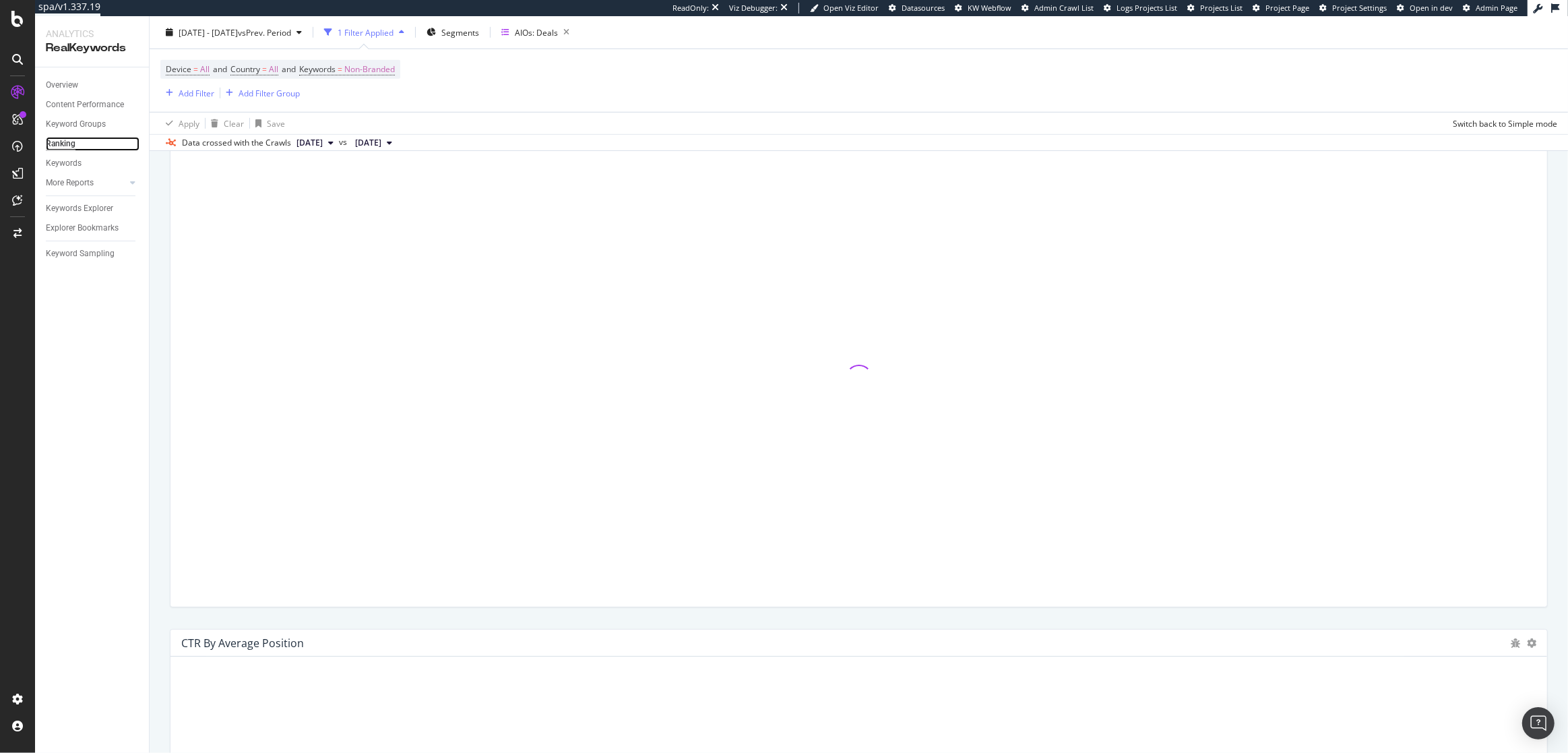
scroll to position [1149, 0]
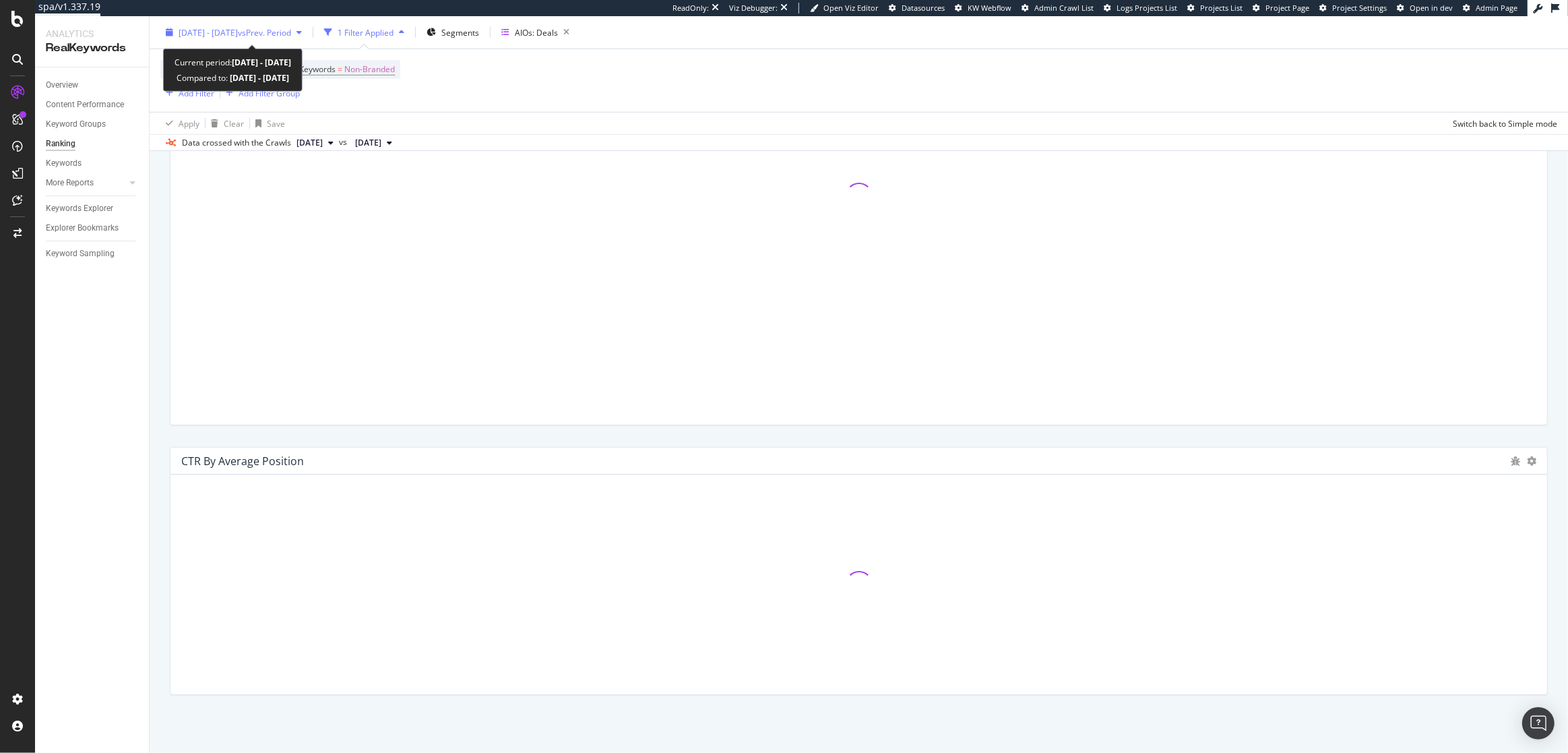
click at [222, 29] on span "[DATE] - [DATE]" at bounding box center [208, 32] width 59 height 12
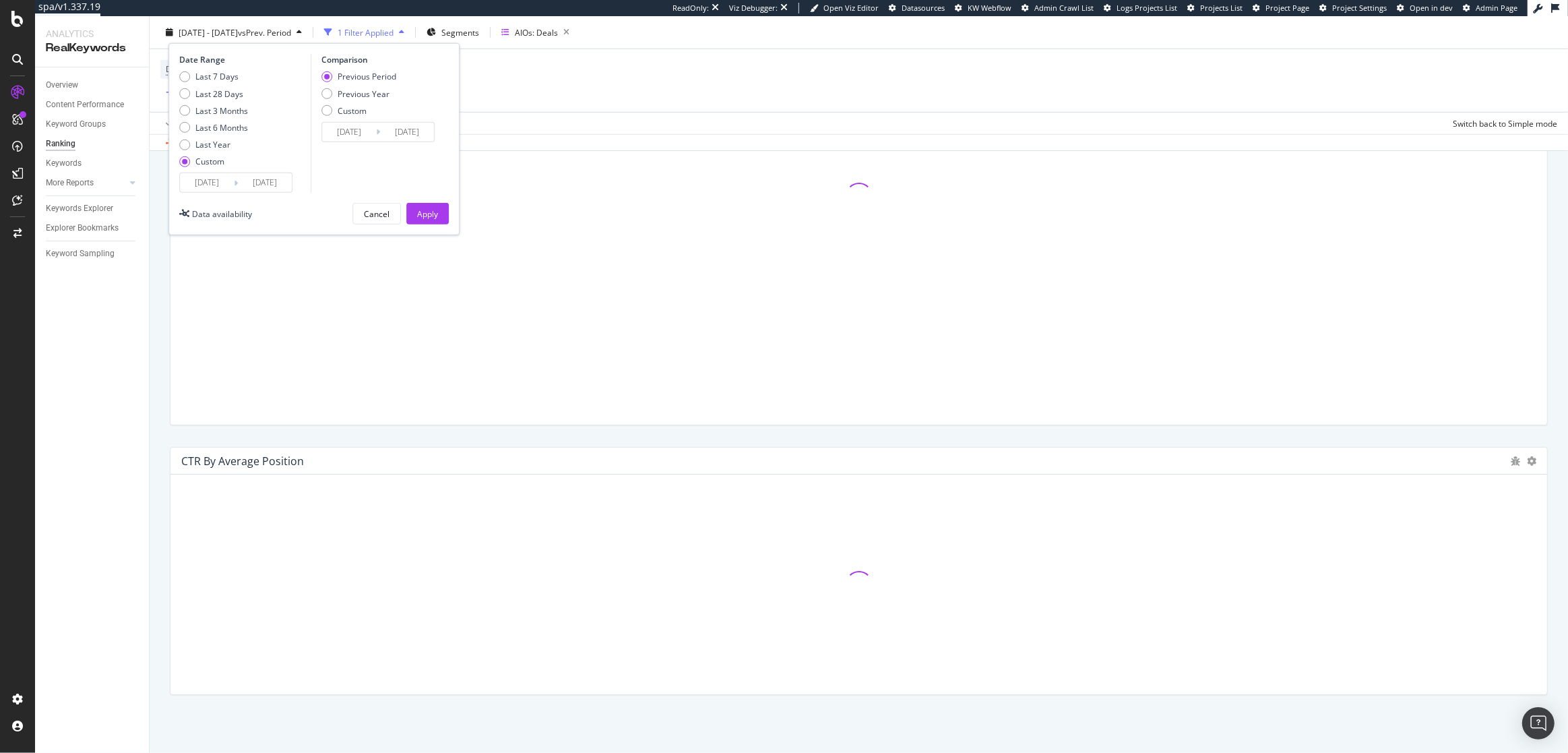
click at [203, 183] on input "2025/08/01" at bounding box center [206, 182] width 54 height 19
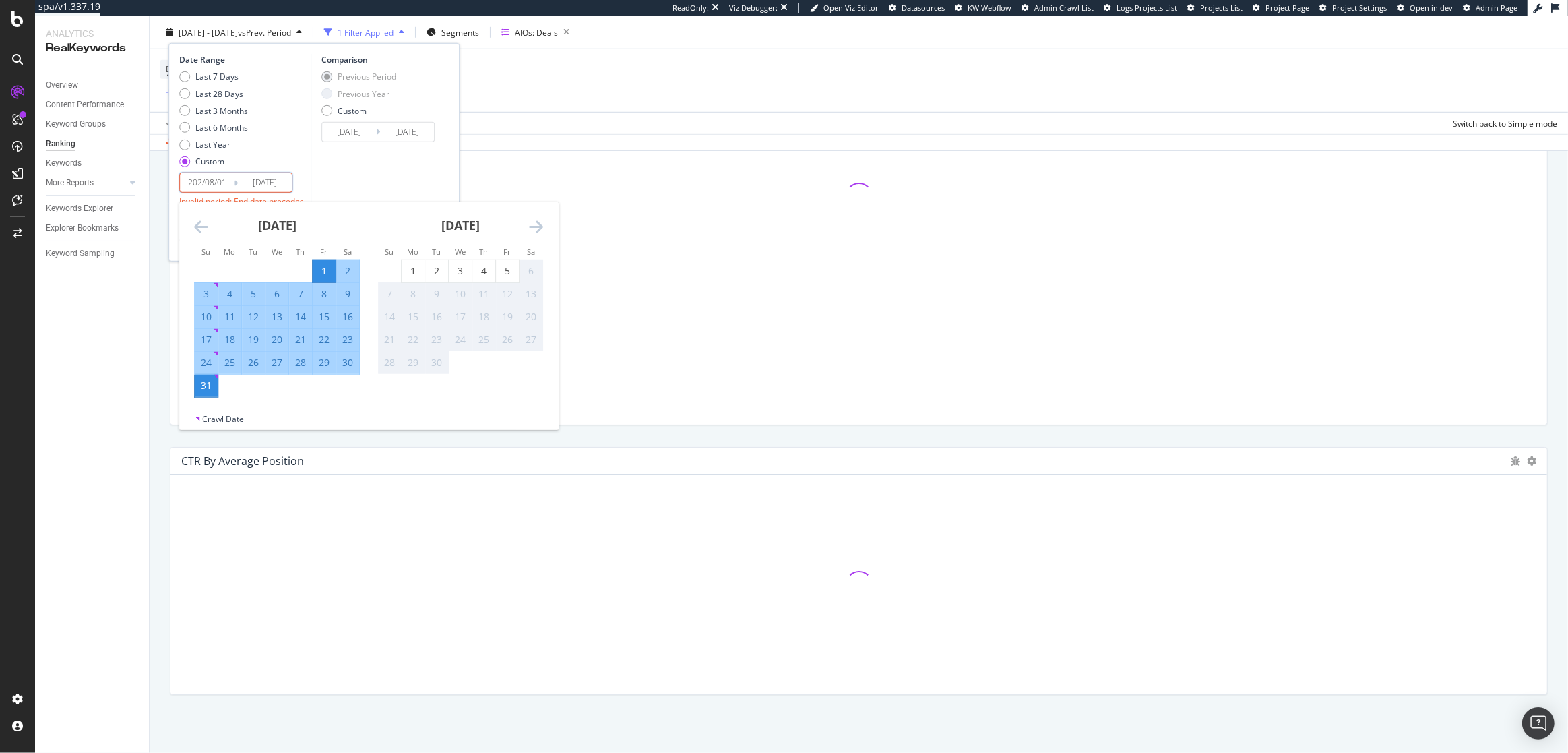
type input "2025/08/01"
type input "2023/07/02"
type input "2024/07/31"
type input "2024/08/01"
click at [260, 182] on input "2025/08/31" at bounding box center [264, 182] width 54 height 19
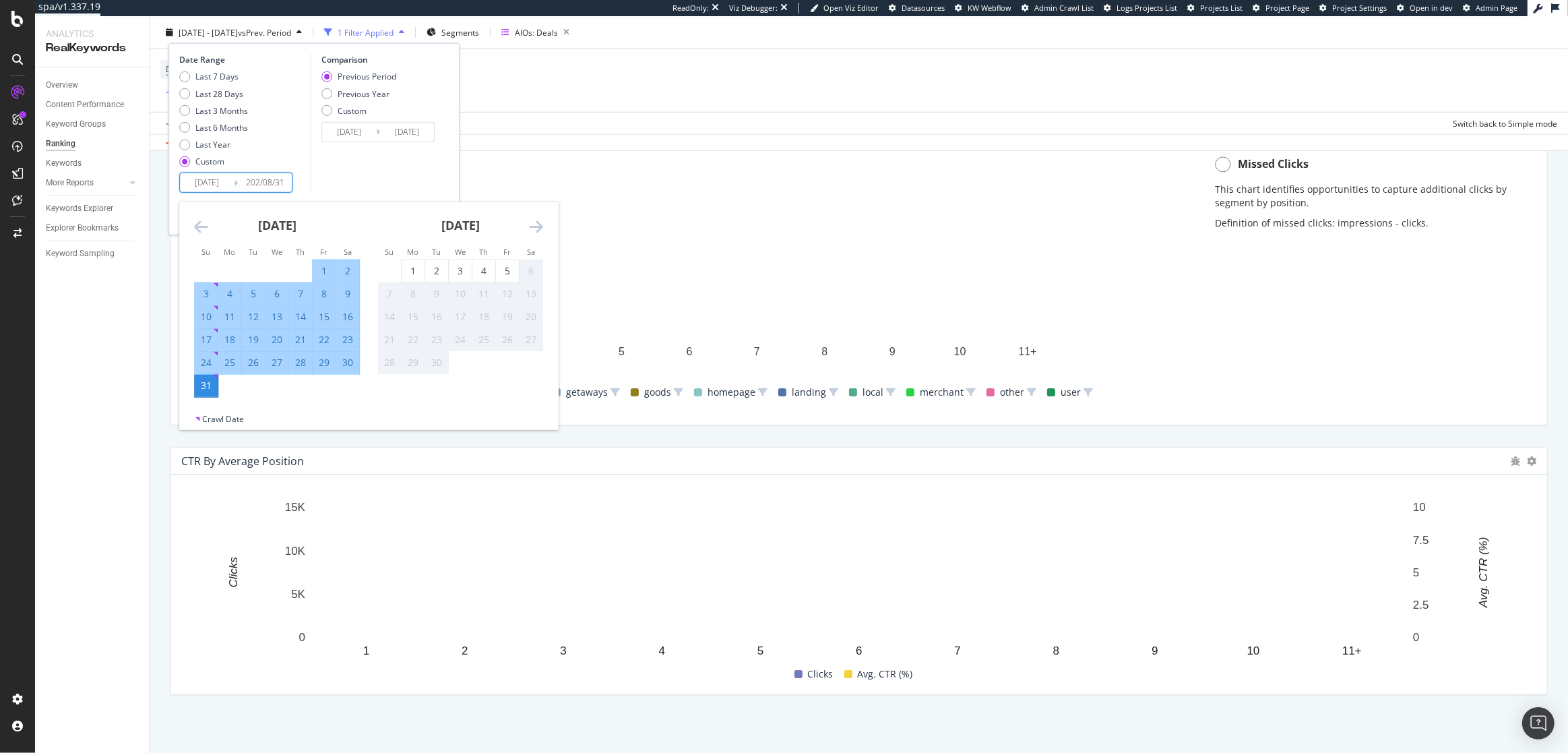
type input "2025/08/31"
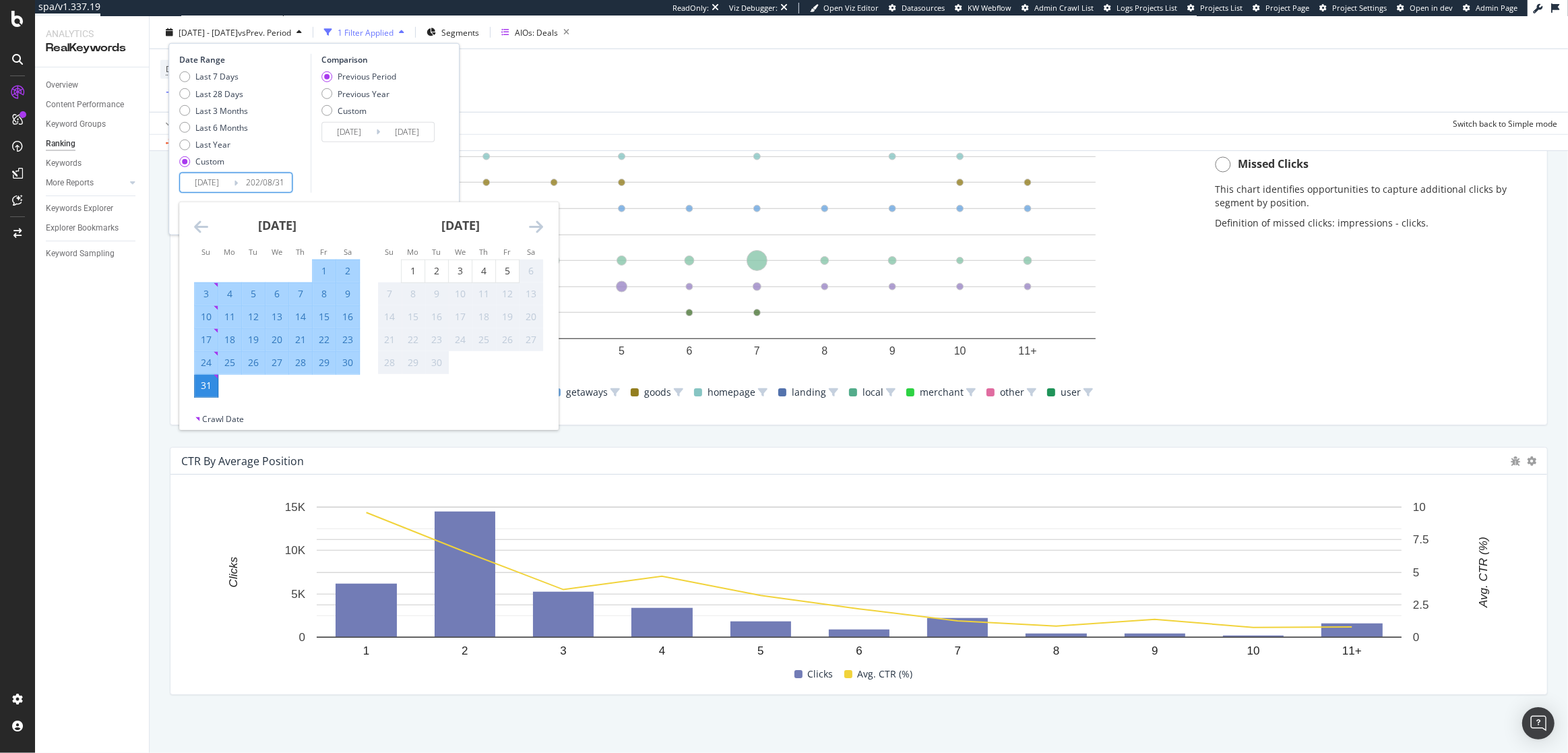
type input "2024/07/01"
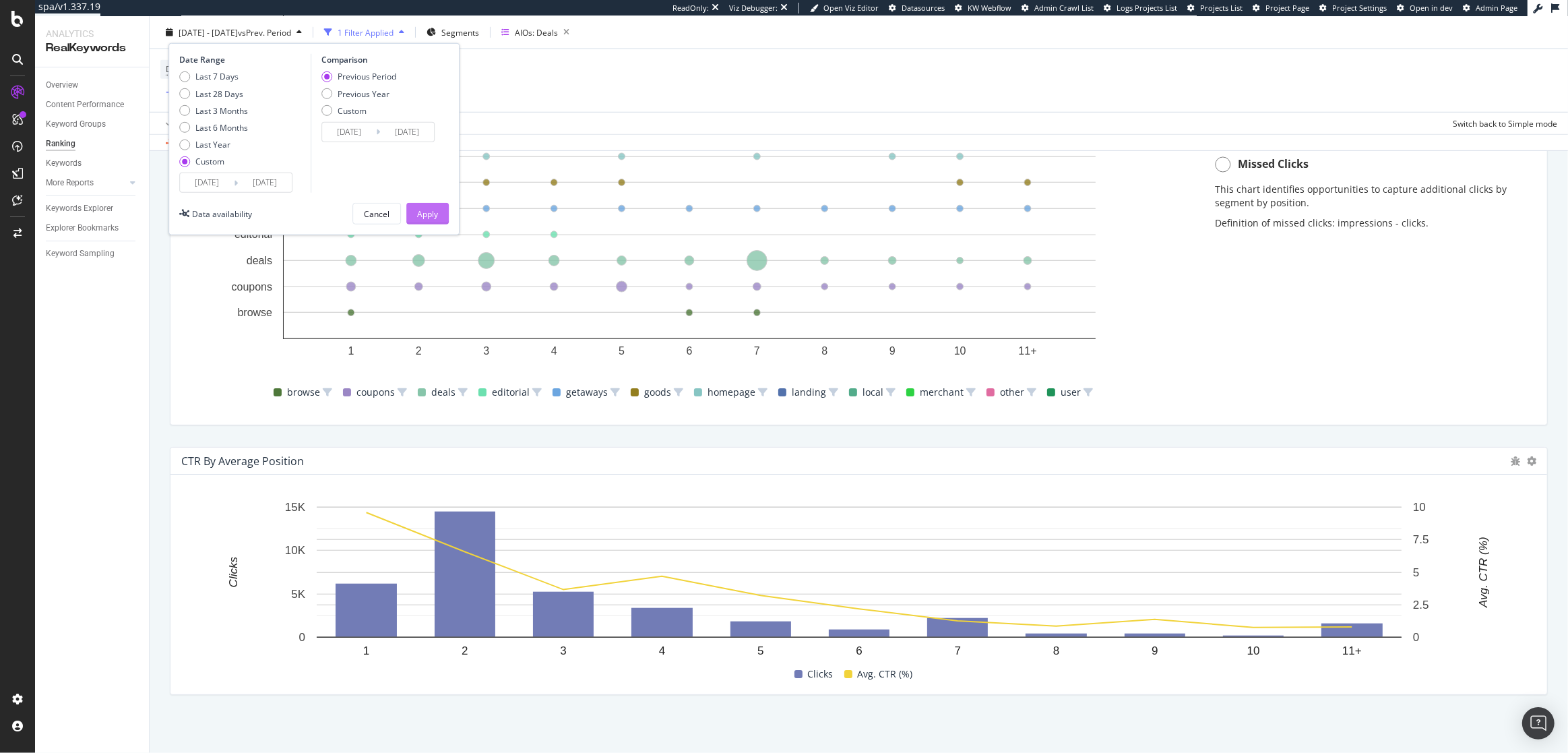
type input "2024/08/31"
click at [432, 211] on div "Apply" at bounding box center [426, 213] width 21 height 12
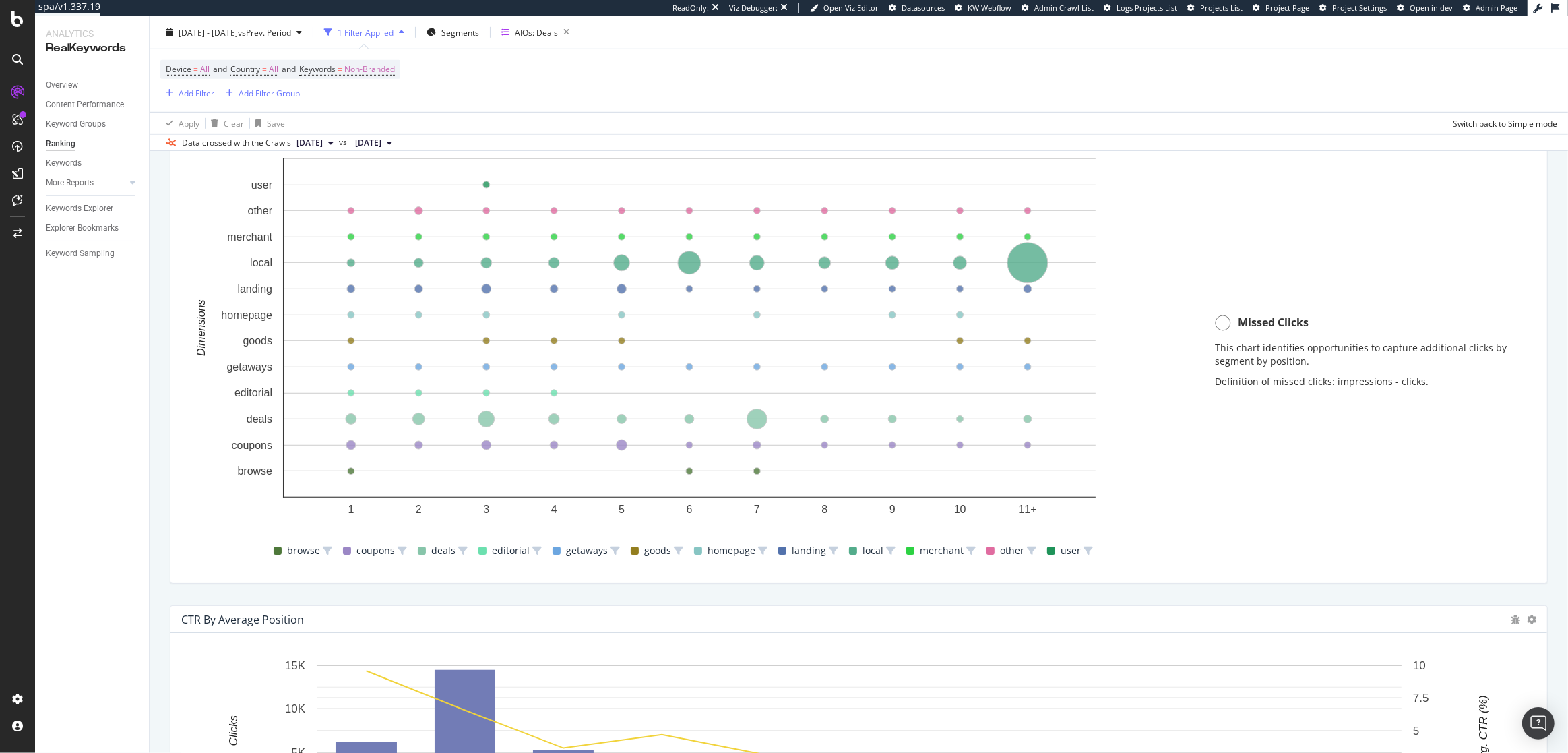
scroll to position [1149, 0]
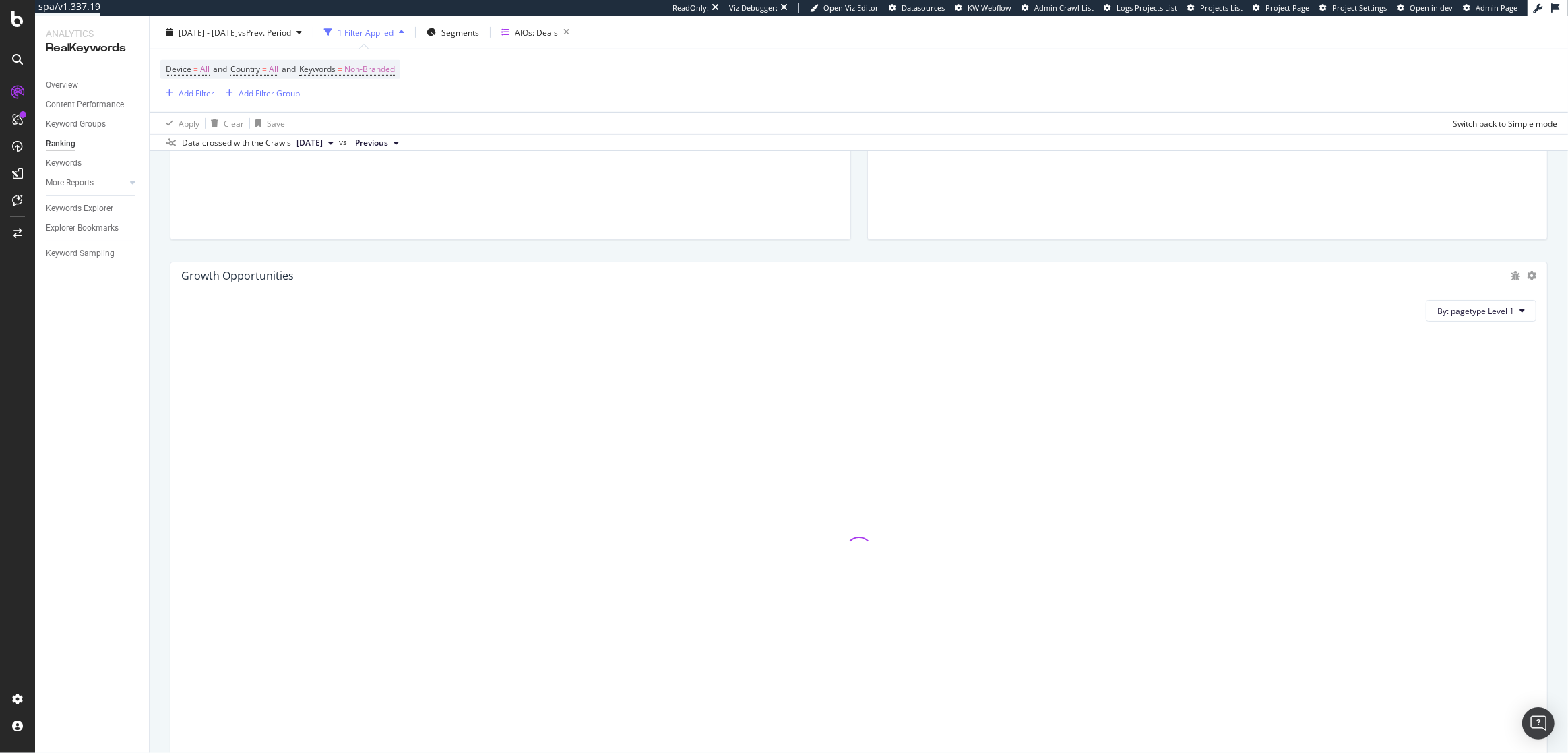
scroll to position [1149, 0]
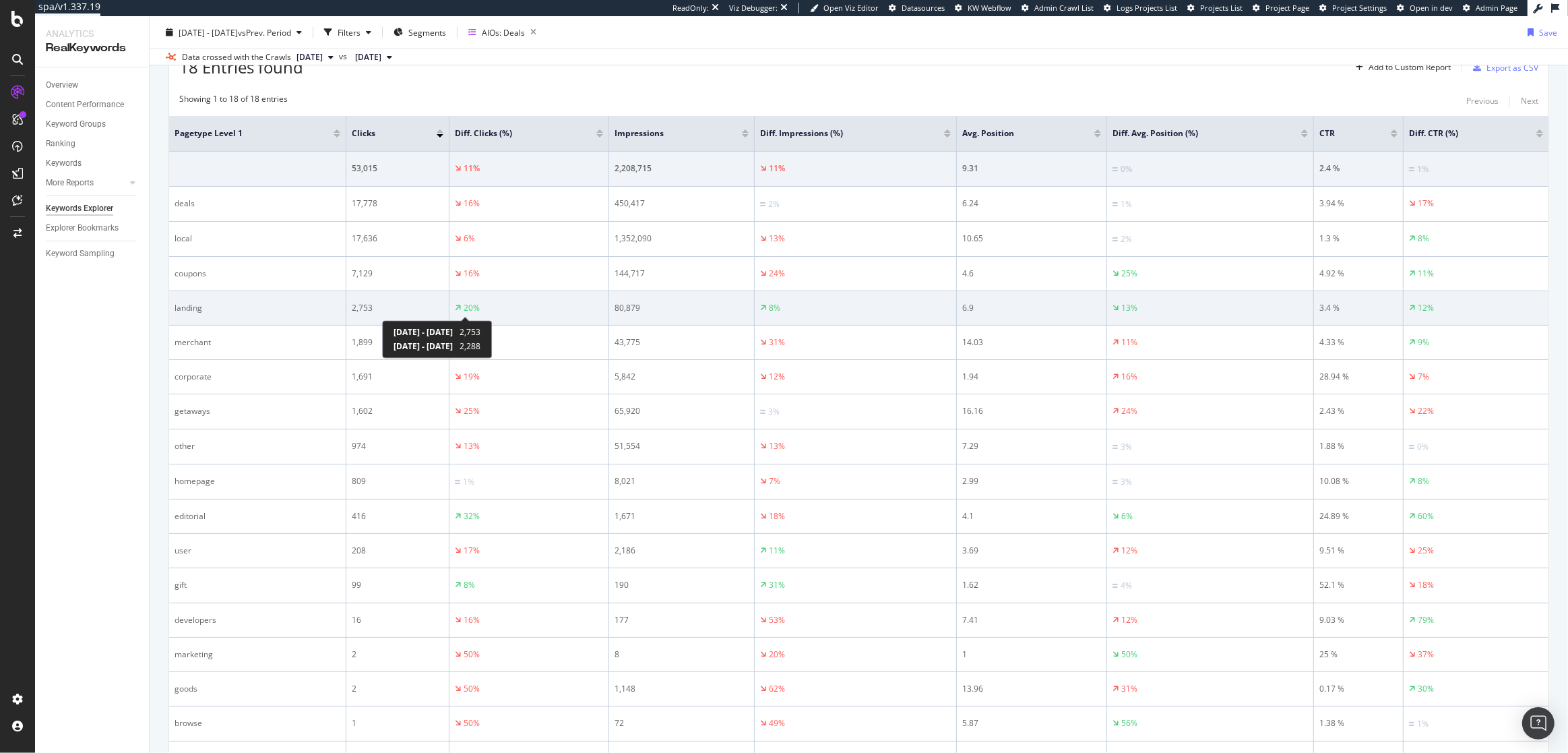
scroll to position [418, 0]
